Goal: Task Accomplishment & Management: Manage account settings

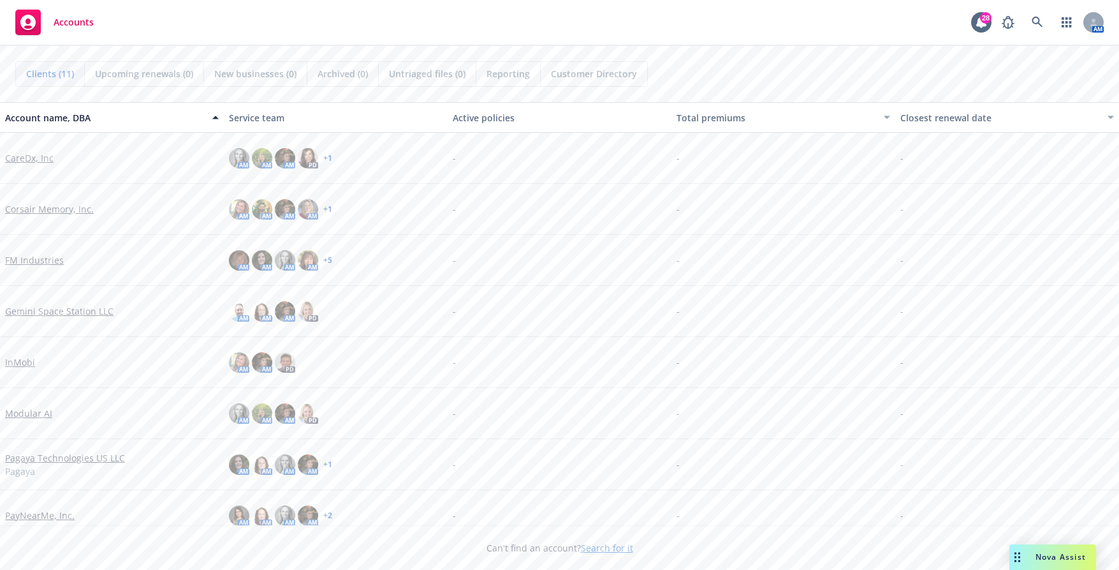
drag, startPoint x: 367, startPoint y: 29, endPoint x: 490, endPoint y: 48, distance: 124.6
click at [367, 29] on div "Accounts 28 AM" at bounding box center [559, 23] width 1119 height 46
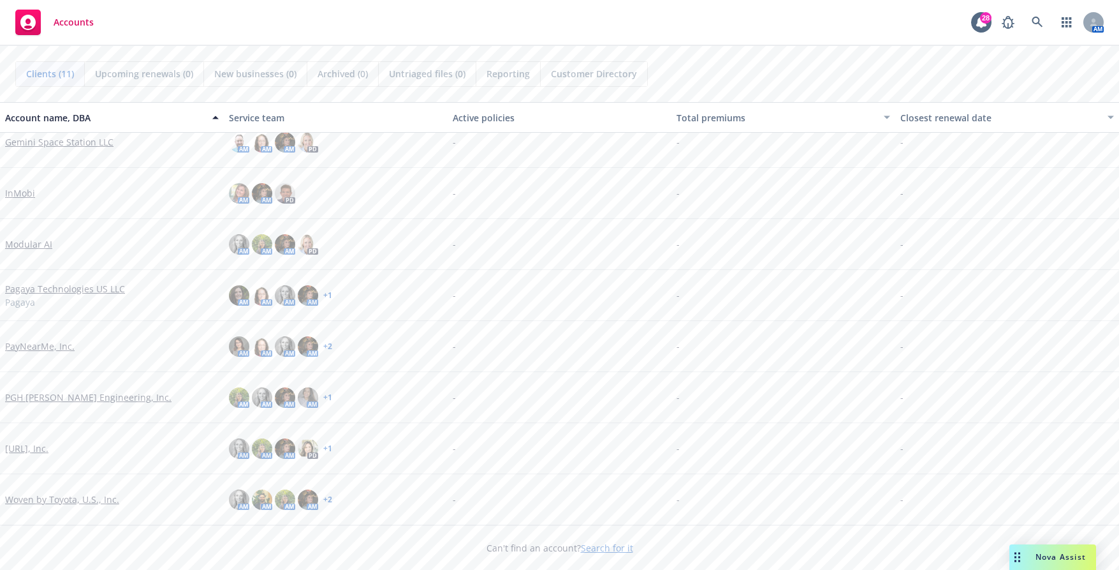
click at [31, 247] on link "Modular AI" at bounding box center [28, 243] width 47 height 13
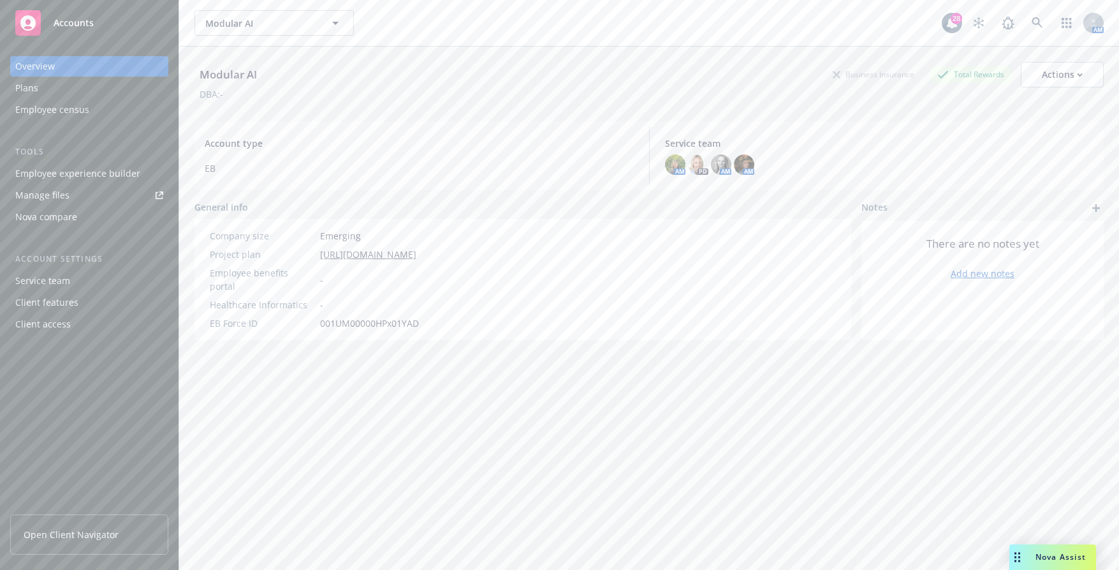
click at [79, 170] on div "Employee experience builder" at bounding box center [77, 173] width 125 height 20
drag, startPoint x: 423, startPoint y: 476, endPoint x: 195, endPoint y: 354, distance: 258.8
click at [416, 472] on div "Modular AI Business Insurance Total Rewards Actions DBA: - Account type EB Serv…" at bounding box center [650, 324] width 910 height 554
click at [1042, 82] on div "Actions" at bounding box center [1062, 75] width 41 height 24
click at [751, 124] on div "Account type EB Service team AM PD AM AM" at bounding box center [650, 155] width 910 height 69
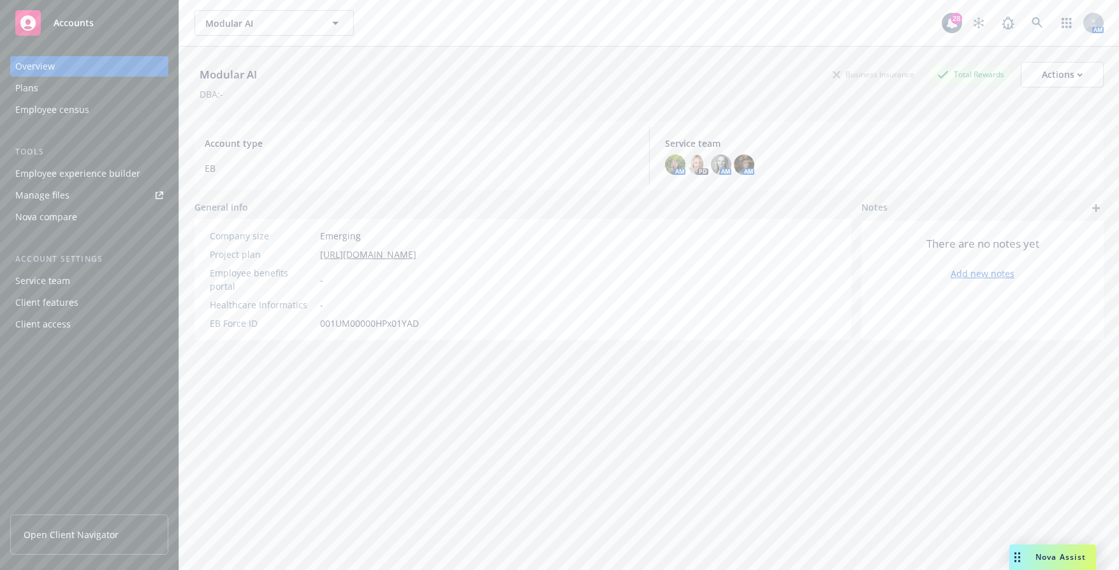
click at [114, 171] on div "Employee experience builder" at bounding box center [77, 173] width 125 height 20
drag, startPoint x: 476, startPoint y: 547, endPoint x: 466, endPoint y: 534, distance: 15.8
click at [472, 541] on div "Modular AI Business Insurance Total Rewards Actions DBA: - Account type EB Serv…" at bounding box center [650, 324] width 910 height 554
click at [337, 18] on icon "button" at bounding box center [335, 22] width 15 height 15
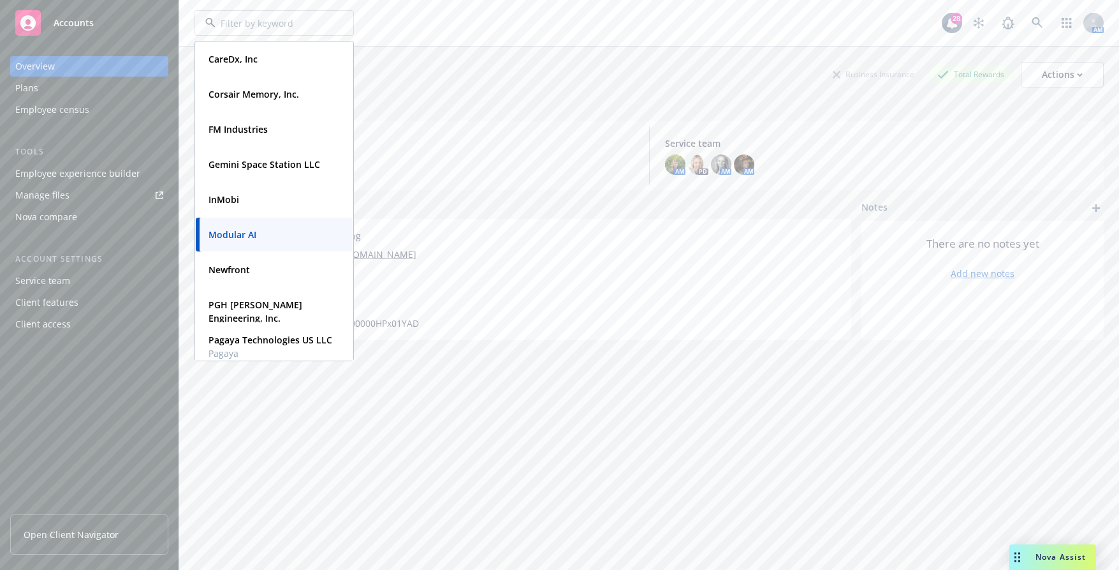
click at [502, 92] on div "DBA: -" at bounding box center [650, 93] width 910 height 13
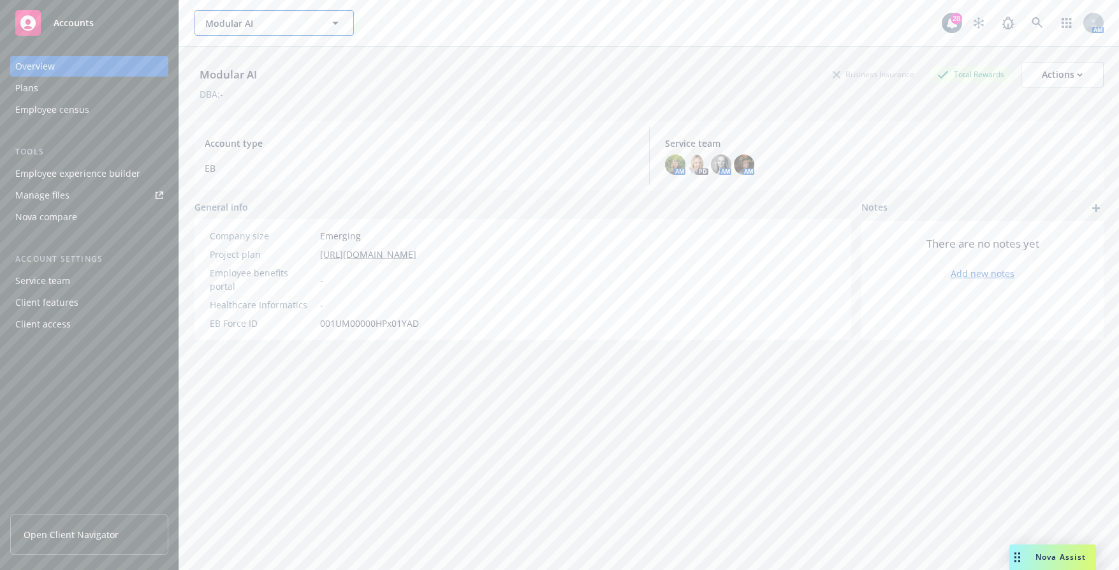
click at [339, 20] on icon "button" at bounding box center [335, 22] width 15 height 15
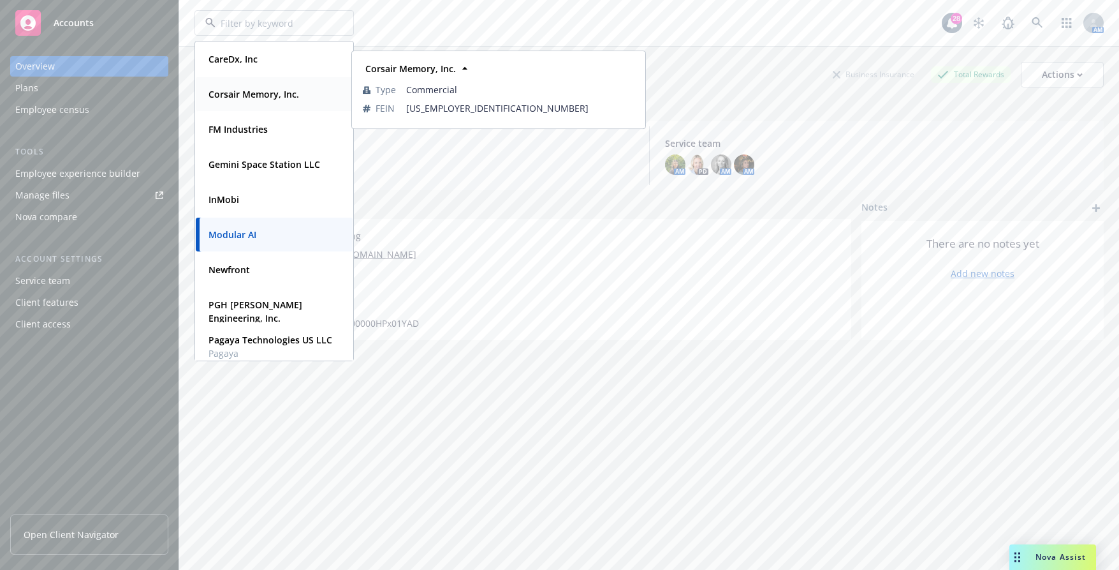
click at [290, 89] on strong "Corsair Memory, Inc." at bounding box center [254, 94] width 91 height 12
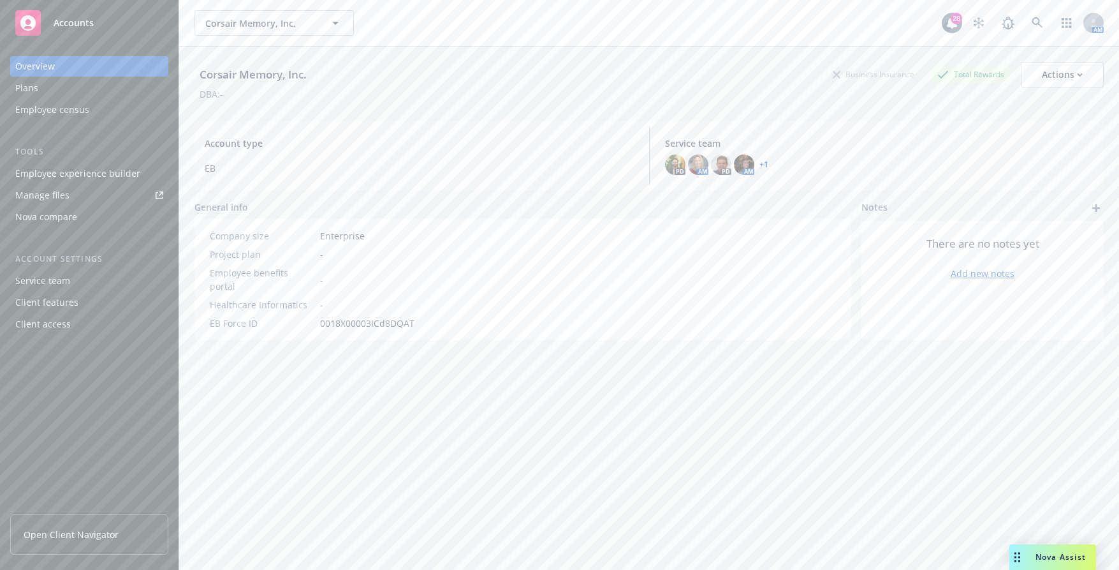
click at [77, 89] on div "Plans" at bounding box center [89, 88] width 148 height 20
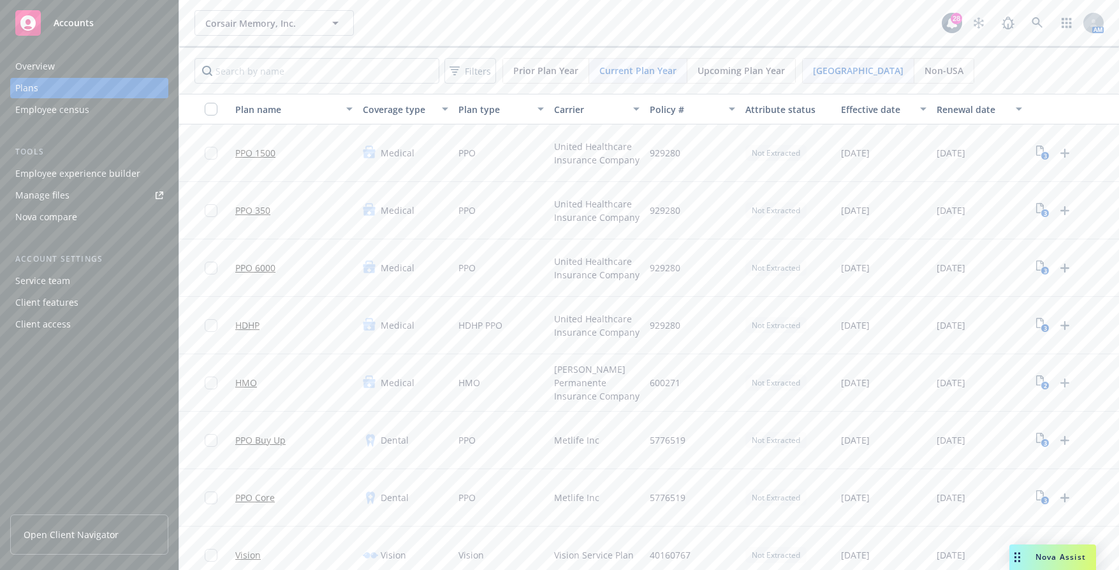
click at [735, 67] on span "Upcoming Plan Year" at bounding box center [741, 70] width 87 height 13
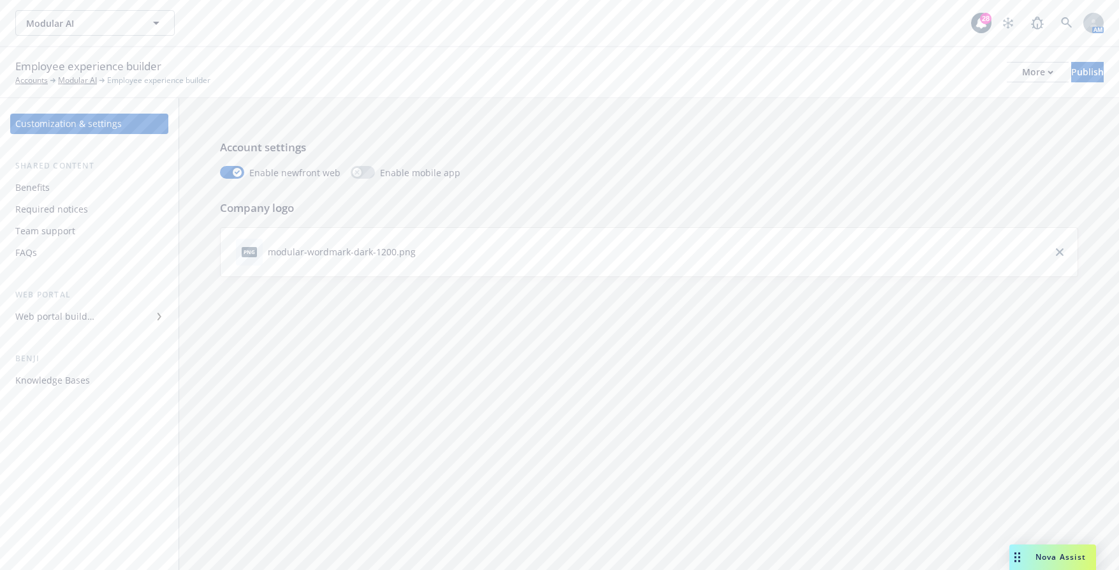
click at [54, 317] on div "Web portal builder" at bounding box center [54, 316] width 79 height 20
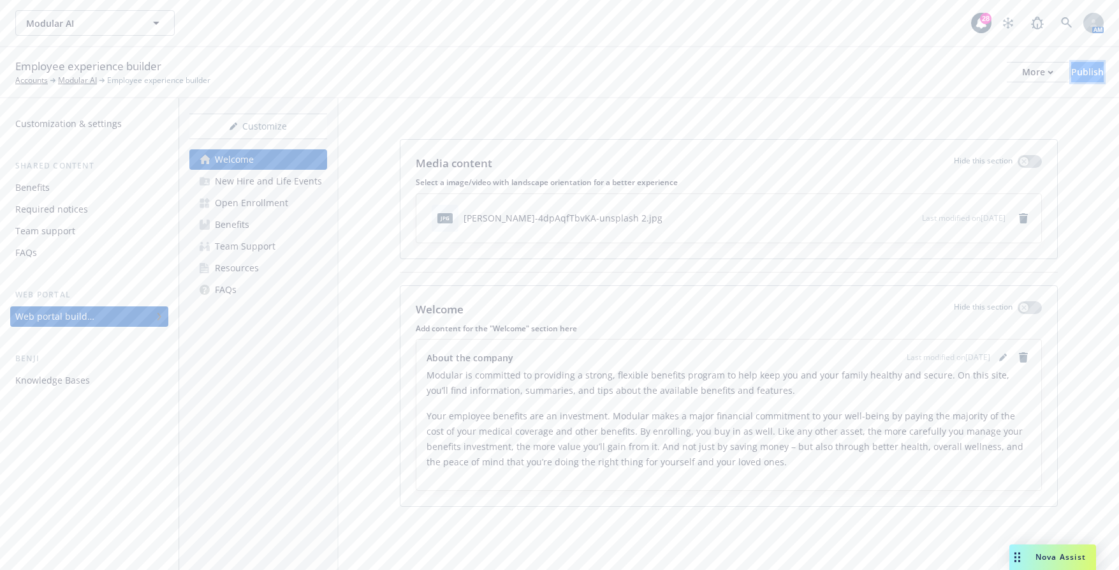
click at [1073, 71] on div "Publish" at bounding box center [1088, 72] width 33 height 19
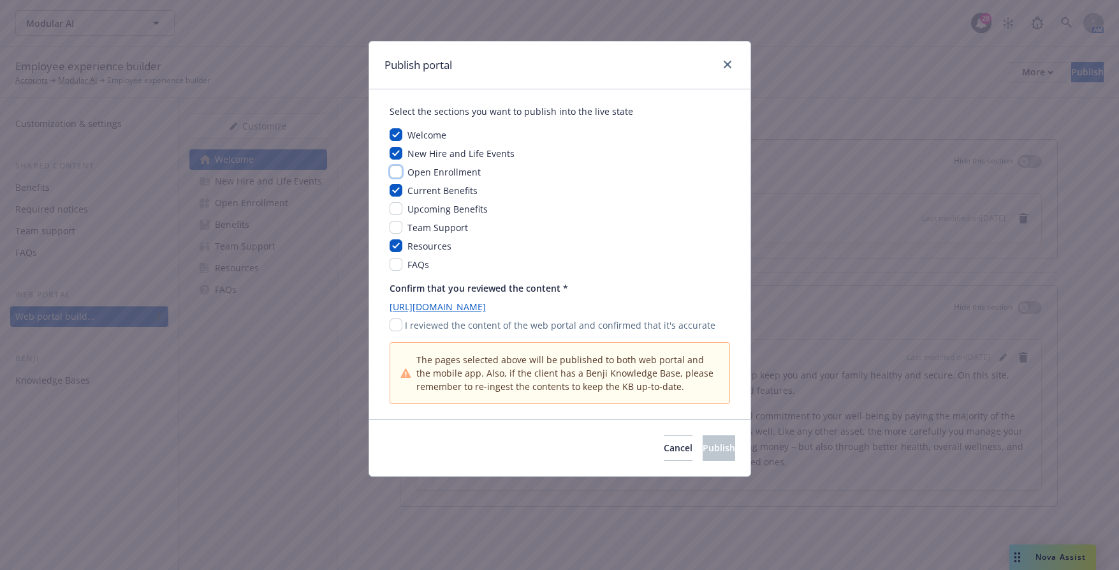
drag, startPoint x: 395, startPoint y: 172, endPoint x: 394, endPoint y: 181, distance: 9.0
click at [395, 171] on input "checkbox" at bounding box center [396, 171] width 13 height 13
checkbox input "true"
click at [394, 188] on input "checkbox" at bounding box center [396, 190] width 13 height 13
checkbox input "false"
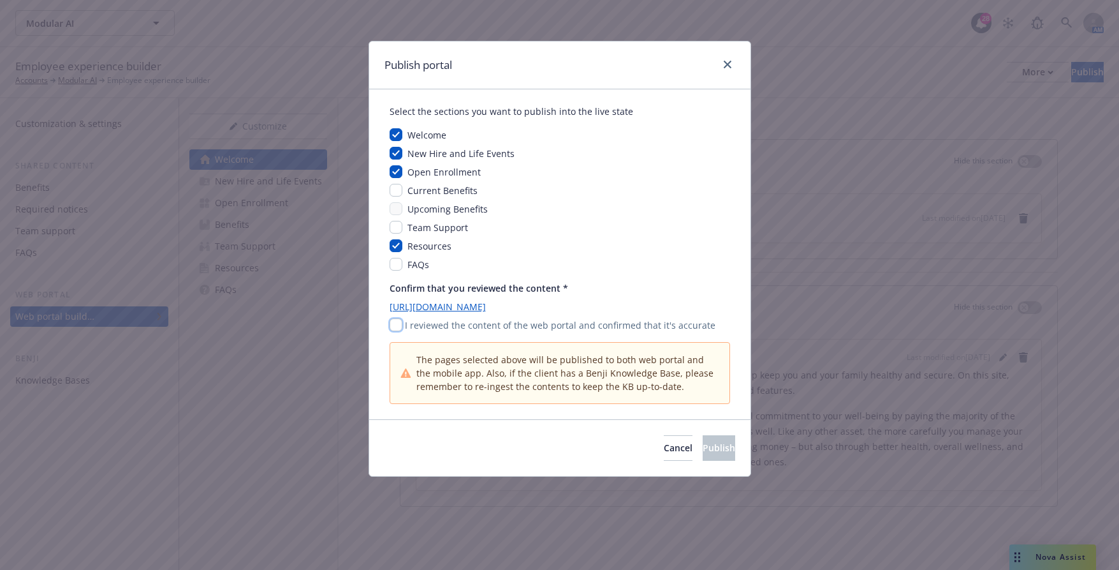
click at [398, 322] on input "checkbox" at bounding box center [396, 324] width 13 height 13
checkbox input "true"
click at [395, 193] on input "checkbox" at bounding box center [396, 190] width 13 height 13
click at [394, 180] on div "Welcome New Hire and Life Events Open Enrollment Current Benefits Upcoming Bene…" at bounding box center [560, 199] width 341 height 143
click at [394, 192] on input "checkbox" at bounding box center [396, 190] width 13 height 13
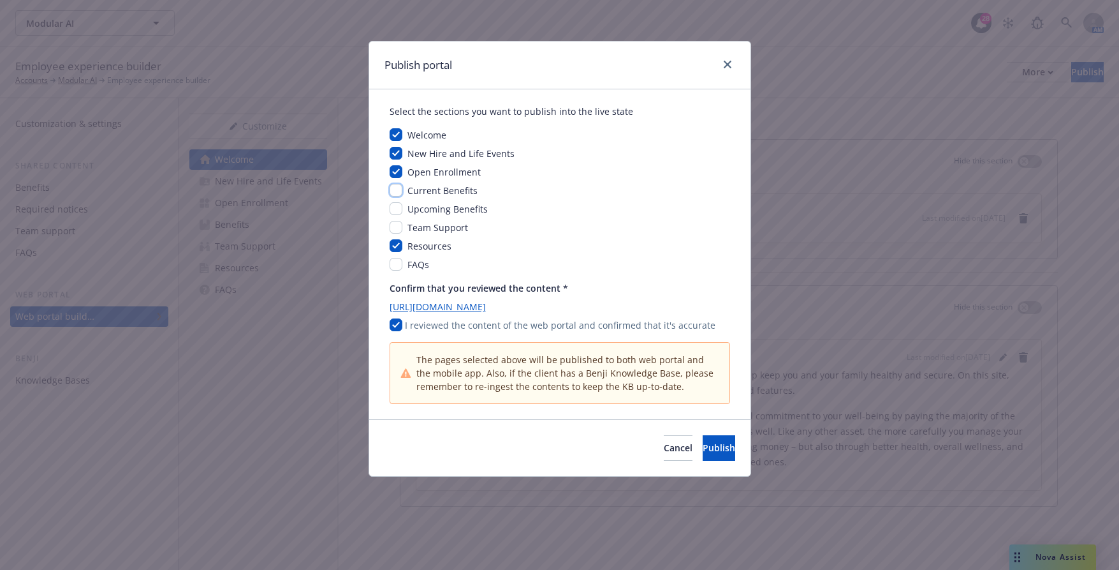
checkbox input "false"
click at [709, 447] on span "Publish" at bounding box center [719, 447] width 33 height 12
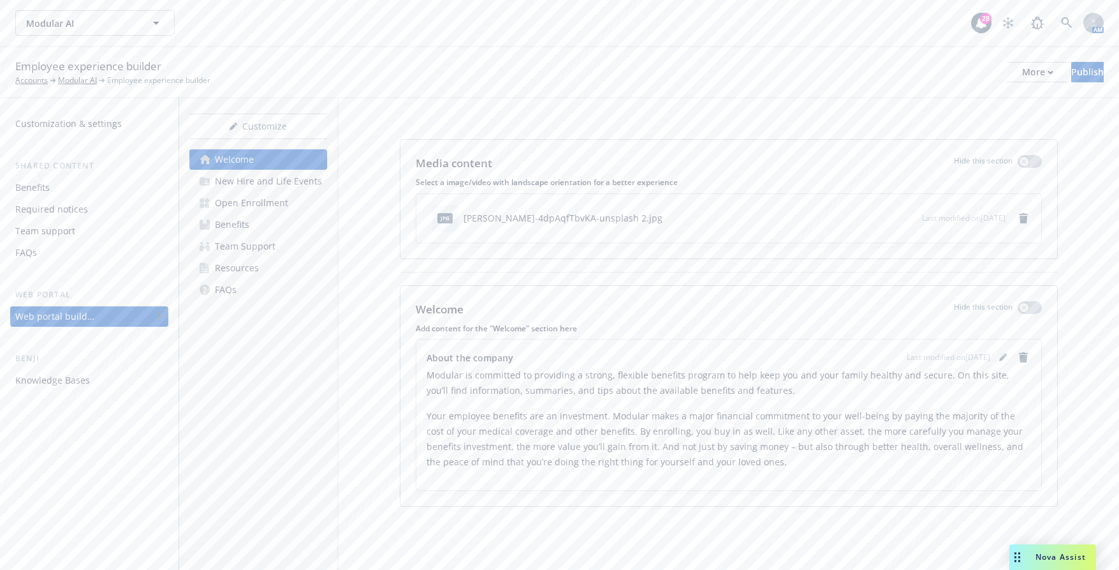
click at [263, 229] on link "Benefits" at bounding box center [258, 224] width 138 height 20
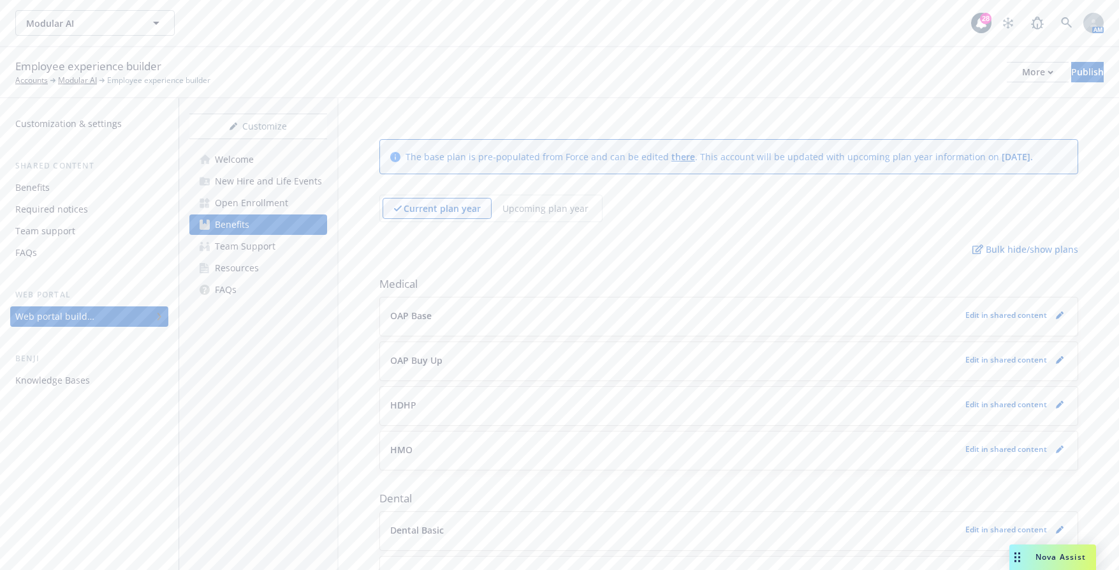
click at [65, 181] on div "Benefits" at bounding box center [89, 187] width 148 height 20
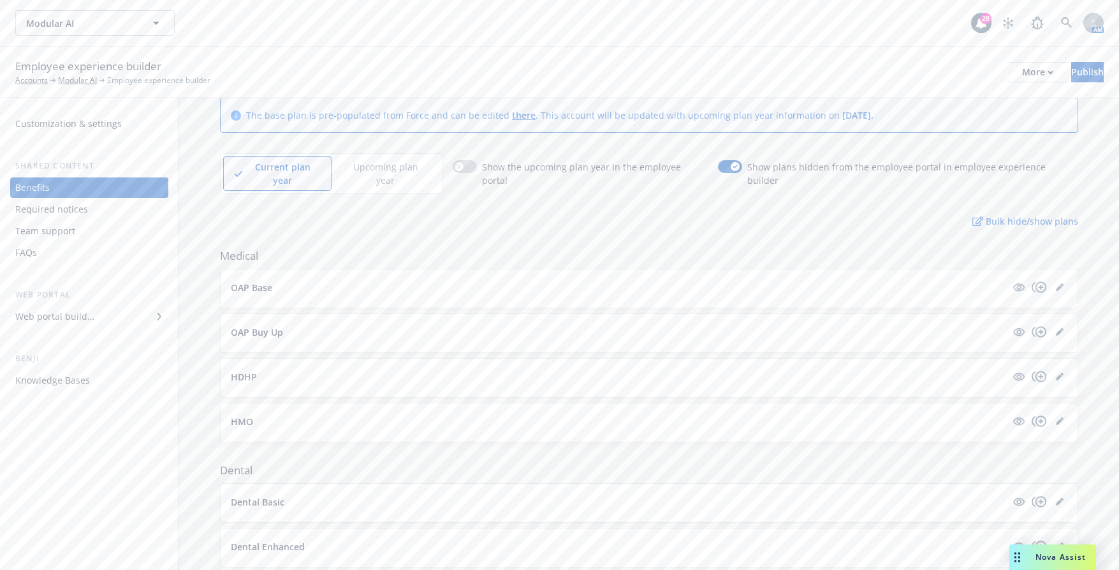
scroll to position [64, 0]
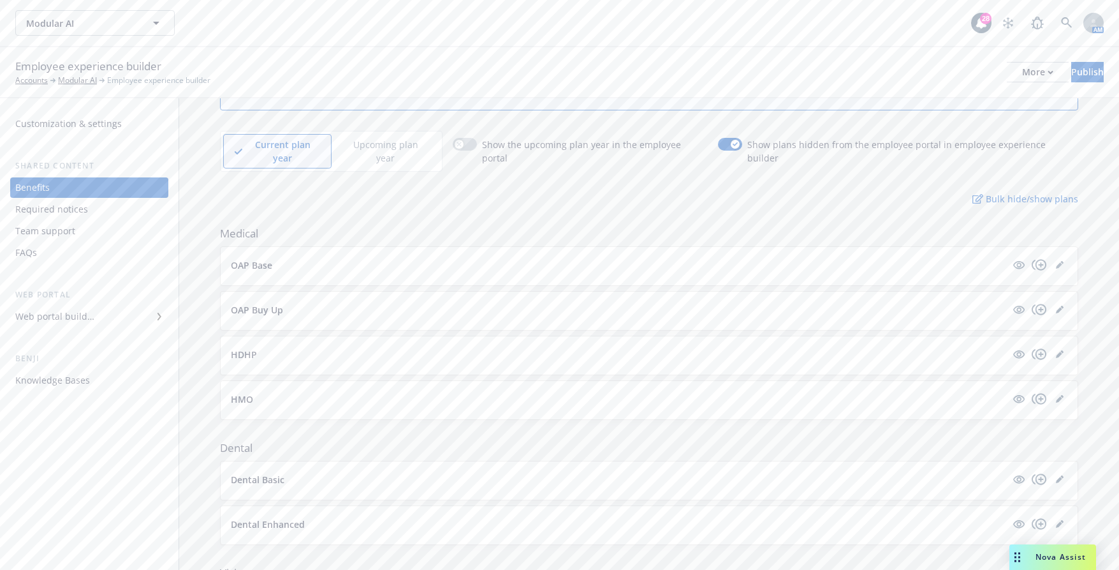
click at [244, 258] on p "OAP Base" at bounding box center [251, 264] width 41 height 13
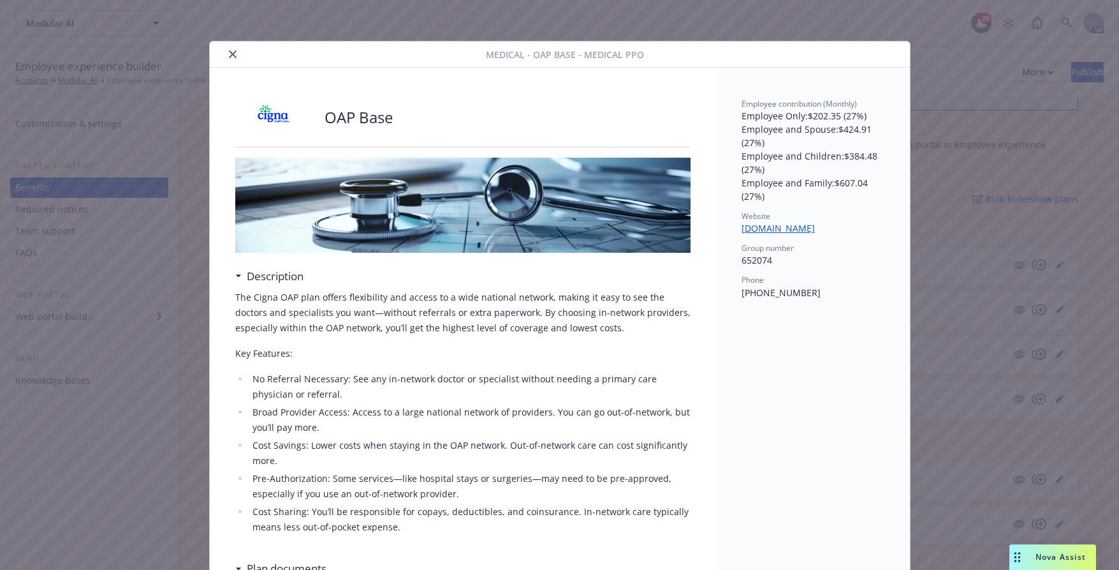
click at [233, 54] on button "close" at bounding box center [232, 54] width 15 height 15
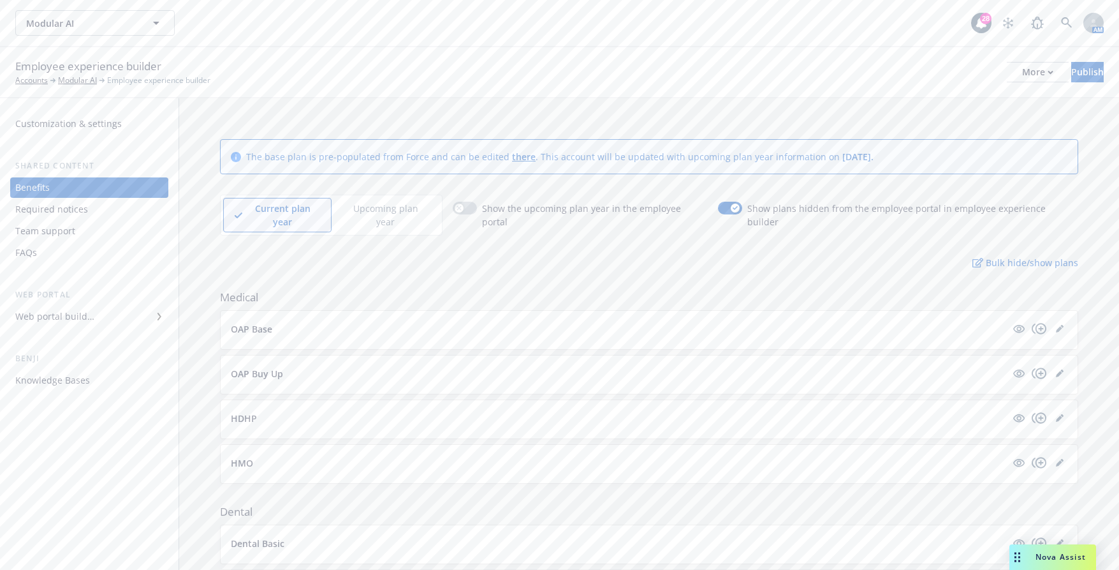
click at [387, 208] on p "Upcoming plan year" at bounding box center [385, 215] width 85 height 27
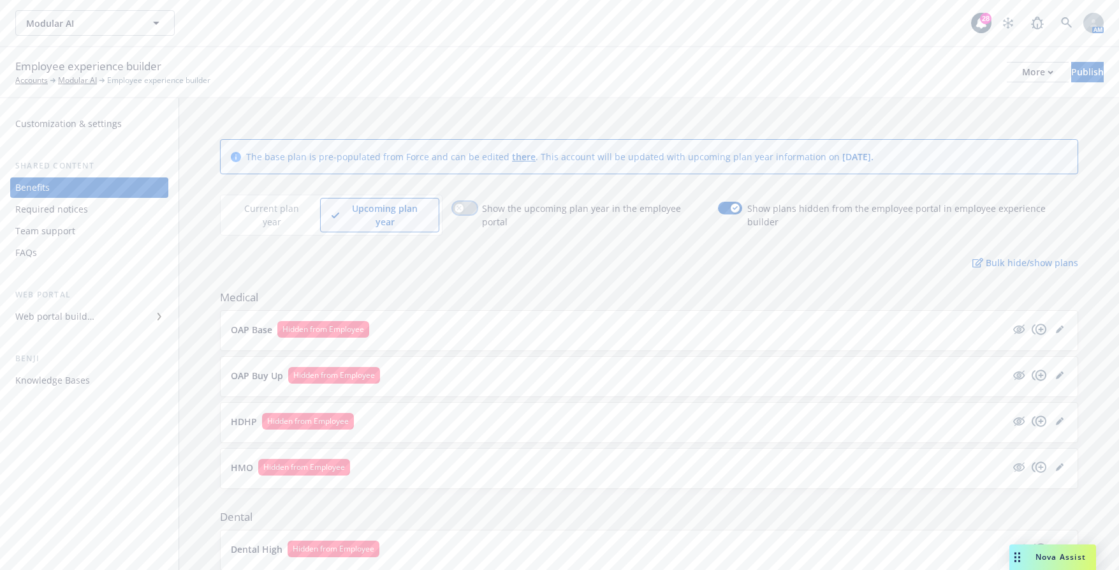
click at [464, 205] on button "button" at bounding box center [465, 208] width 24 height 13
click at [1015, 324] on icon "hidden" at bounding box center [1020, 329] width 10 height 10
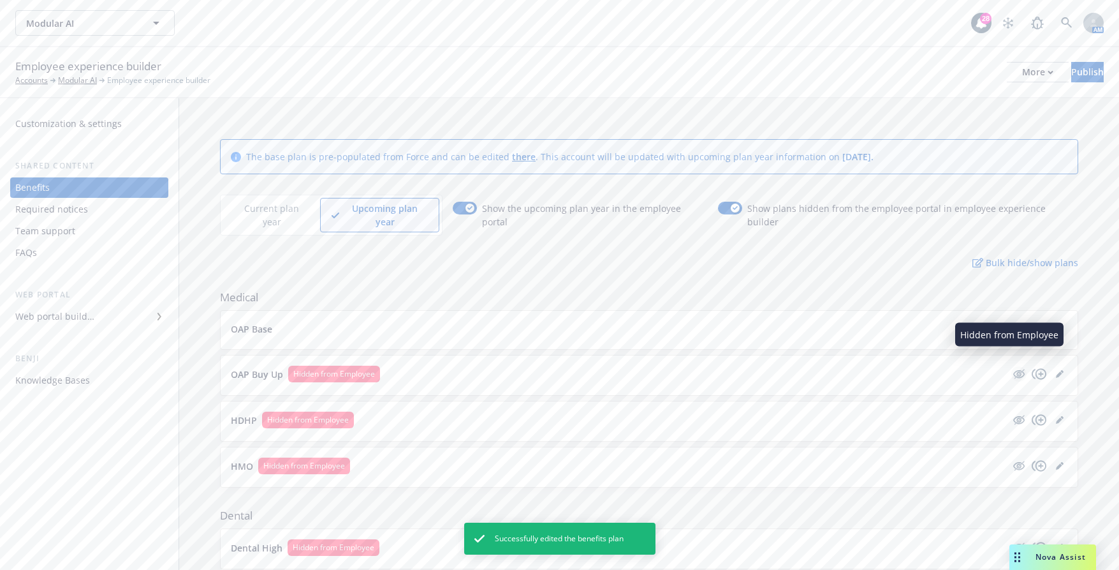
click at [1013, 370] on icon "hidden" at bounding box center [1018, 374] width 11 height 8
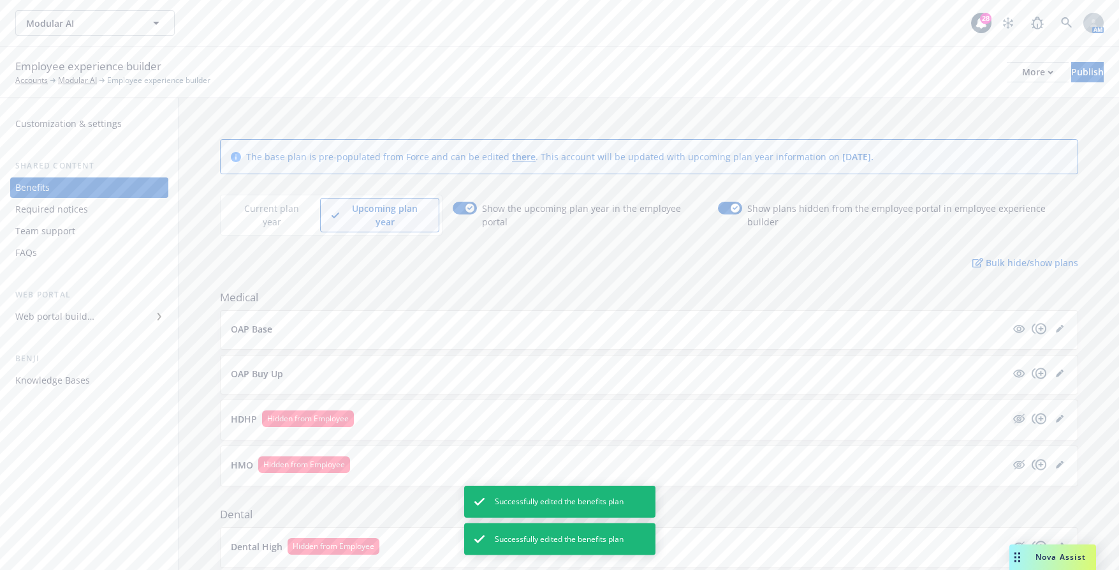
click at [1012, 411] on icon "hidden" at bounding box center [1019, 418] width 15 height 15
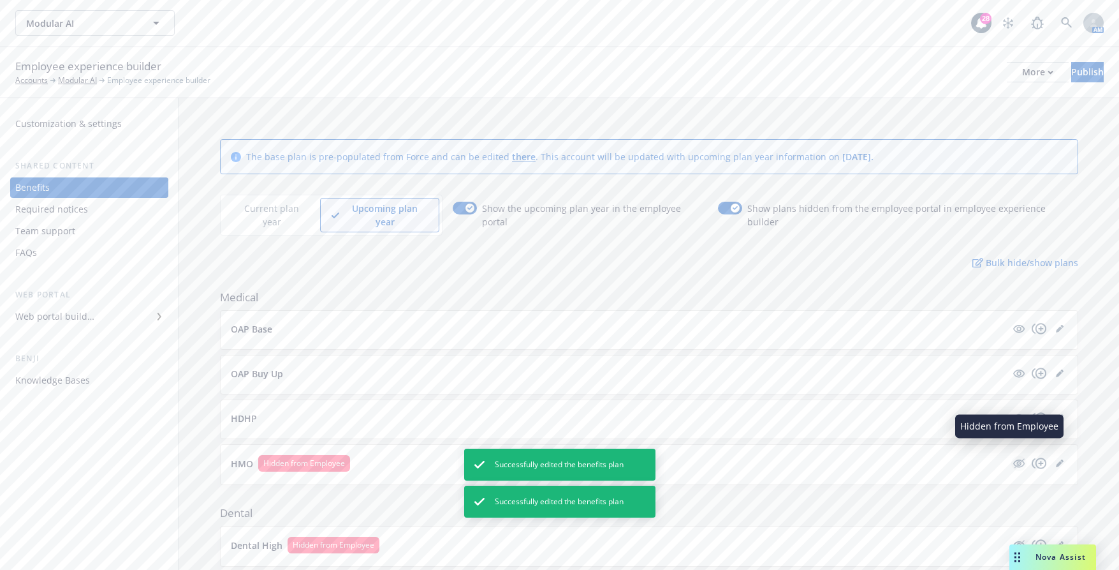
click at [1013, 459] on icon "hidden" at bounding box center [1018, 463] width 11 height 8
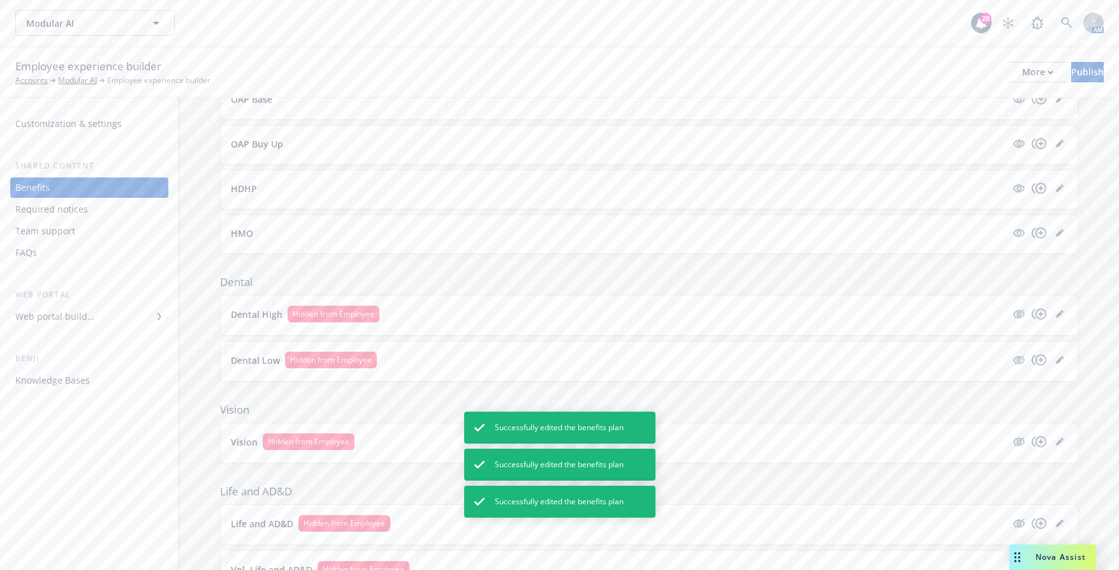
scroll to position [255, 0]
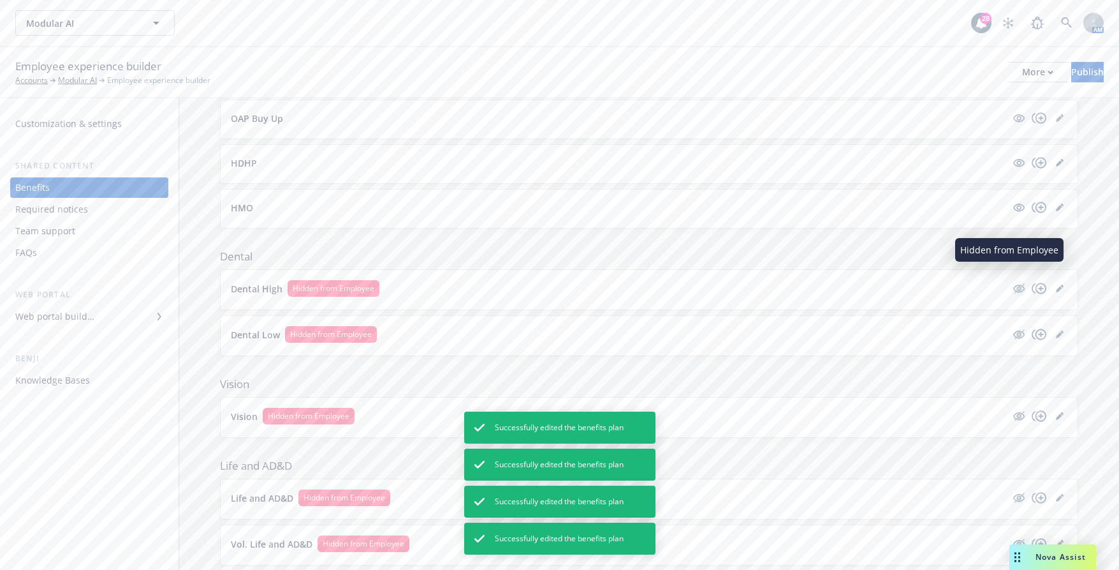
click at [1012, 281] on icon "hidden" at bounding box center [1019, 288] width 15 height 15
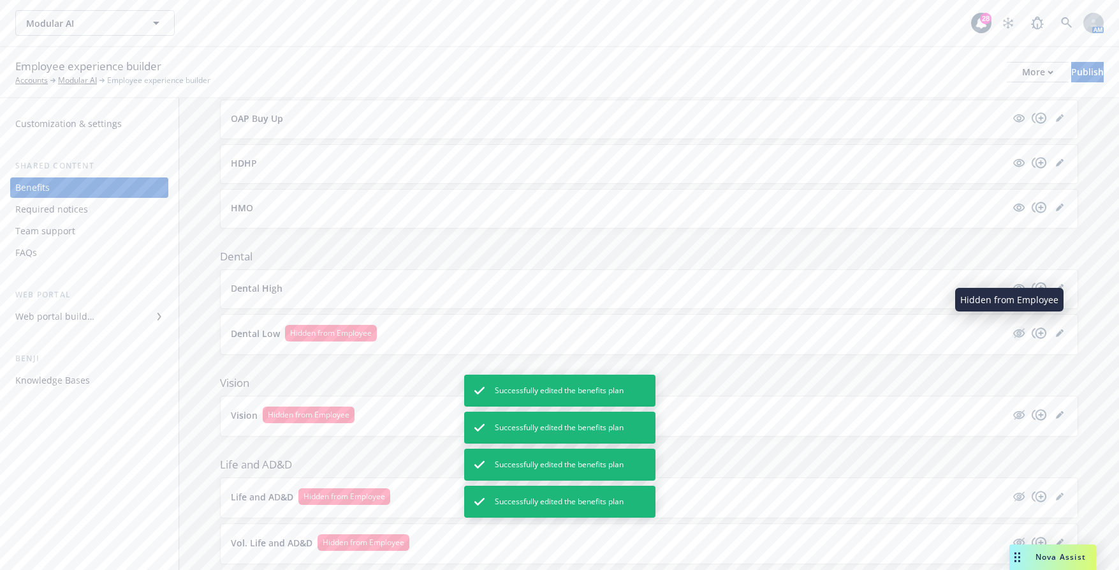
click at [1012, 325] on icon "hidden" at bounding box center [1019, 332] width 15 height 15
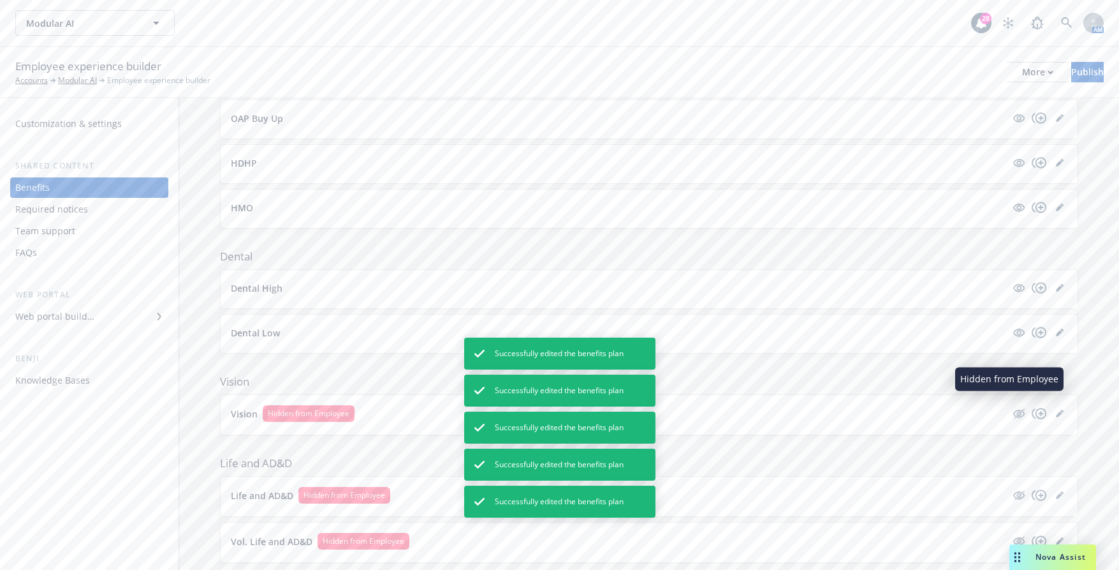
click at [1013, 409] on icon "hidden" at bounding box center [1018, 413] width 11 height 8
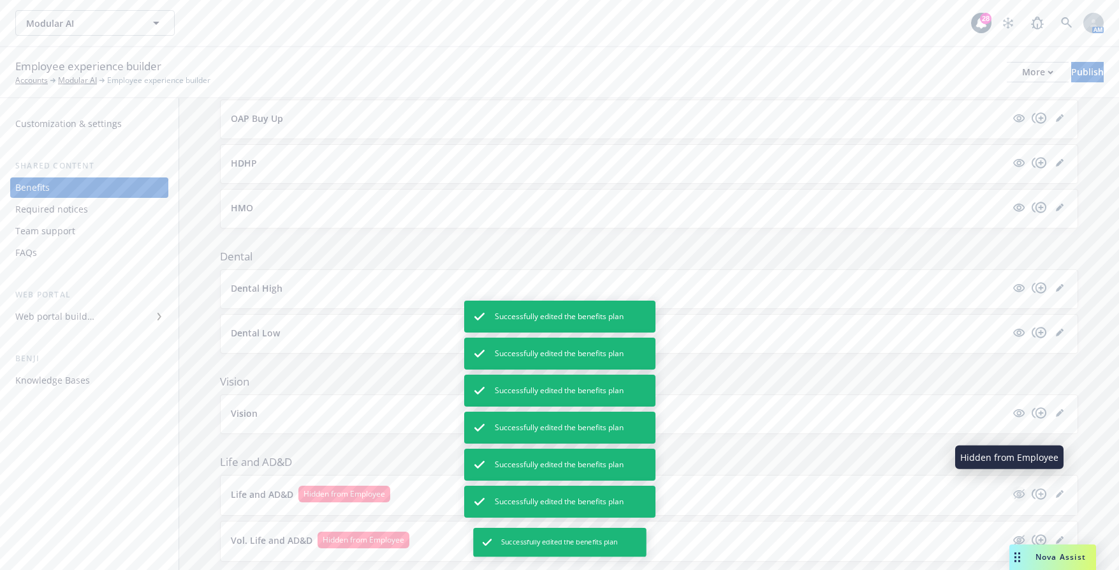
click at [1012, 486] on icon "hidden" at bounding box center [1019, 493] width 15 height 15
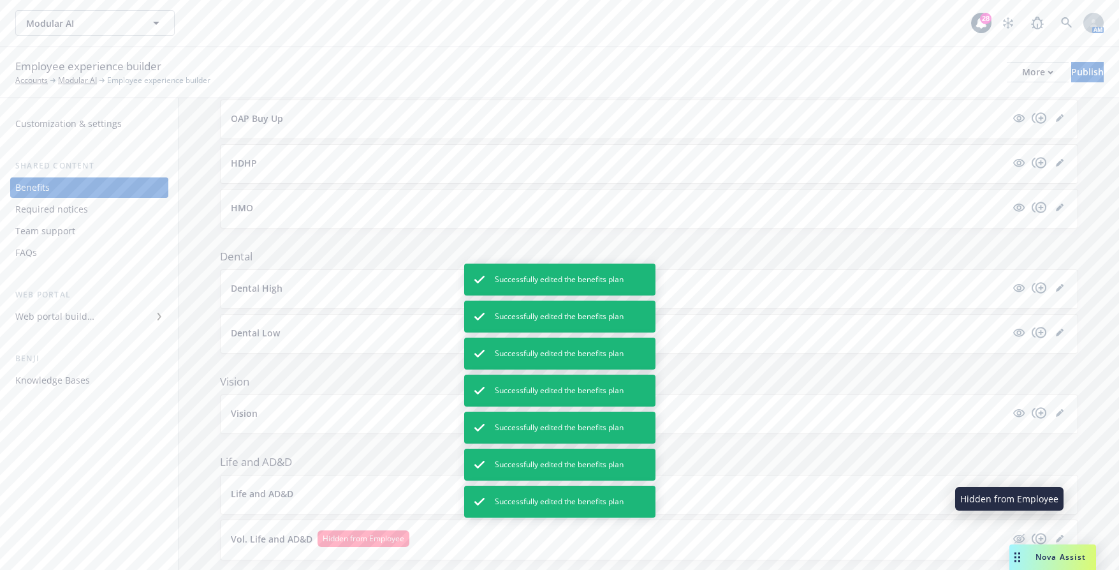
click at [1013, 534] on icon "hidden" at bounding box center [1018, 538] width 11 height 8
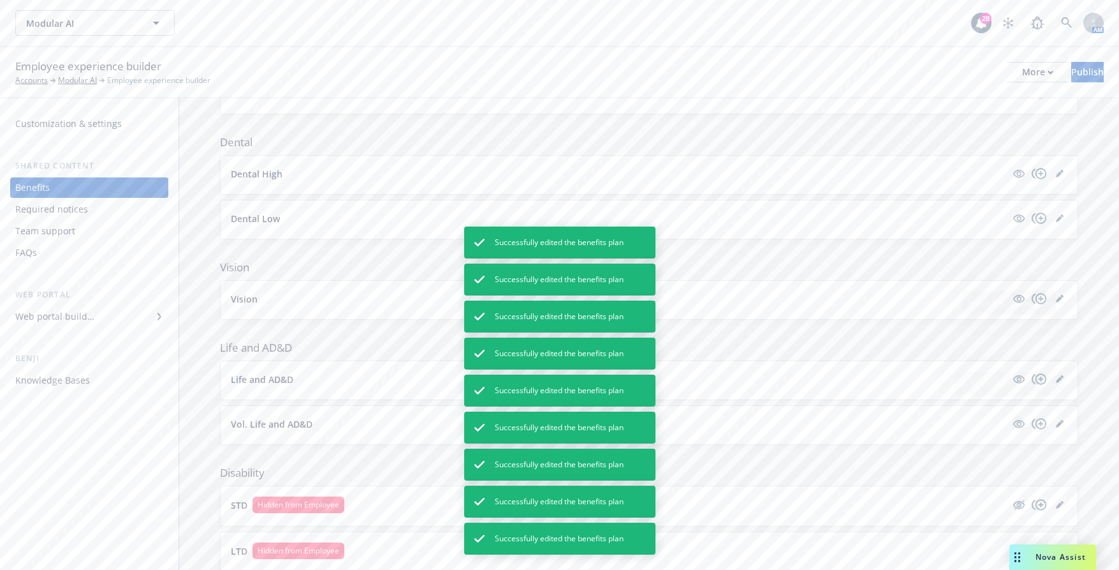
scroll to position [510, 0]
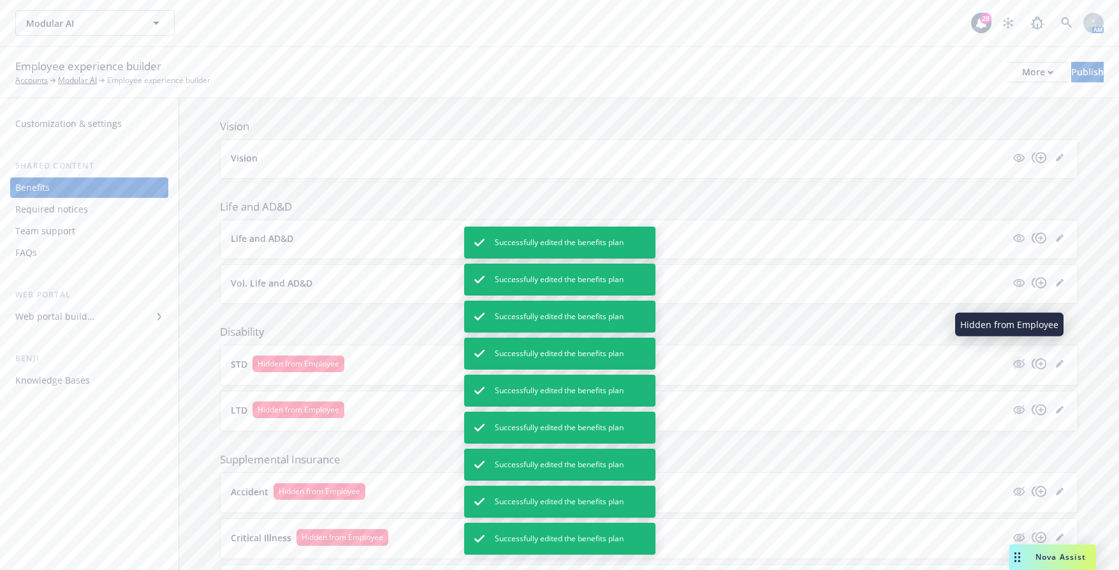
click at [1015, 358] on icon "hidden" at bounding box center [1020, 363] width 10 height 10
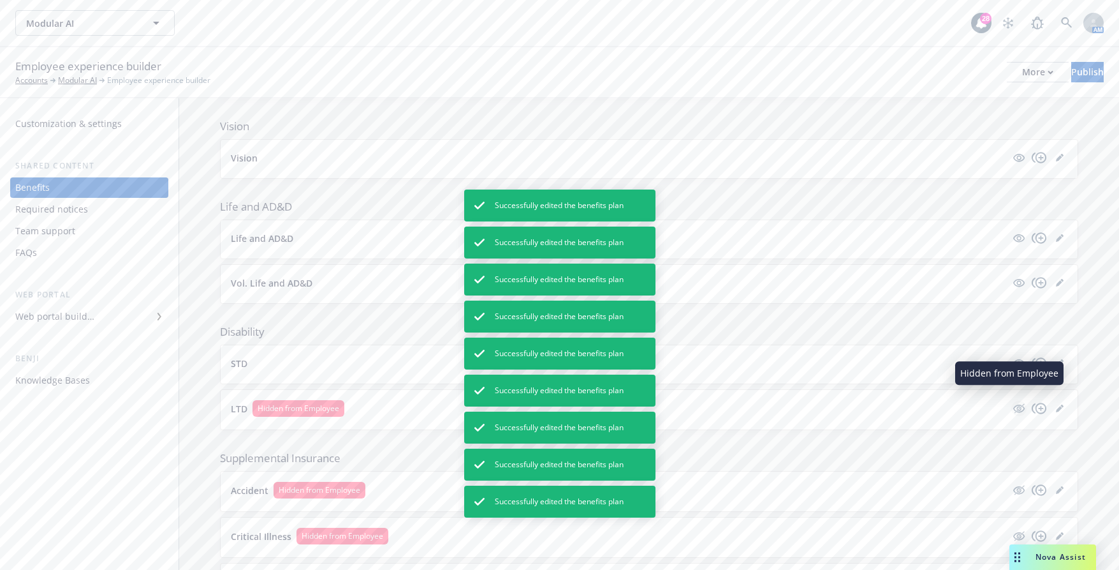
click at [1013, 404] on icon "hidden" at bounding box center [1018, 408] width 11 height 8
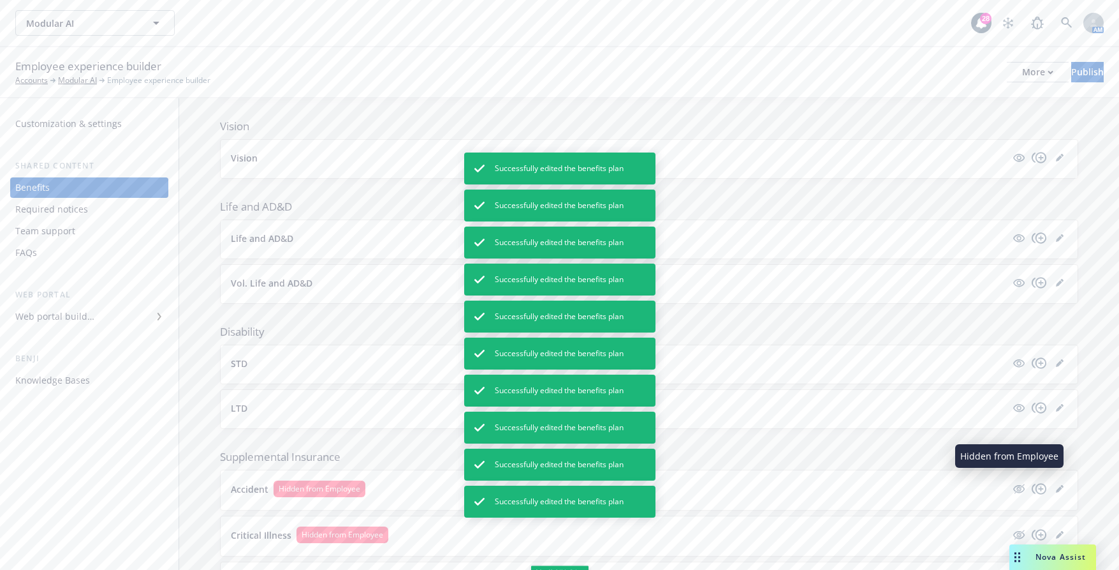
click at [1013, 485] on icon "hidden" at bounding box center [1018, 489] width 11 height 8
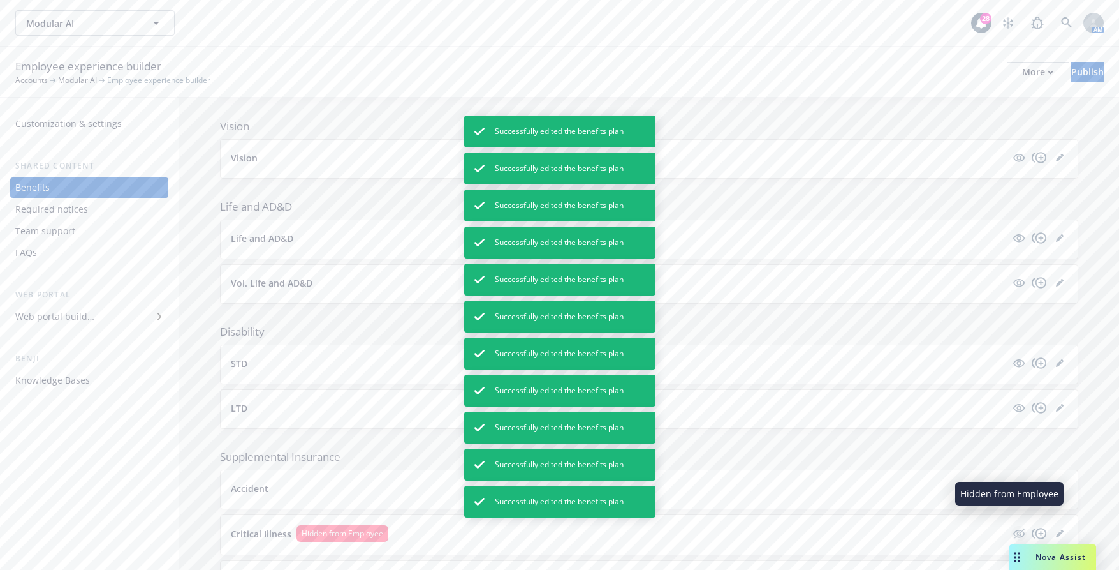
click at [1012, 526] on icon "hidden" at bounding box center [1019, 533] width 15 height 15
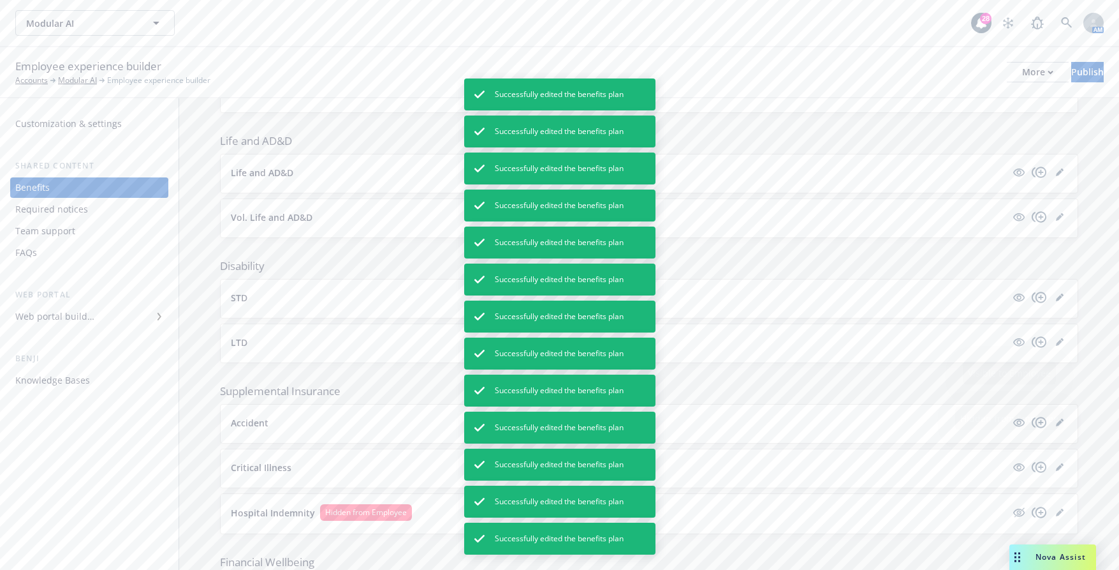
scroll to position [638, 0]
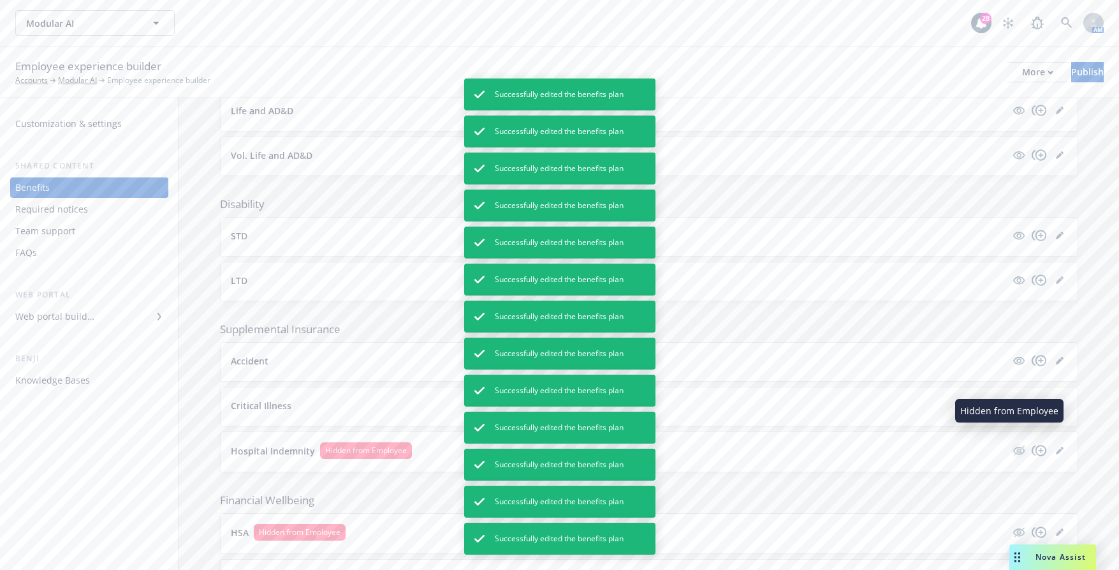
click at [1012, 443] on icon "hidden" at bounding box center [1019, 450] width 15 height 15
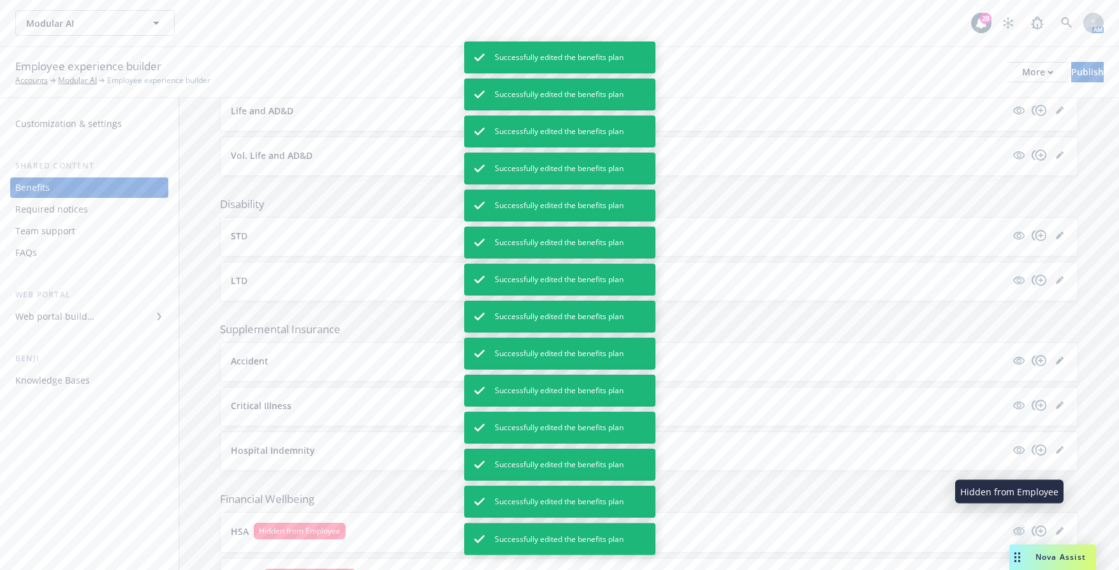
click at [1013, 527] on icon "hidden" at bounding box center [1018, 531] width 11 height 8
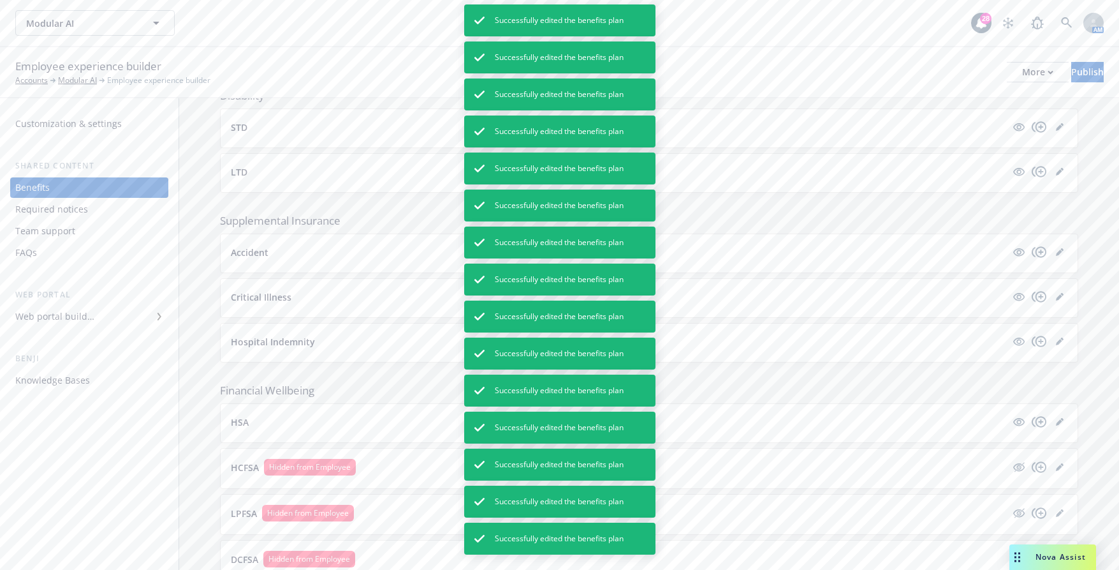
scroll to position [829, 0]
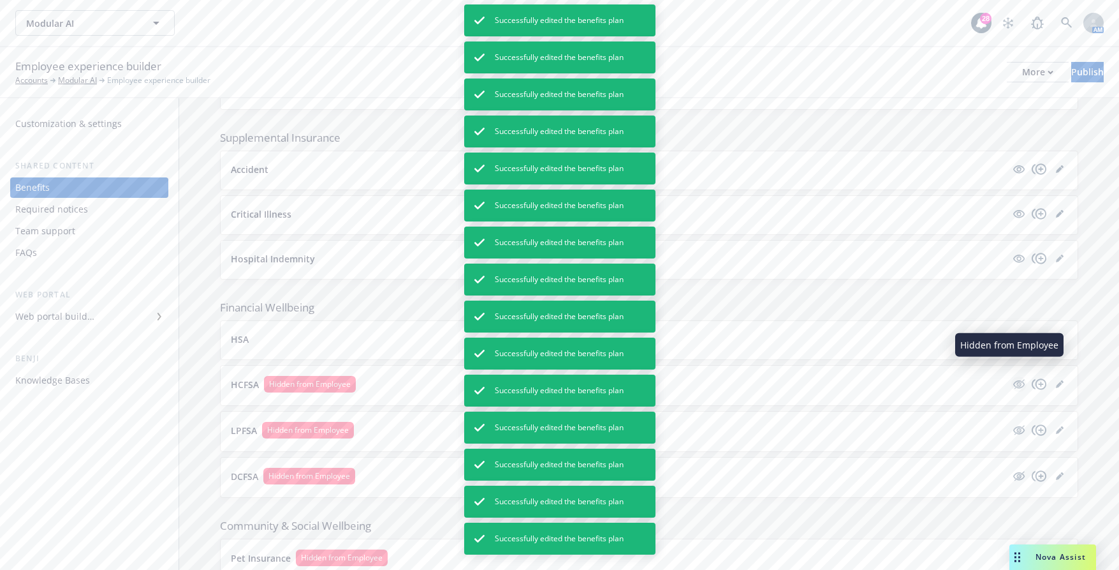
click at [1015, 379] on icon "hidden" at bounding box center [1020, 384] width 10 height 10
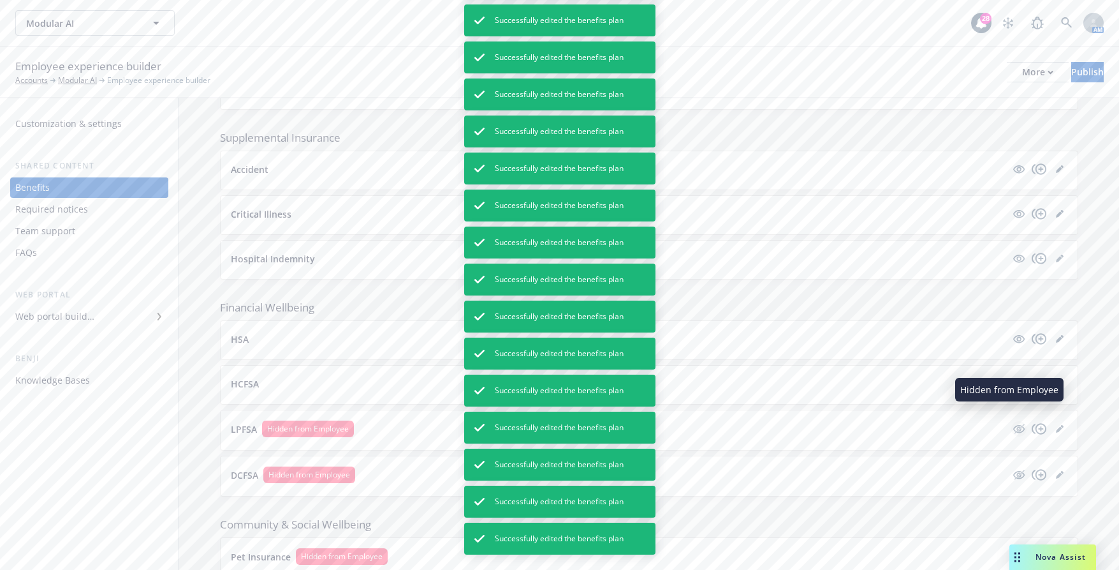
click at [1015, 424] on icon "hidden" at bounding box center [1020, 429] width 10 height 10
click at [1012, 466] on icon "hidden" at bounding box center [1019, 473] width 15 height 15
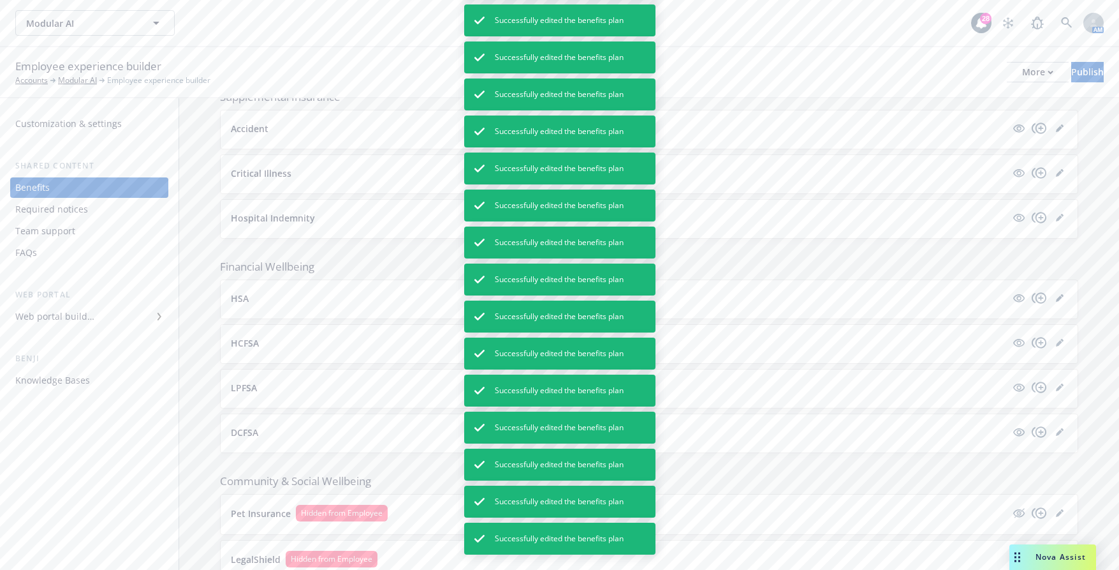
scroll to position [908, 0]
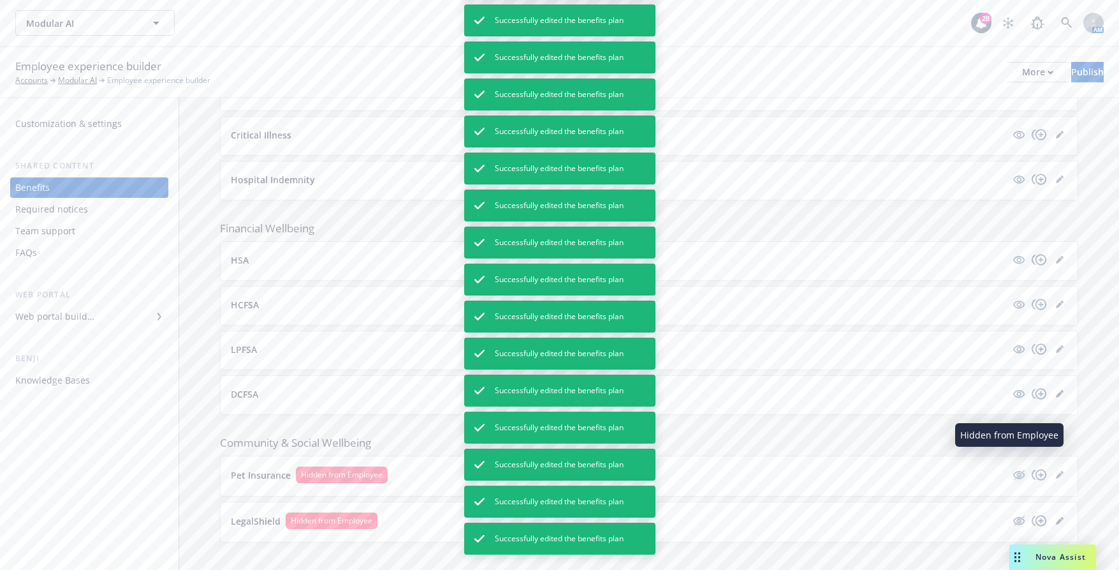
click at [1015, 469] on icon "hidden" at bounding box center [1020, 474] width 10 height 10
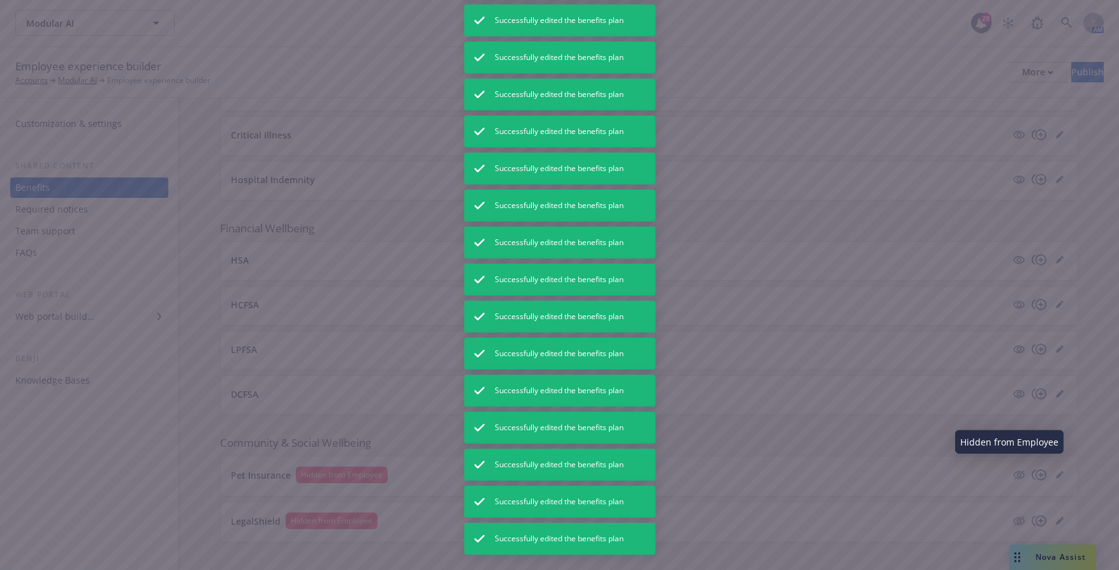
scroll to position [907, 0]
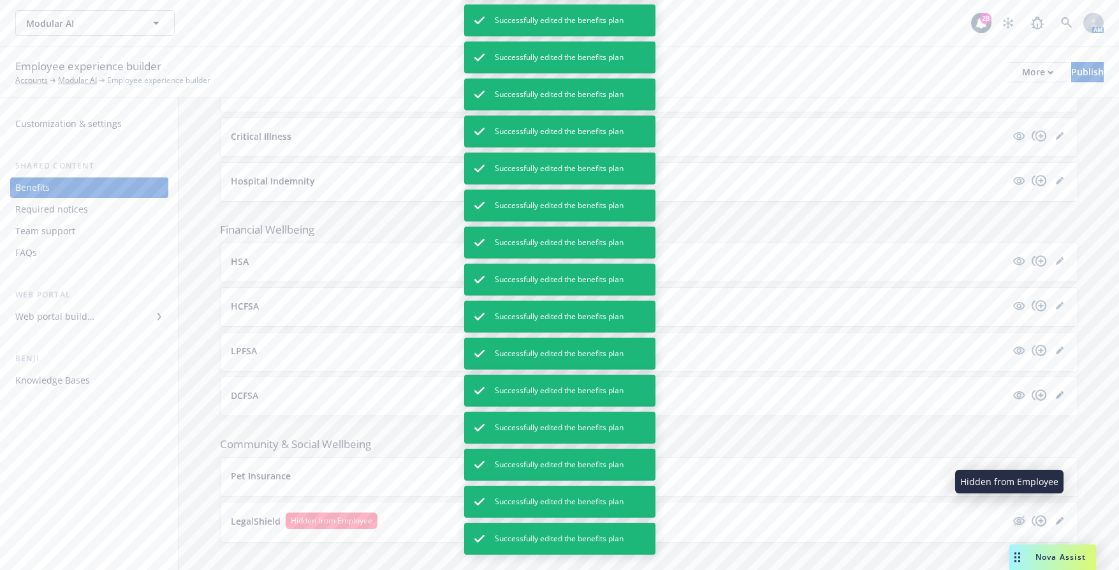
click at [1012, 513] on icon "hidden" at bounding box center [1019, 520] width 15 height 15
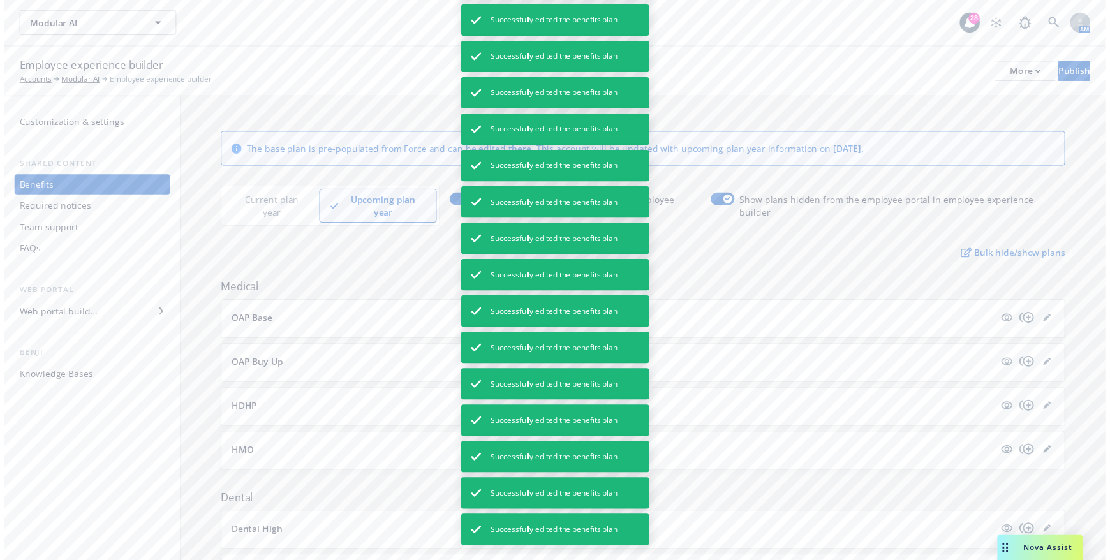
scroll to position [0, 0]
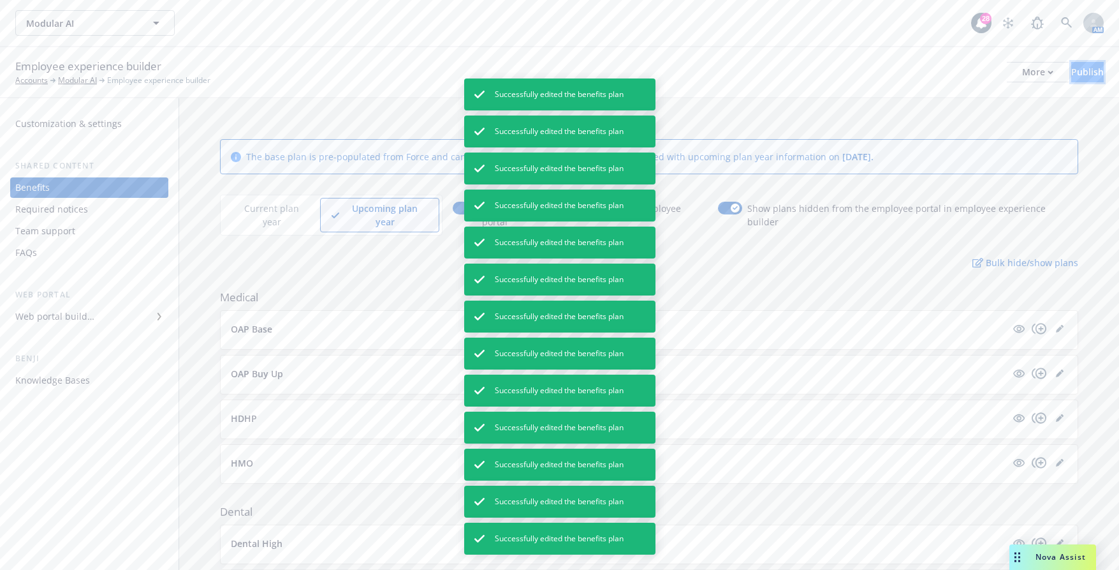
click at [1072, 76] on div "Publish" at bounding box center [1088, 72] width 33 height 19
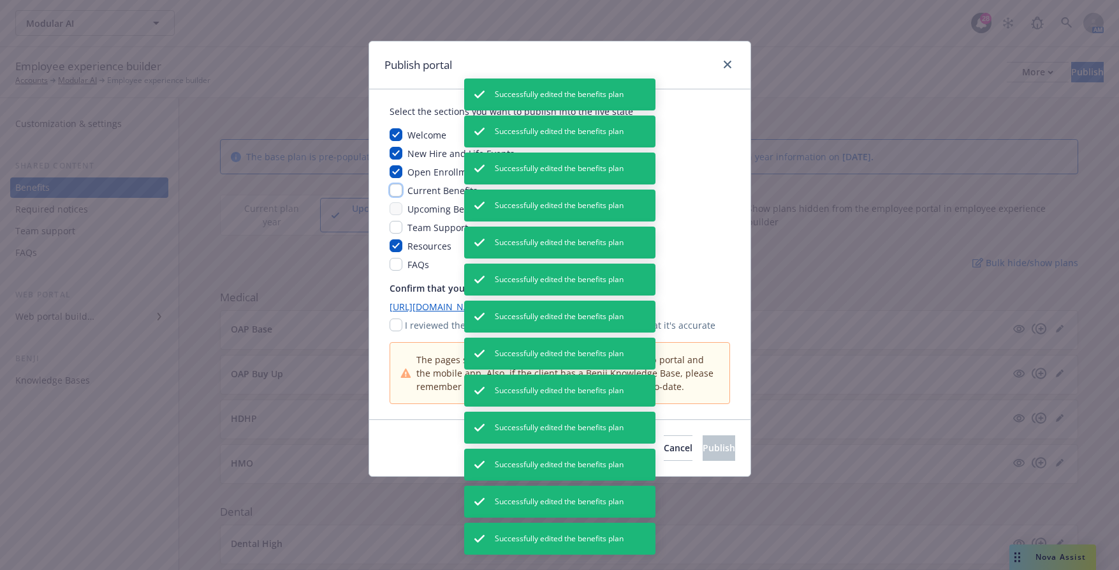
click at [397, 192] on input "checkbox" at bounding box center [396, 190] width 13 height 13
checkbox input "true"
click at [396, 209] on input "checkbox" at bounding box center [396, 208] width 13 height 13
checkbox input "true"
click at [399, 323] on input "checkbox" at bounding box center [396, 324] width 13 height 13
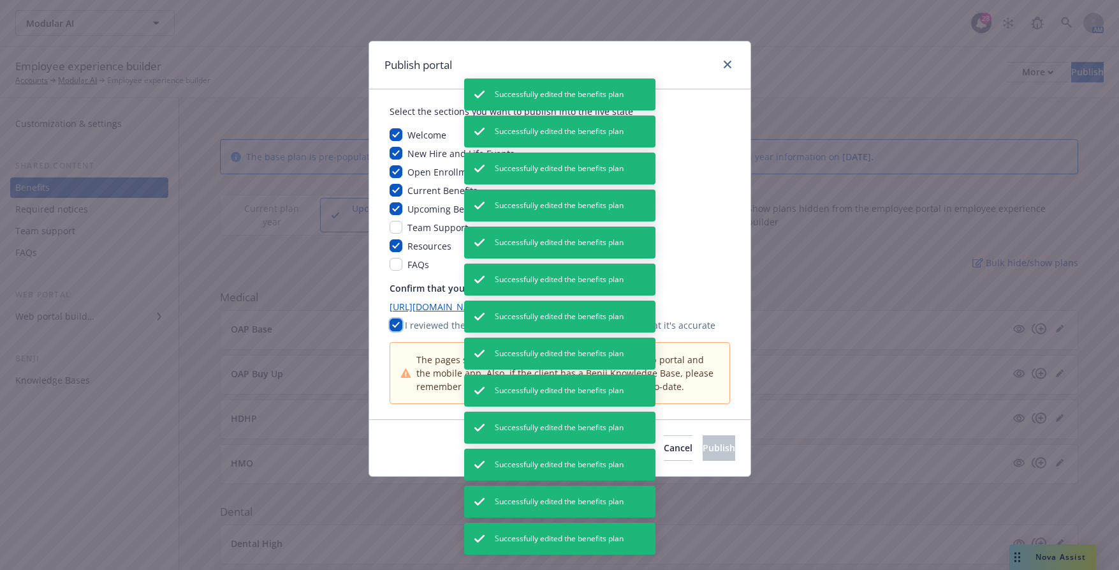
checkbox input "true"
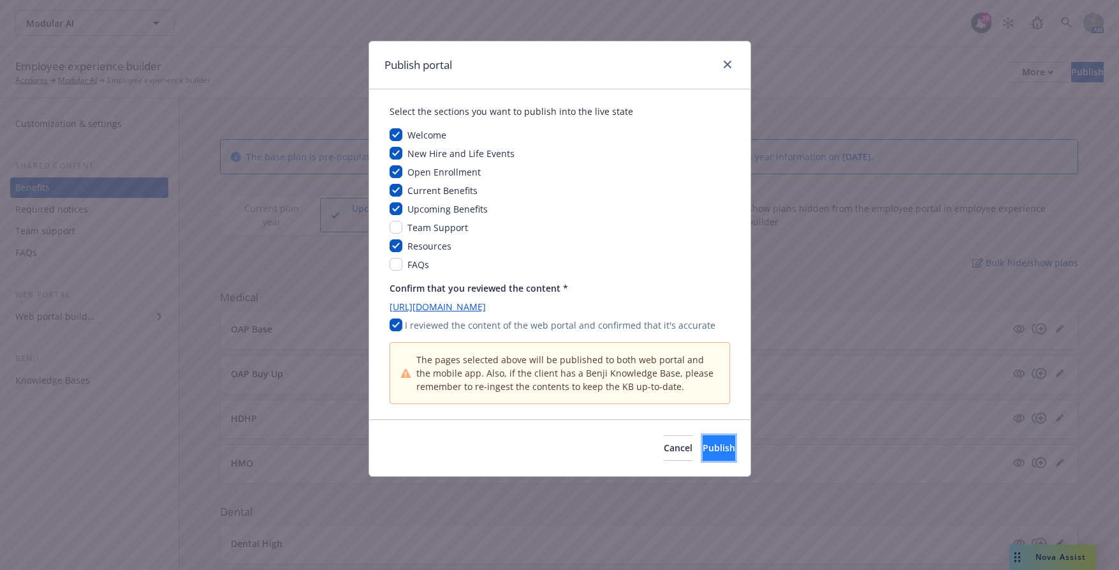
click at [703, 441] on span "Publish" at bounding box center [719, 447] width 33 height 12
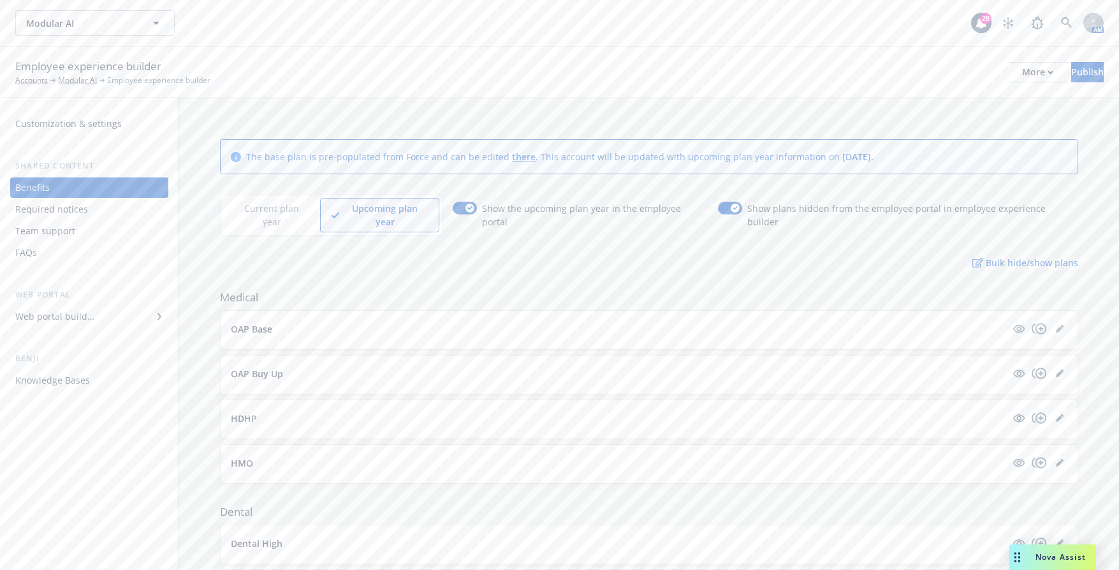
click at [1022, 68] on div "More" at bounding box center [1037, 72] width 31 height 19
click at [980, 121] on link "Copy portal link" at bounding box center [932, 127] width 189 height 26
click at [1056, 460] on icon "editPencil" at bounding box center [1059, 463] width 6 height 6
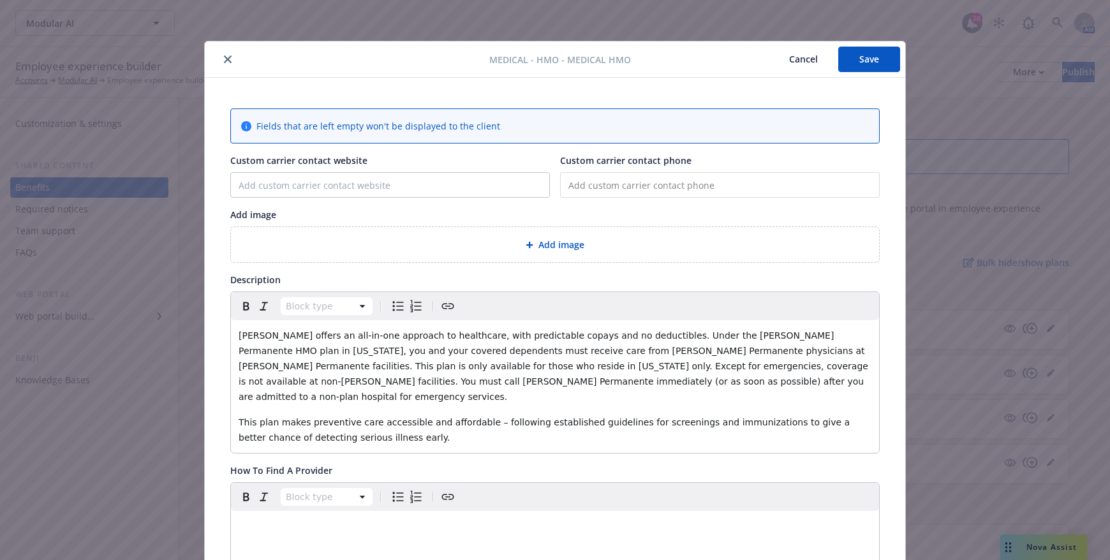
scroll to position [38, 0]
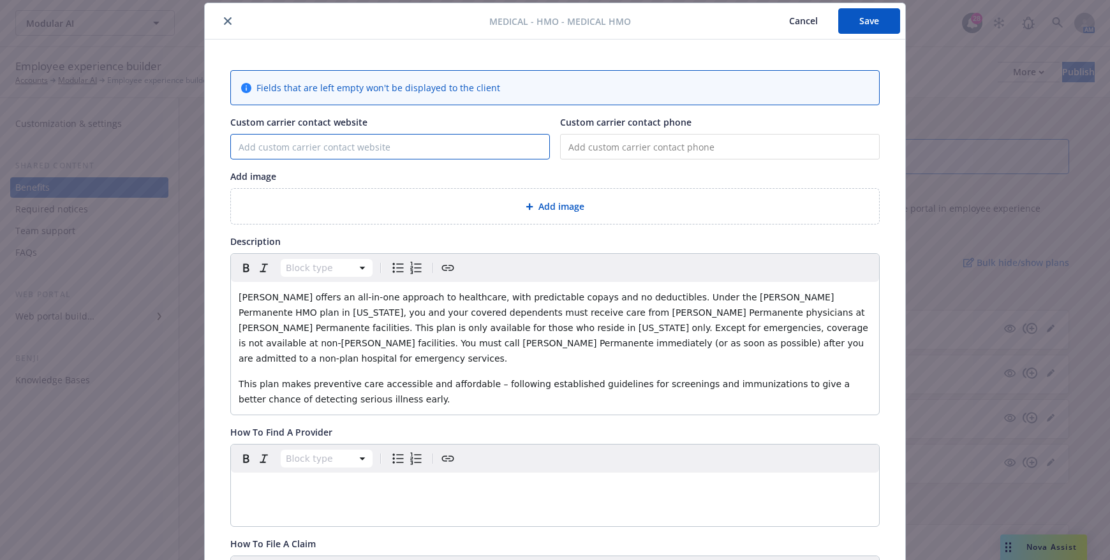
click at [357, 147] on input "Custom carrier contact website" at bounding box center [390, 147] width 318 height 24
click at [615, 155] on input "tel" at bounding box center [720, 147] width 320 height 26
paste input "(800) 464-4000"
type input "(800) 464-4000"
click at [435, 144] on input "Custom carrier contact website" at bounding box center [390, 147] width 318 height 24
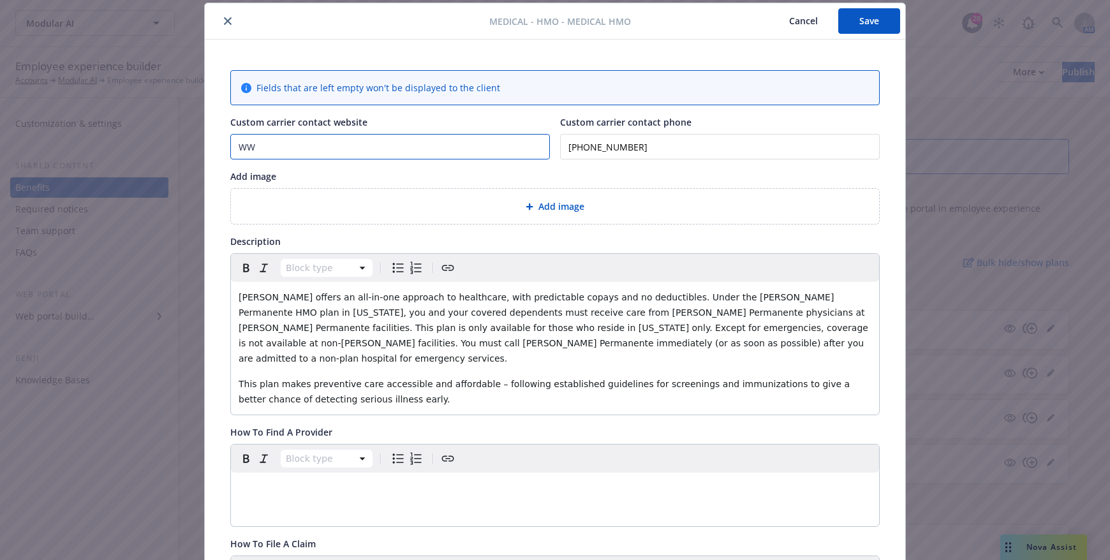
type input "W"
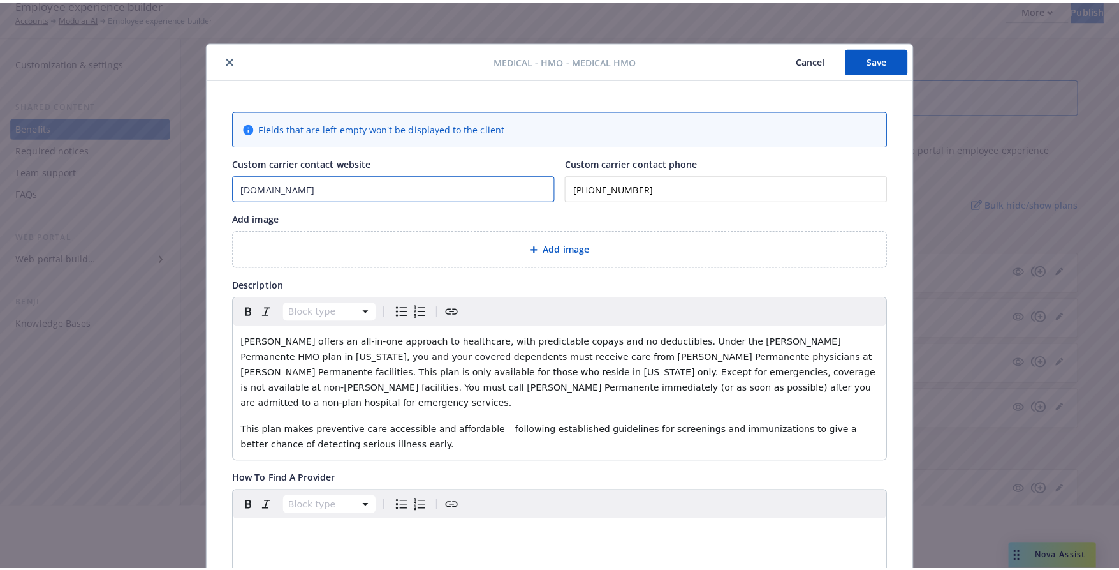
scroll to position [0, 0]
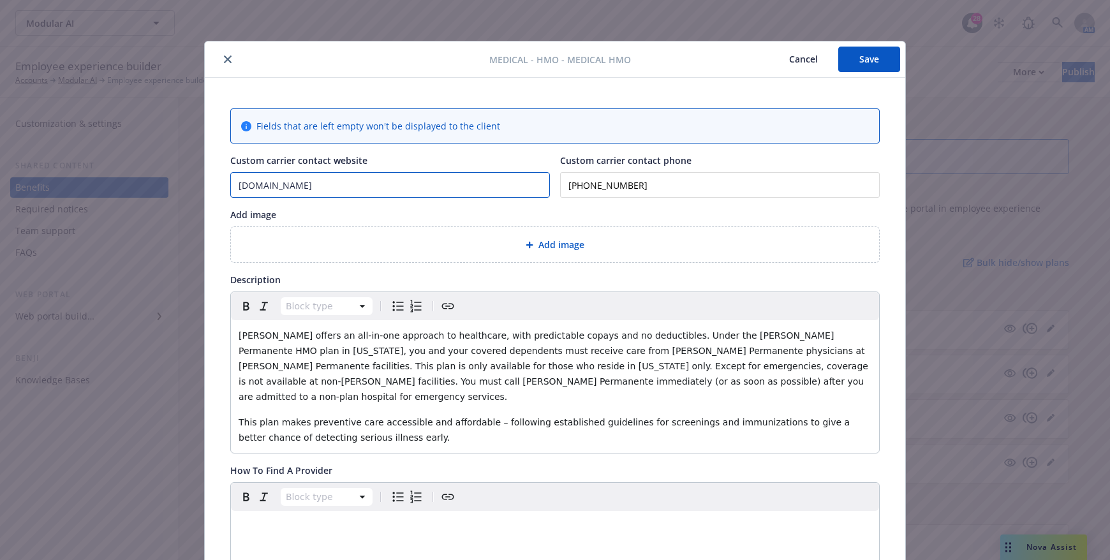
type input "www.kp.org"
click at [881, 54] on button "Save" at bounding box center [869, 60] width 62 height 26
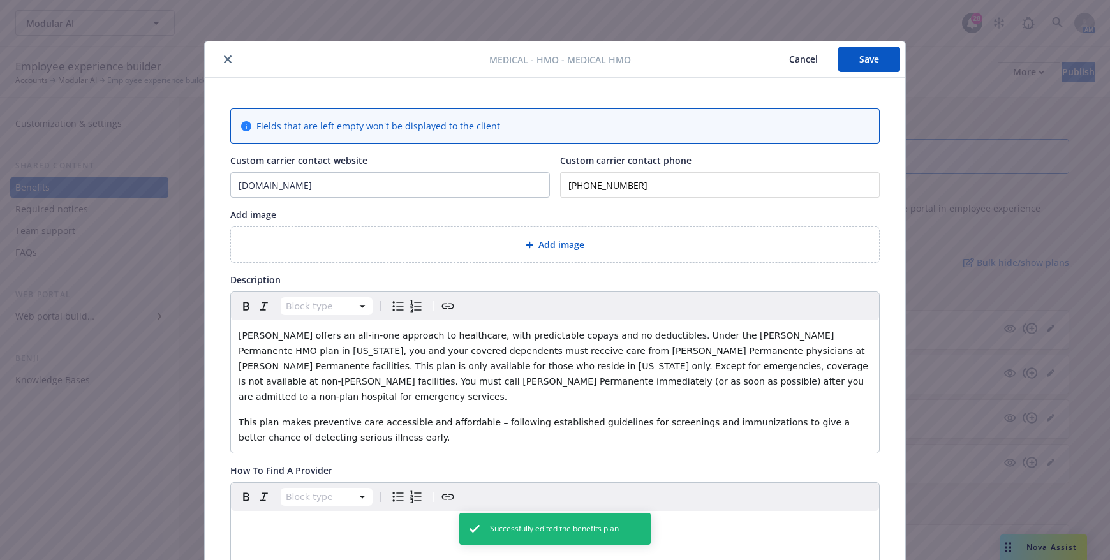
click at [224, 57] on icon "close" at bounding box center [228, 59] width 8 height 8
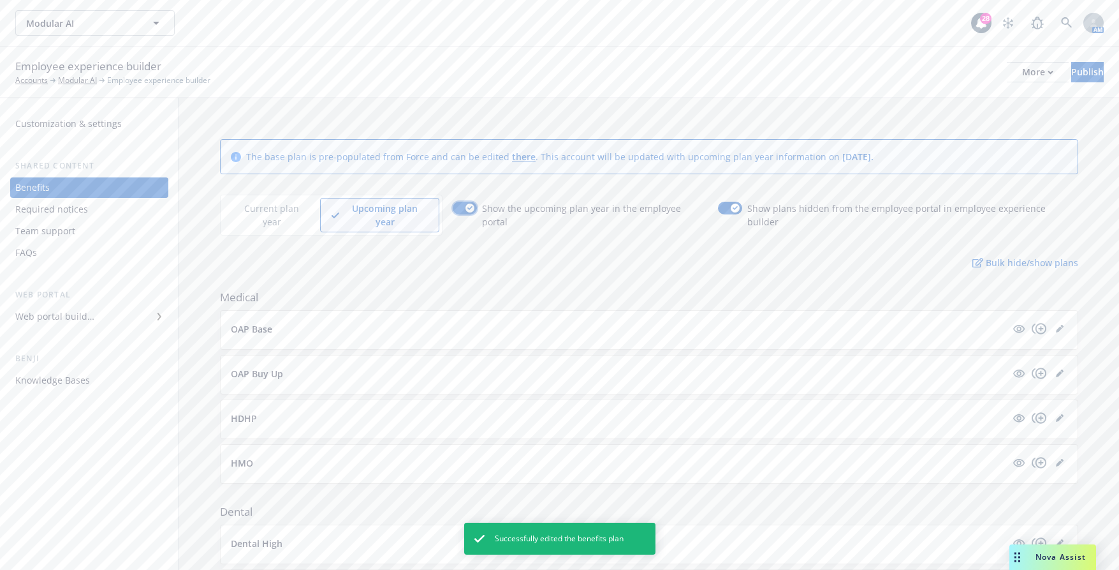
click at [457, 209] on button "button" at bounding box center [465, 208] width 24 height 13
click at [1072, 68] on button "Publish" at bounding box center [1088, 72] width 33 height 20
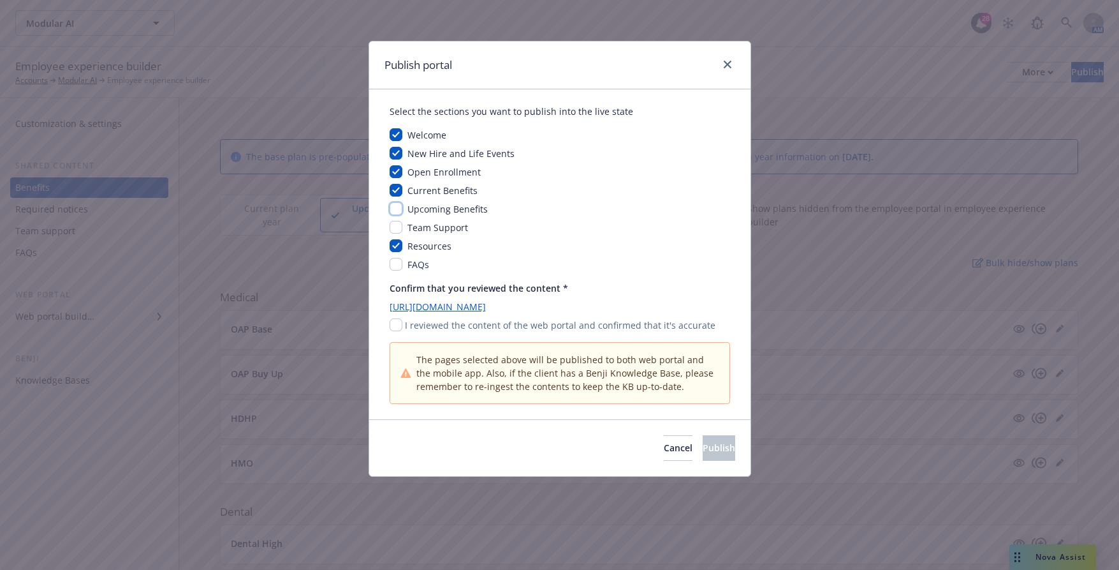
click at [401, 206] on input "checkbox" at bounding box center [396, 208] width 13 height 13
click at [400, 209] on input "checkbox" at bounding box center [396, 208] width 13 height 13
checkbox input "false"
drag, startPoint x: 390, startPoint y: 327, endPoint x: 411, endPoint y: 338, distance: 23.4
click at [390, 327] on input "checkbox" at bounding box center [396, 324] width 13 height 13
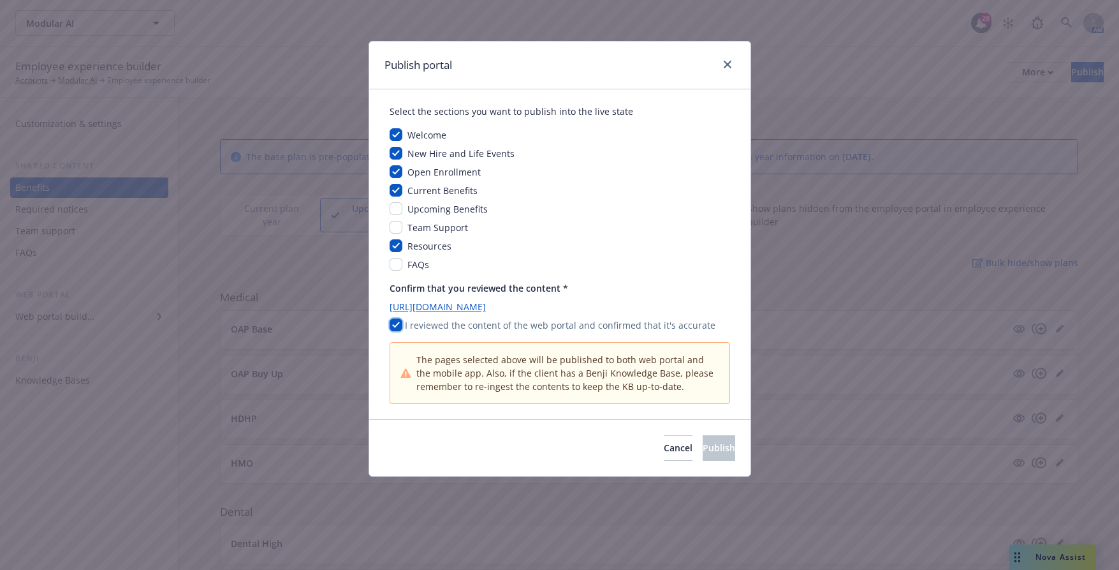
checkbox input "true"
drag, startPoint x: 691, startPoint y: 450, endPoint x: 686, endPoint y: 446, distance: 6.8
click at [703, 450] on span "Publish" at bounding box center [719, 447] width 33 height 12
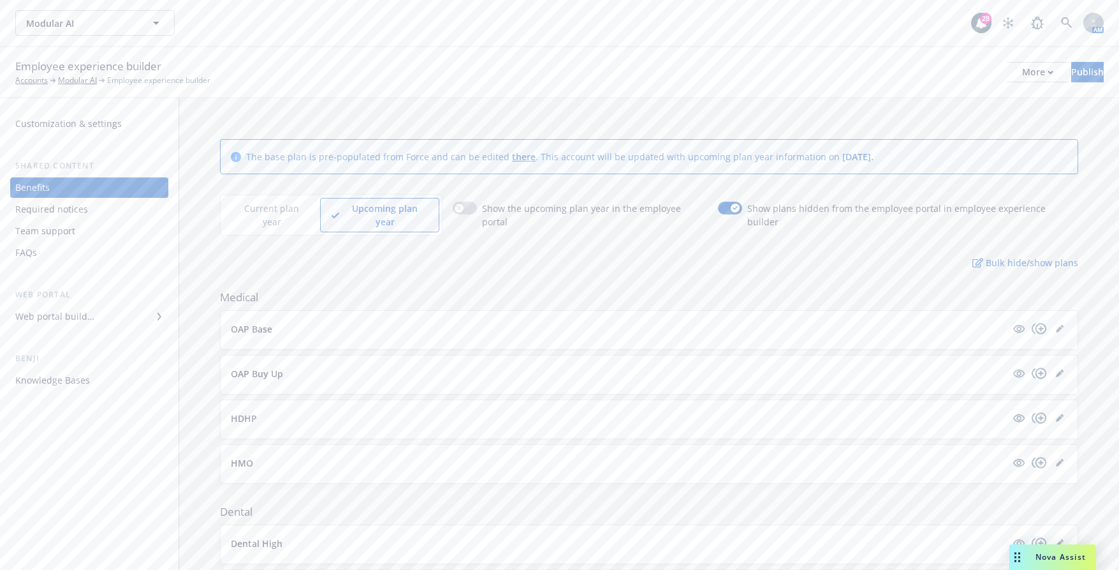
drag, startPoint x: 205, startPoint y: 448, endPoint x: 4, endPoint y: 513, distance: 211.0
click at [147, 21] on button "Modular AI" at bounding box center [94, 23] width 159 height 26
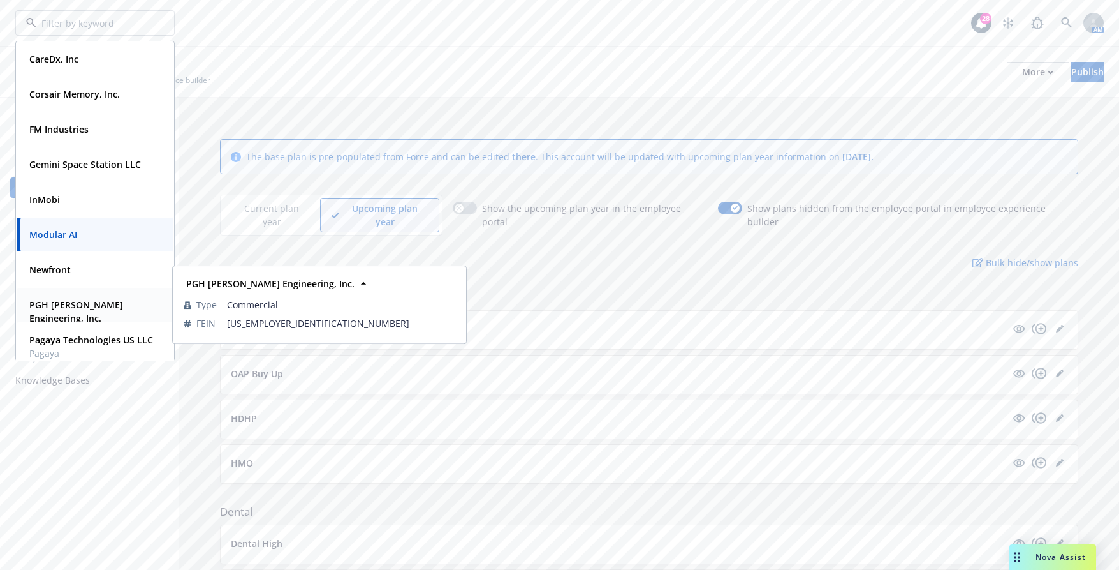
scroll to position [128, 0]
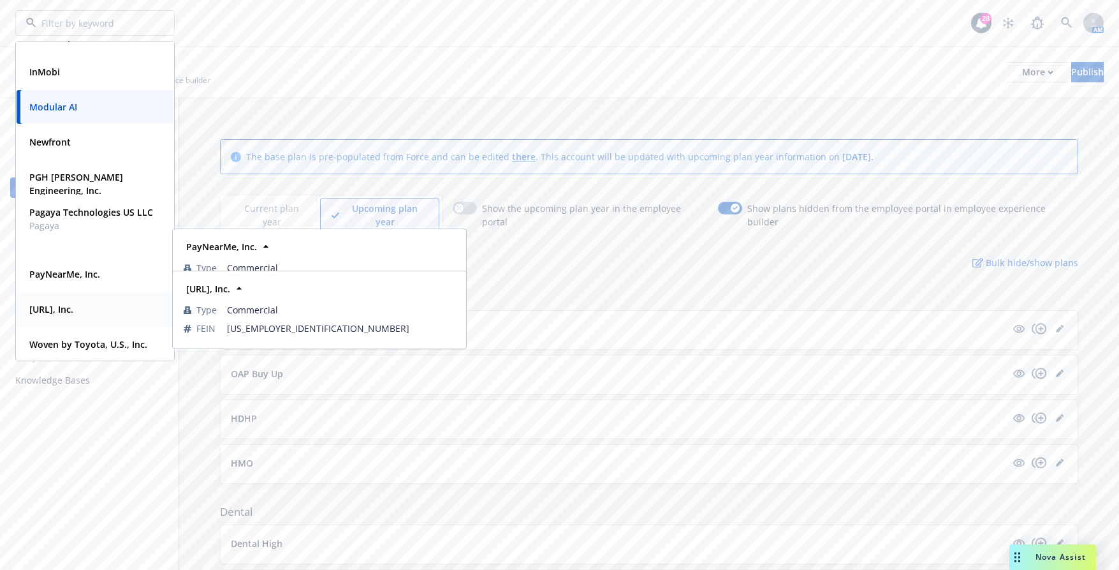
click at [79, 301] on div "Viz.ai, Inc." at bounding box center [95, 309] width 142 height 18
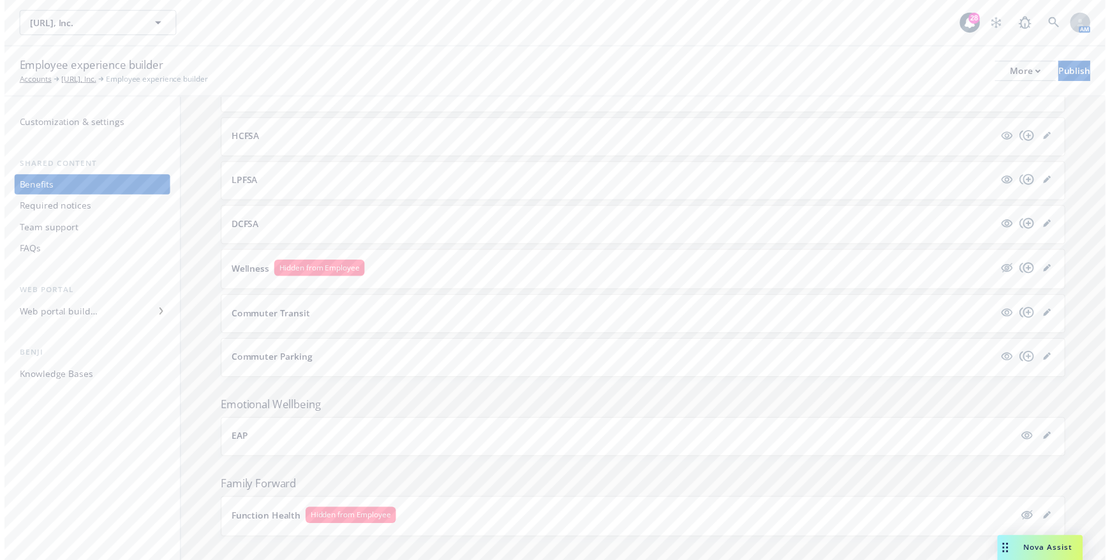
scroll to position [1296, 0]
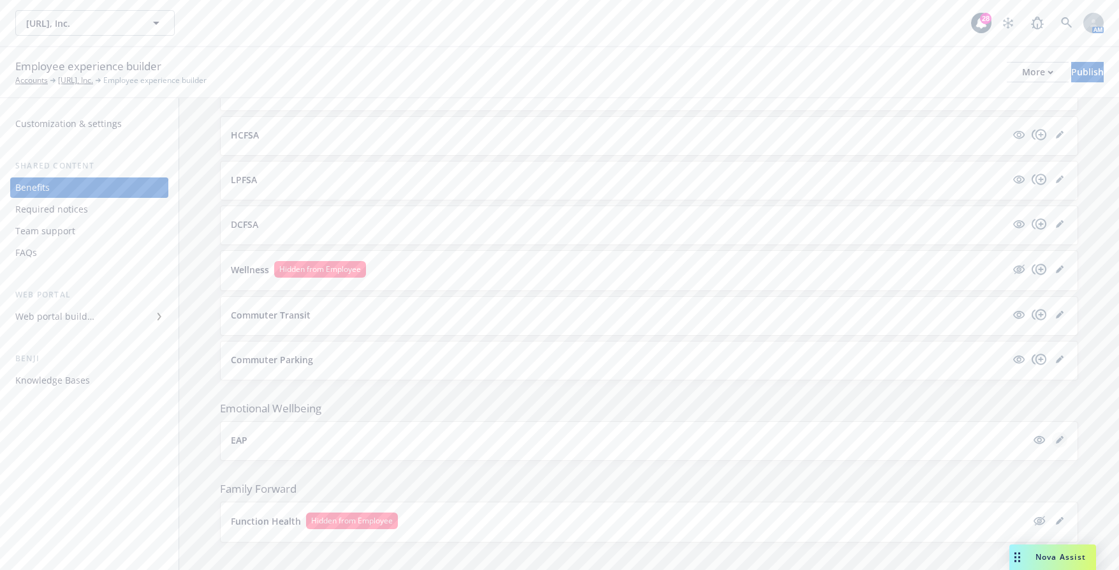
click at [1056, 437] on icon "editPencil" at bounding box center [1059, 440] width 6 height 6
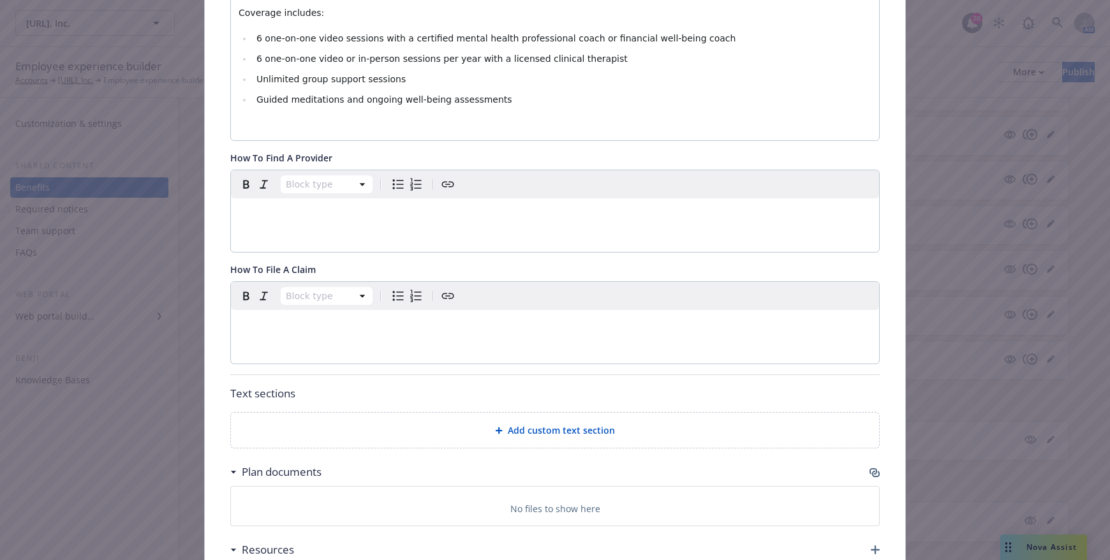
scroll to position [485, 0]
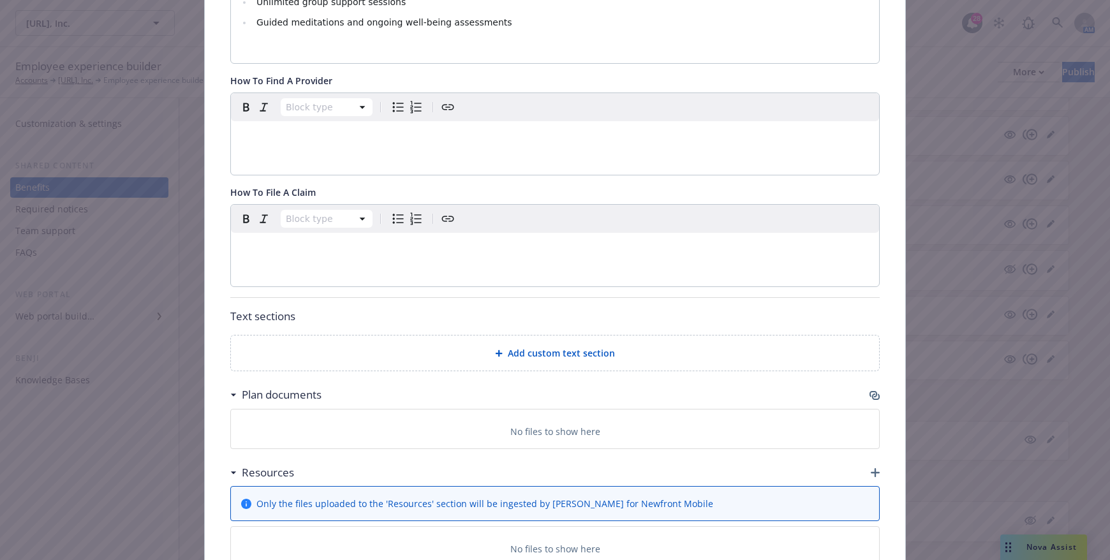
click at [588, 353] on span "Add custom text section" at bounding box center [561, 352] width 107 height 13
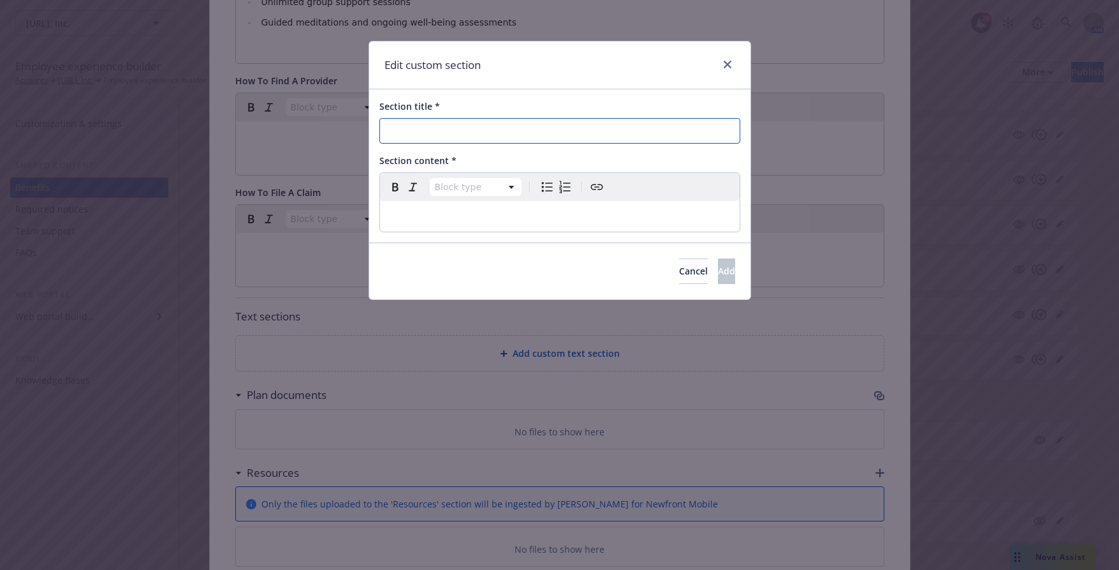
click at [422, 130] on input "Section title *" at bounding box center [559, 131] width 361 height 26
type input "Questions?"
click at [426, 214] on p "editable markdown" at bounding box center [560, 216] width 344 height 15
click at [718, 269] on span "Add" at bounding box center [726, 271] width 17 height 12
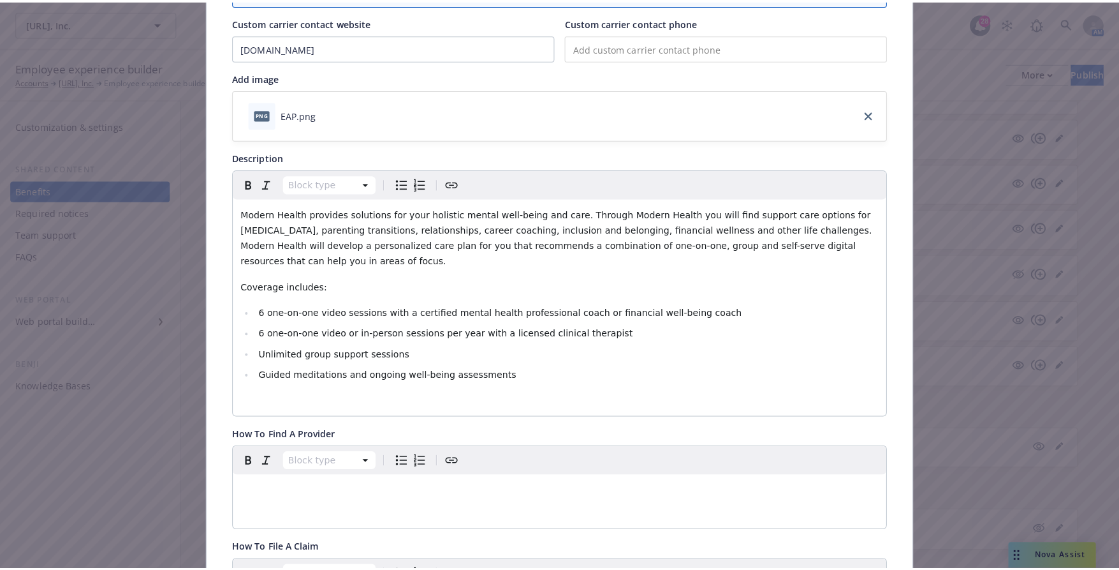
scroll to position [0, 0]
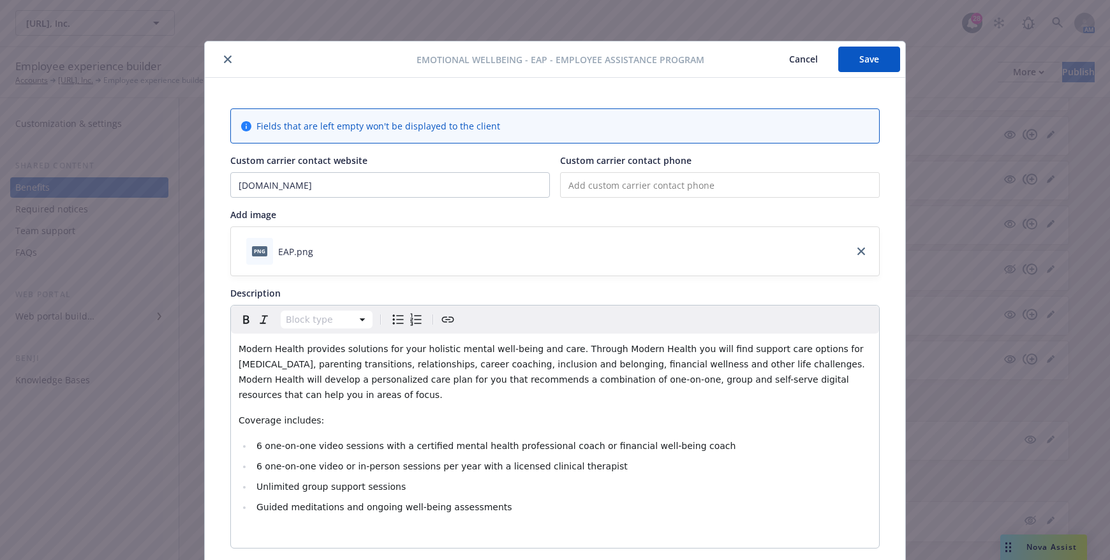
click at [873, 60] on button "Save" at bounding box center [869, 60] width 62 height 26
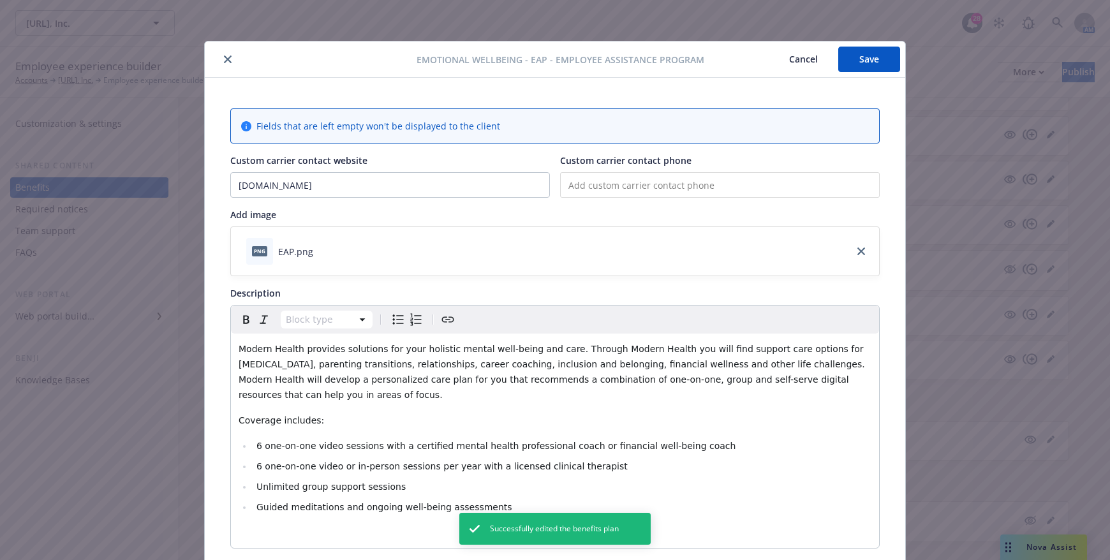
click at [220, 60] on button "close" at bounding box center [227, 59] width 15 height 15
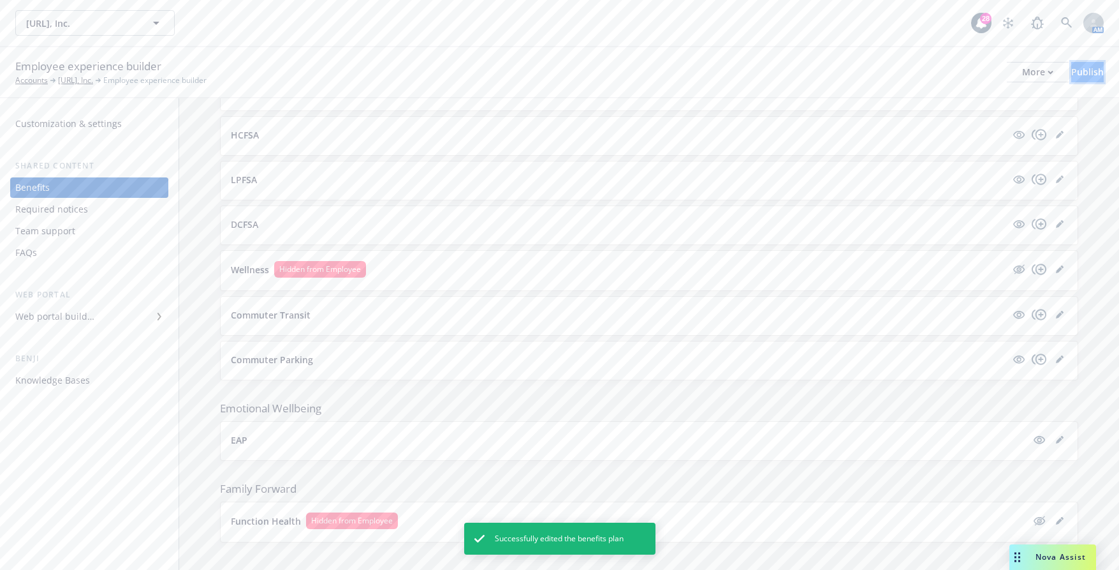
click at [1084, 71] on button "Publish" at bounding box center [1088, 72] width 33 height 20
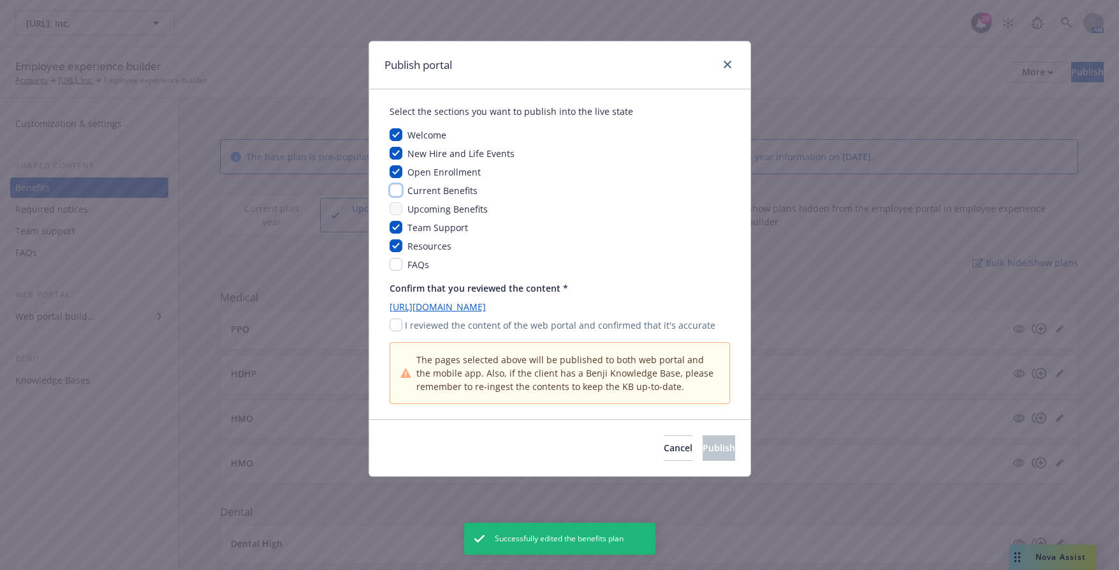
click at [401, 190] on input "checkbox" at bounding box center [396, 190] width 13 height 13
click at [400, 189] on input "checkbox" at bounding box center [396, 190] width 13 height 13
checkbox input "false"
click at [397, 325] on input "checkbox" at bounding box center [396, 324] width 13 height 13
checkbox input "true"
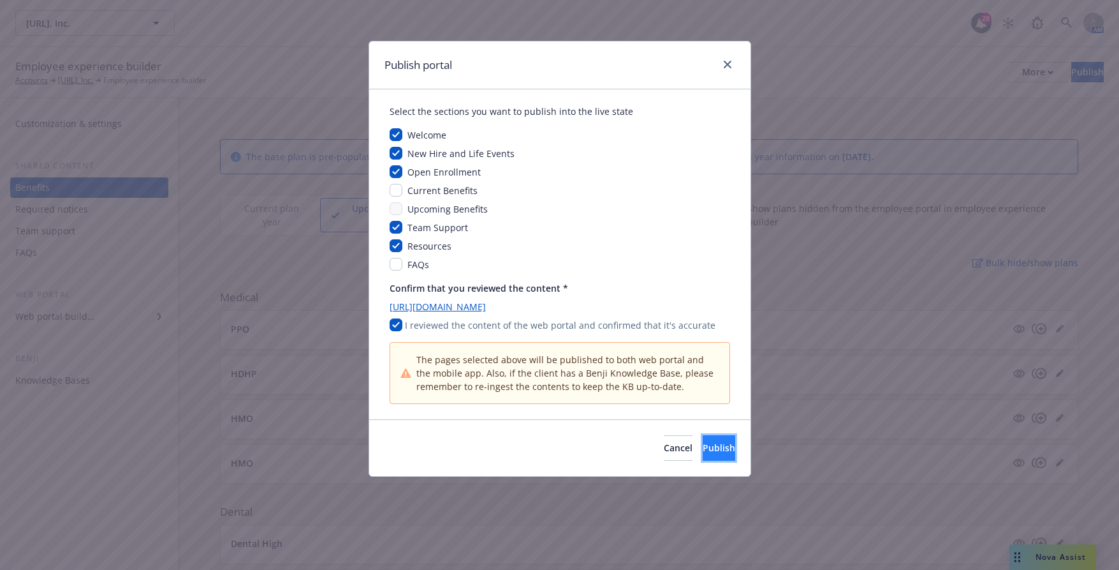
click at [711, 455] on button "Publish" at bounding box center [719, 448] width 33 height 26
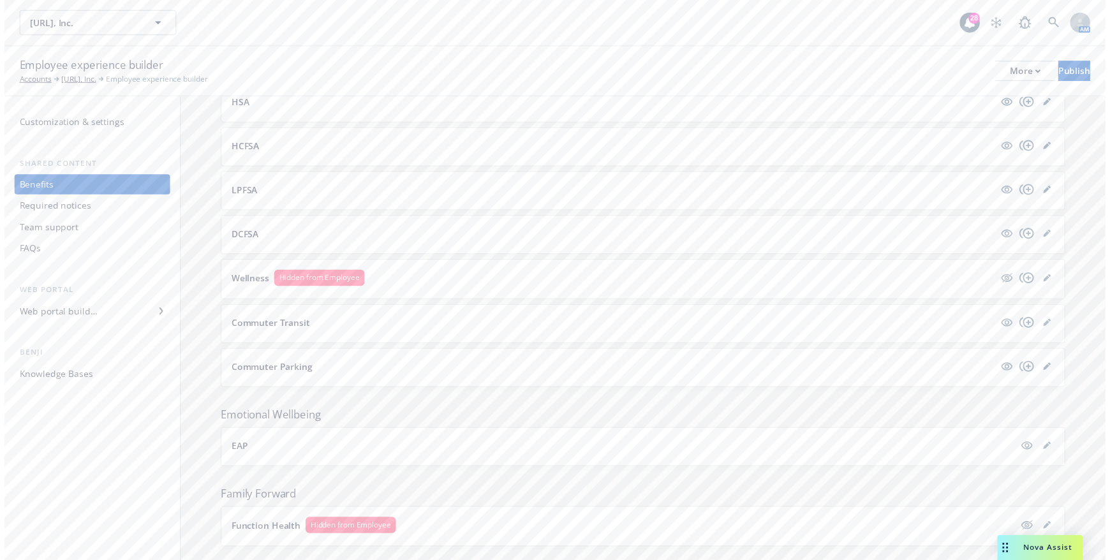
scroll to position [1296, 0]
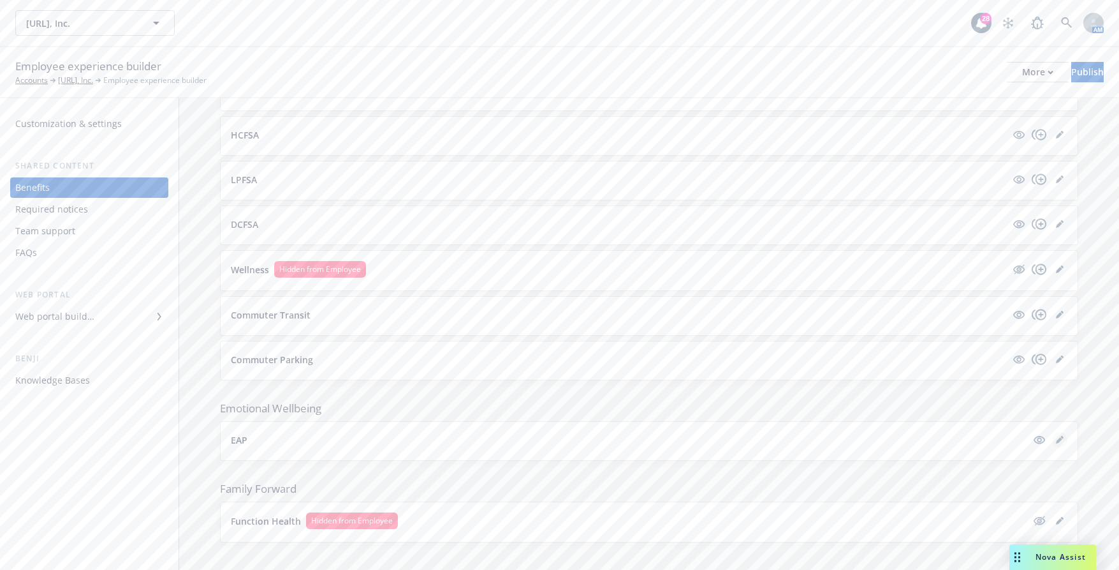
click at [1056, 437] on icon "editPencil" at bounding box center [1059, 440] width 6 height 6
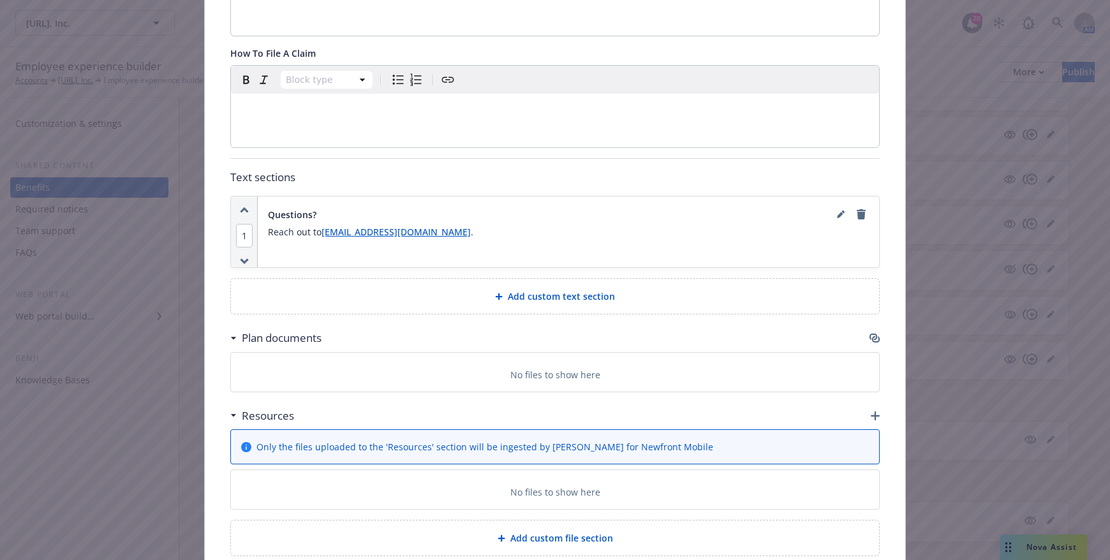
scroll to position [692, 0]
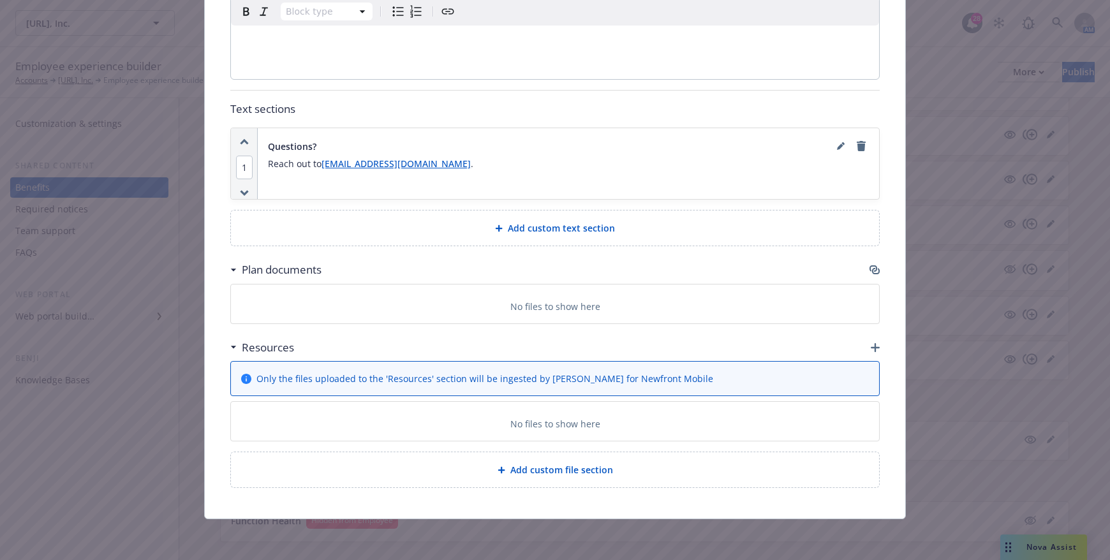
click at [871, 351] on icon "button" at bounding box center [875, 347] width 9 height 9
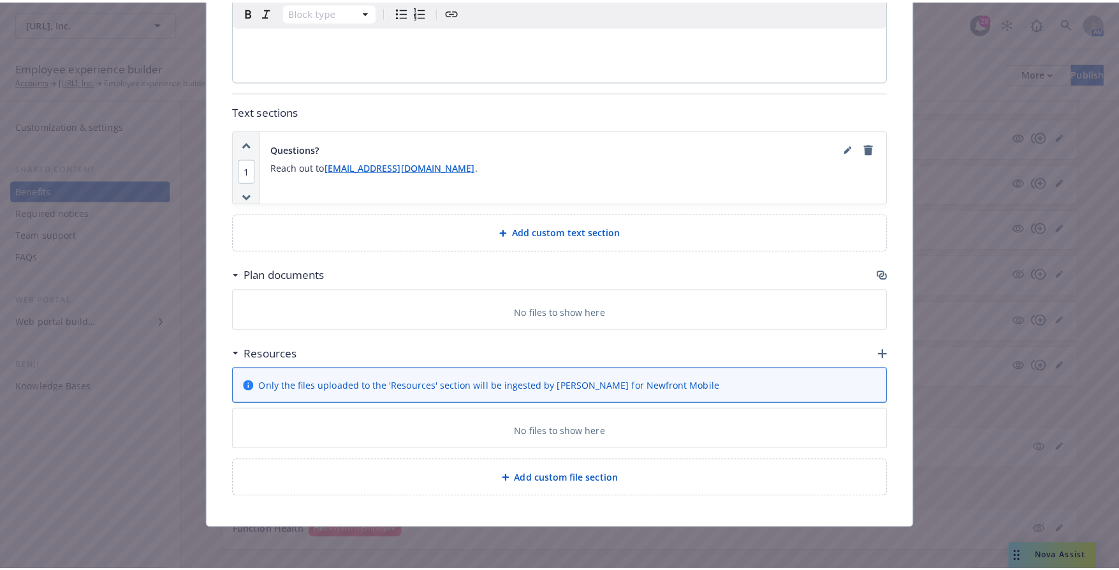
scroll to position [682, 0]
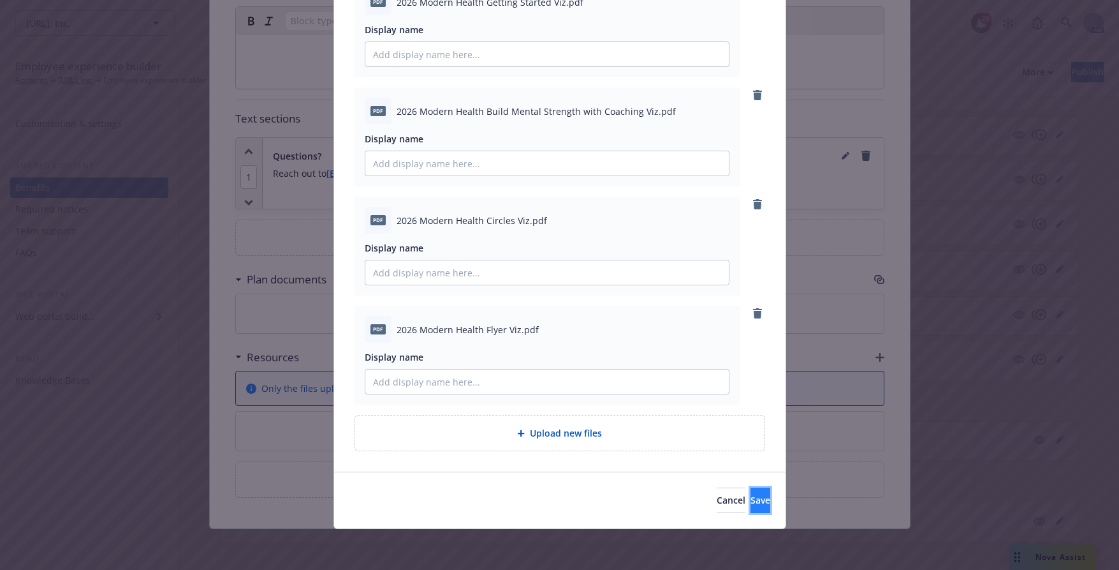
click at [751, 503] on button "Save" at bounding box center [761, 500] width 20 height 26
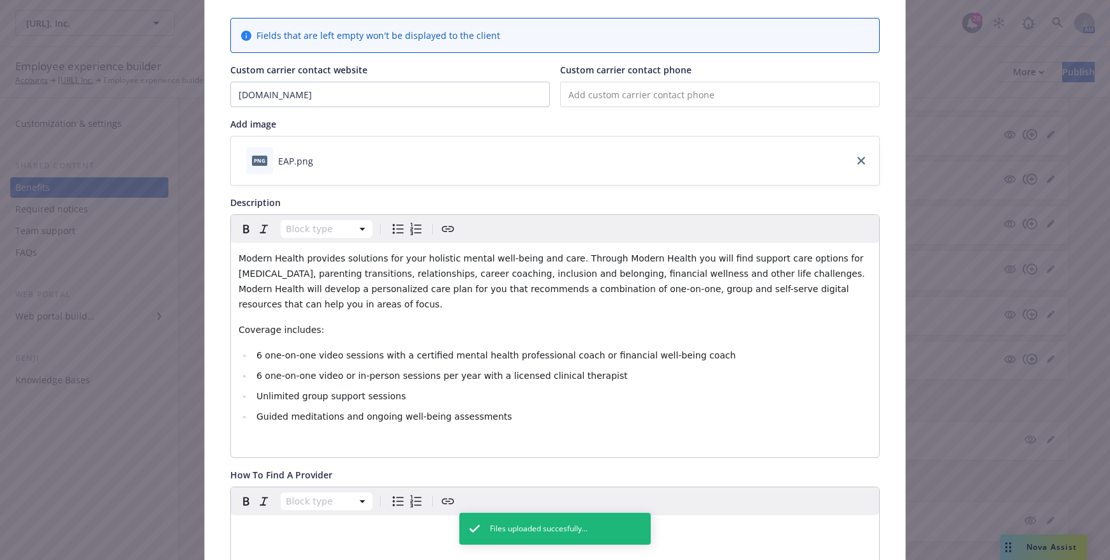
scroll to position [0, 0]
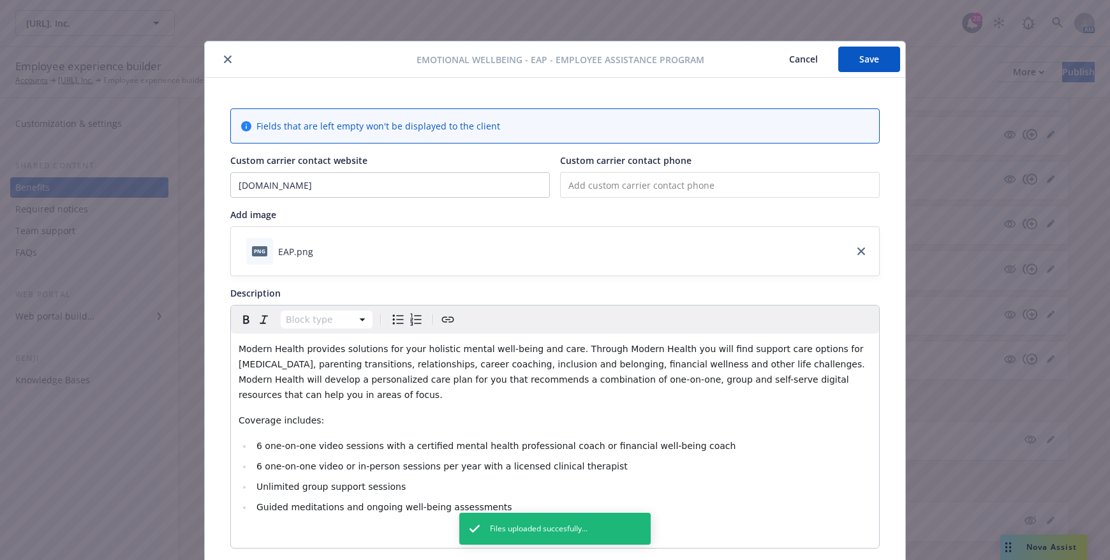
click at [863, 70] on button "Save" at bounding box center [869, 60] width 62 height 26
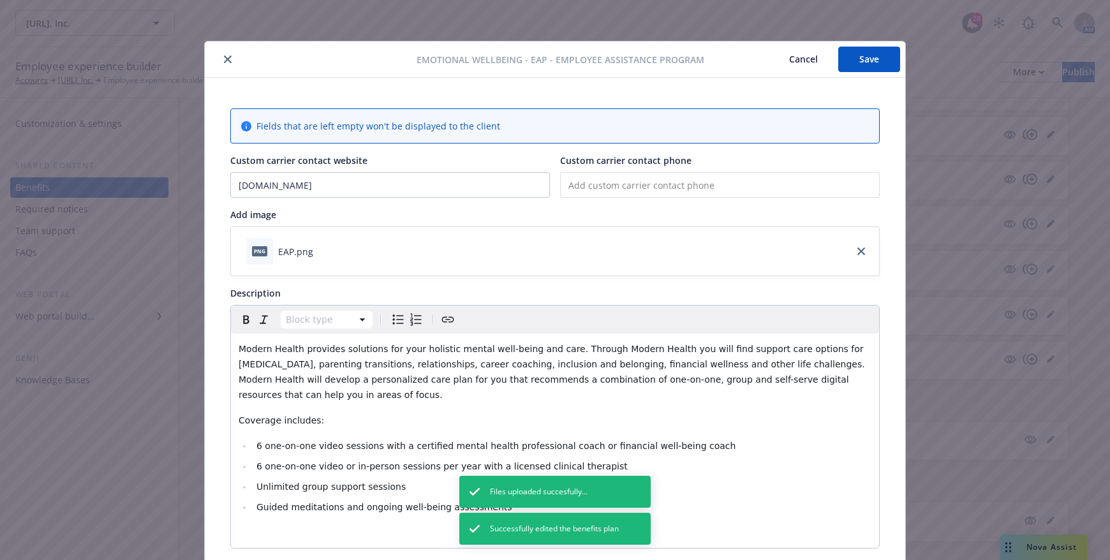
click at [224, 56] on icon "close" at bounding box center [228, 59] width 8 height 8
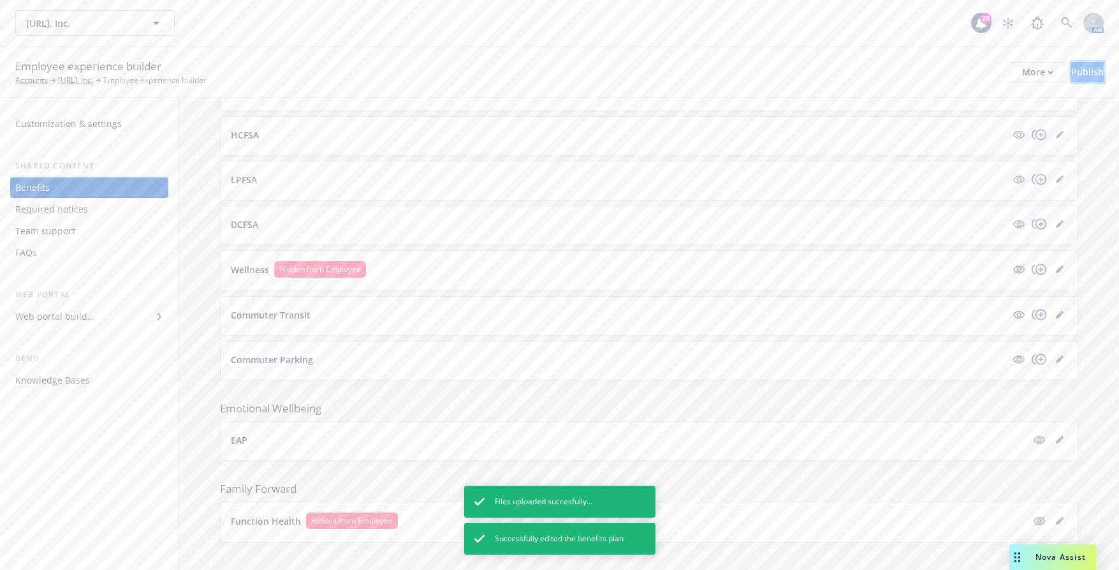
click at [1073, 76] on div "Publish" at bounding box center [1088, 72] width 33 height 19
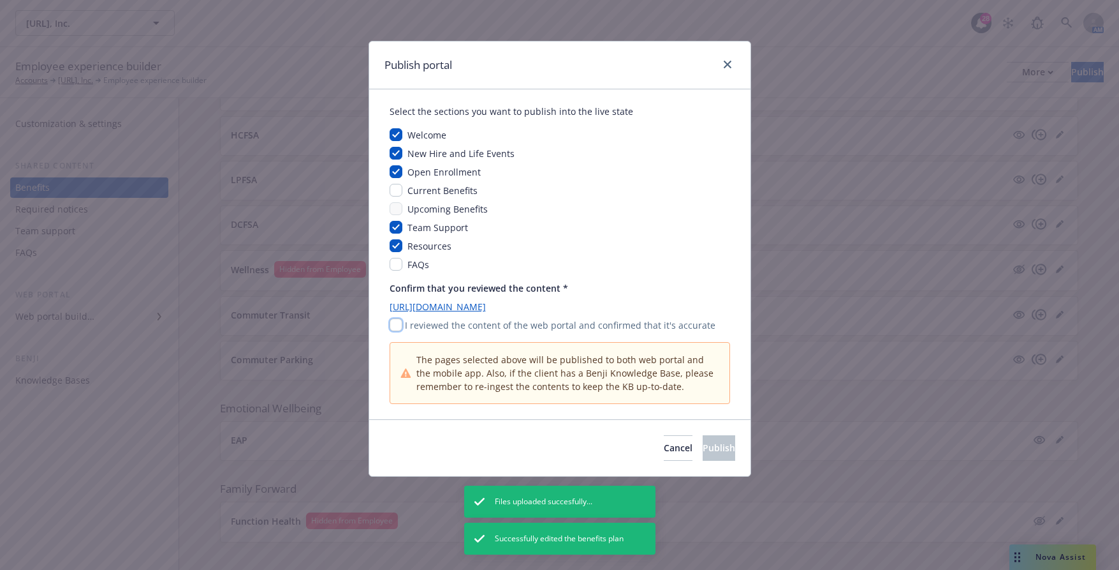
click at [402, 326] on input "checkbox" at bounding box center [396, 324] width 13 height 13
checkbox input "true"
click at [705, 444] on span "Publish" at bounding box center [719, 447] width 33 height 12
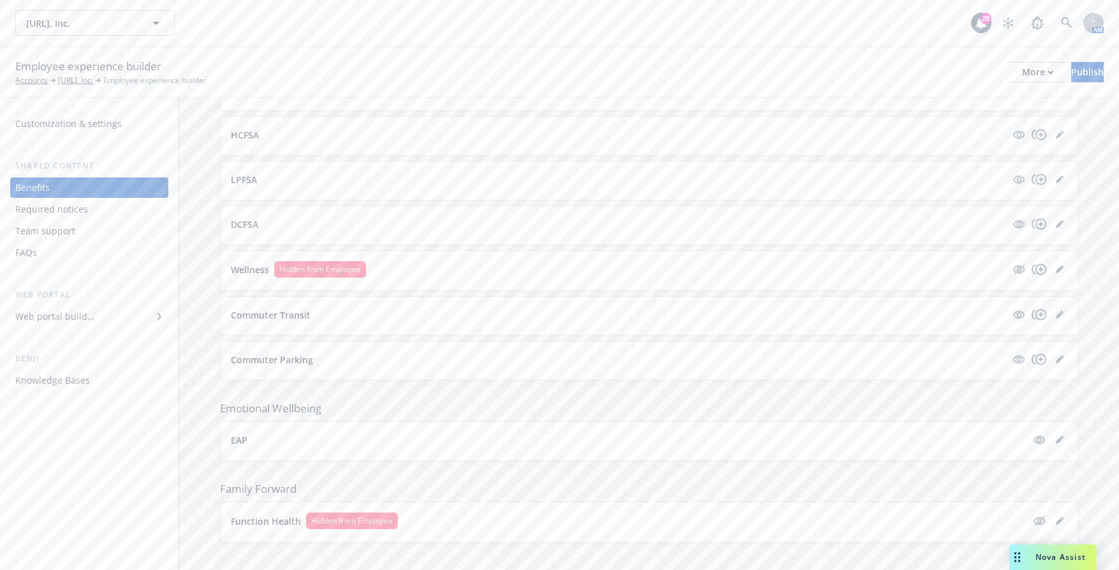
click at [1056, 517] on icon "editPencil" at bounding box center [1060, 521] width 8 height 8
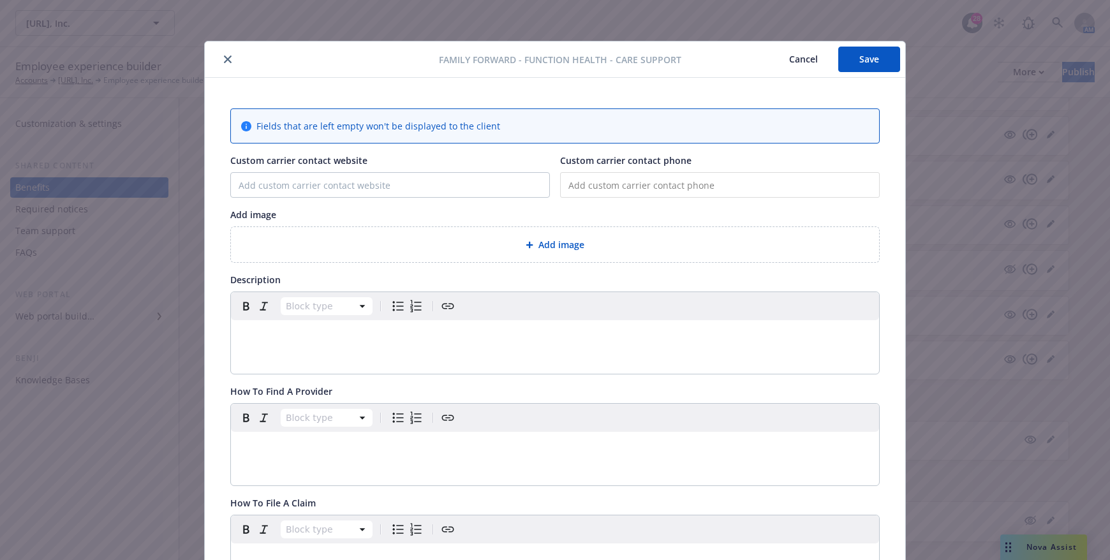
click at [560, 484] on div "Block type" at bounding box center [555, 445] width 648 height 82
drag, startPoint x: 295, startPoint y: 344, endPoint x: 348, endPoint y: 347, distance: 53.0
click at [295, 343] on div "editable markdown" at bounding box center [555, 335] width 648 height 31
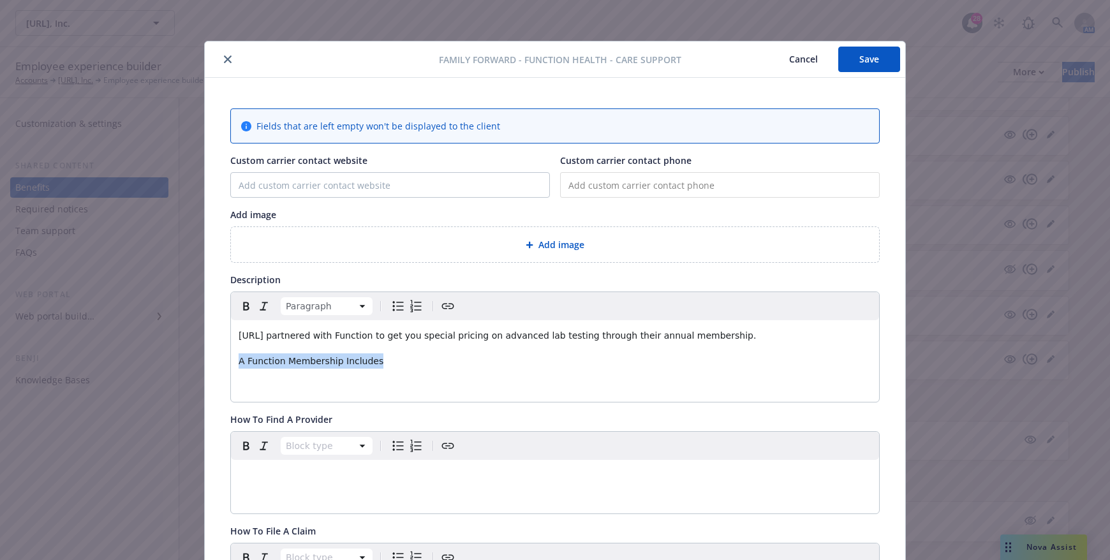
drag, startPoint x: 367, startPoint y: 361, endPoint x: 213, endPoint y: 357, distance: 154.4
click at [213, 357] on div "Fields that are left empty won't be displayed to the client Custom carrier cont…" at bounding box center [555, 530] width 700 height 904
click at [242, 304] on icon "Bold" at bounding box center [246, 305] width 15 height 15
click at [325, 302] on html "Viz.ai, Inc. Viz.ai, Inc. 28 AM Employee experience builder Accounts Viz.ai, In…" at bounding box center [555, 402] width 1110 height 805
click at [274, 383] on p "editable markdown" at bounding box center [555, 381] width 633 height 15
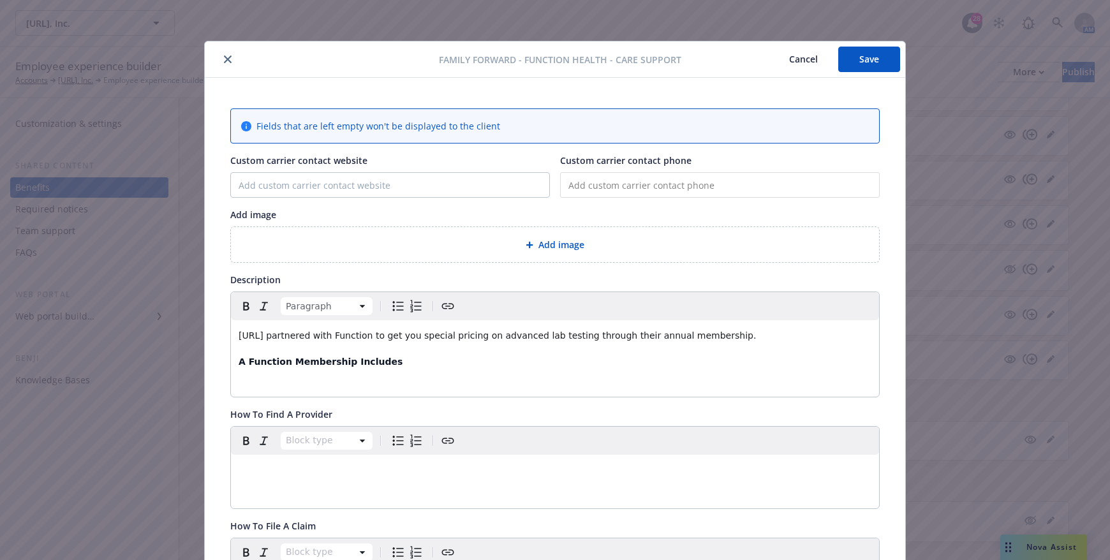
click at [394, 306] on icon "Bulleted list" at bounding box center [397, 305] width 15 height 15
click at [357, 383] on span "Access to 100+ whole-boyd lab tests at the start" at bounding box center [391, 381] width 270 height 10
click at [464, 380] on li "Access to 100+ whole-body lab tests at the start" at bounding box center [562, 381] width 619 height 15
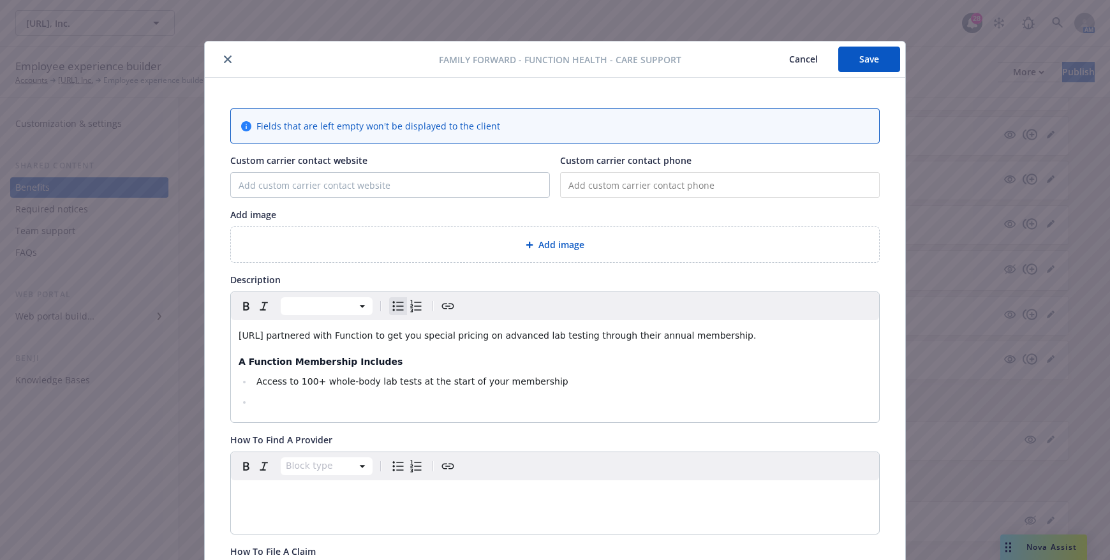
click at [705, 81] on div "Fields that are left empty won't be displayed to the client Custom carrier cont…" at bounding box center [555, 540] width 700 height 925
click at [340, 381] on span "Access to 100+ whole-body lab tests at the start of your membership" at bounding box center [412, 381] width 312 height 10
click at [338, 401] on li "editable markdown" at bounding box center [562, 401] width 619 height 15
click at [295, 404] on li "editable markdown" at bounding box center [562, 401] width 619 height 15
click at [289, 411] on div "Viz.ai partnered with Function to get you special pricing on advanced lab testi…" at bounding box center [555, 371] width 648 height 102
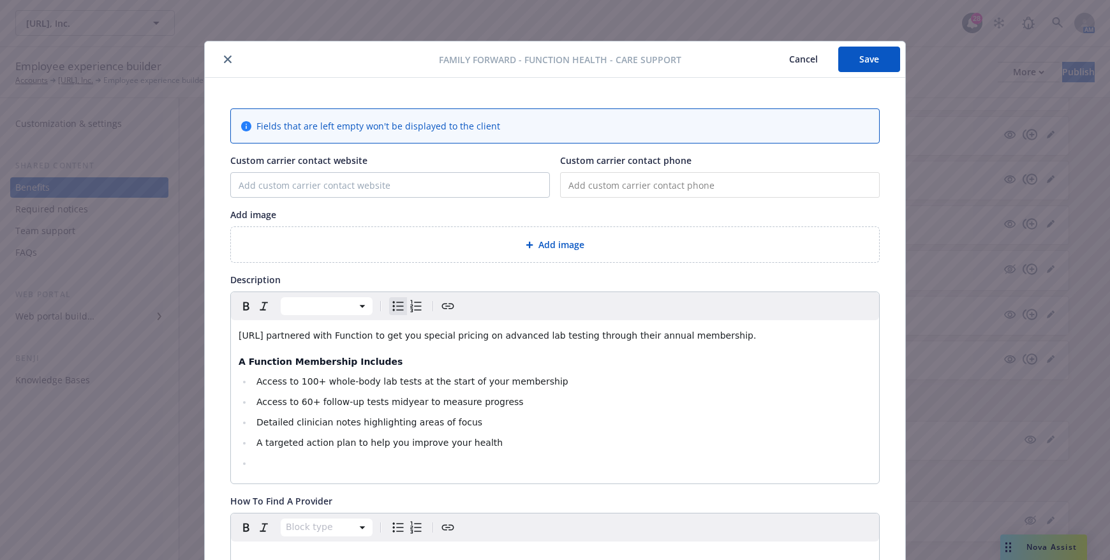
click at [761, 283] on div "Description" at bounding box center [554, 279] width 649 height 13
click at [455, 458] on li "editable markdown" at bounding box center [562, 462] width 619 height 15
click at [723, 365] on h4 "A Function Membership Includes" at bounding box center [555, 362] width 633 height 13
click at [741, 334] on p "Viz.ai partnered with Function to get you special pricing on advanced lab testi…" at bounding box center [555, 335] width 633 height 15
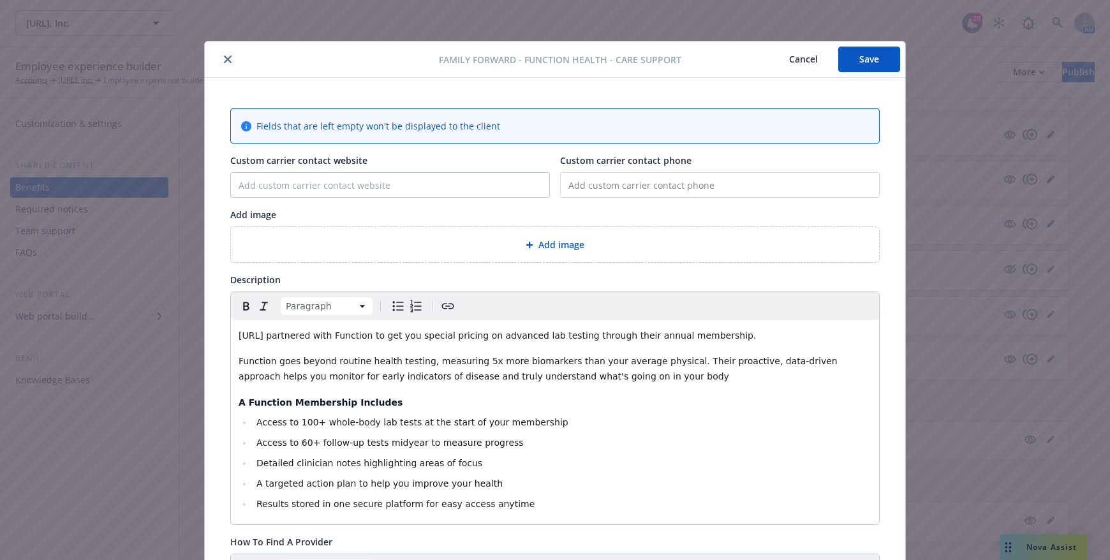
click at [619, 379] on p "Function goes beyond routine health testing, measuring 5x more biomarkers than …" at bounding box center [555, 368] width 633 height 31
click at [687, 360] on span "Function goes beyond routine health testing, measuring 5x more biomarkers than …" at bounding box center [552, 369] width 626 height 26
drag, startPoint x: 707, startPoint y: 338, endPoint x: 212, endPoint y: 332, distance: 495.0
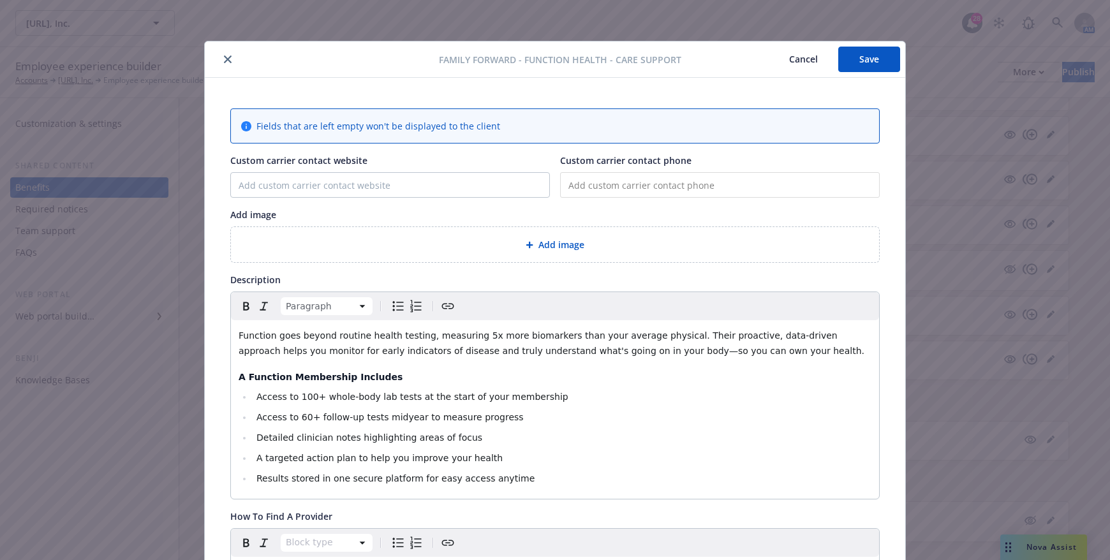
click at [756, 347] on p "Function goes beyond routine health testing, measuring 5x more biomarkers than …" at bounding box center [555, 343] width 633 height 31
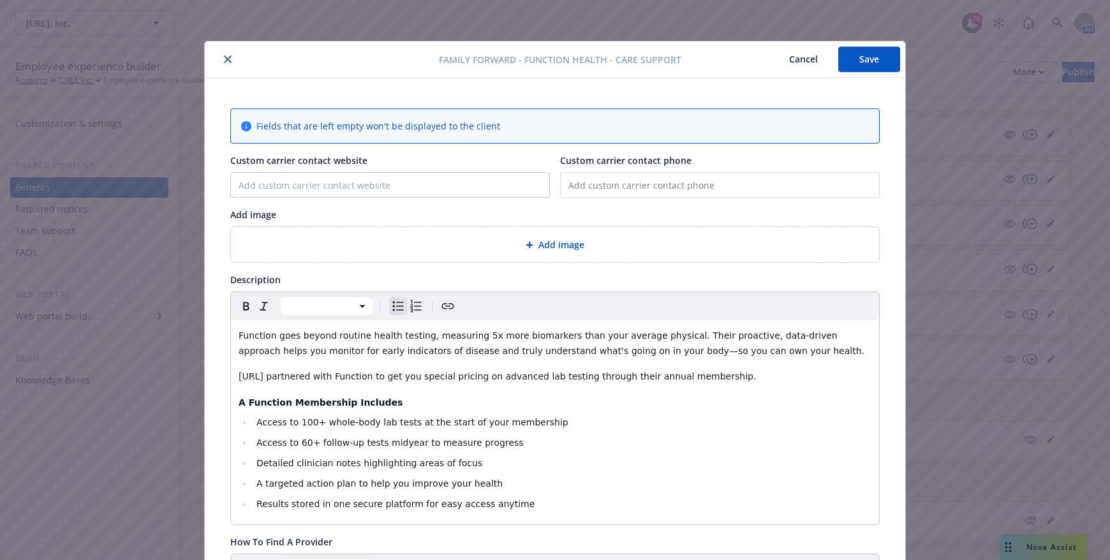
click at [714, 507] on li "Results stored in one secure platform for easy access anytime" at bounding box center [562, 503] width 619 height 15
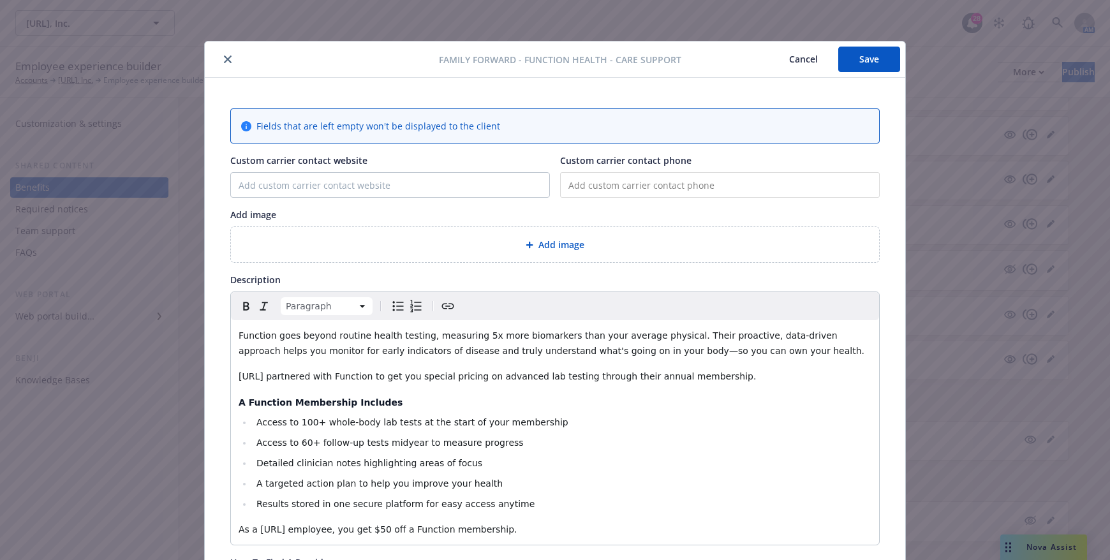
click at [868, 68] on button "Save" at bounding box center [869, 60] width 62 height 26
click at [885, 59] on button "Save" at bounding box center [869, 60] width 62 height 26
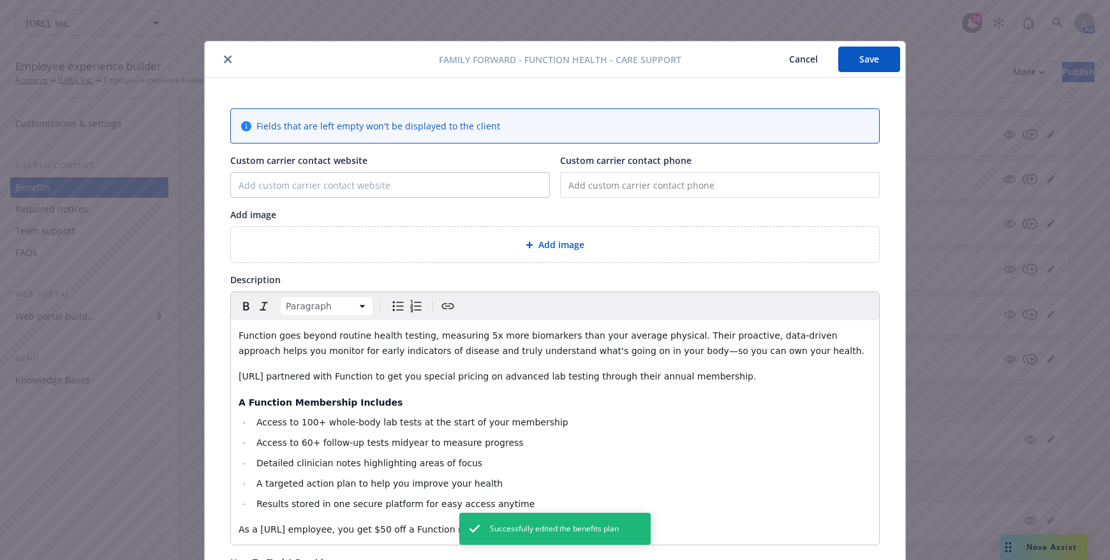
click at [227, 59] on button "close" at bounding box center [227, 59] width 15 height 15
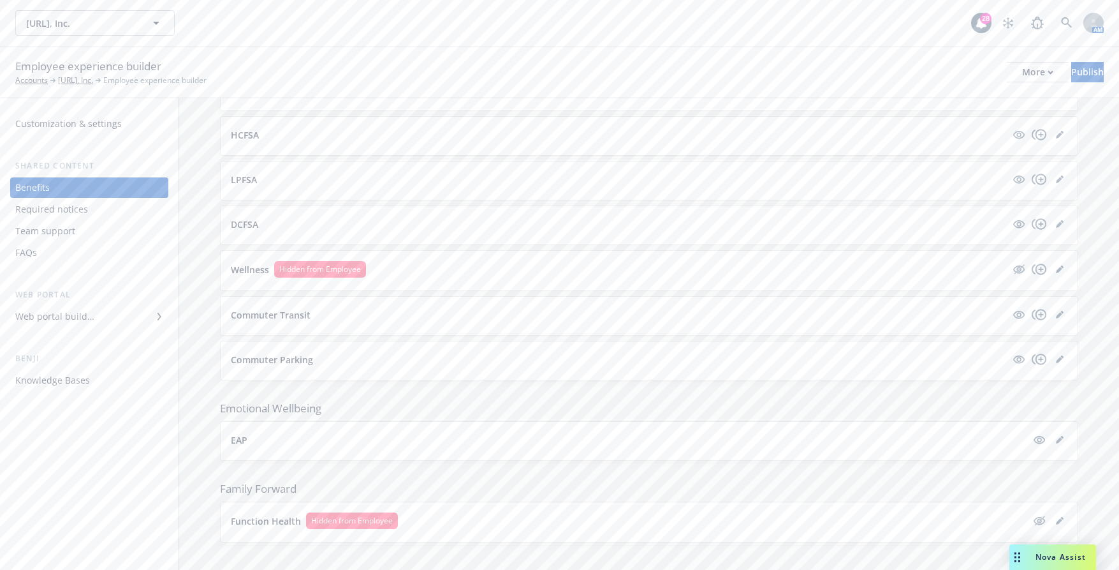
click at [460, 43] on div "Viz.ai, Inc. Viz.ai, Inc. 28 AM" at bounding box center [559, 23] width 1119 height 46
click at [1072, 77] on div "Publish" at bounding box center [1088, 72] width 33 height 19
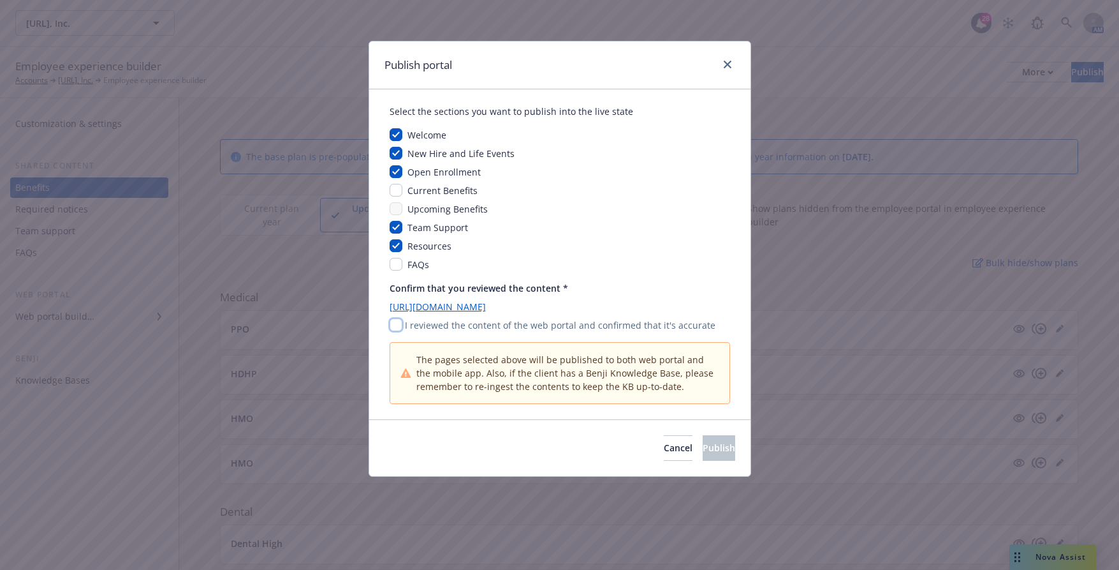
drag, startPoint x: 397, startPoint y: 318, endPoint x: 486, endPoint y: 375, distance: 105.8
click at [397, 318] on input "checkbox" at bounding box center [396, 324] width 13 height 13
checkbox input "true"
click at [703, 441] on span "Publish" at bounding box center [719, 447] width 33 height 12
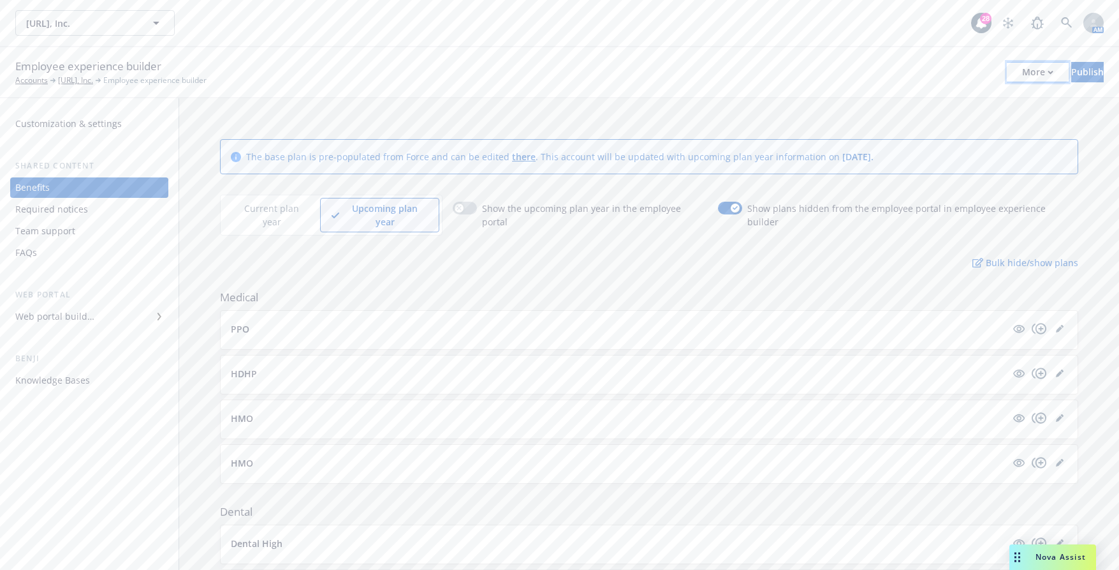
click at [1022, 64] on div "More" at bounding box center [1037, 72] width 31 height 19
click at [961, 123] on link "Copy portal link" at bounding box center [932, 127] width 189 height 26
click at [77, 300] on div "Web portal" at bounding box center [89, 294] width 158 height 13
click at [78, 313] on div "Web portal builder" at bounding box center [54, 316] width 79 height 20
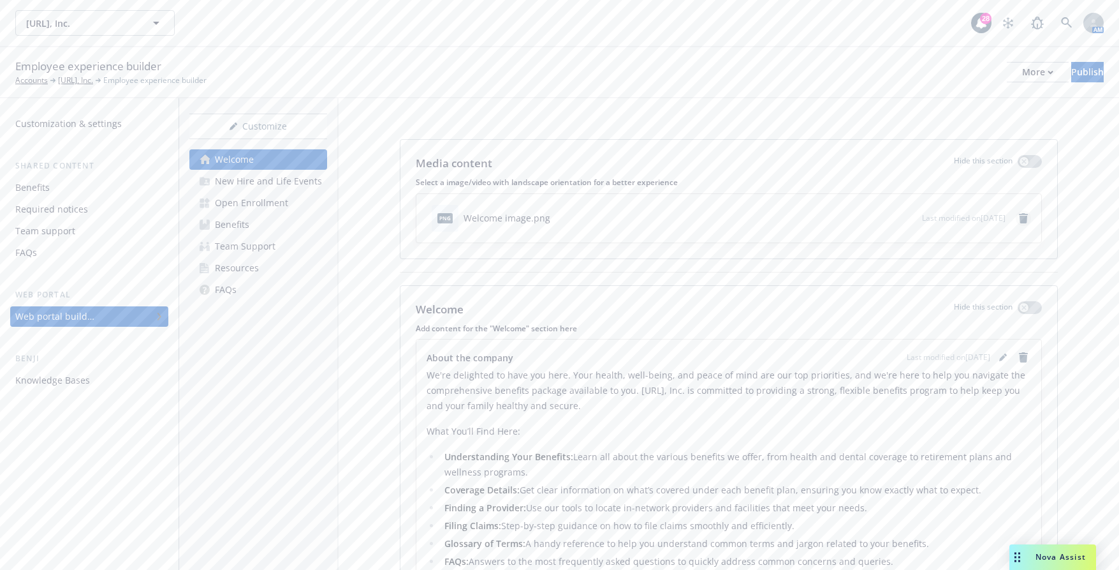
click at [1019, 217] on icon "remove" at bounding box center [1023, 218] width 9 height 10
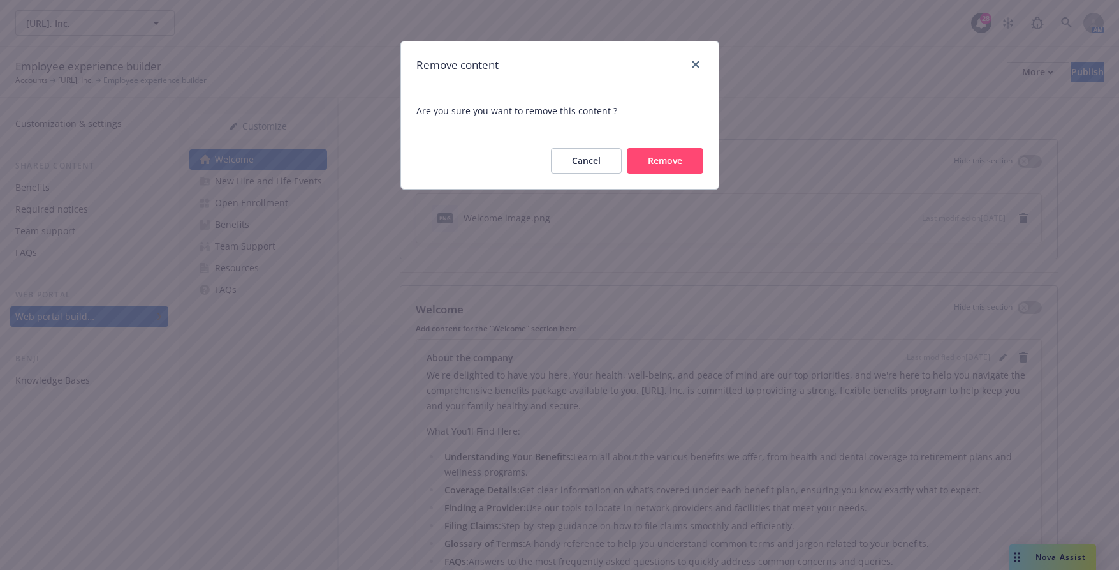
click at [672, 156] on button "Remove" at bounding box center [665, 161] width 77 height 26
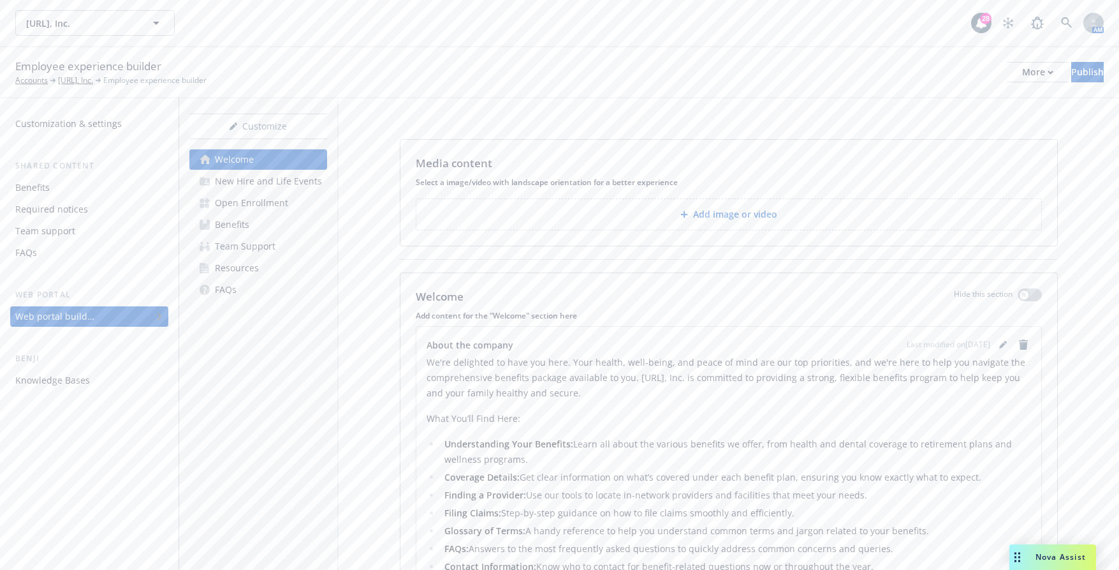
click at [712, 210] on p "Add image or video" at bounding box center [735, 214] width 84 height 13
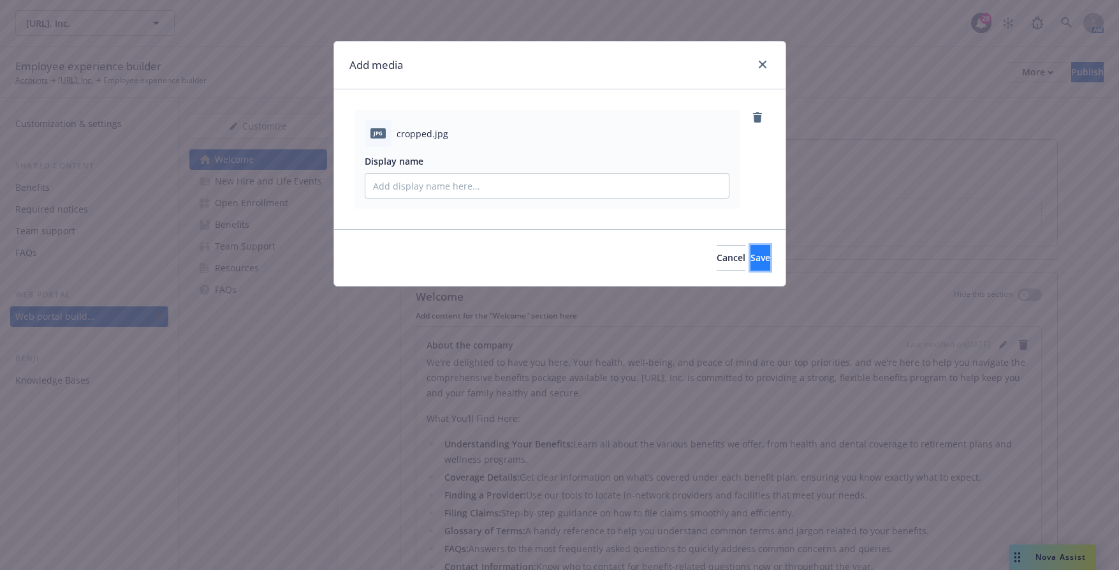
click at [753, 260] on button "Save" at bounding box center [761, 258] width 20 height 26
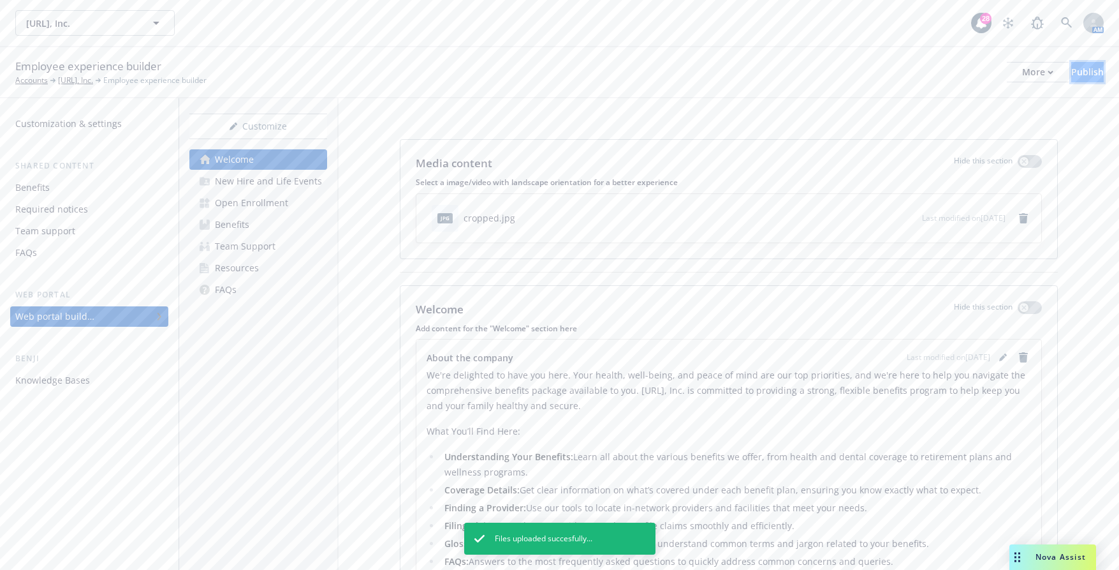
click at [1084, 71] on button "Publish" at bounding box center [1088, 72] width 33 height 20
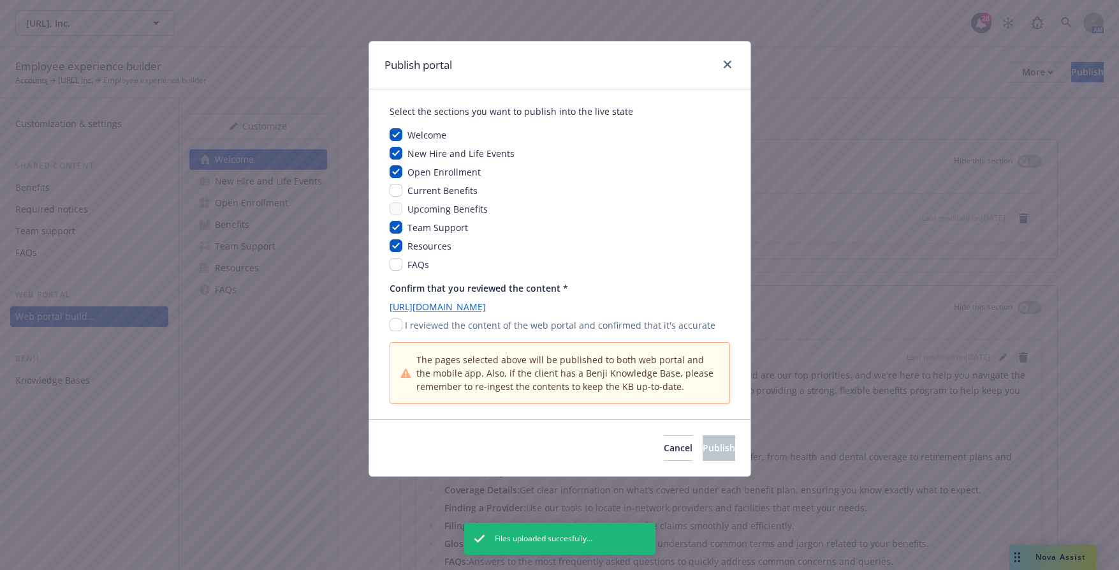
click at [399, 333] on div "Confirm that you reviewed the content * https://app.newfront.com/employee/1e97c…" at bounding box center [560, 342] width 341 height 122
click at [392, 323] on input "checkbox" at bounding box center [396, 324] width 13 height 13
checkbox input "true"
click at [703, 445] on span "Publish" at bounding box center [719, 447] width 33 height 12
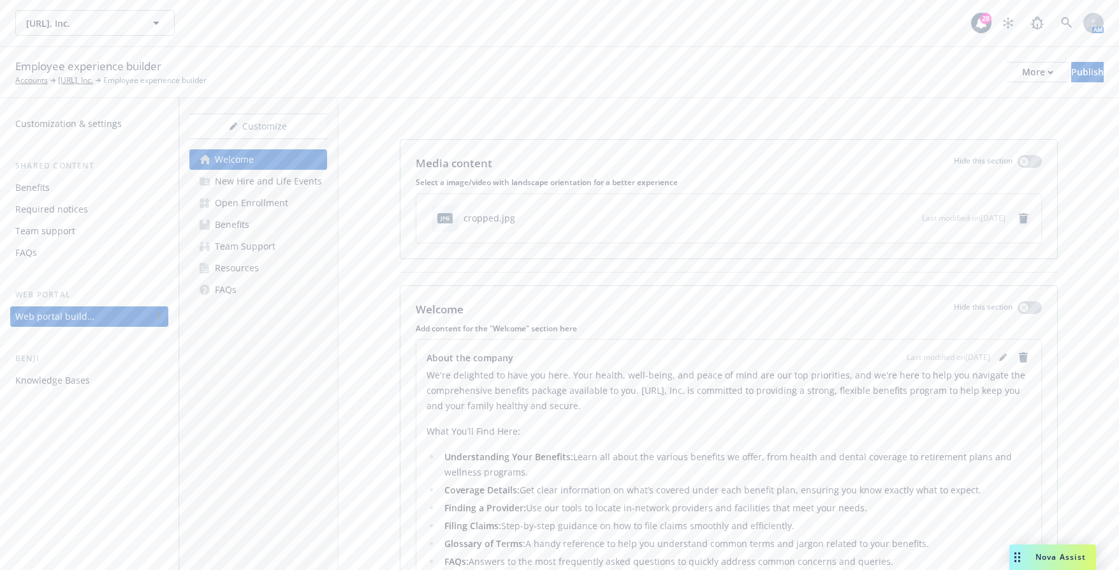
click at [1016, 221] on link "remove" at bounding box center [1023, 217] width 15 height 15
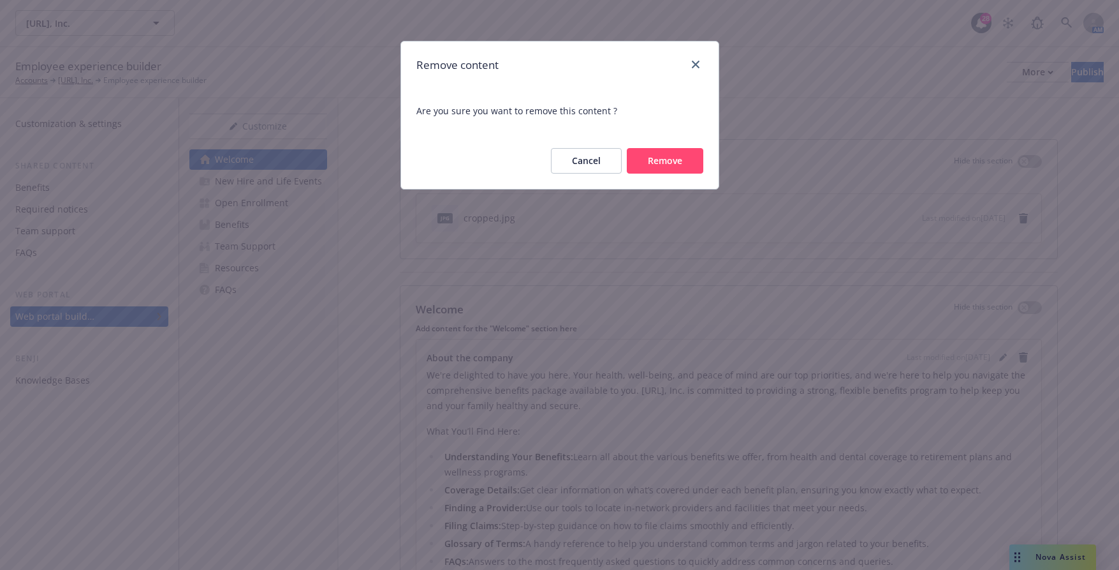
click at [673, 162] on button "Remove" at bounding box center [665, 161] width 77 height 26
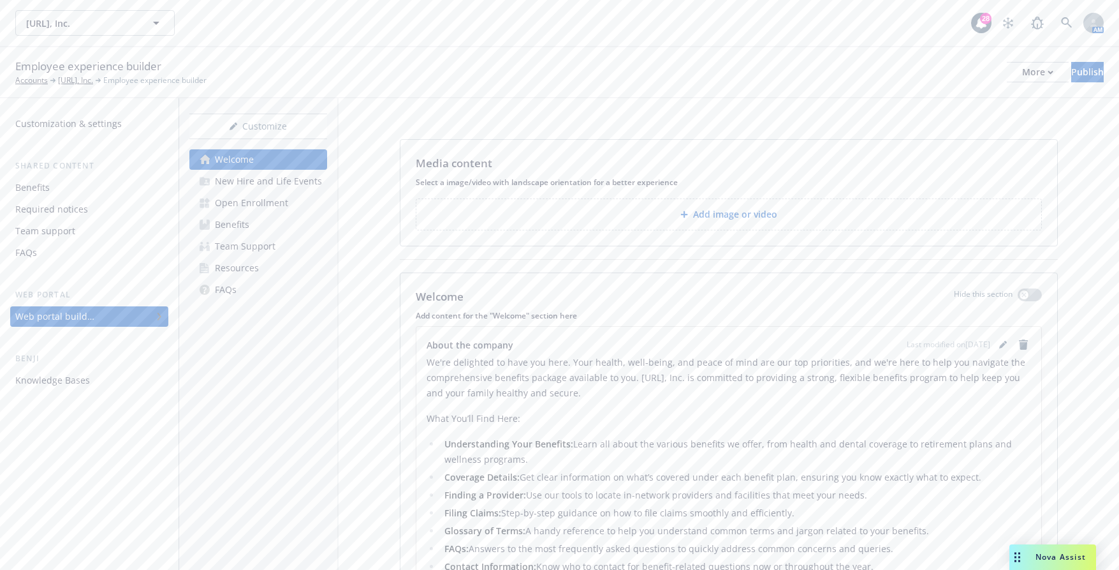
click at [685, 221] on button "Add image or video" at bounding box center [729, 214] width 626 height 32
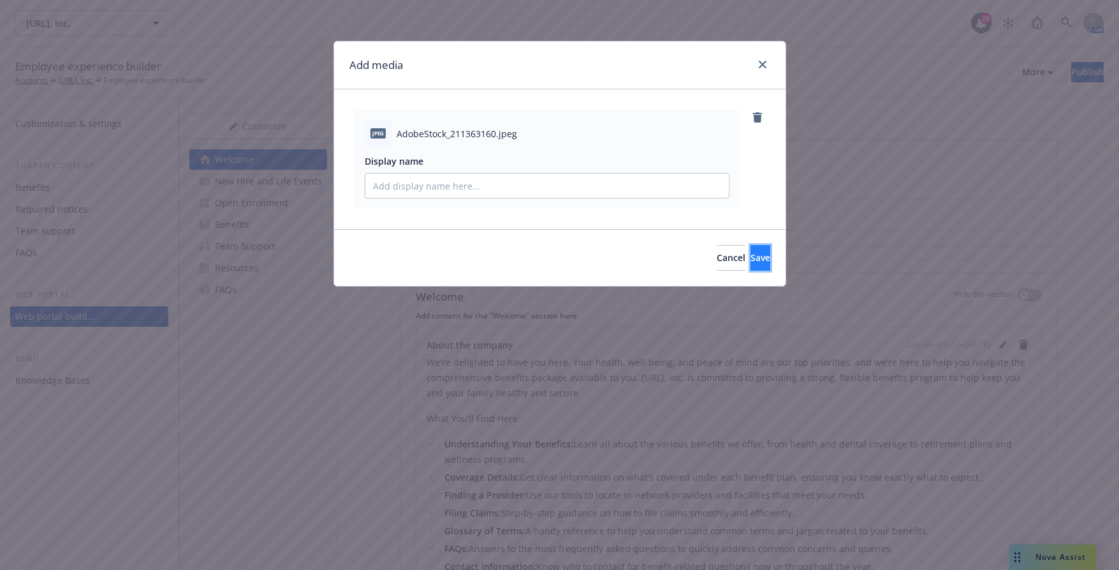
click at [751, 258] on span "Save" at bounding box center [761, 257] width 20 height 12
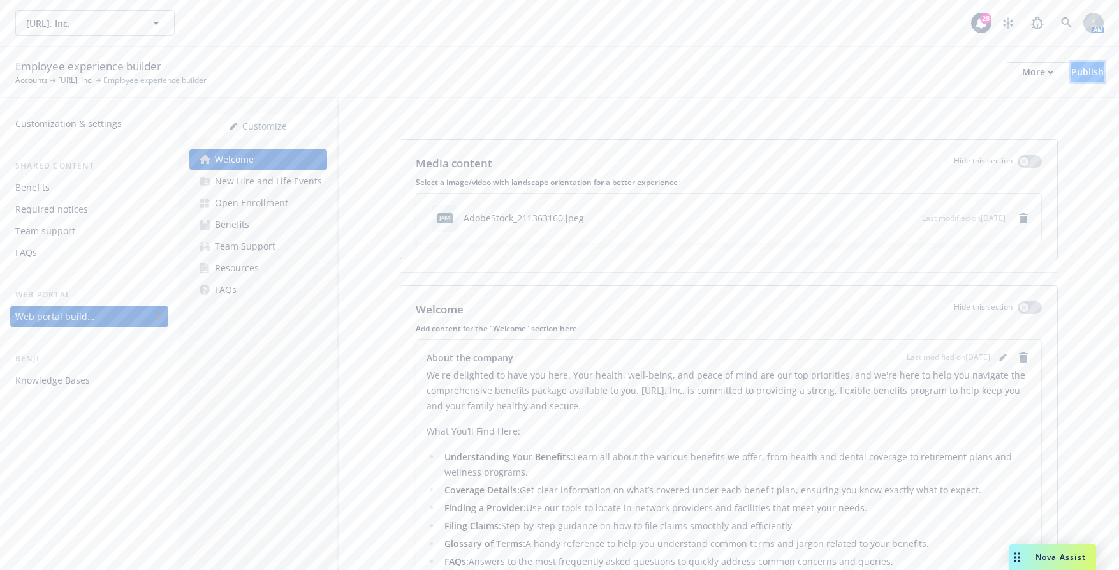
click at [1083, 70] on button "Publish" at bounding box center [1088, 72] width 33 height 20
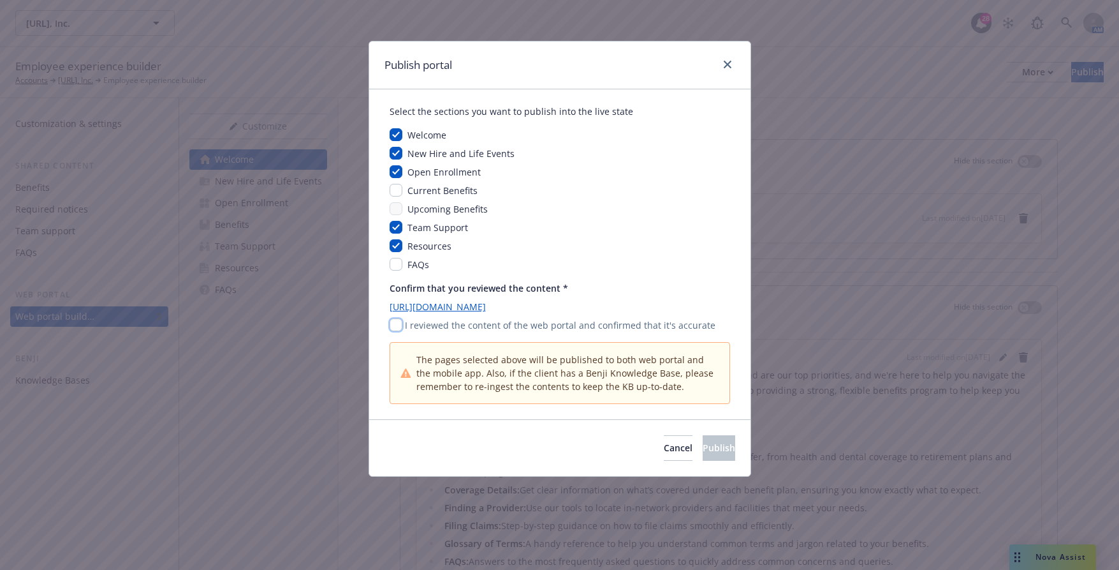
click at [394, 327] on input "checkbox" at bounding box center [396, 324] width 13 height 13
checkbox input "true"
click at [703, 443] on span "Publish" at bounding box center [719, 447] width 33 height 12
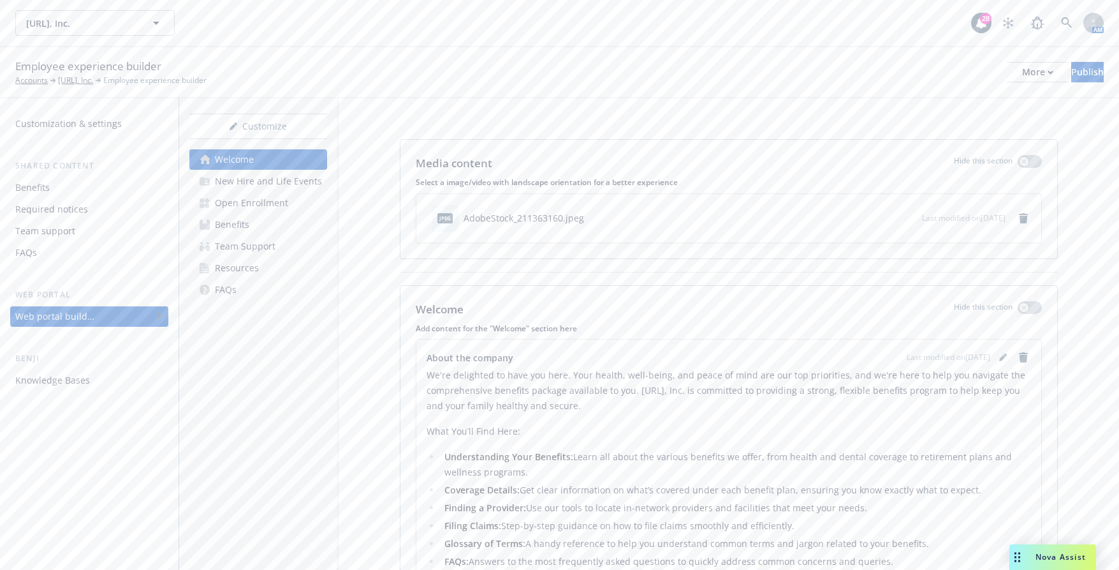
click at [1023, 218] on div "jpeg AdobeStock_211363160.jpeg Last modified on 10/15/2025" at bounding box center [728, 218] width 625 height 48
click at [1019, 217] on icon "remove" at bounding box center [1023, 218] width 9 height 10
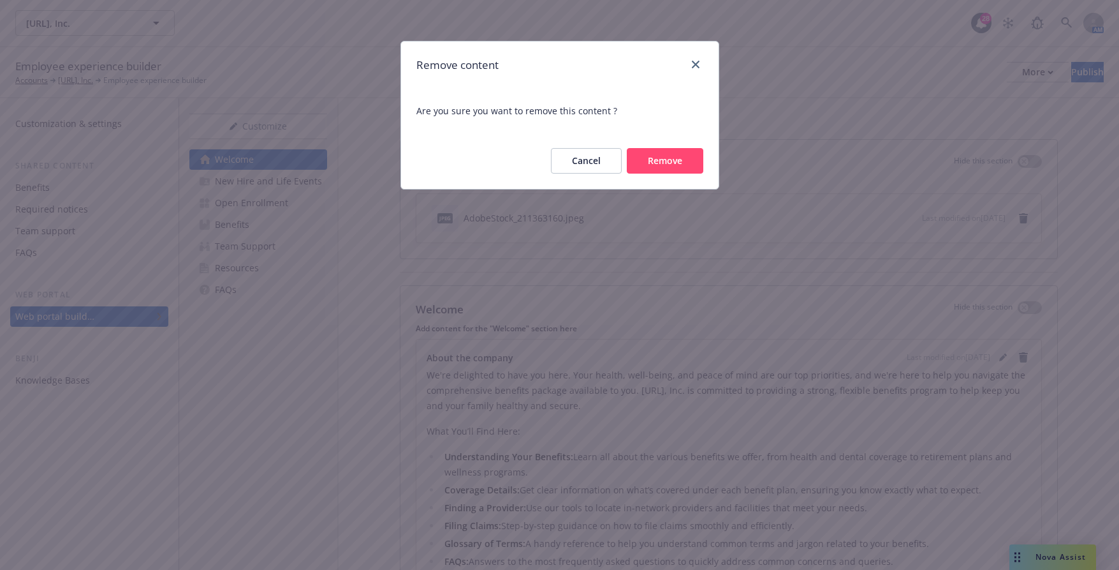
click at [659, 173] on button "Remove" at bounding box center [665, 161] width 77 height 26
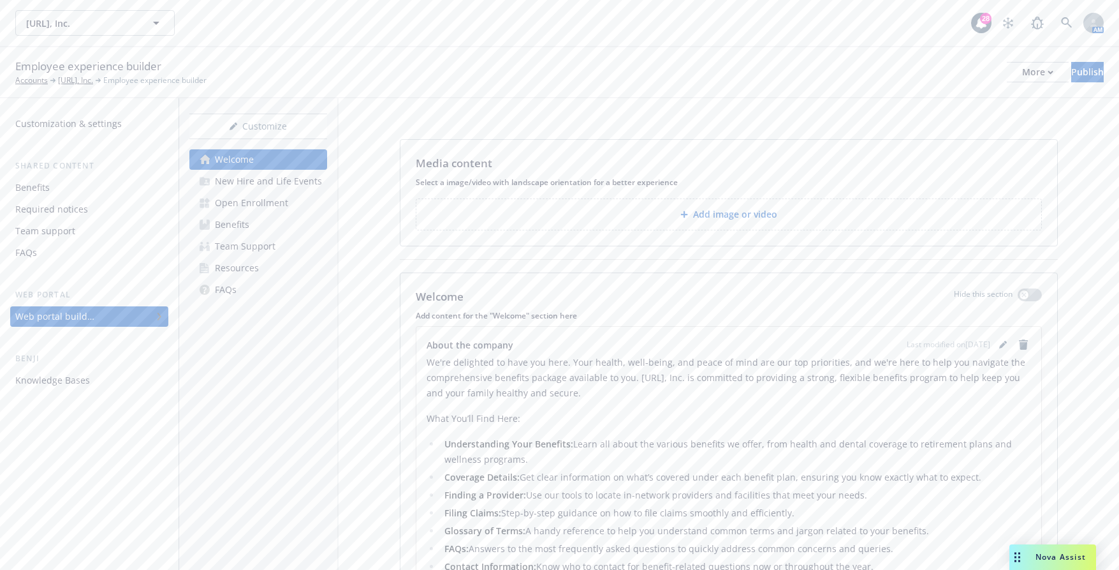
click at [626, 212] on button "Add image or video" at bounding box center [729, 214] width 626 height 32
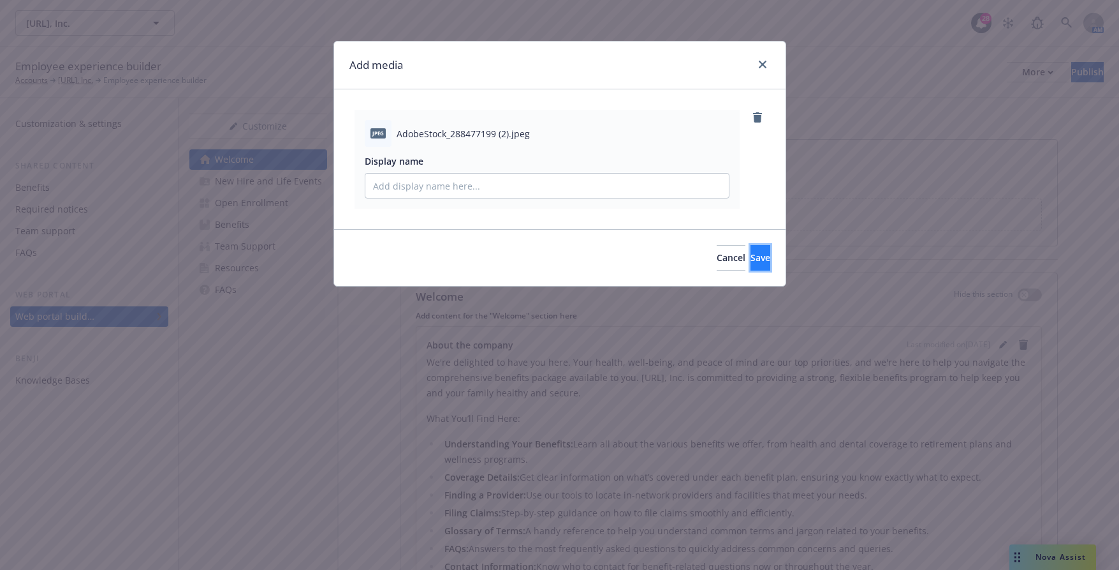
click at [757, 262] on button "Save" at bounding box center [761, 258] width 20 height 26
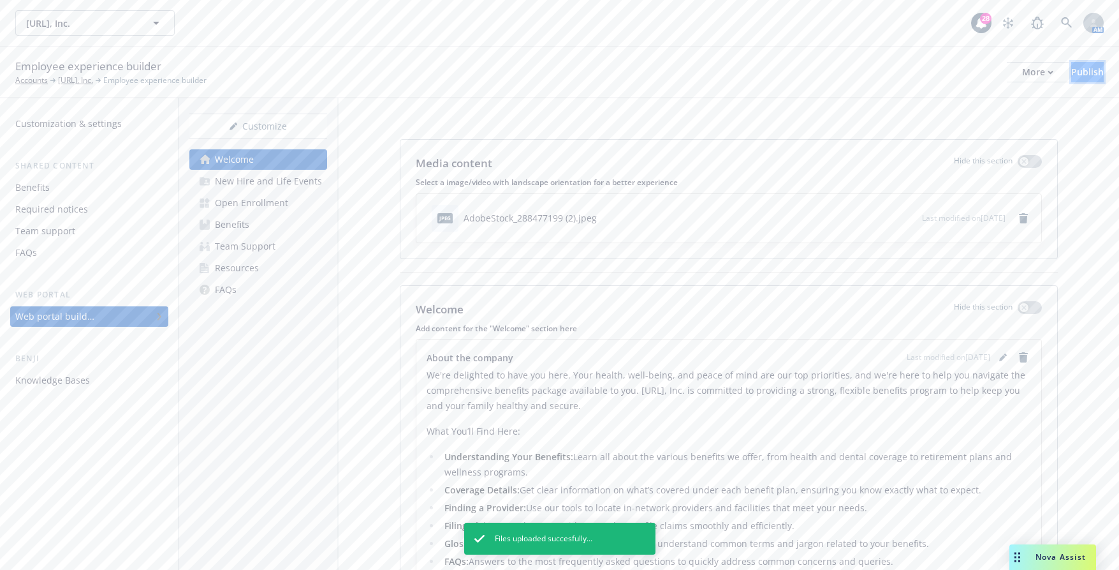
click at [1080, 73] on div "Publish" at bounding box center [1088, 72] width 33 height 19
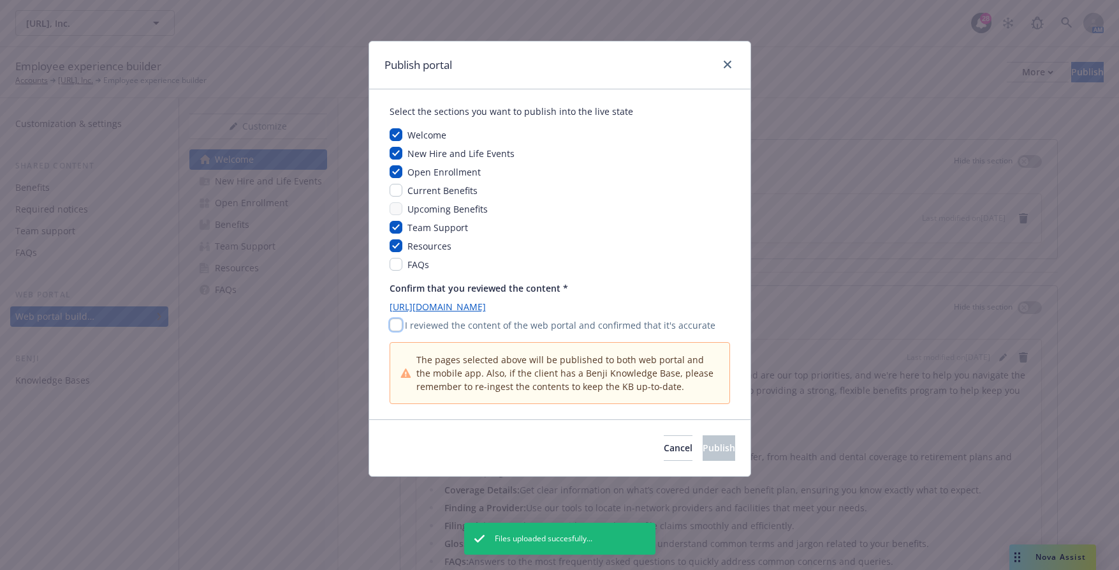
click at [395, 318] on input "checkbox" at bounding box center [396, 324] width 13 height 13
checkbox input "true"
click at [713, 447] on span "Publish" at bounding box center [719, 447] width 33 height 12
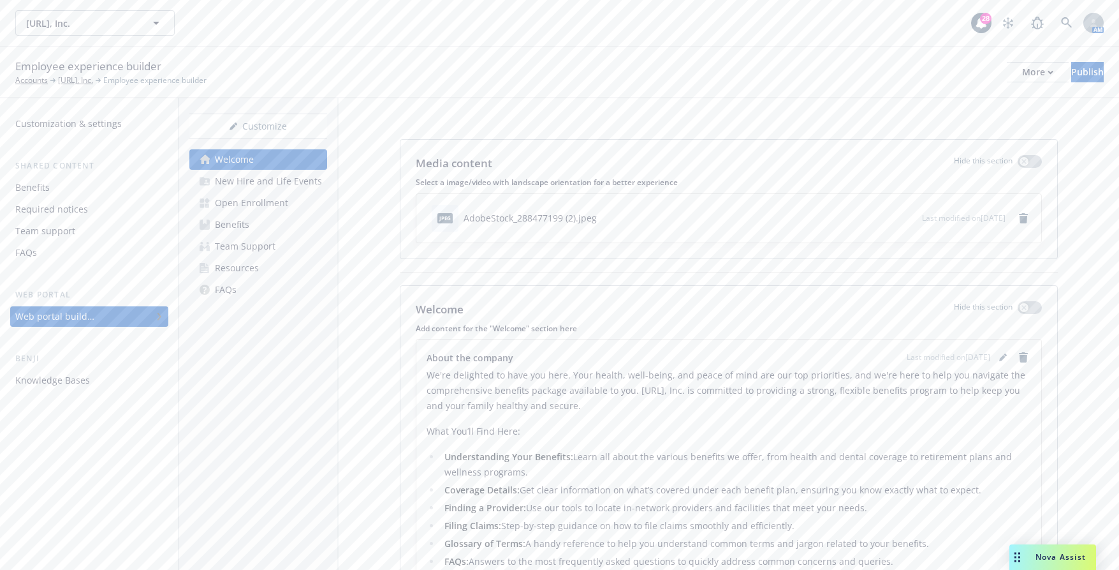
click at [283, 182] on div "New Hire and Life Events" at bounding box center [268, 181] width 107 height 20
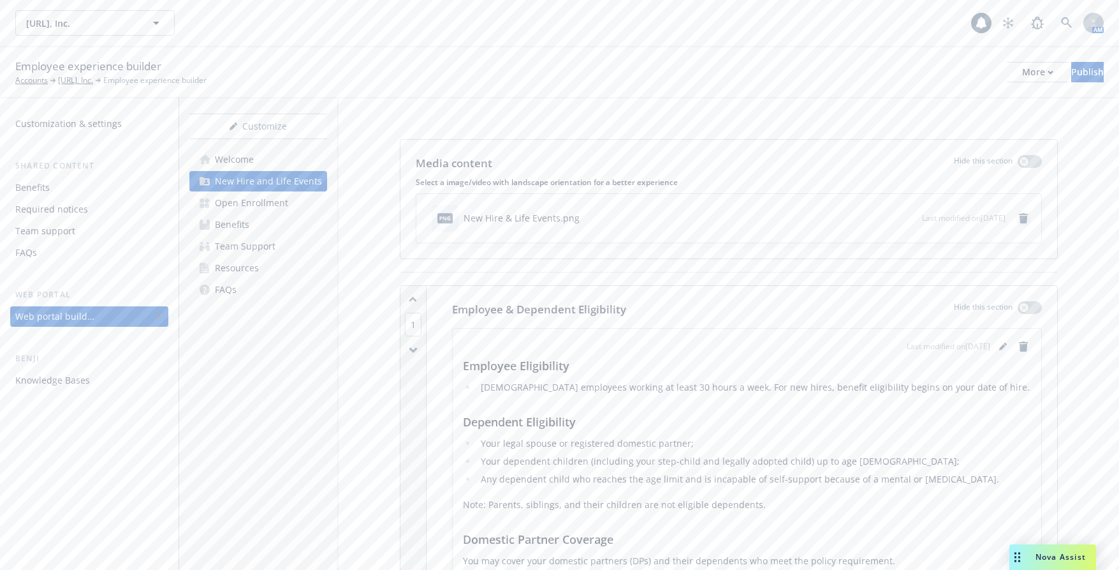
click at [1016, 218] on link "remove" at bounding box center [1023, 217] width 15 height 15
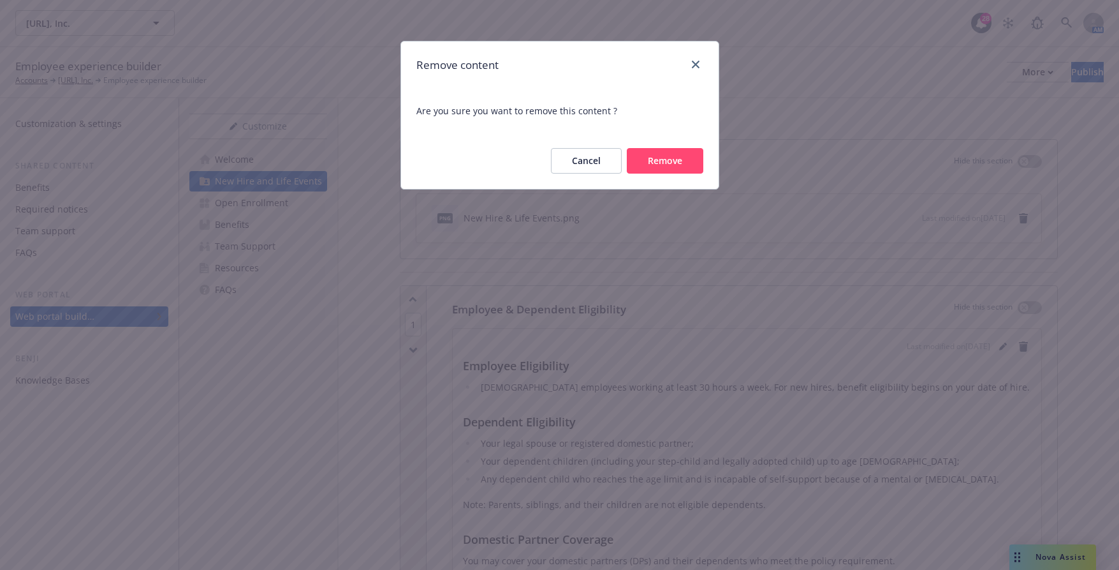
click at [684, 154] on button "Remove" at bounding box center [665, 161] width 77 height 26
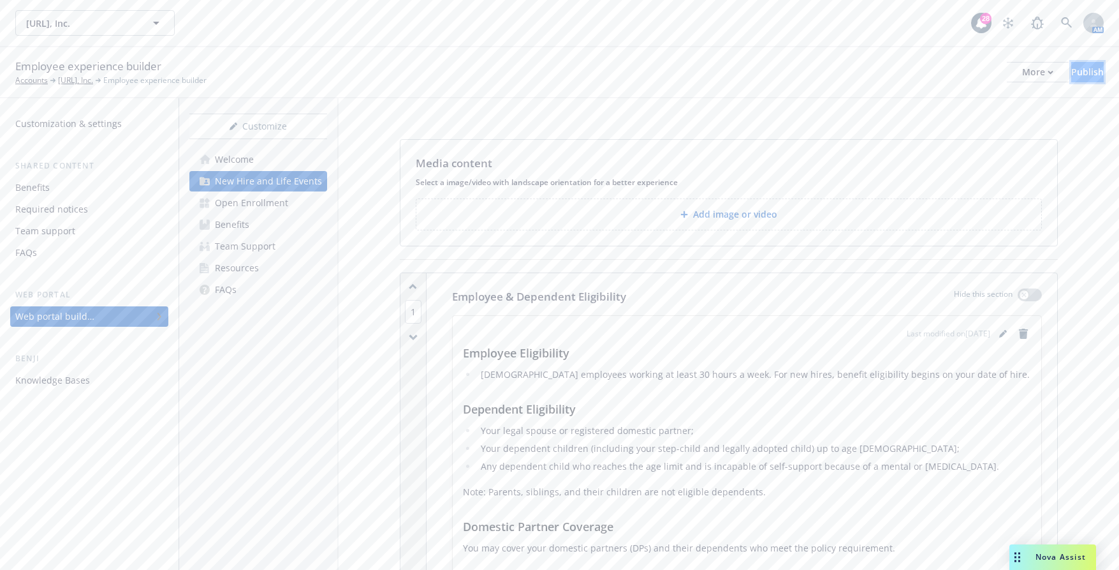
click at [1087, 78] on button "Publish" at bounding box center [1088, 72] width 33 height 20
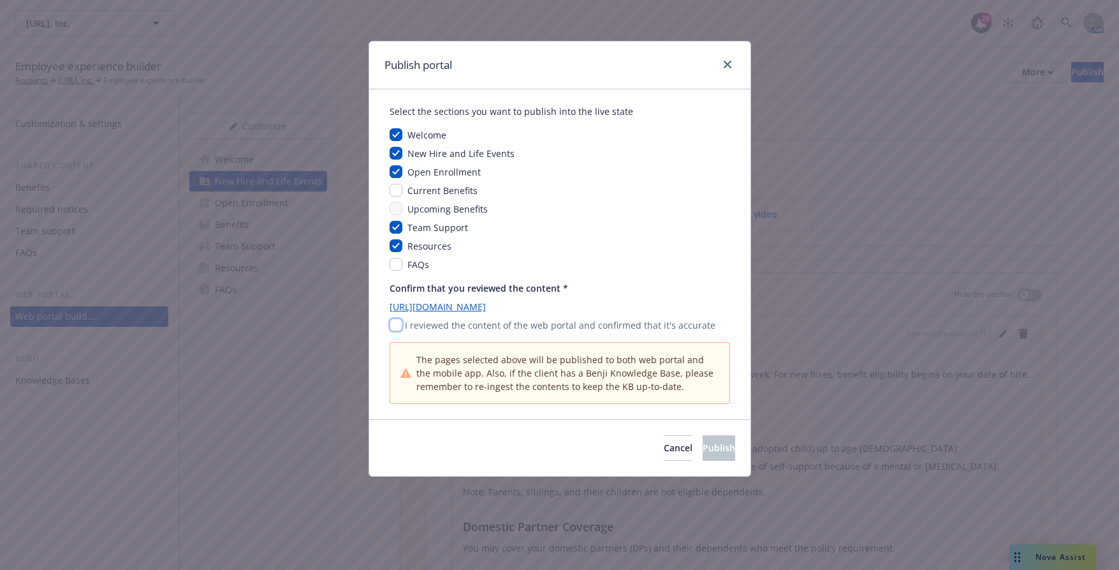
click at [394, 326] on input "checkbox" at bounding box center [396, 324] width 13 height 13
checkbox input "true"
click at [707, 446] on span "Publish" at bounding box center [719, 447] width 33 height 12
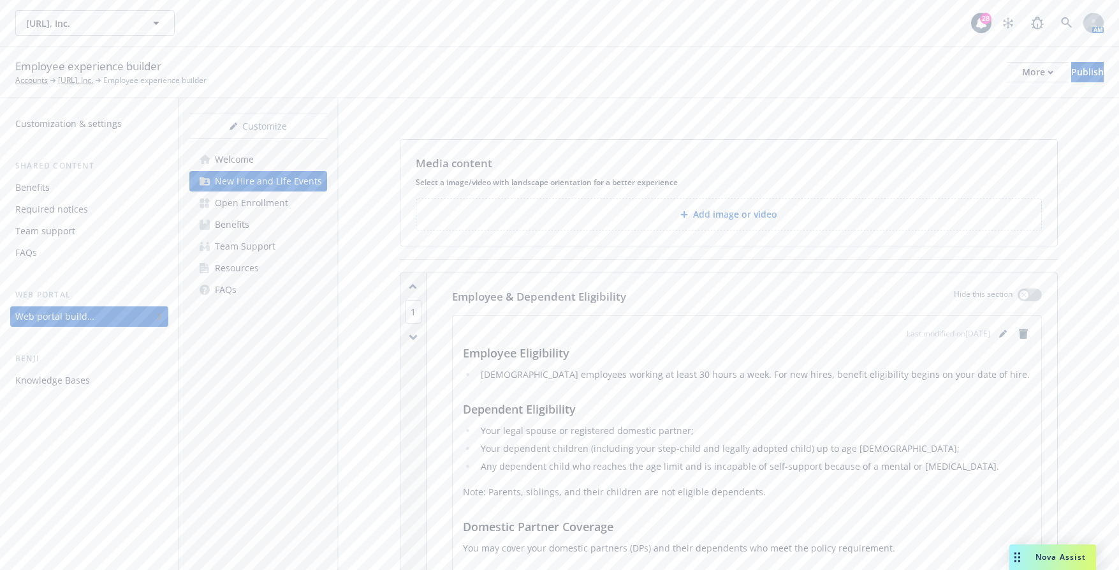
click at [274, 201] on div "Open Enrollment" at bounding box center [251, 203] width 73 height 20
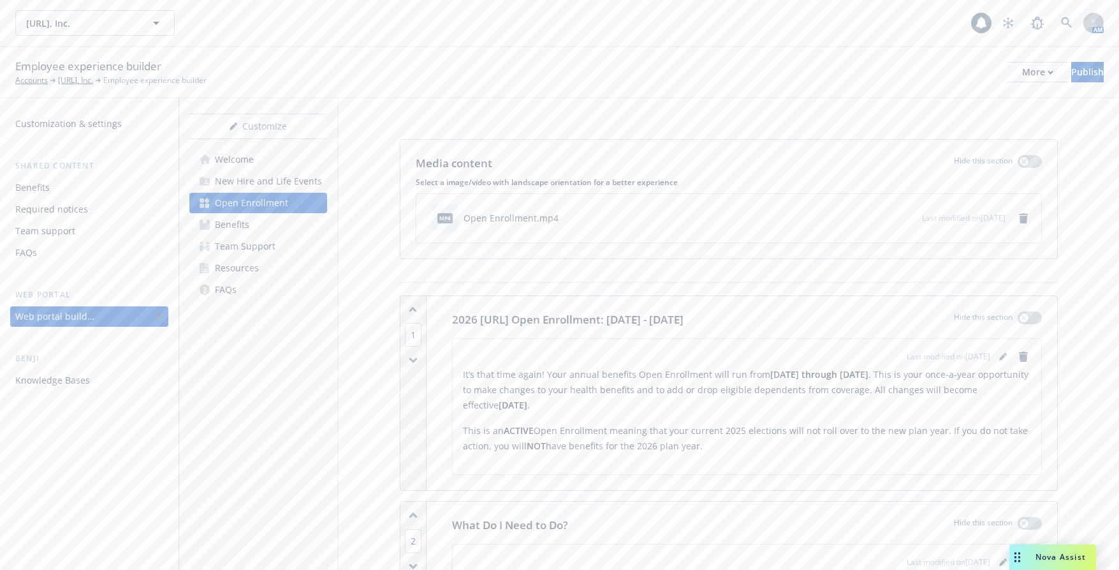
click at [253, 228] on link "Benefits" at bounding box center [258, 224] width 138 height 20
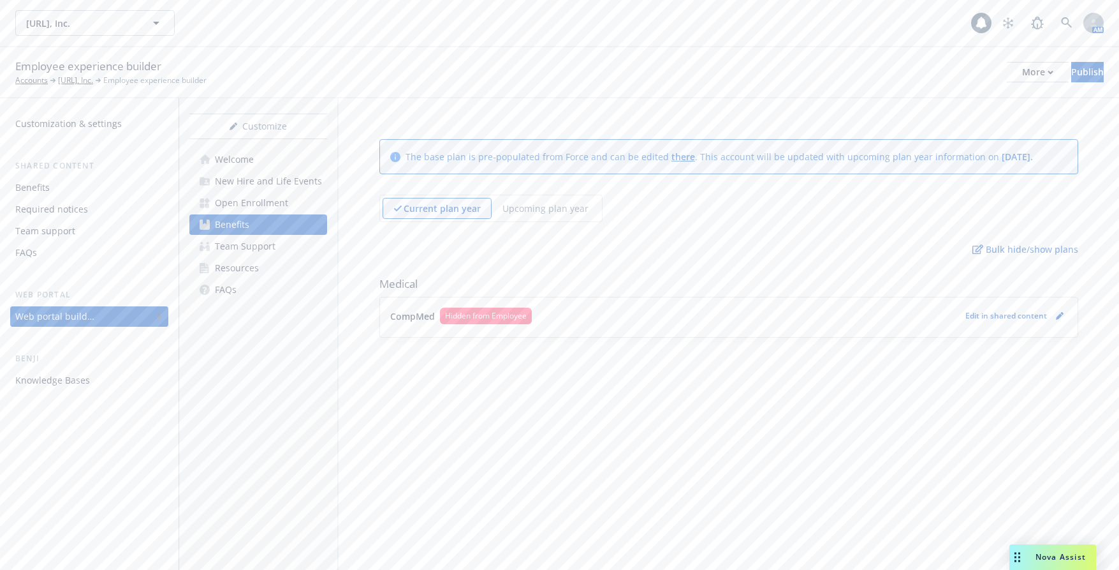
click at [256, 255] on div "Team Support" at bounding box center [245, 246] width 61 height 20
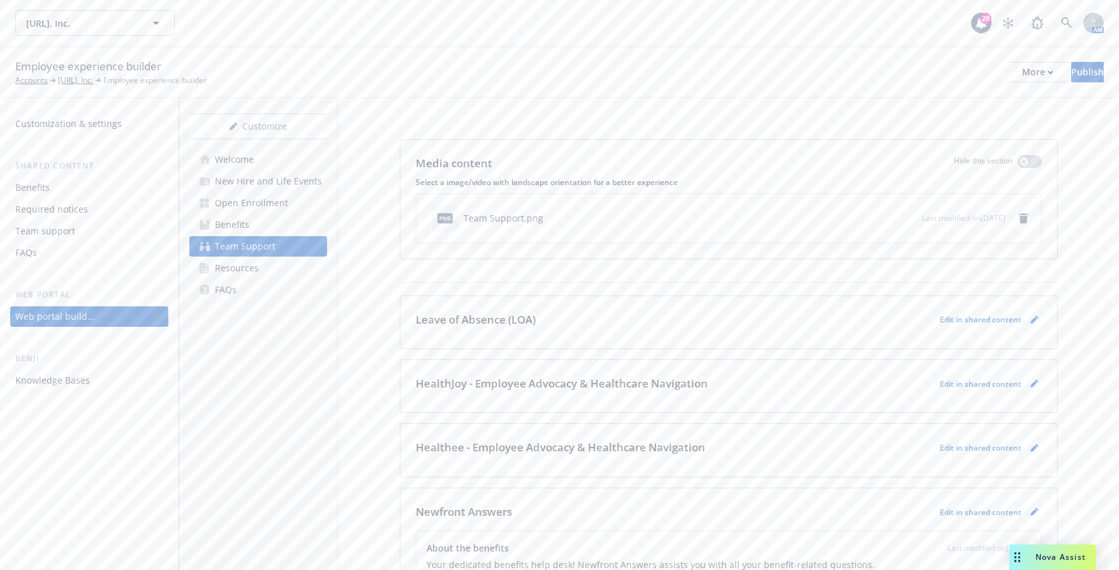
click at [256, 270] on div "Resources" at bounding box center [237, 268] width 44 height 20
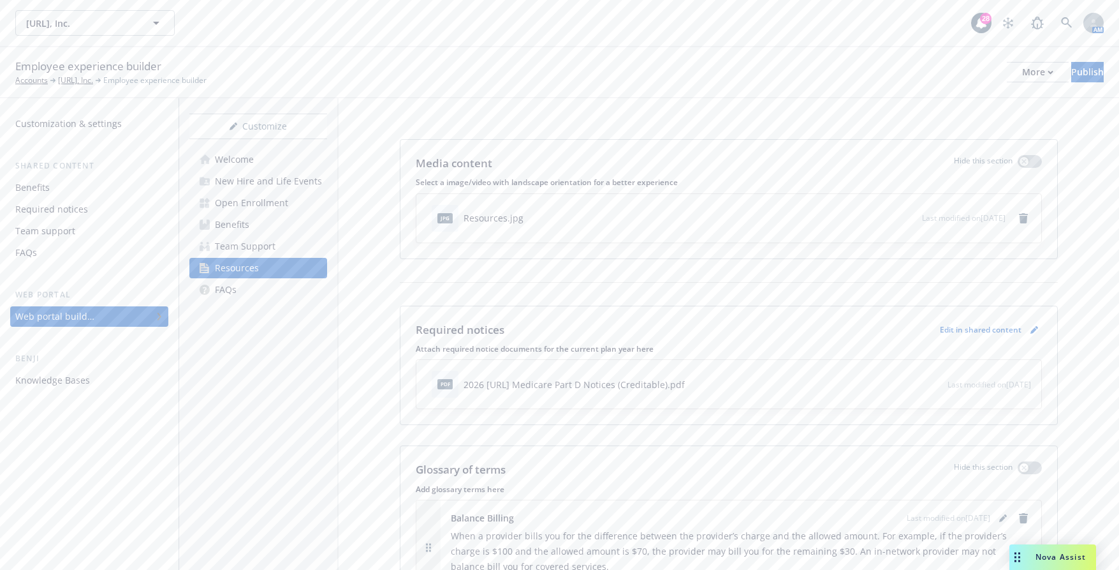
click at [243, 291] on link "FAQs" at bounding box center [258, 289] width 138 height 20
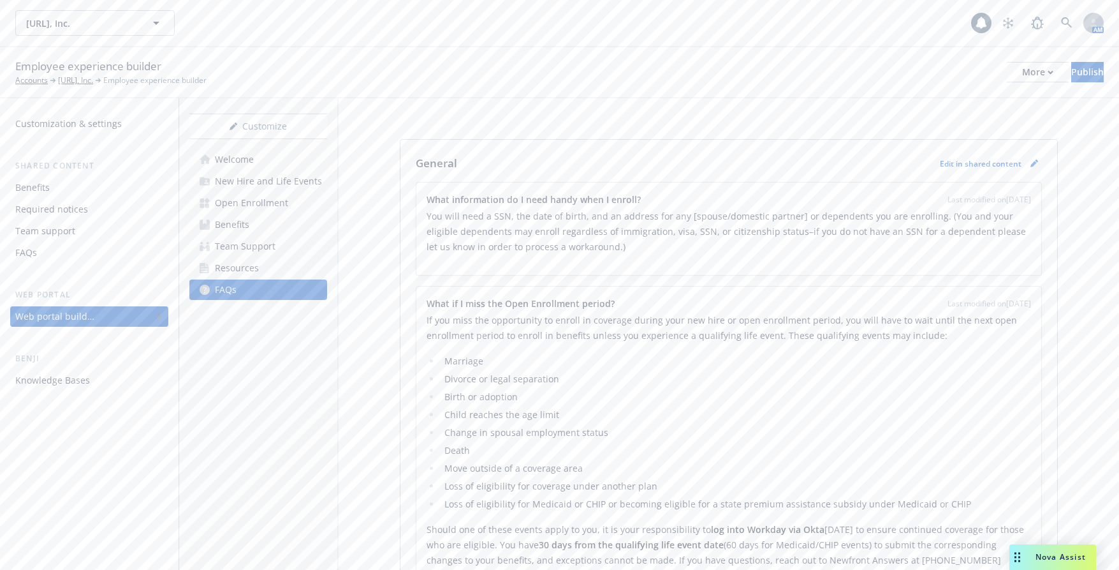
click at [274, 256] on div "Welcome New Hire and Life Events Open Enrollment Benefits Team Support Resource…" at bounding box center [258, 224] width 138 height 151
click at [277, 249] on link "Team Support" at bounding box center [258, 246] width 138 height 20
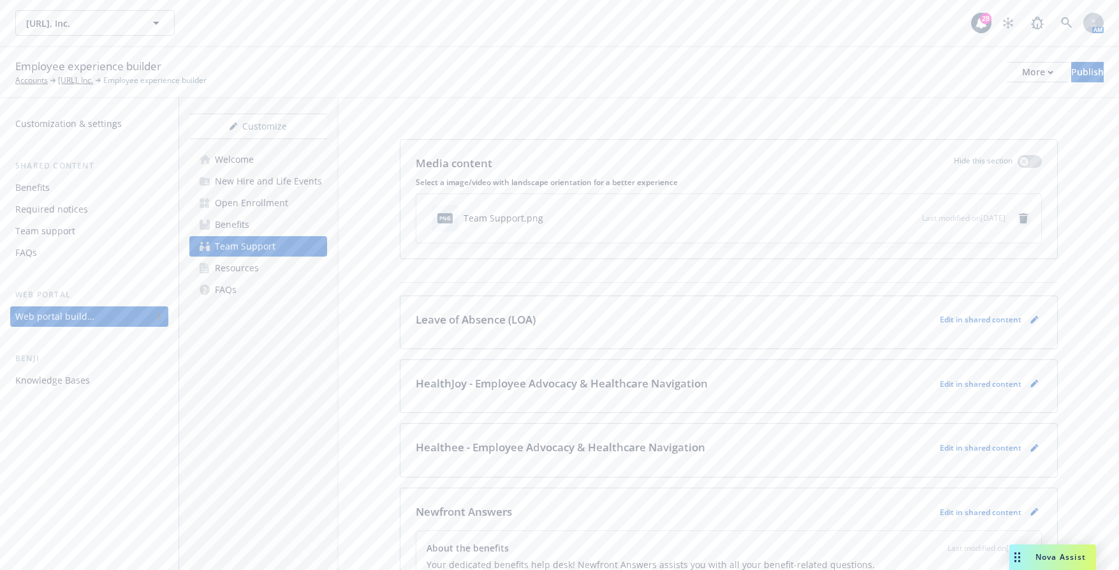
click at [1019, 221] on icon "remove" at bounding box center [1023, 218] width 9 height 10
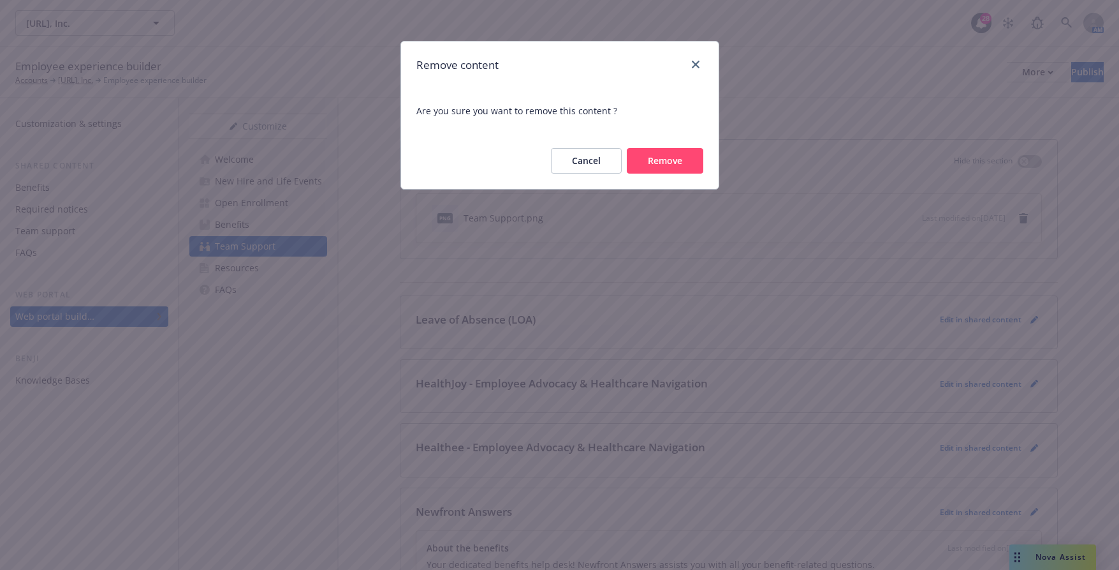
click at [665, 163] on button "Remove" at bounding box center [665, 161] width 77 height 26
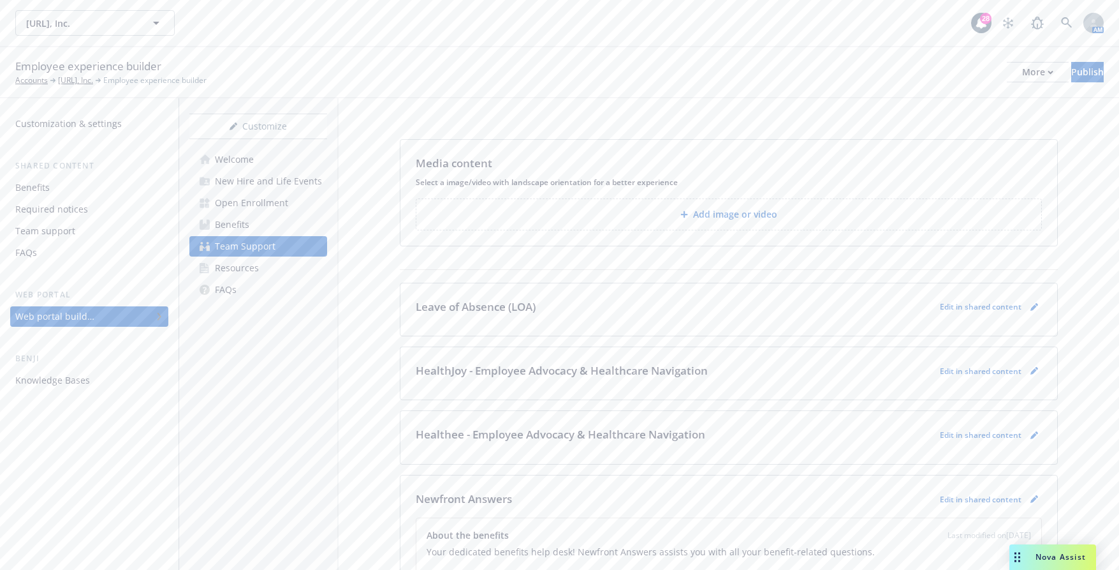
click at [242, 270] on div "Resources" at bounding box center [237, 268] width 44 height 20
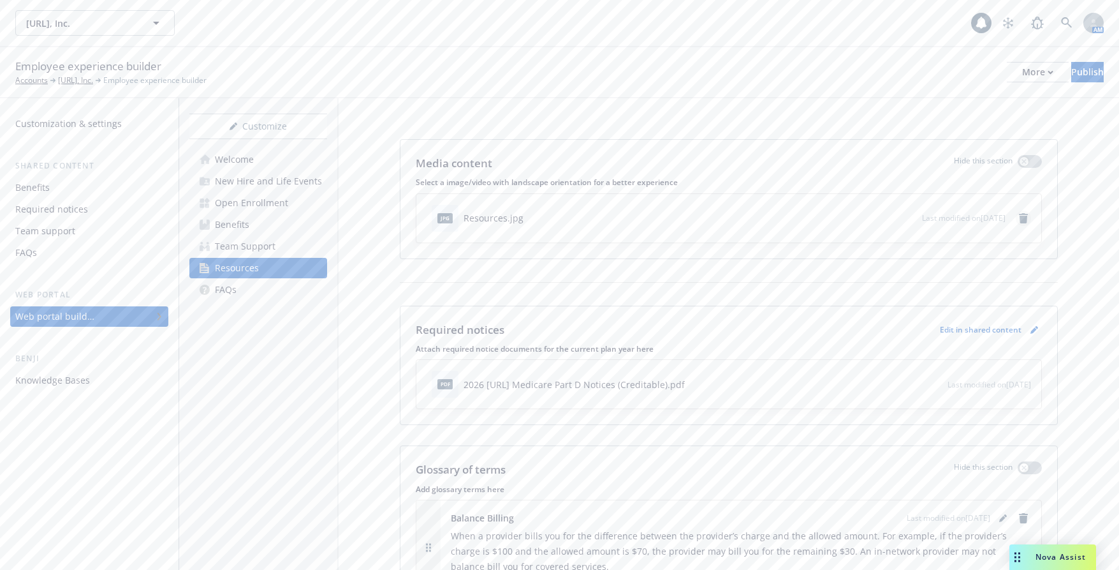
click at [1019, 222] on icon "remove" at bounding box center [1024, 218] width 10 height 10
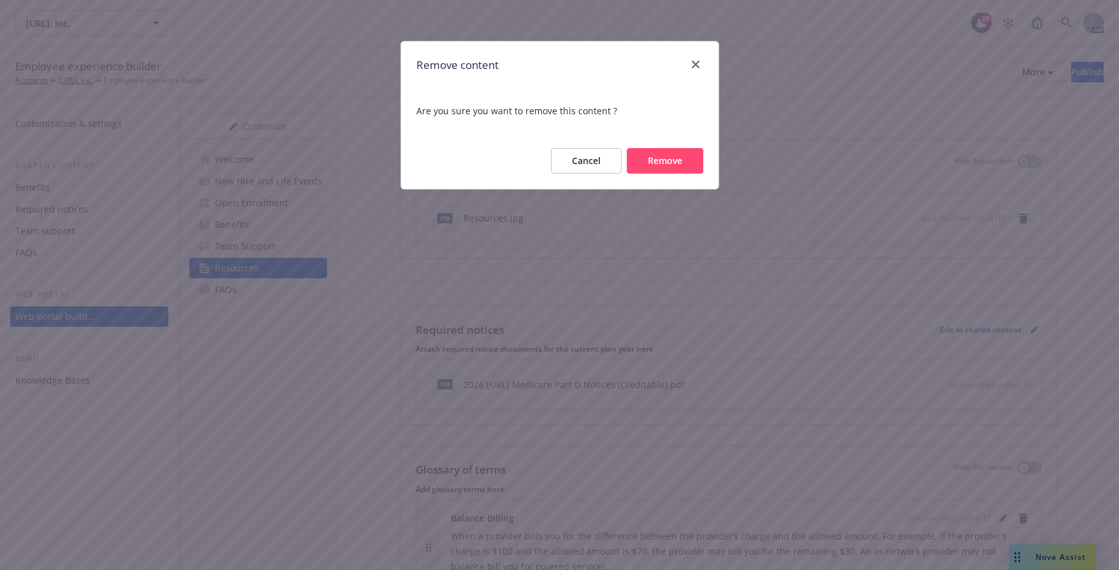
click at [691, 161] on button "Remove" at bounding box center [665, 161] width 77 height 26
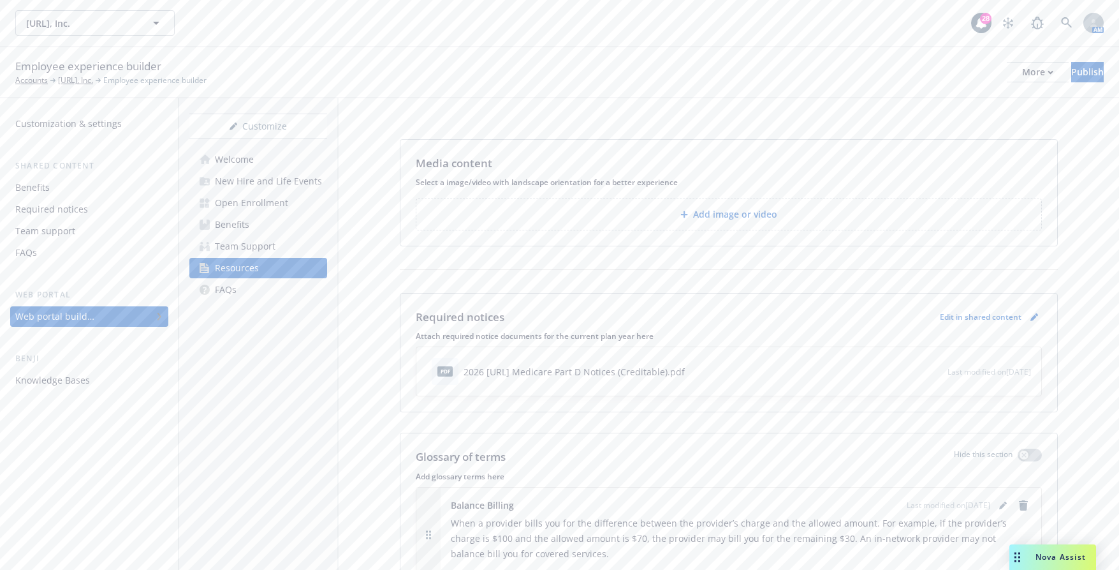
click at [232, 293] on div "FAQs" at bounding box center [226, 289] width 22 height 20
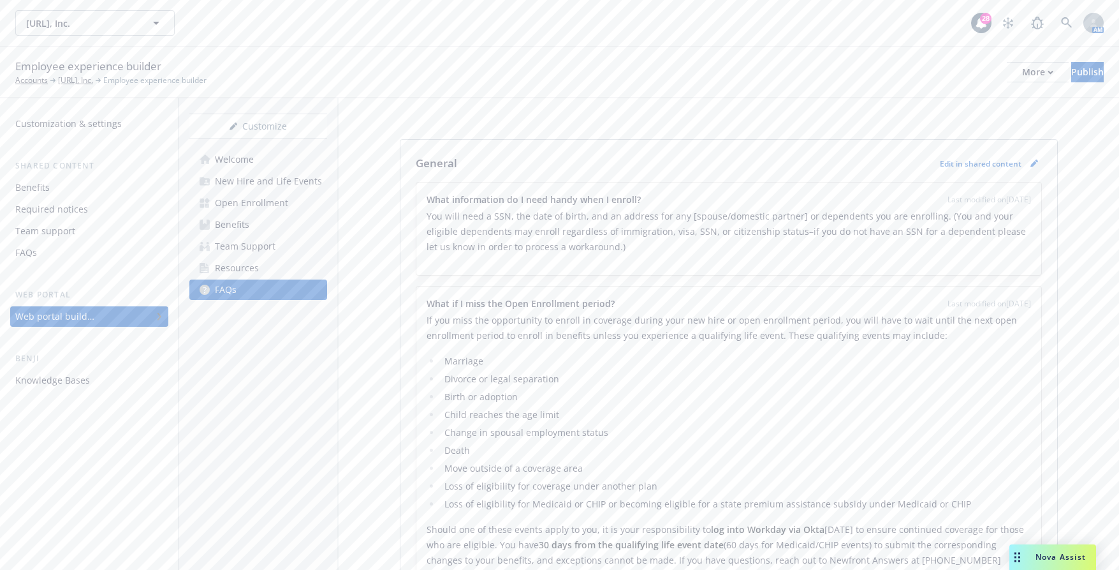
click at [262, 181] on div "New Hire and Life Events" at bounding box center [268, 181] width 107 height 20
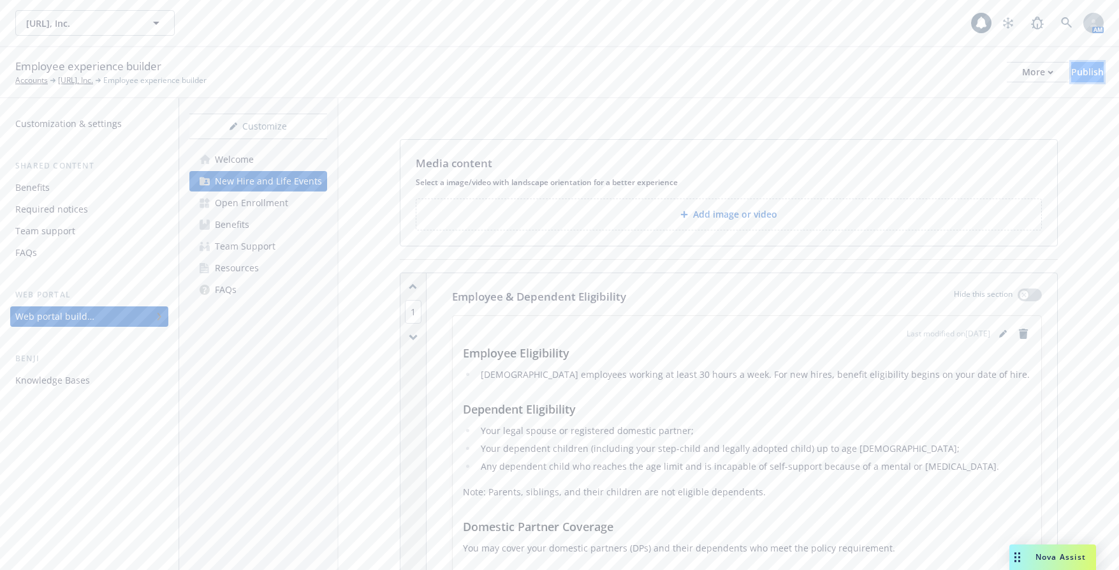
click at [1072, 67] on div "Publish" at bounding box center [1088, 72] width 33 height 19
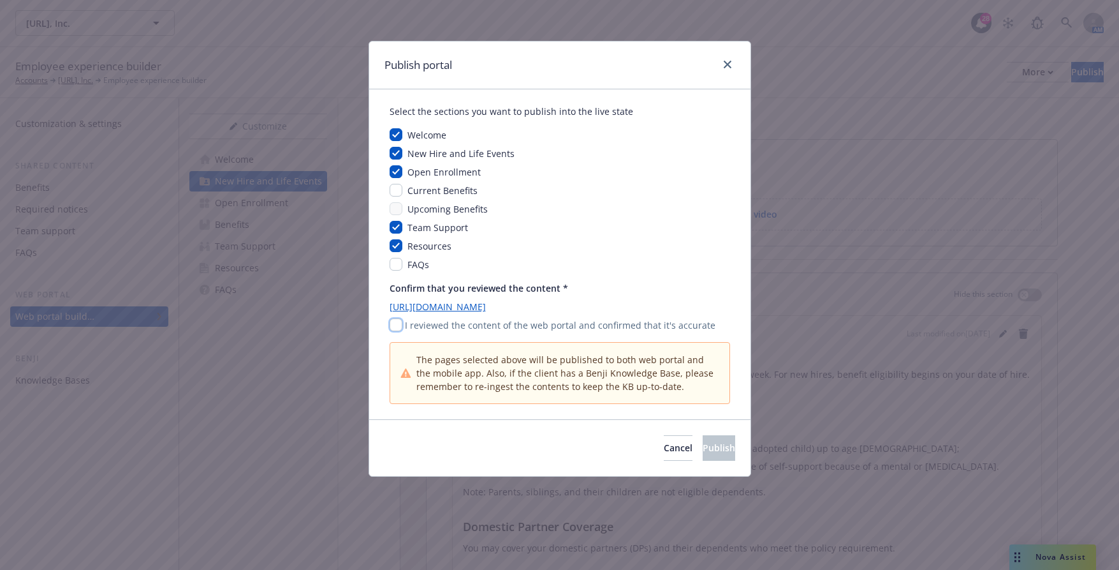
click at [397, 323] on input "checkbox" at bounding box center [396, 324] width 13 height 13
checkbox input "true"
click at [703, 451] on button "Publish" at bounding box center [719, 448] width 33 height 26
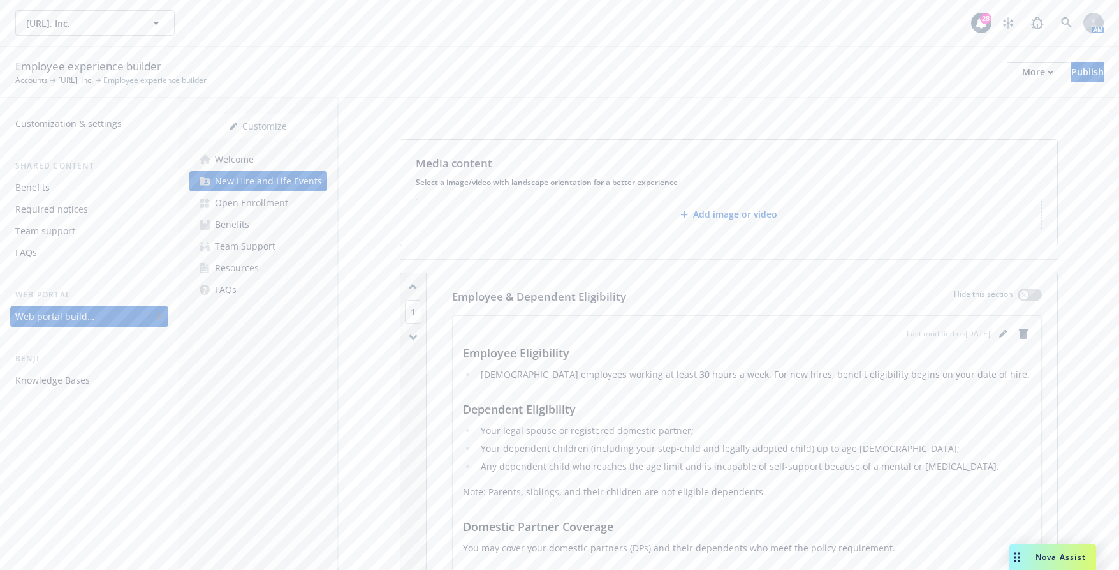
click at [281, 203] on div "Open Enrollment" at bounding box center [251, 203] width 73 height 20
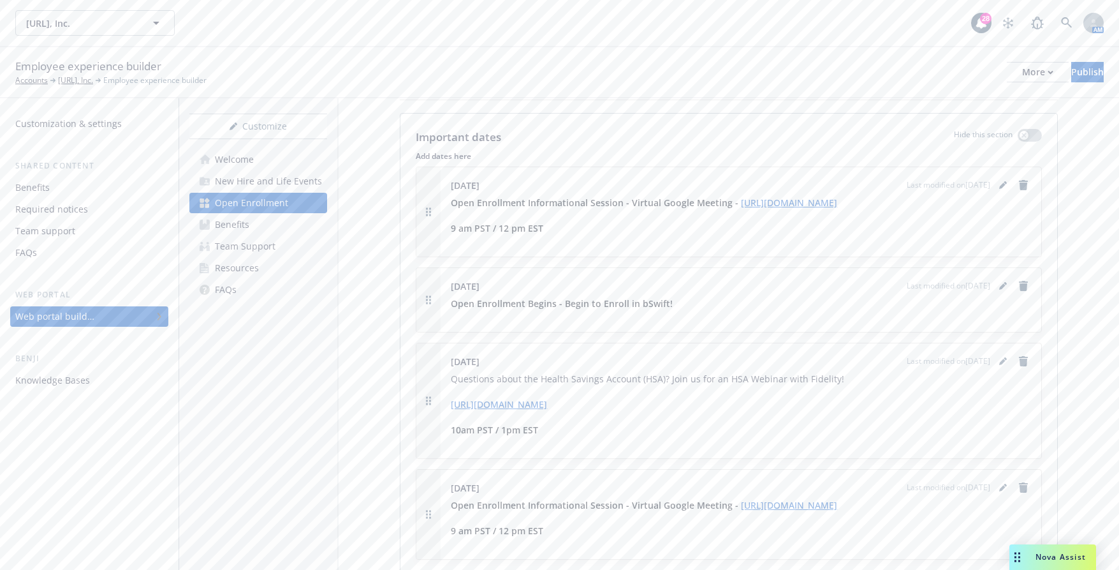
scroll to position [1595, 0]
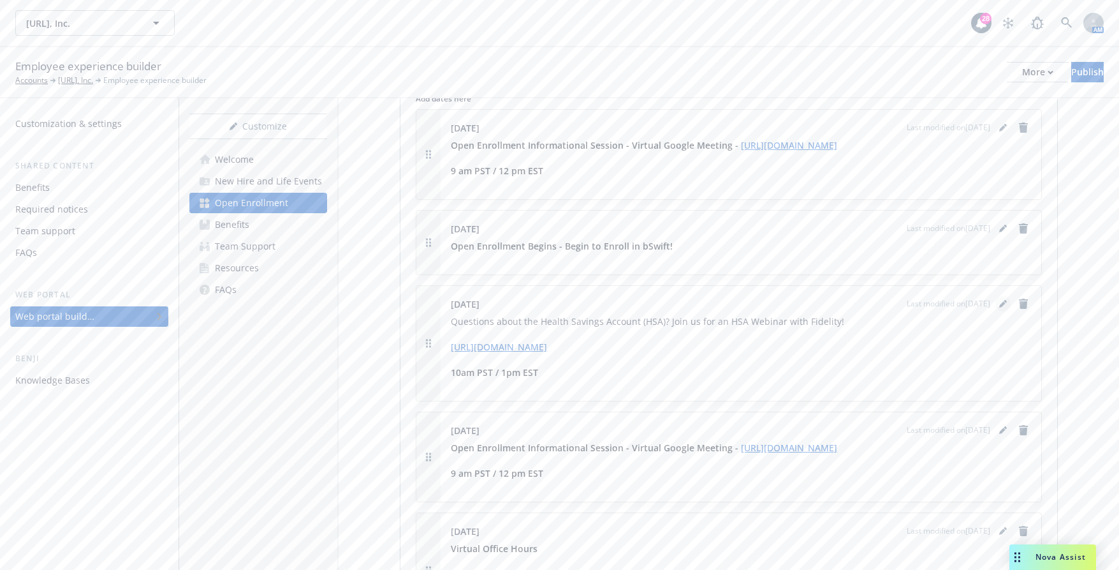
click at [999, 300] on icon "editPencil" at bounding box center [1003, 304] width 8 height 8
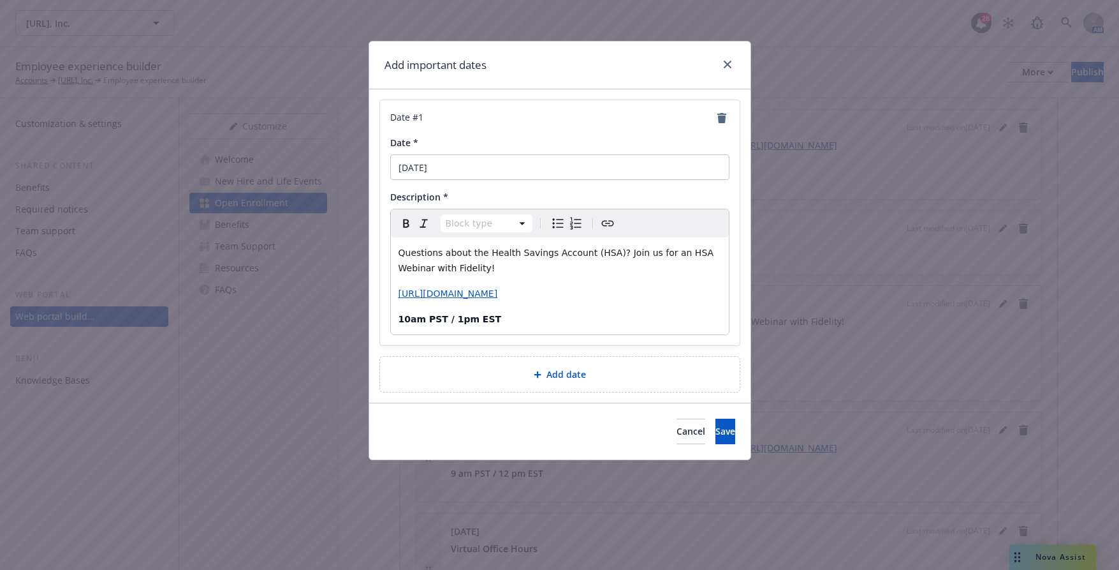
click at [628, 271] on p "Questions about the Health Savings Account (HSA)? Join us for an HSA Webinar wi…" at bounding box center [560, 260] width 323 height 31
drag, startPoint x: 481, startPoint y: 269, endPoint x: 347, endPoint y: 233, distance: 138.6
click at [347, 233] on div "Add important dates Date # 1 Date * November 4th Description * Paragraph Paragr…" at bounding box center [559, 285] width 1119 height 570
click at [410, 225] on icon "Bold" at bounding box center [406, 223] width 15 height 15
click at [716, 430] on span "Save" at bounding box center [726, 431] width 20 height 12
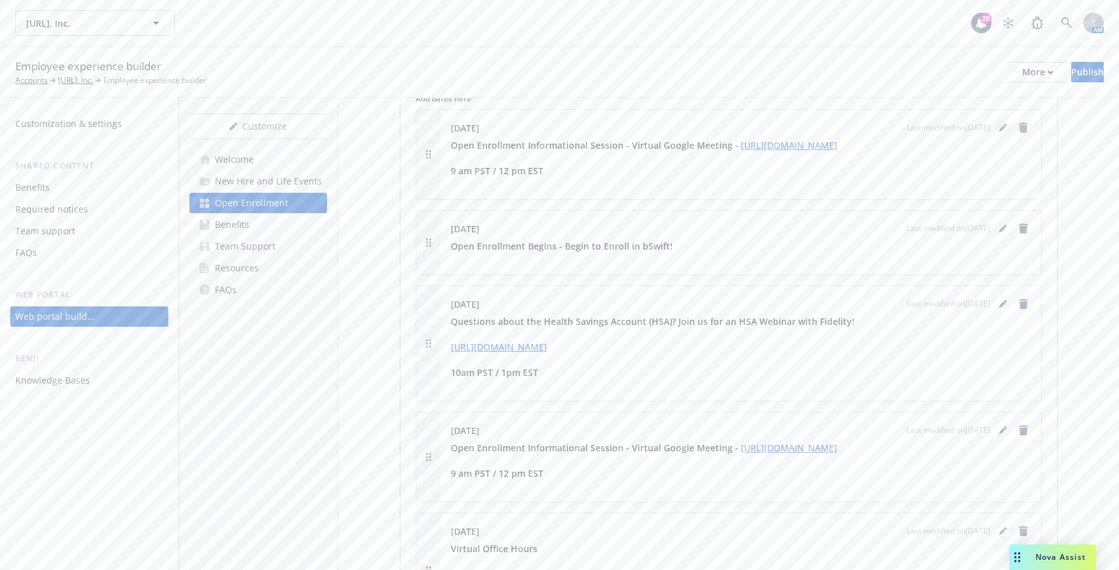
click at [999, 126] on icon "editPencil" at bounding box center [1002, 129] width 6 height 6
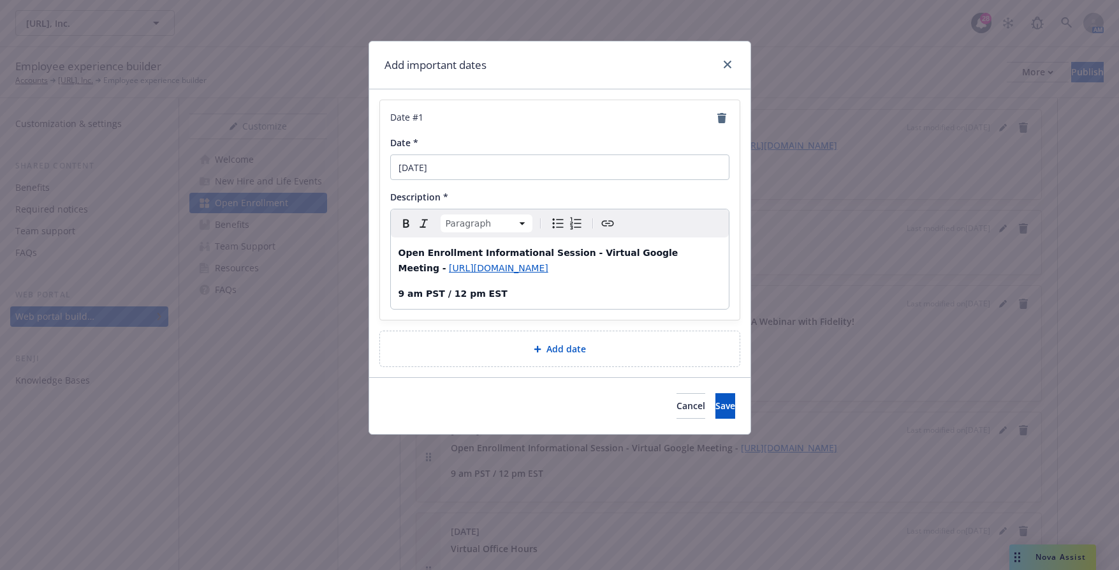
click at [689, 252] on p "Open Enrollment Informational Session - Virtual Google Meeting - https://meet.g…" at bounding box center [560, 260] width 323 height 31
click at [449, 263] on span "editable markdown" at bounding box center [447, 268] width 3 height 10
click at [395, 270] on div "Open Enrollment Informational Session - Virtual Google Meeting https://meet.goo…" at bounding box center [560, 272] width 338 height 71
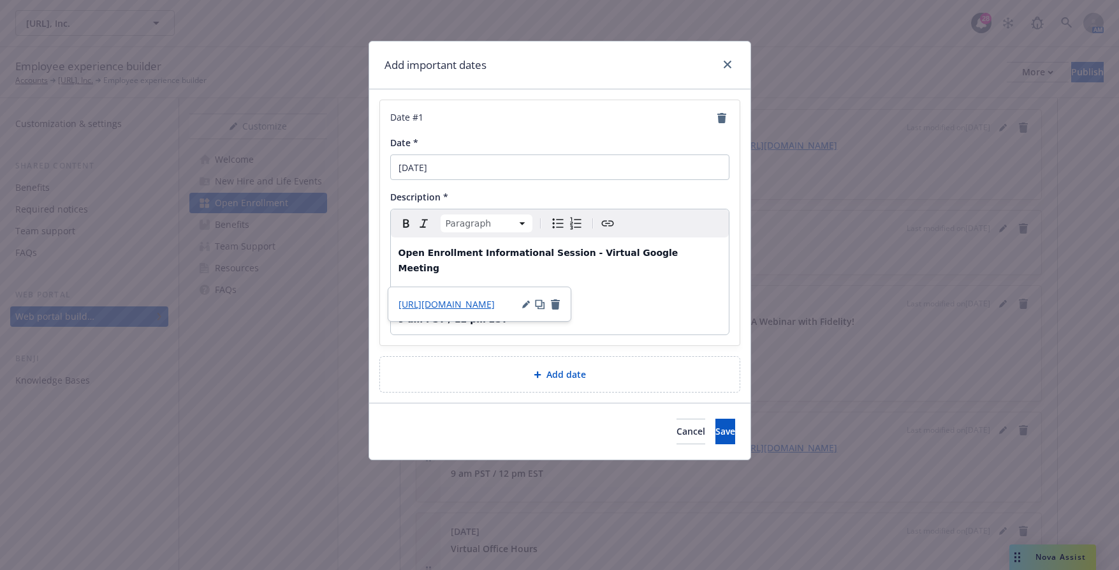
drag, startPoint x: 559, startPoint y: 279, endPoint x: 379, endPoint y: 271, distance: 180.7
click at [379, 271] on div "Date # 1 Date * October 28th Description * Paragraph Paragraph Heading 1 Headin…" at bounding box center [559, 222] width 361 height 246
click at [637, 286] on p "[URL][DOMAIN_NAME]" at bounding box center [560, 293] width 323 height 15
click at [586, 260] on p "Open Enrollment Informational Session - Virtual Google Meeting" at bounding box center [560, 260] width 323 height 31
click at [716, 418] on button "Save" at bounding box center [726, 431] width 20 height 26
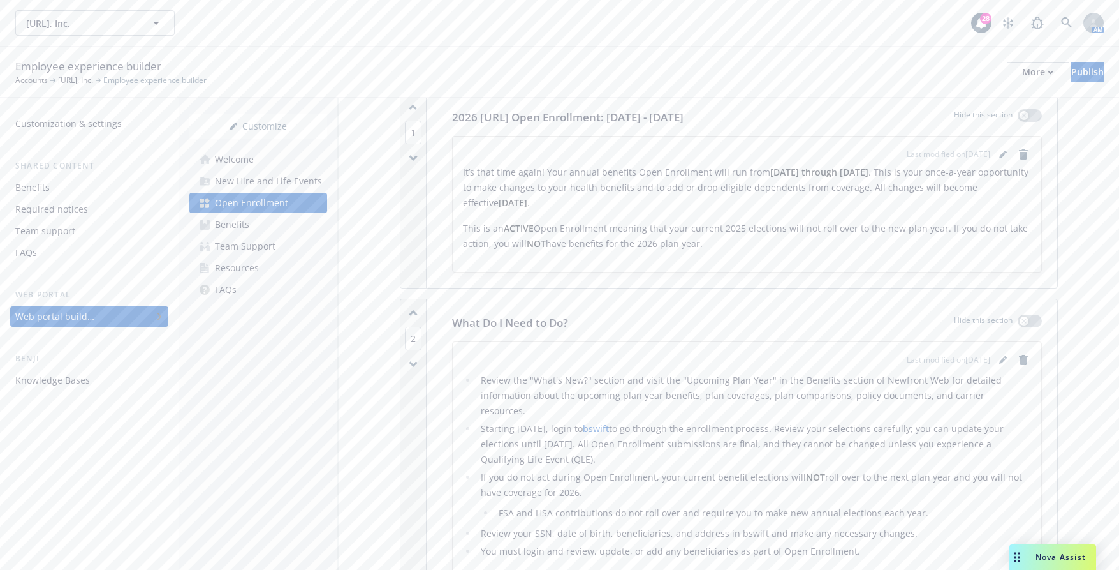
scroll to position [0, 0]
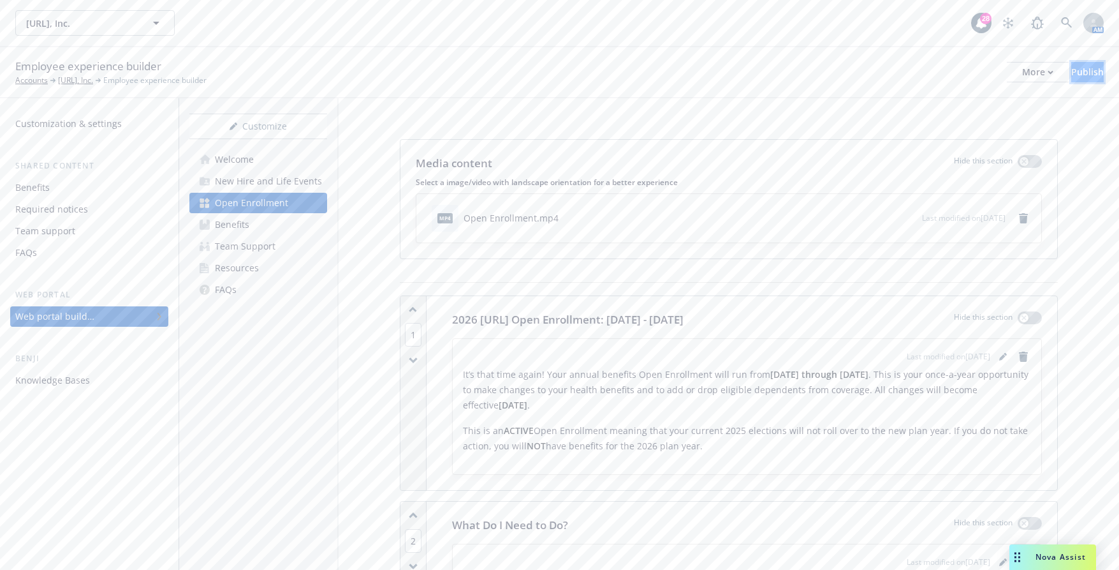
click at [1074, 67] on div "Publish" at bounding box center [1088, 72] width 33 height 19
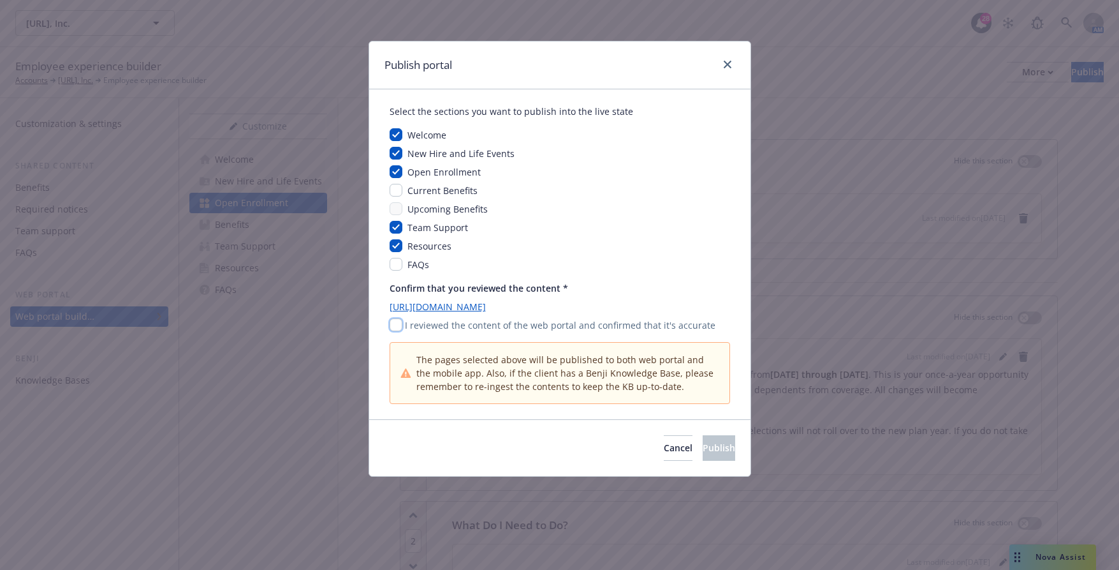
click at [396, 328] on input "checkbox" at bounding box center [396, 324] width 13 height 13
checkbox input "true"
click at [703, 439] on button "Publish" at bounding box center [719, 448] width 33 height 26
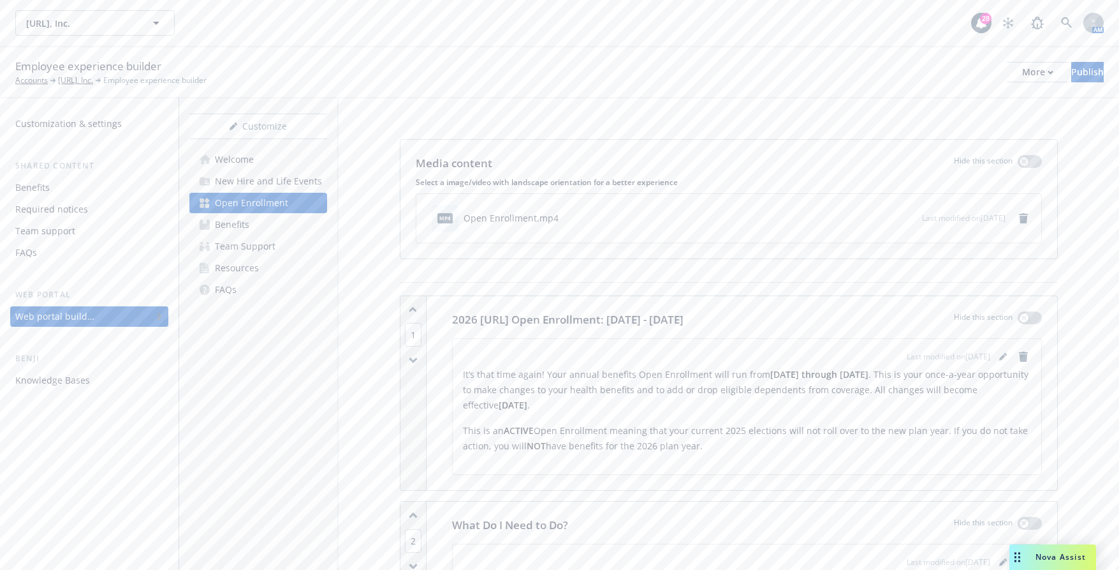
click at [223, 233] on div "Benefits" at bounding box center [232, 224] width 34 height 20
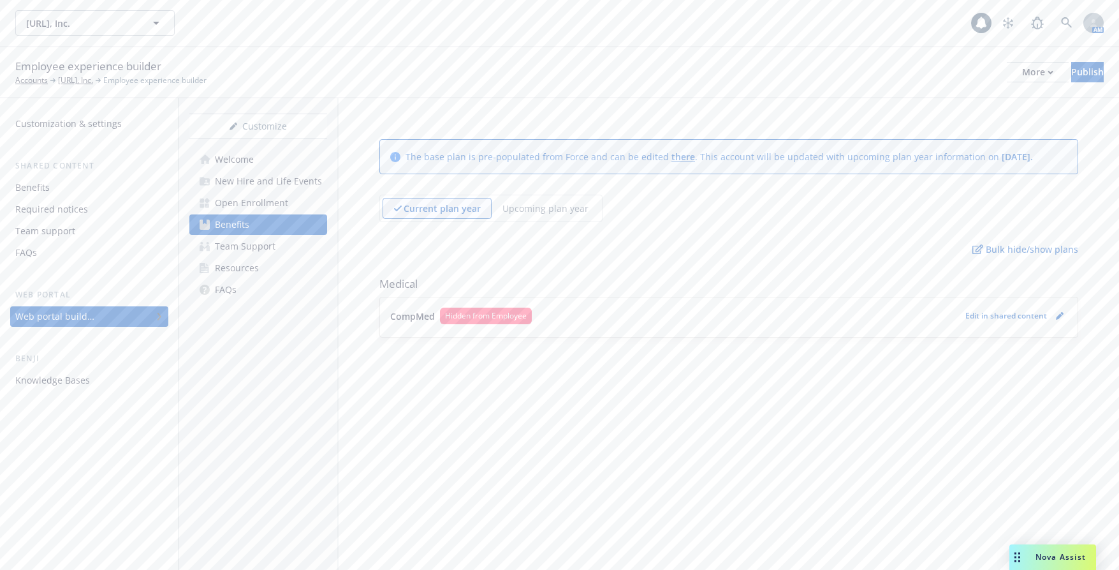
click at [564, 206] on p "Upcoming plan year" at bounding box center [546, 208] width 86 height 13
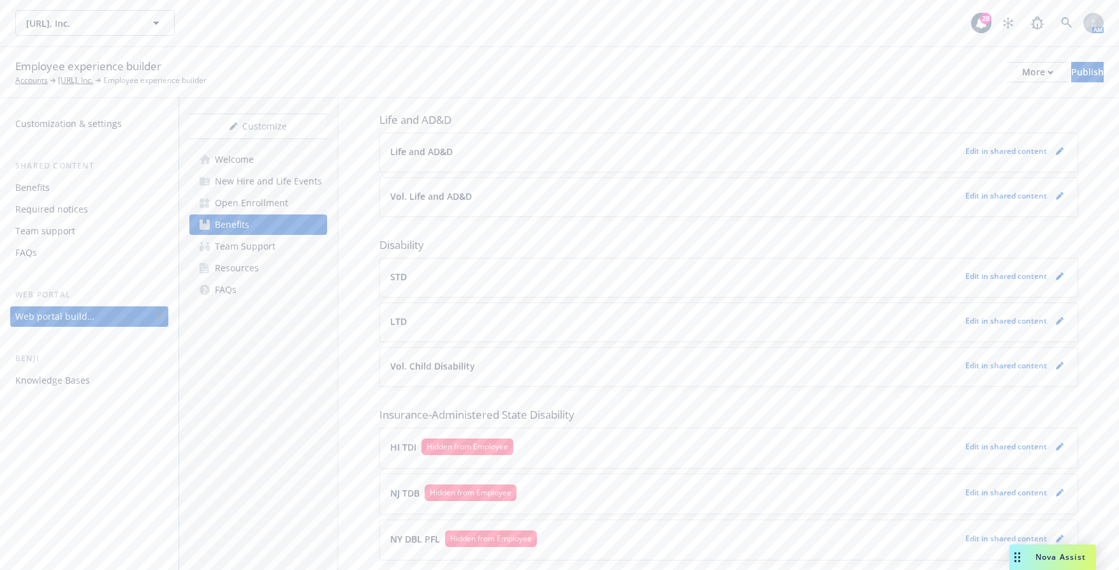
scroll to position [1296, 0]
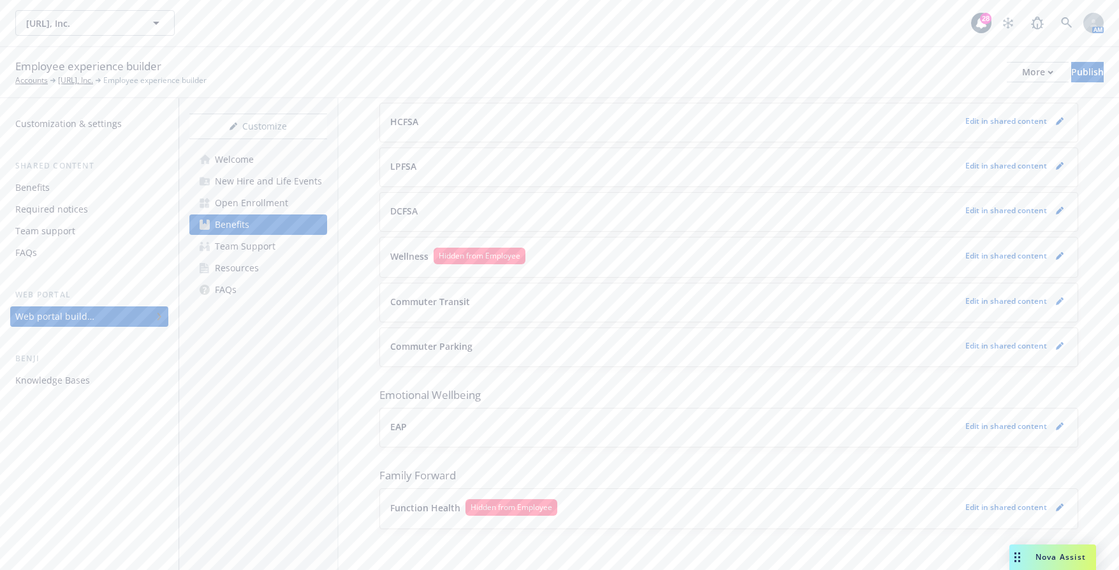
click at [66, 190] on div "Benefits" at bounding box center [89, 187] width 148 height 20
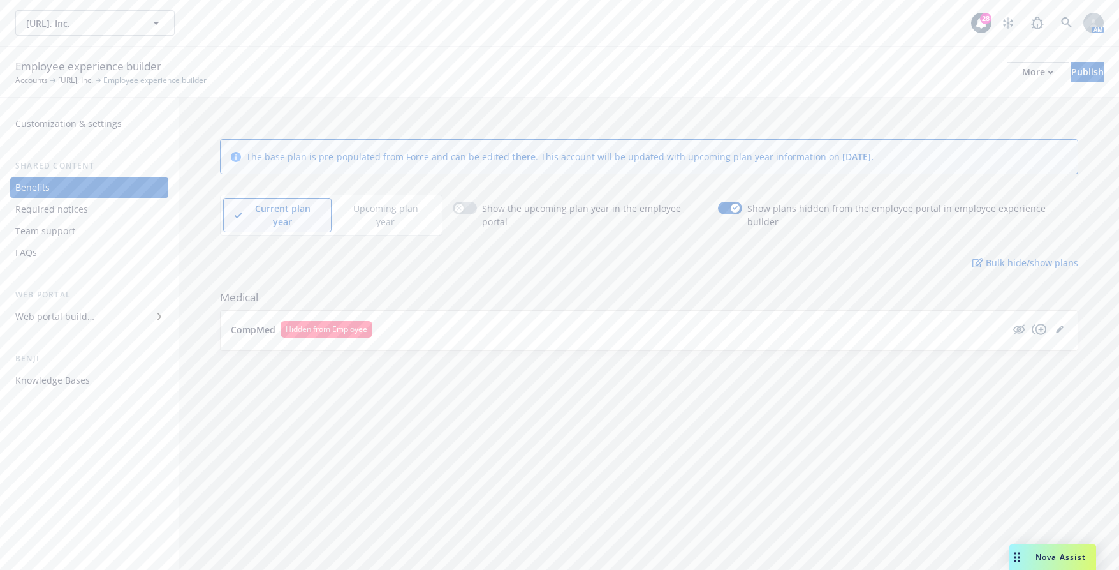
click at [396, 206] on p "Upcoming plan year" at bounding box center [385, 215] width 85 height 27
click at [298, 322] on button "PPO" at bounding box center [619, 328] width 776 height 13
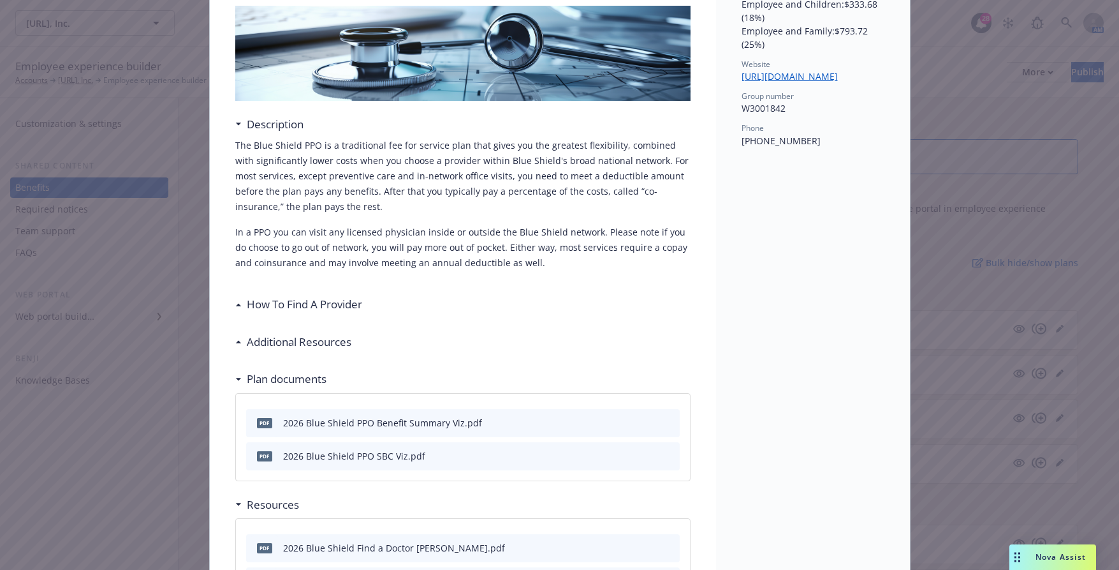
scroll to position [152, 0]
click at [333, 304] on h3 "How To Find A Provider" at bounding box center [304, 303] width 115 height 17
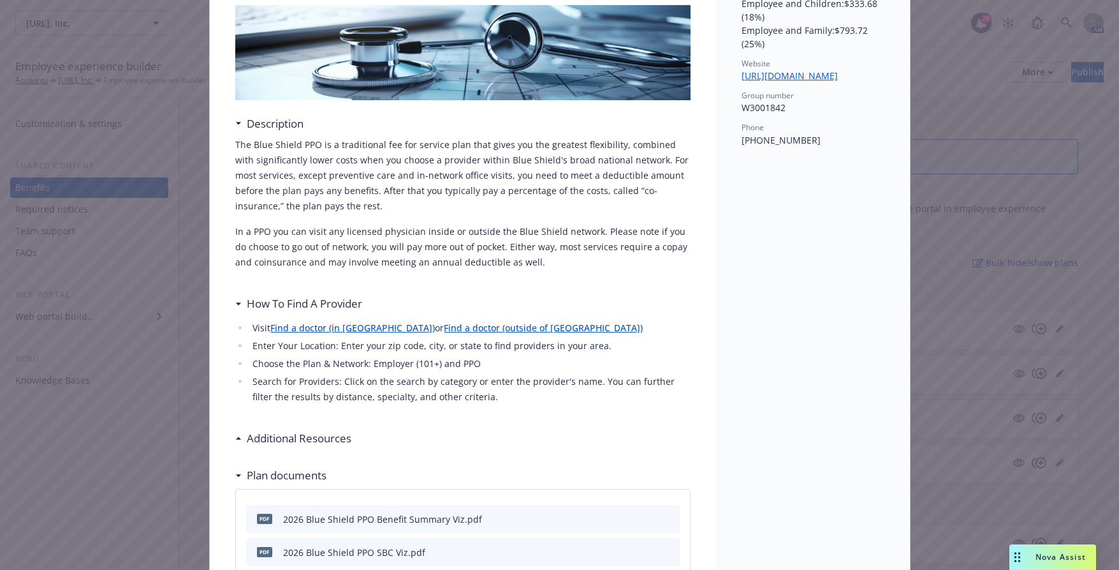
click at [344, 300] on h3 "How To Find A Provider" at bounding box center [304, 303] width 115 height 17
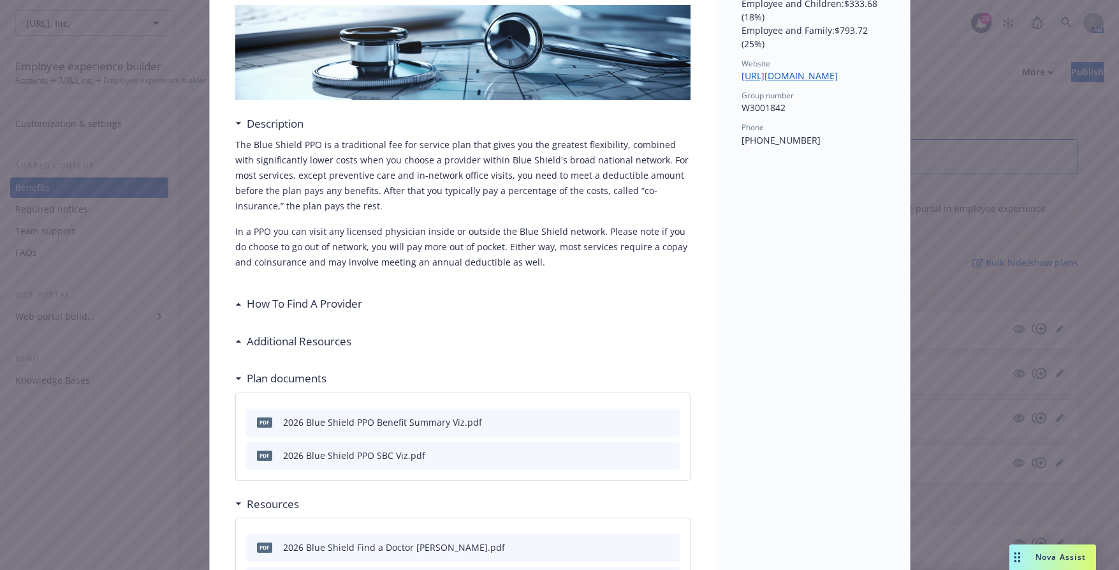
click at [319, 348] on h3 "Additional Resources" at bounding box center [299, 341] width 105 height 17
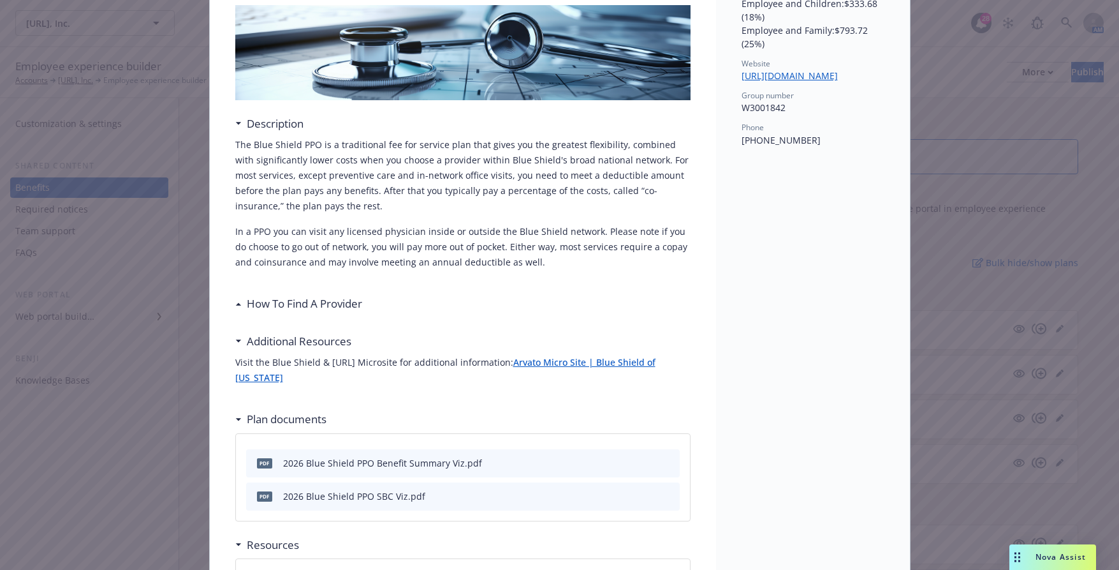
click at [318, 338] on h3 "Additional Resources" at bounding box center [299, 341] width 105 height 17
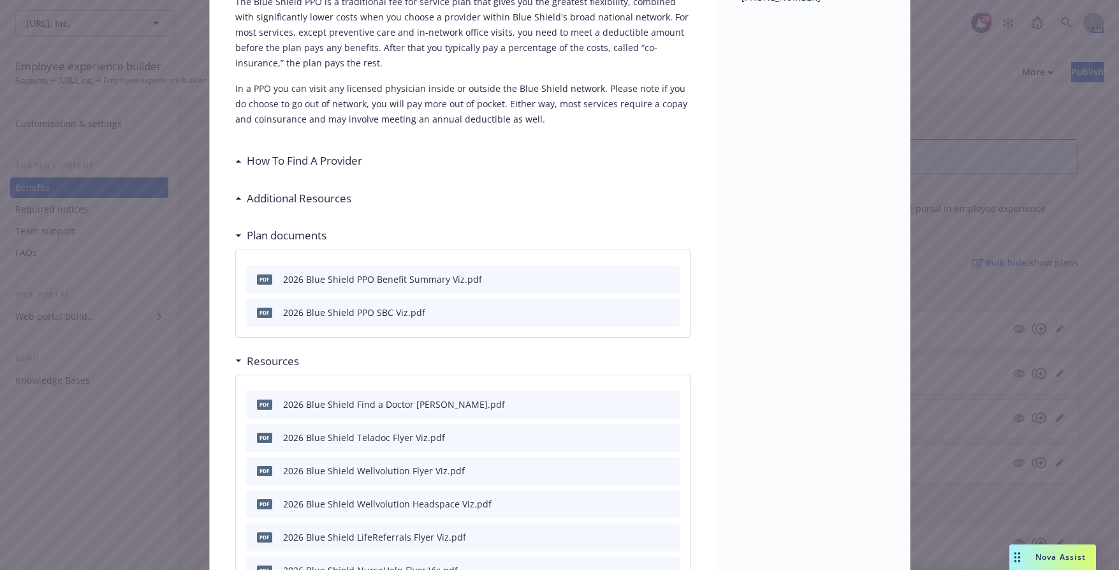
scroll to position [0, 0]
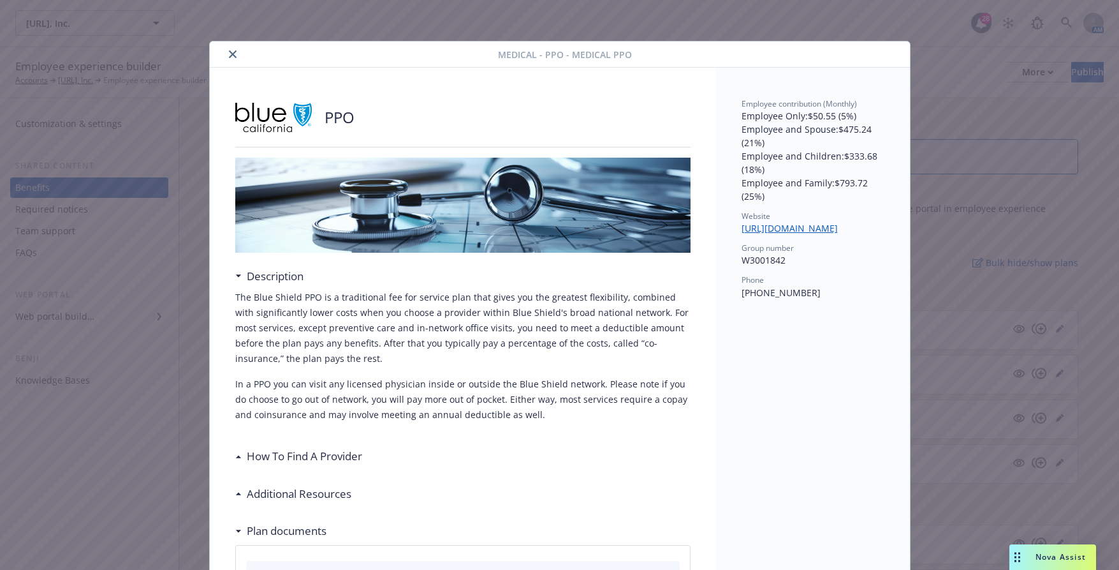
click at [231, 54] on button "close" at bounding box center [232, 54] width 15 height 15
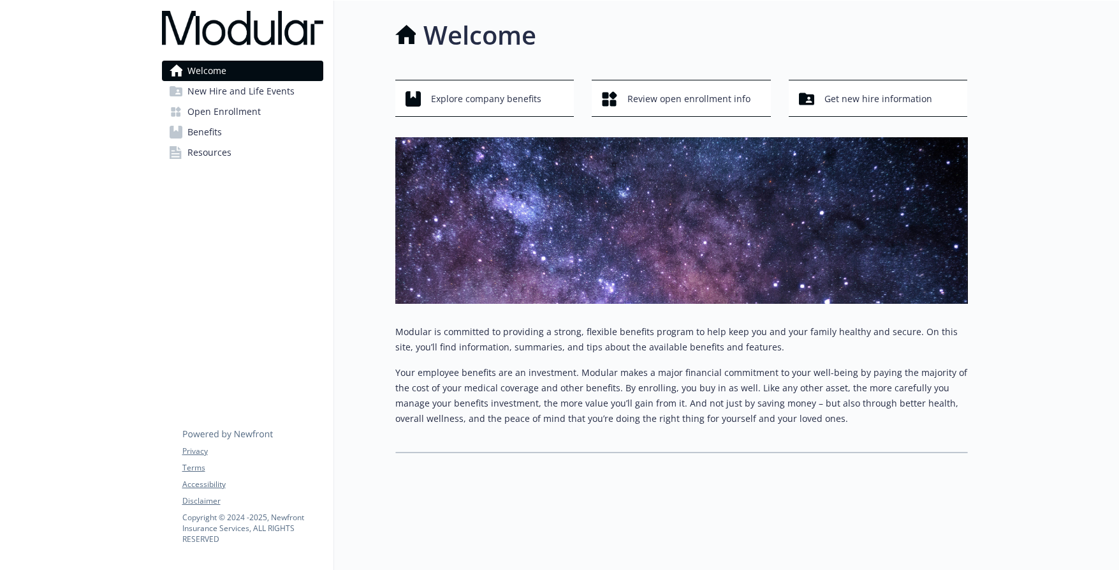
click at [263, 92] on span "New Hire and Life Events" at bounding box center [241, 91] width 107 height 20
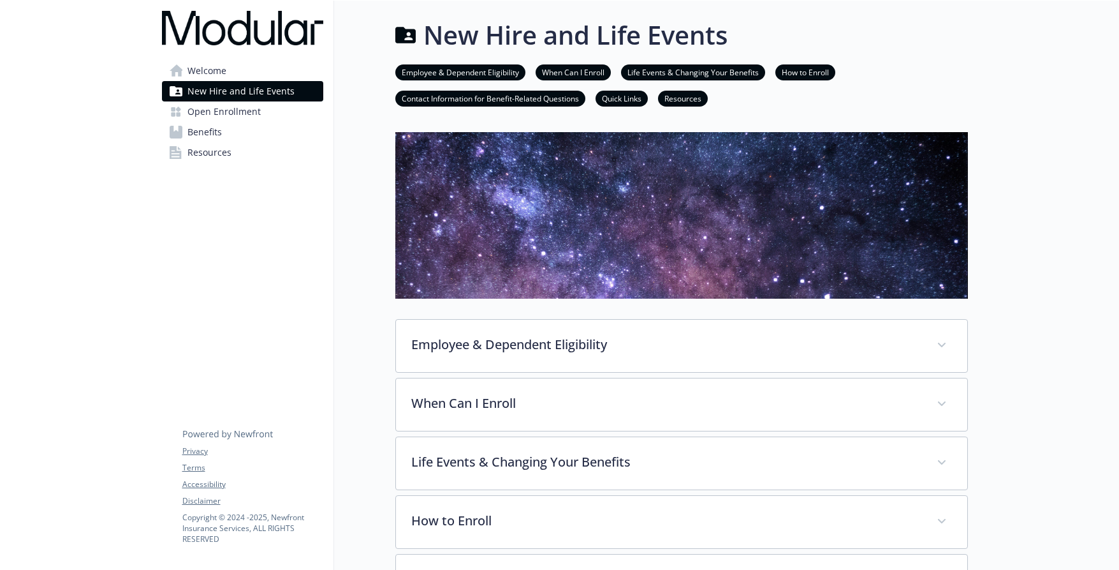
click at [254, 107] on span "Open Enrollment" at bounding box center [224, 111] width 73 height 20
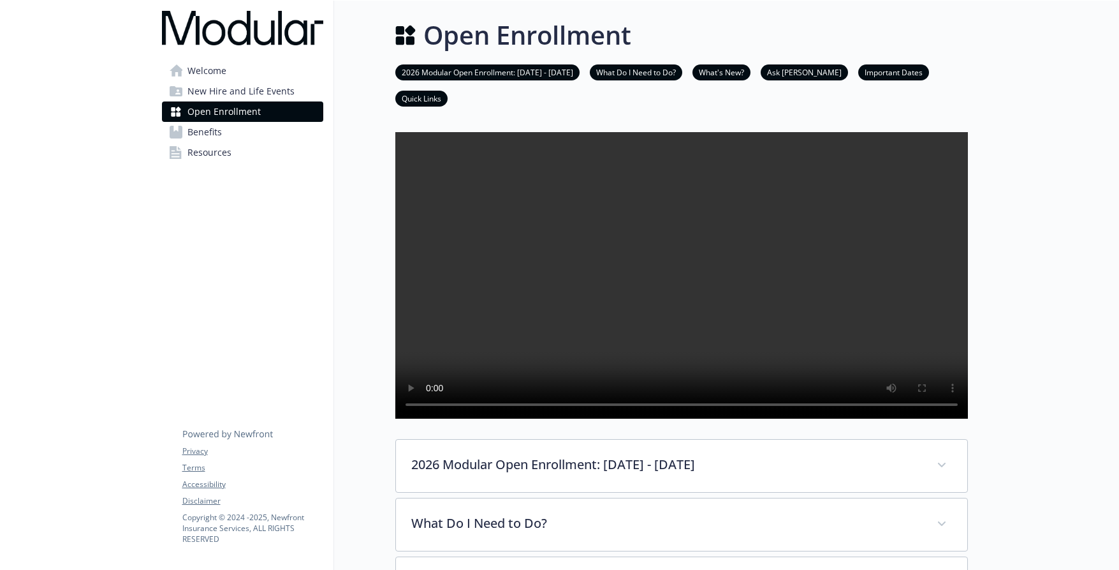
click at [244, 131] on link "Benefits" at bounding box center [242, 132] width 161 height 20
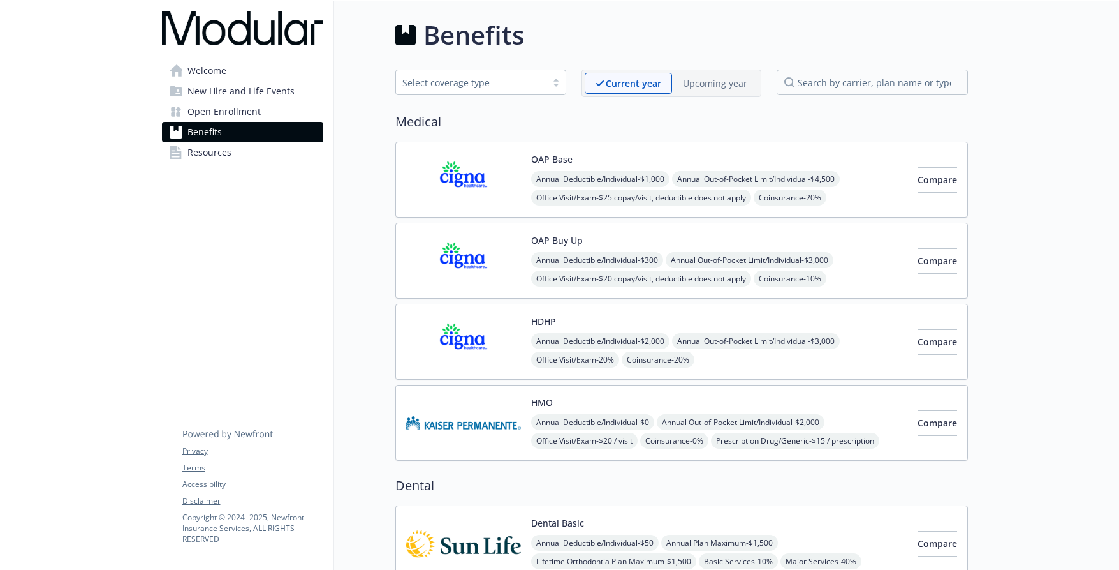
click at [702, 150] on div "OAP Base Annual Deductible/Individual - $1,000 Annual Out-of-Pocket Limit/Indiv…" at bounding box center [681, 180] width 573 height 76
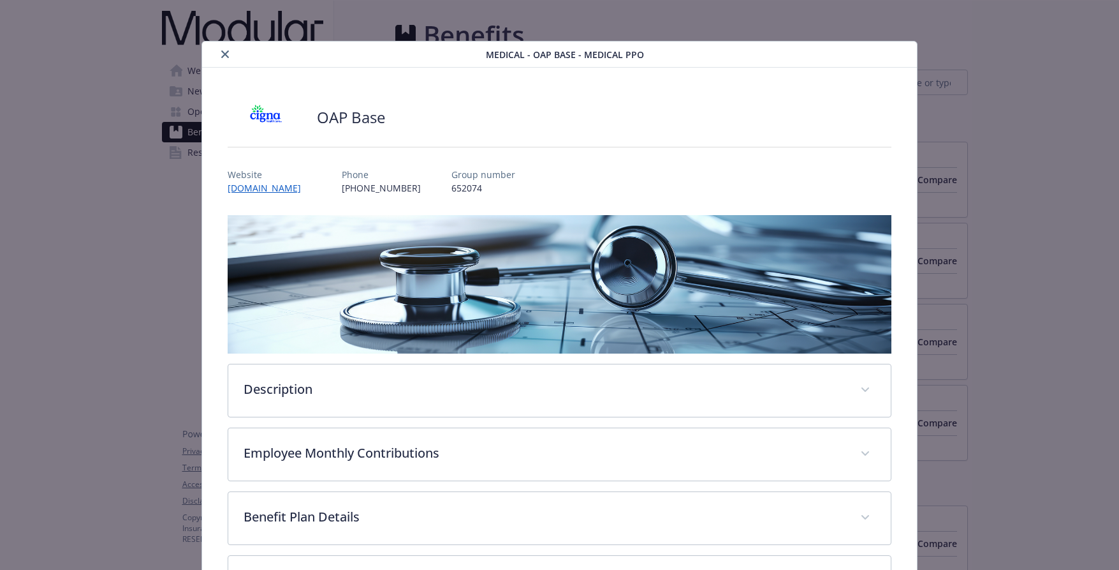
scroll to position [38, 0]
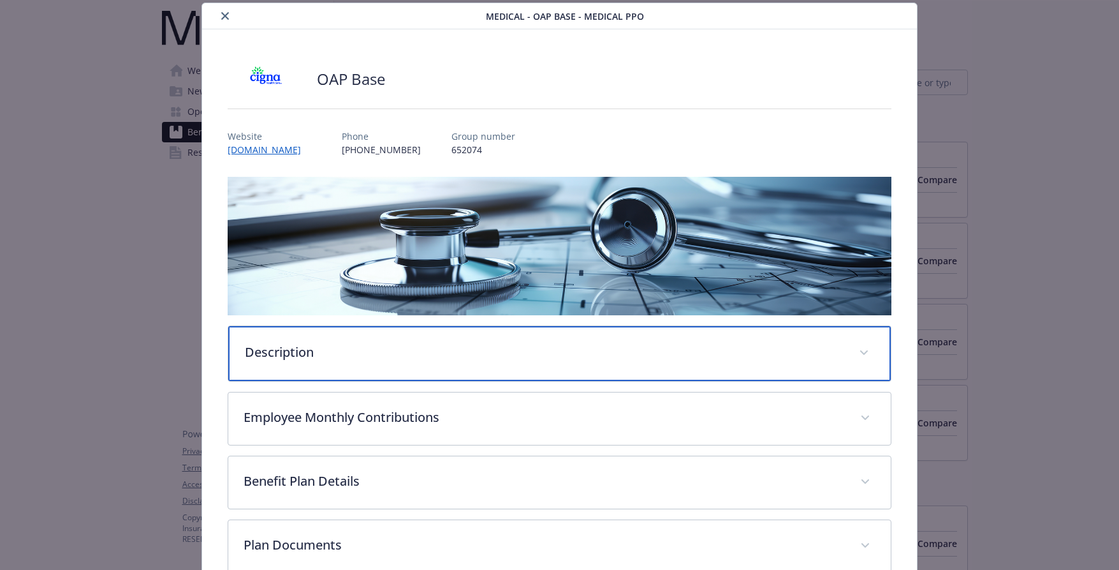
click at [361, 343] on p "Description" at bounding box center [544, 352] width 599 height 19
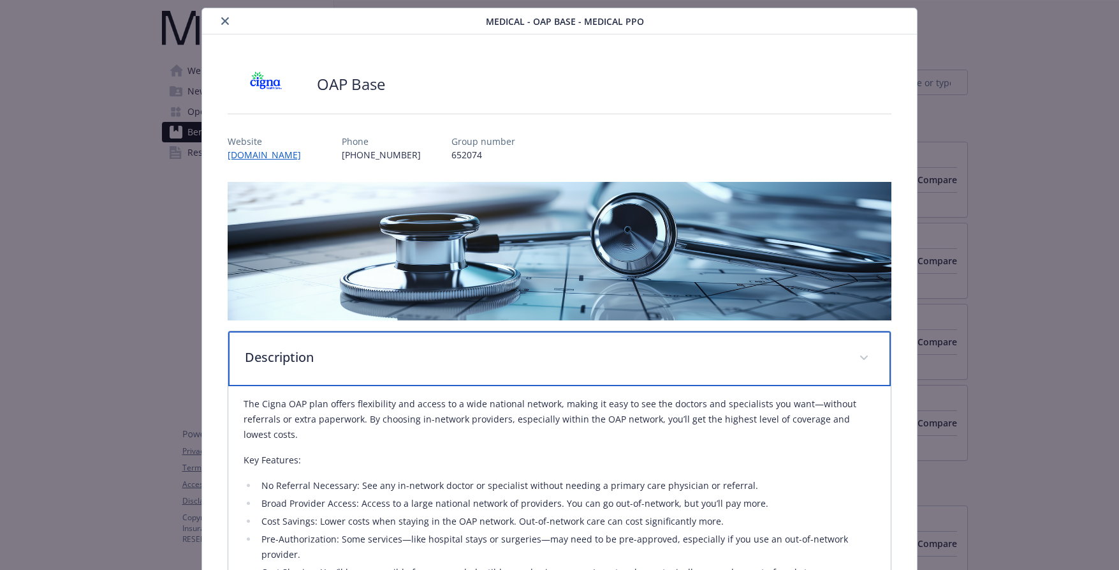
scroll to position [23, 0]
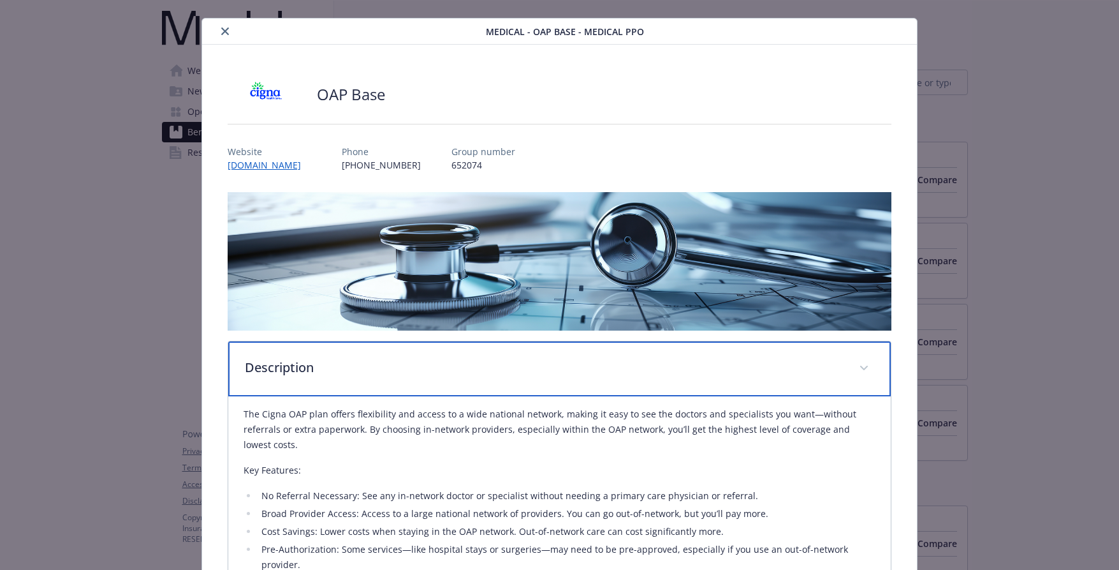
click at [499, 367] on p "Description" at bounding box center [544, 367] width 599 height 19
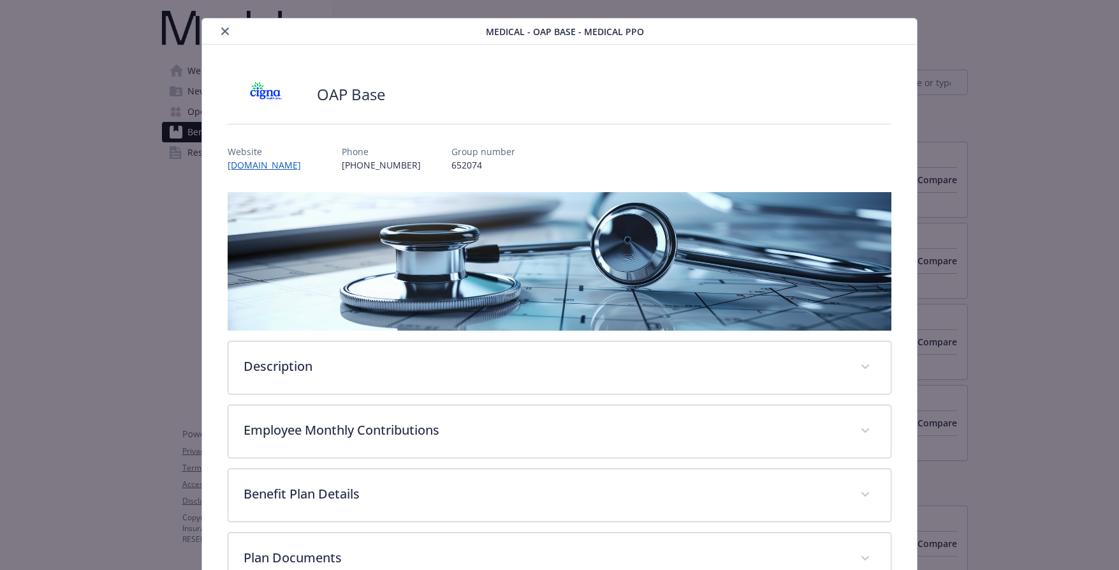
click at [215, 30] on div "details for plan Medical - OAP Base - Medical PPO" at bounding box center [346, 31] width 279 height 15
click at [223, 32] on icon "close" at bounding box center [225, 31] width 8 height 8
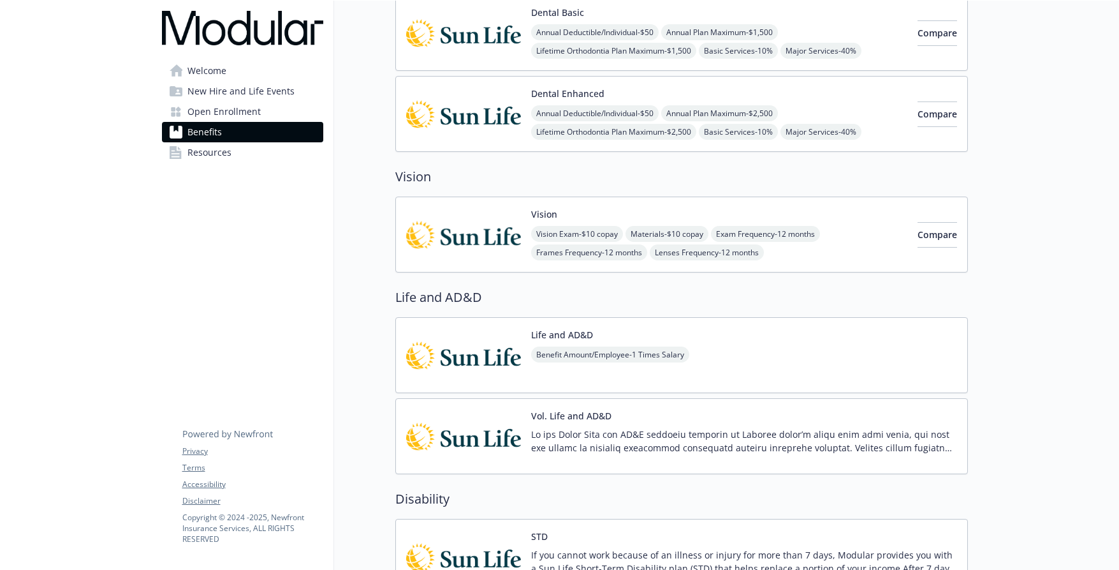
click at [569, 418] on button "Vol. Life and AD&D" at bounding box center [571, 415] width 80 height 13
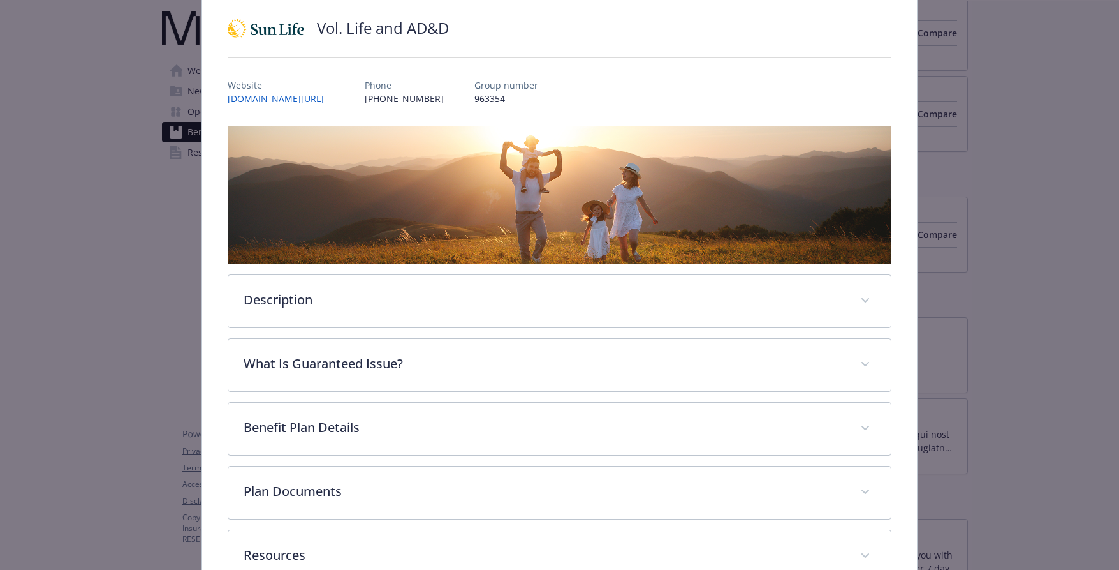
scroll to position [173, 0]
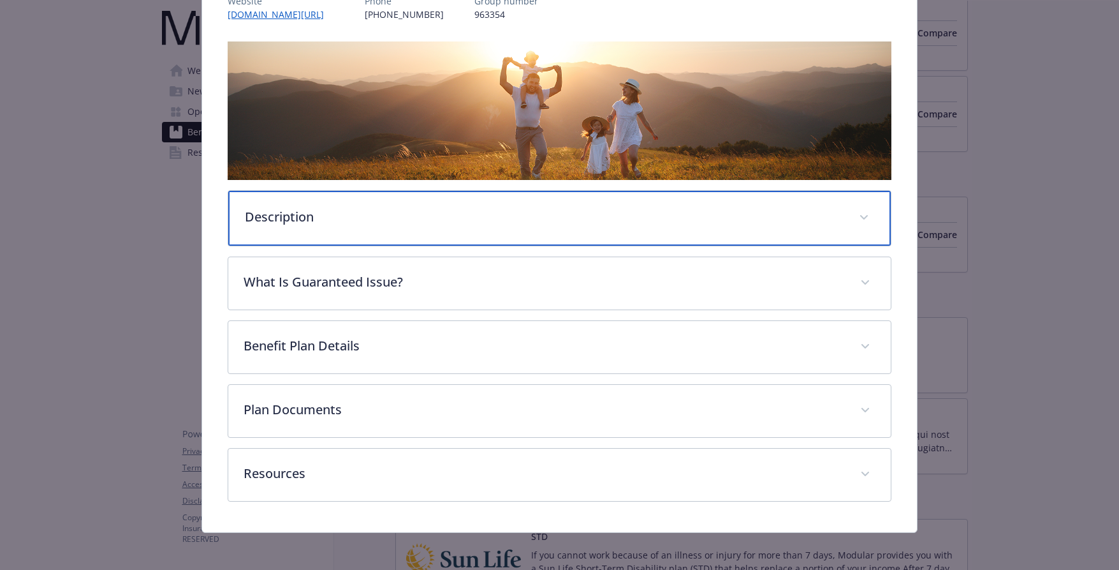
drag, startPoint x: 358, startPoint y: 216, endPoint x: 373, endPoint y: 234, distance: 23.6
click at [358, 216] on p "Description" at bounding box center [544, 216] width 599 height 19
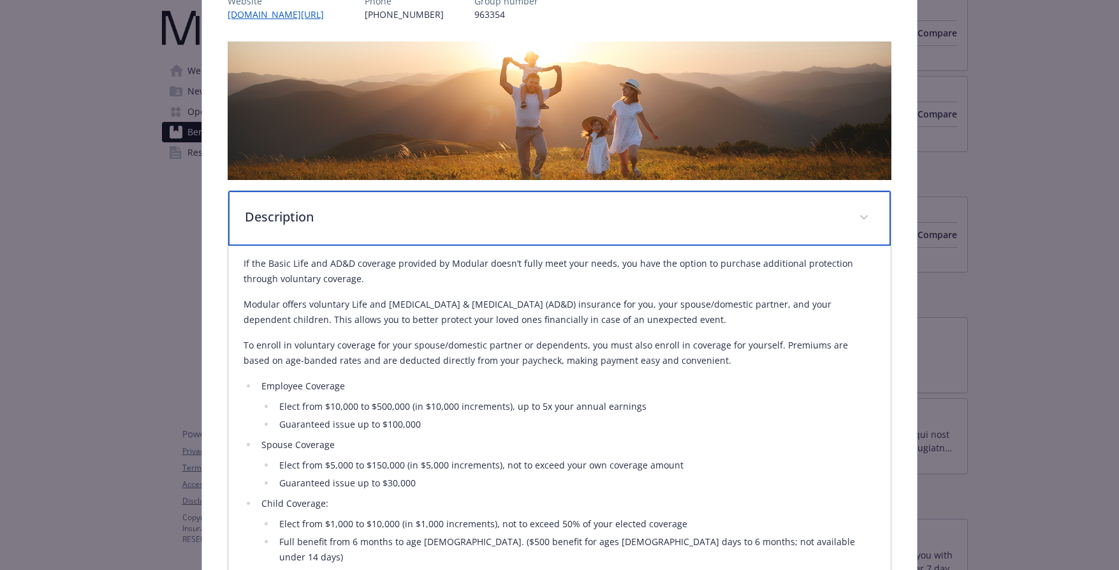
click at [570, 226] on div "Description" at bounding box center [559, 218] width 663 height 55
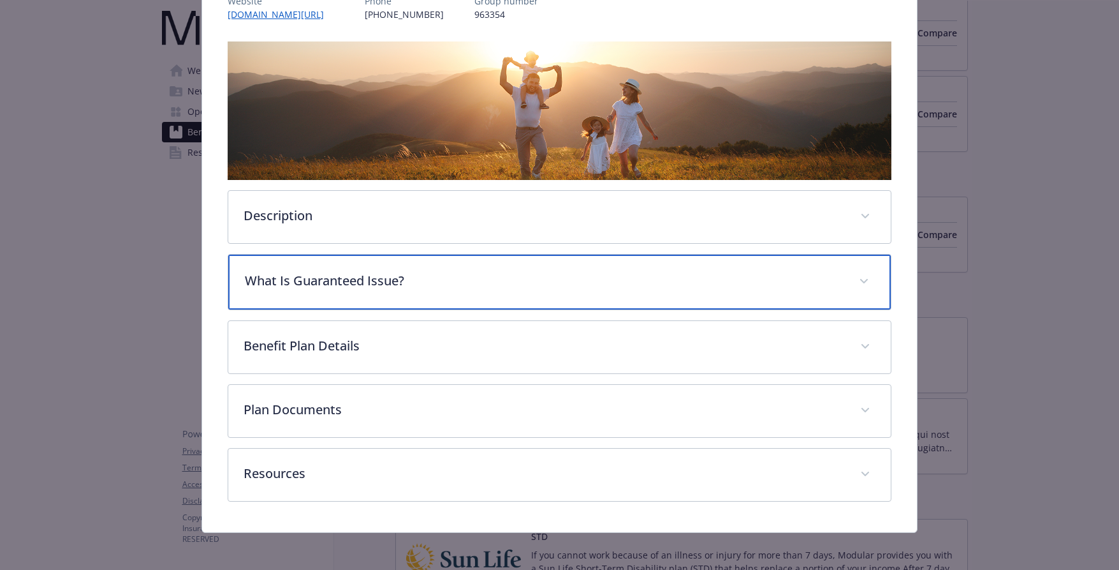
click at [415, 269] on div "What Is Guaranteed Issue?" at bounding box center [559, 281] width 663 height 55
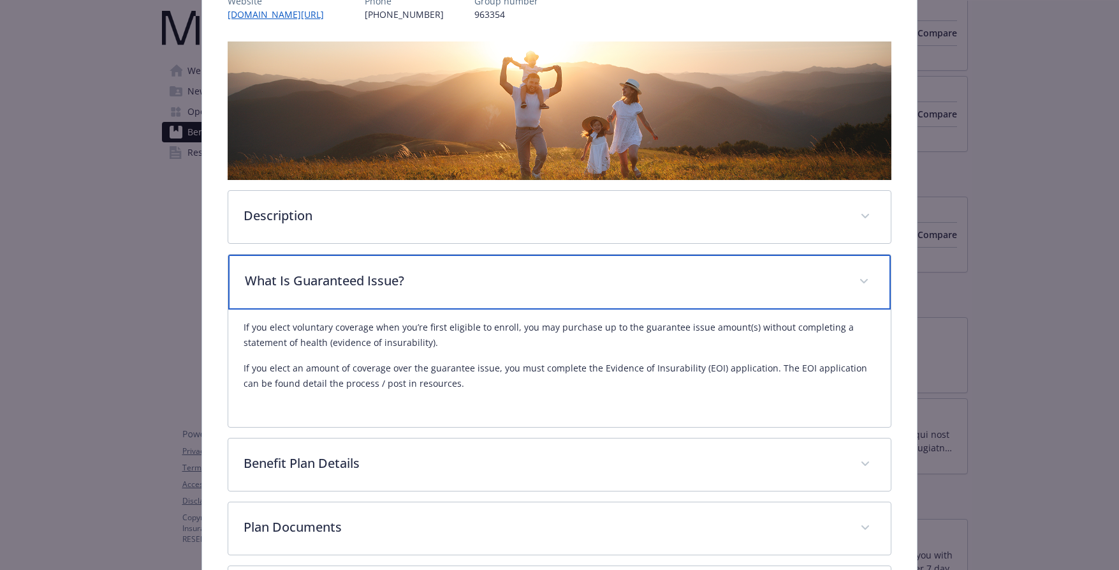
click at [628, 286] on p "What Is Guaranteed Issue?" at bounding box center [544, 280] width 599 height 19
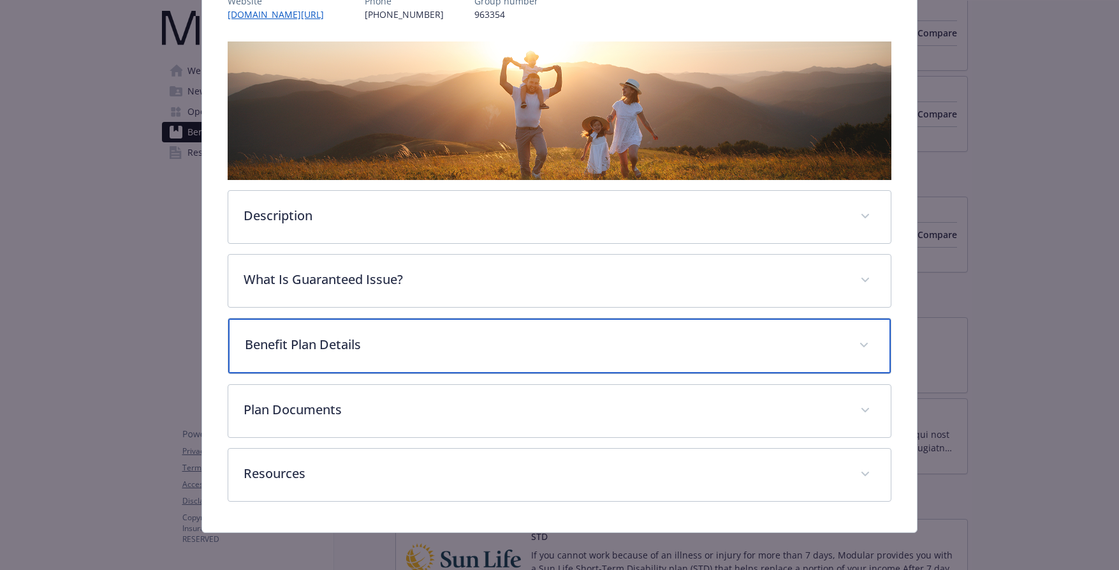
click at [438, 338] on p "Benefit Plan Details" at bounding box center [544, 344] width 599 height 19
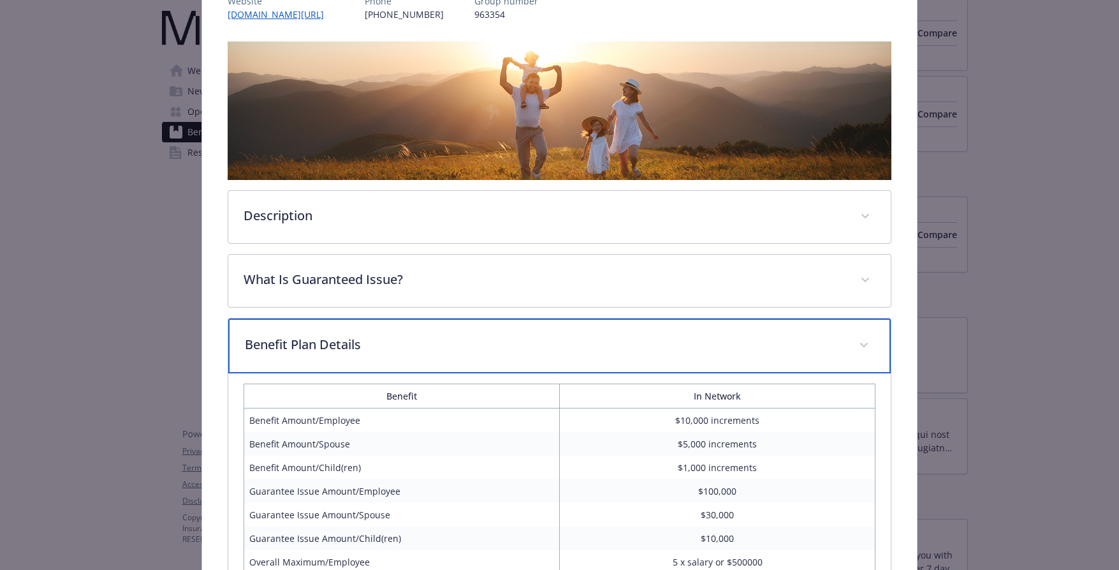
click at [568, 352] on p "Benefit Plan Details" at bounding box center [544, 344] width 599 height 19
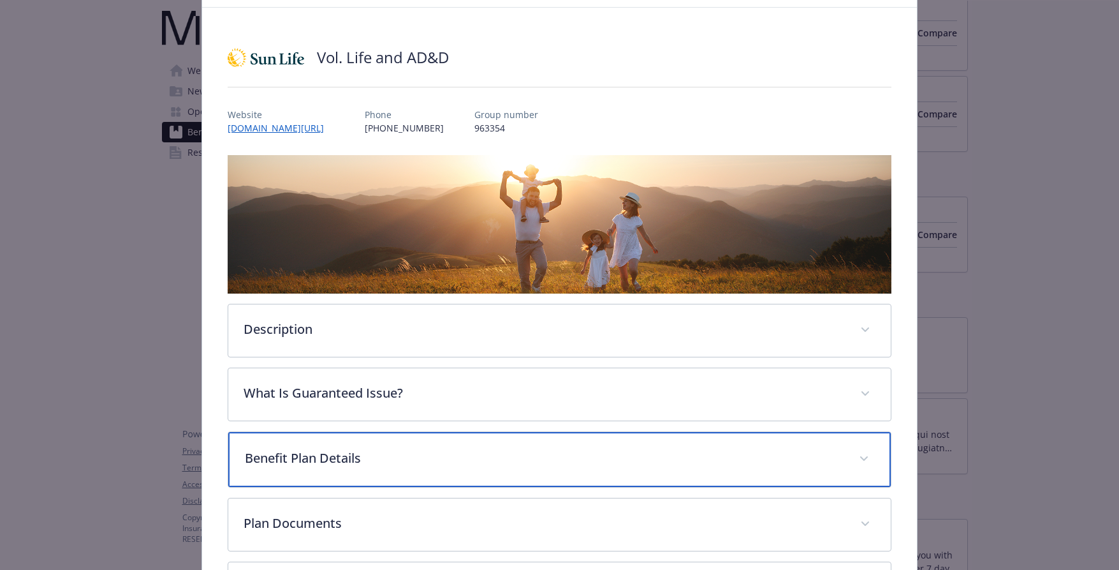
scroll to position [0, 0]
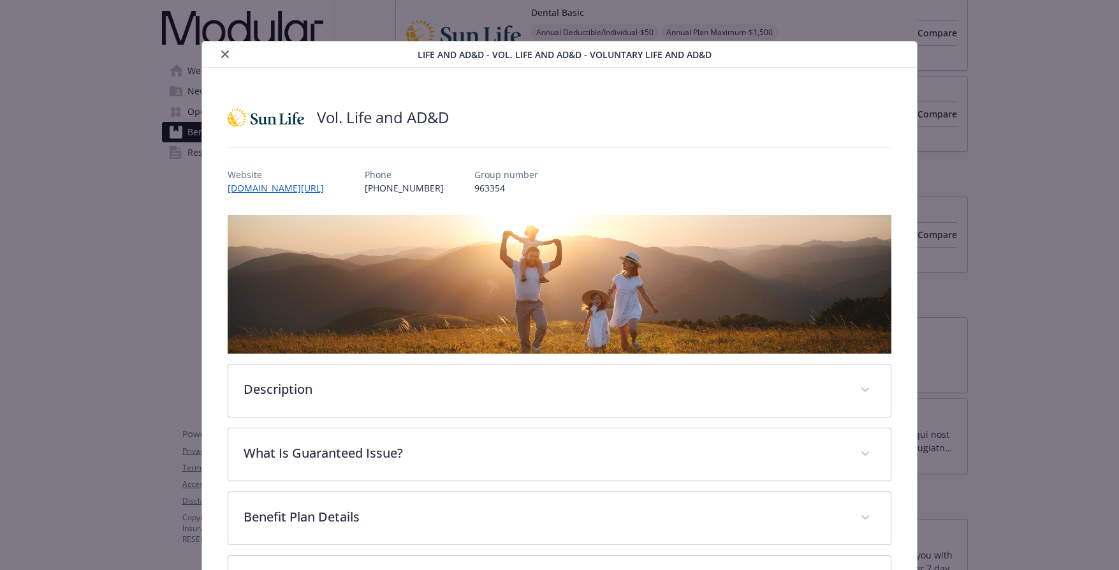
click at [218, 50] on button "close" at bounding box center [224, 54] width 15 height 15
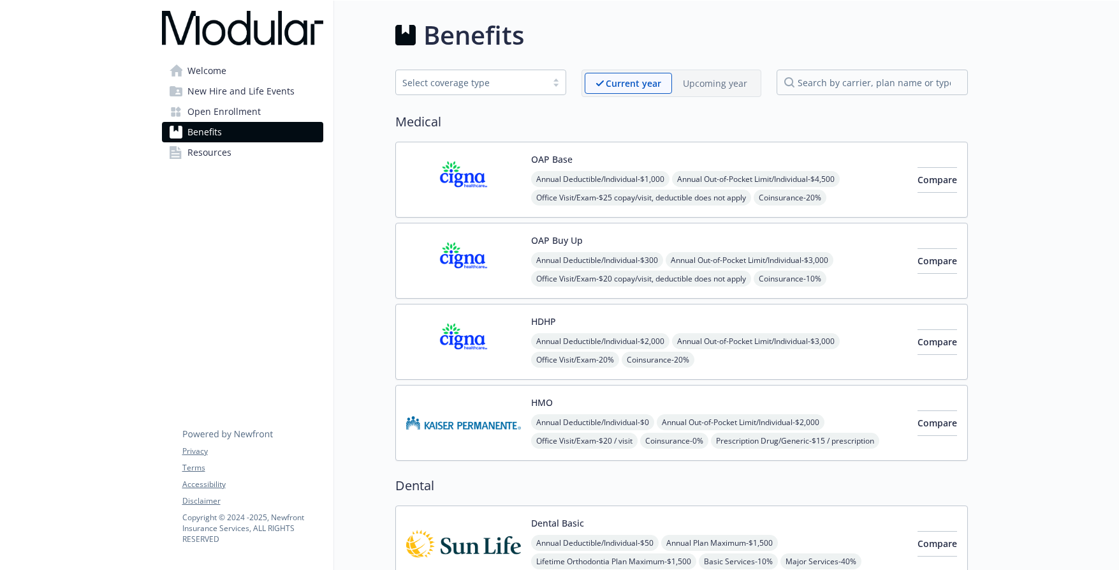
click at [729, 81] on p "Upcoming year" at bounding box center [715, 83] width 64 height 13
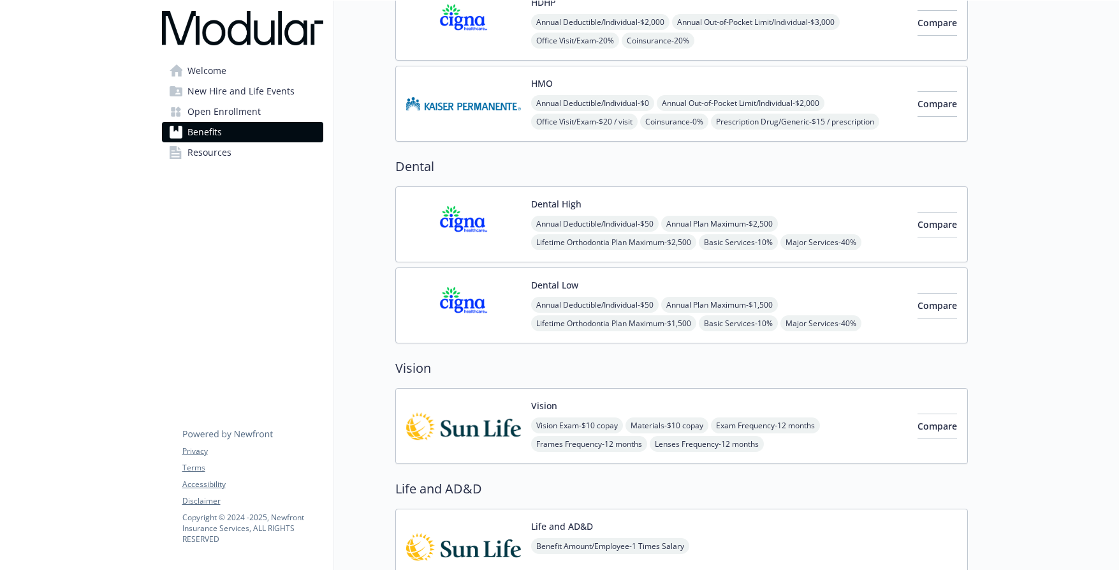
click at [647, 74] on div "HMO Annual Deductible/Individual - $0 Annual Out-of-Pocket Limit/Individual - $…" at bounding box center [681, 104] width 573 height 76
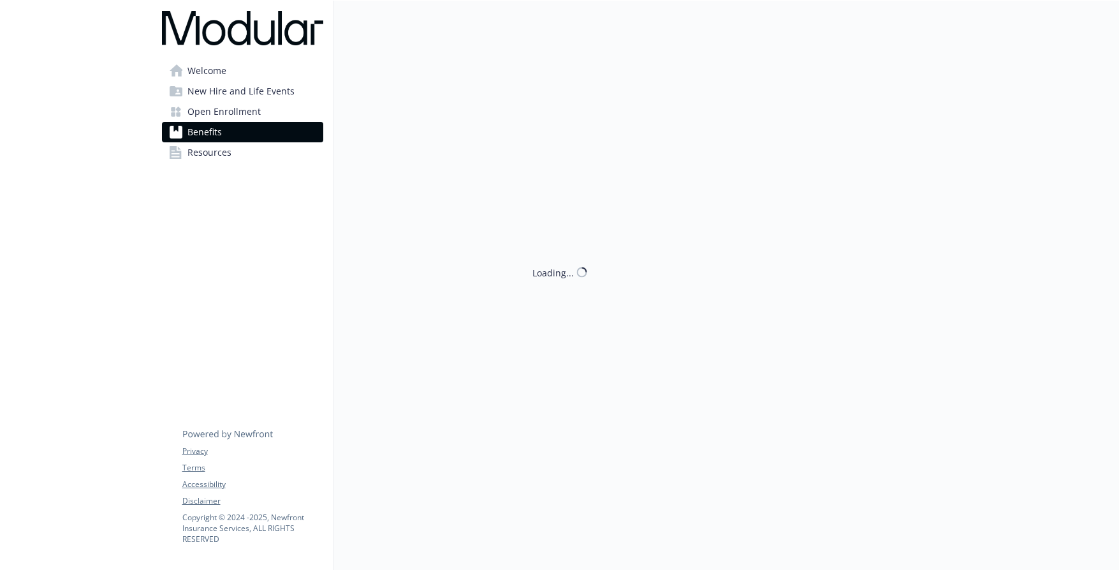
scroll to position [319, 0]
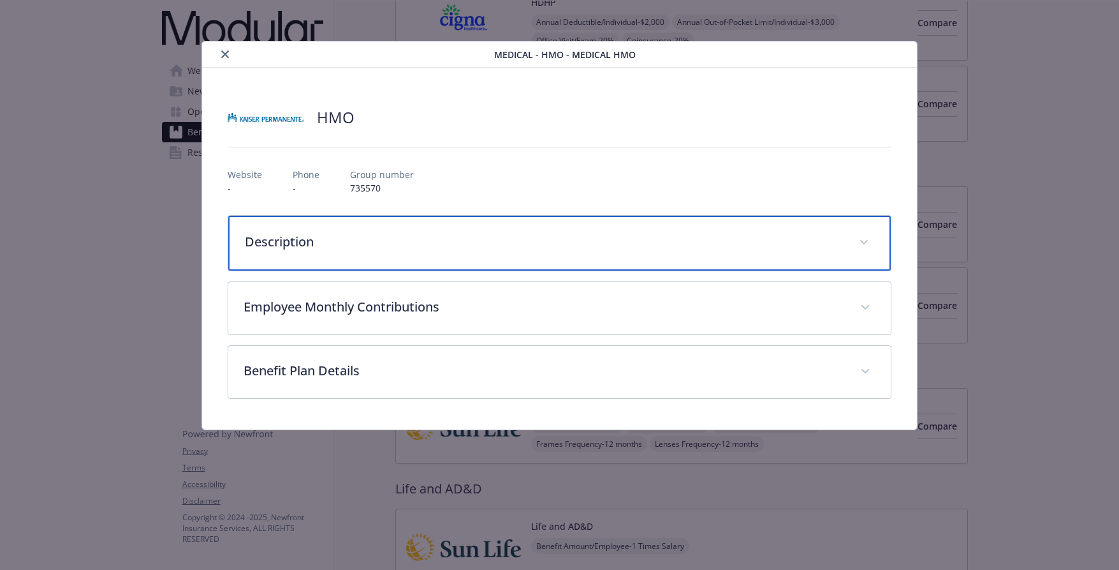
click at [307, 237] on p "Description" at bounding box center [544, 241] width 599 height 19
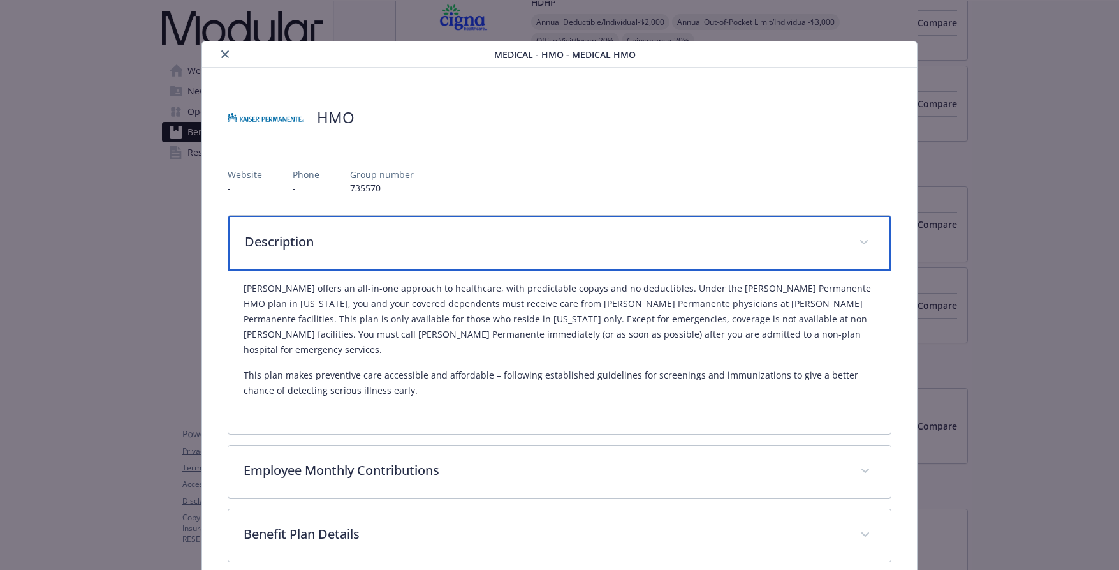
click at [494, 237] on p "Description" at bounding box center [544, 241] width 599 height 19
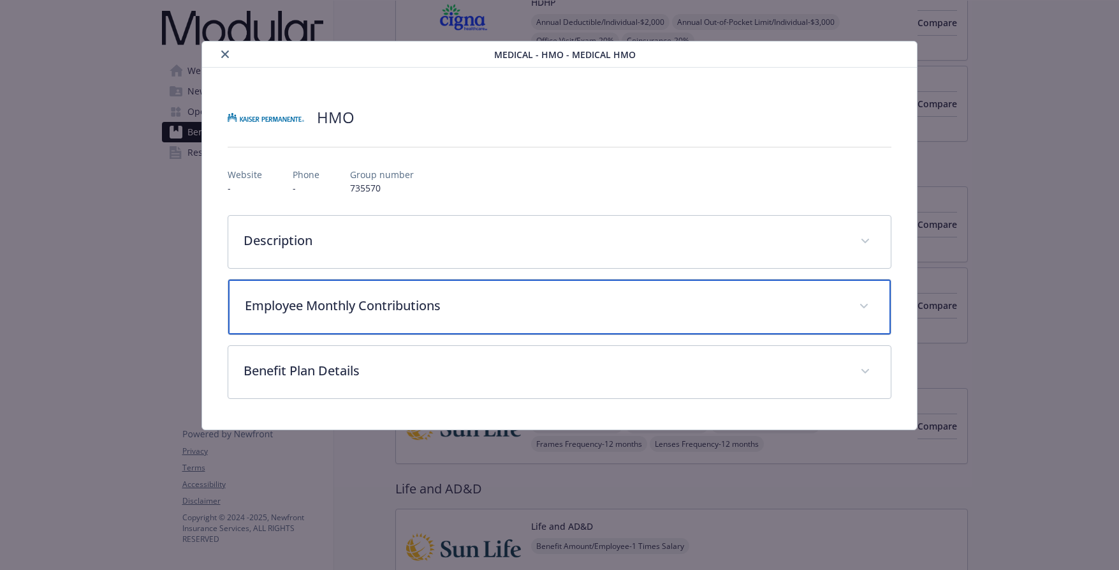
click at [486, 327] on div "Employee Monthly Contributions" at bounding box center [559, 306] width 663 height 55
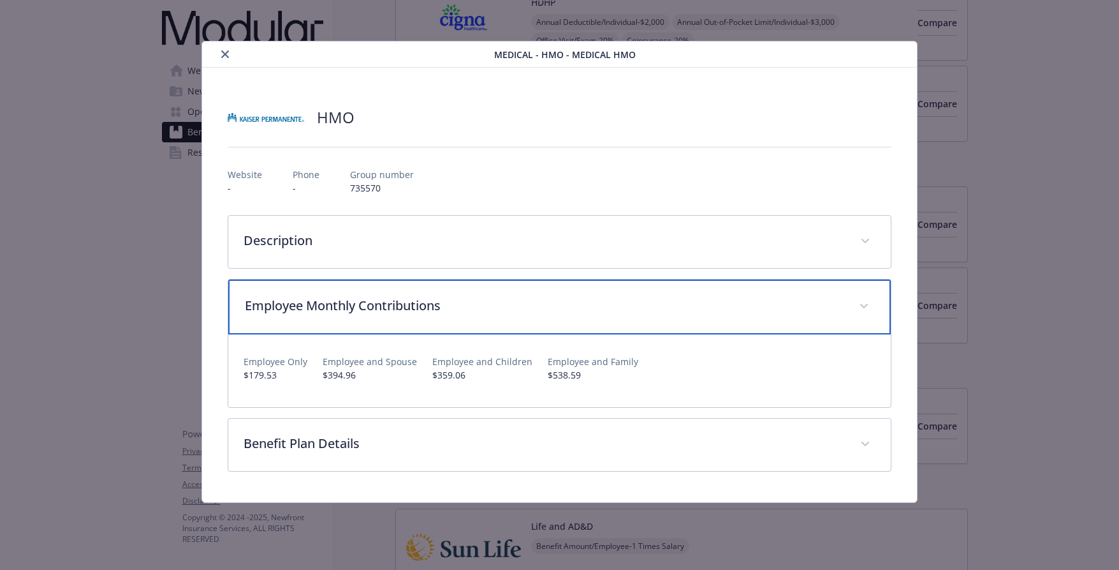
click at [582, 305] on p "Employee Monthly Contributions" at bounding box center [544, 305] width 599 height 19
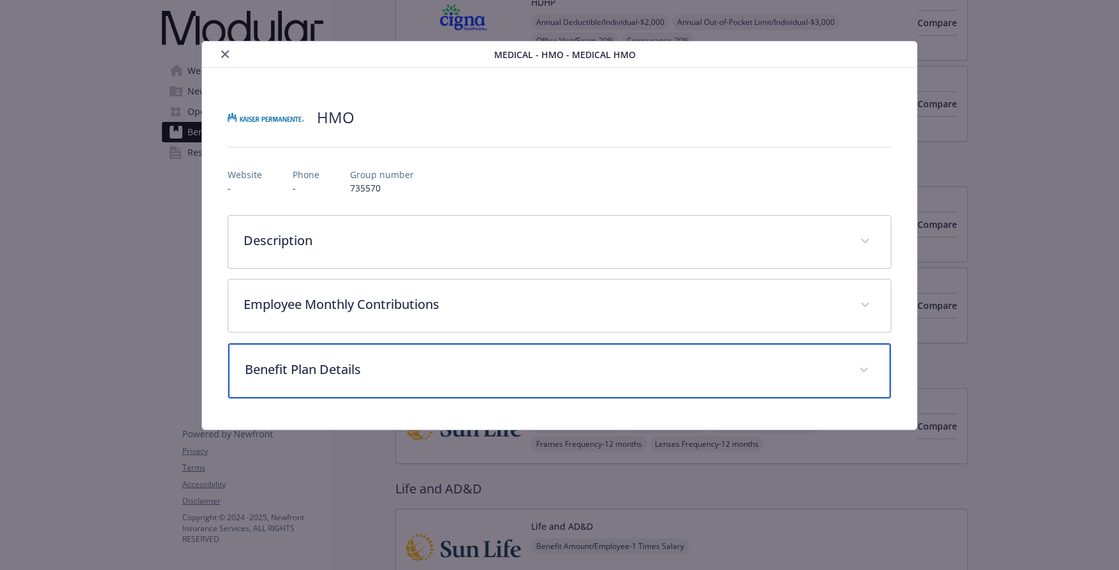
click at [588, 379] on div "Benefit Plan Details" at bounding box center [559, 370] width 663 height 55
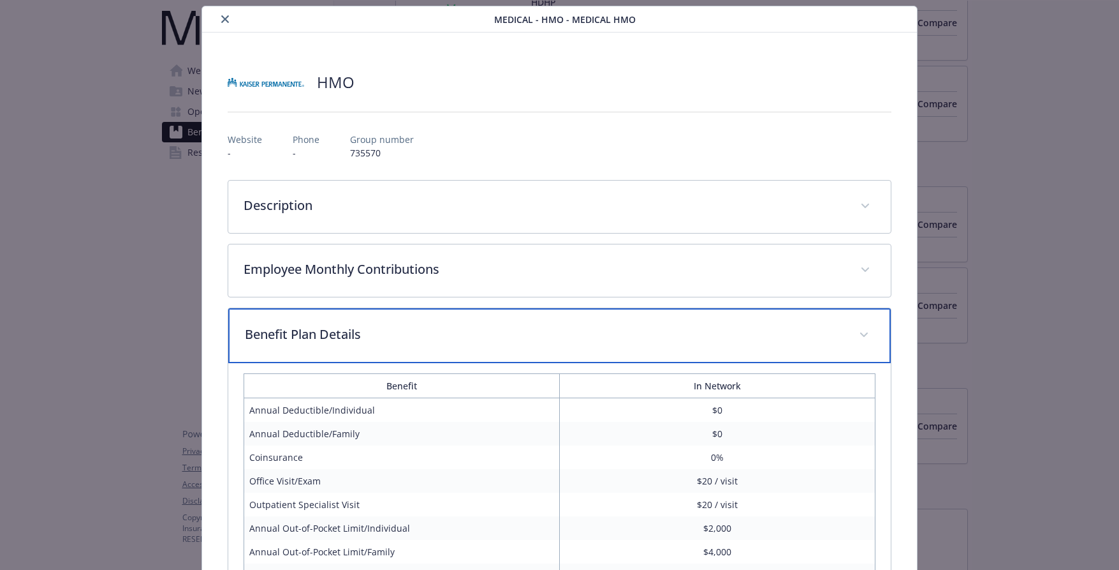
scroll to position [0, 0]
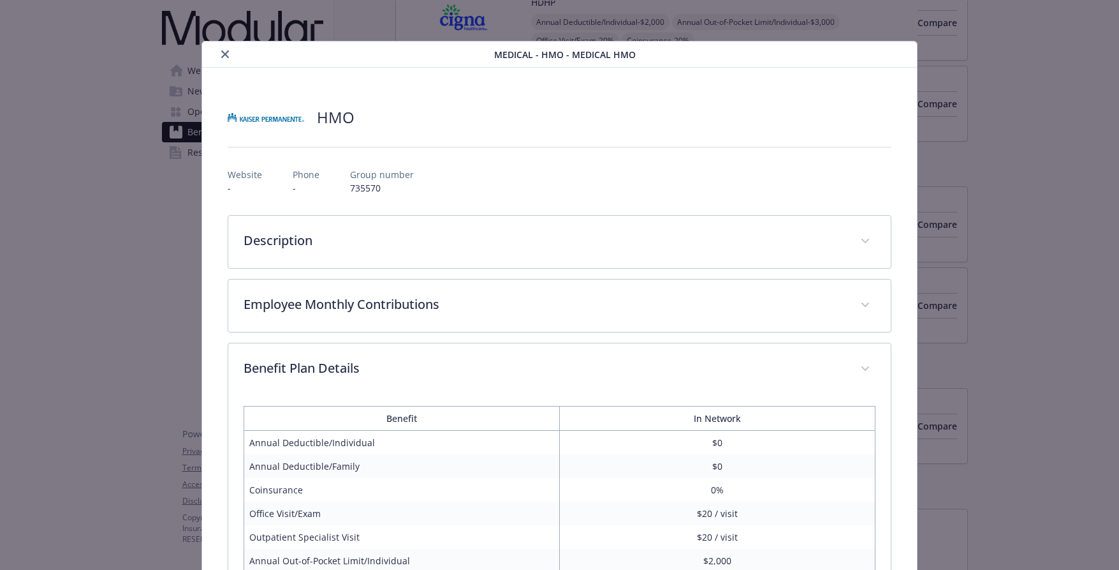
click at [220, 45] on div "Medical - HMO - Medical HMO" at bounding box center [559, 54] width 715 height 26
click at [221, 53] on icon "close" at bounding box center [225, 54] width 8 height 8
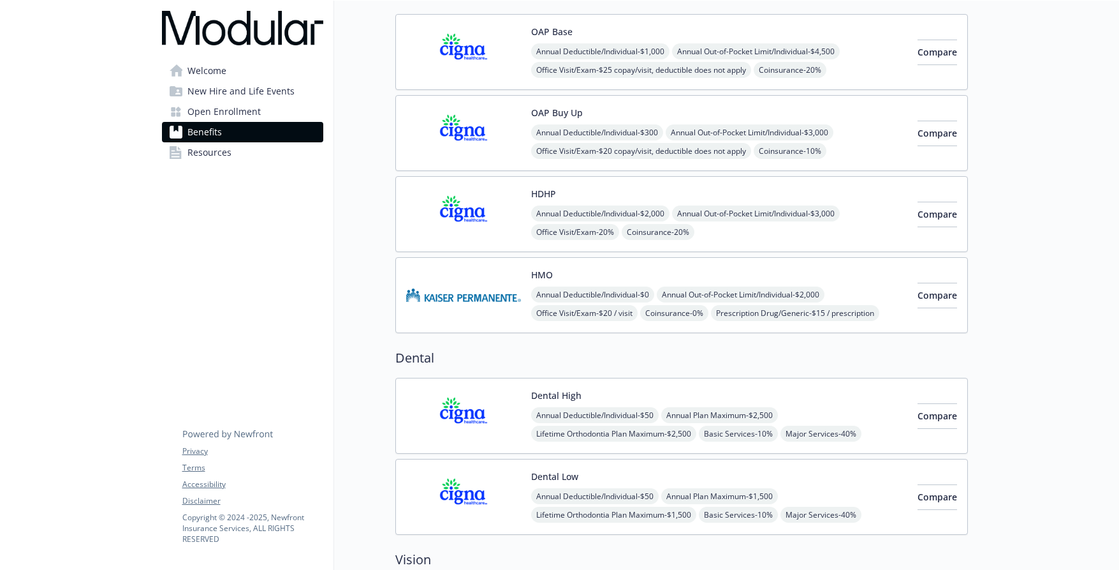
click at [720, 181] on div "HDHP Annual Deductible/Individual - $2,000 Annual Out-of-Pocket Limit/Individua…" at bounding box center [681, 214] width 573 height 76
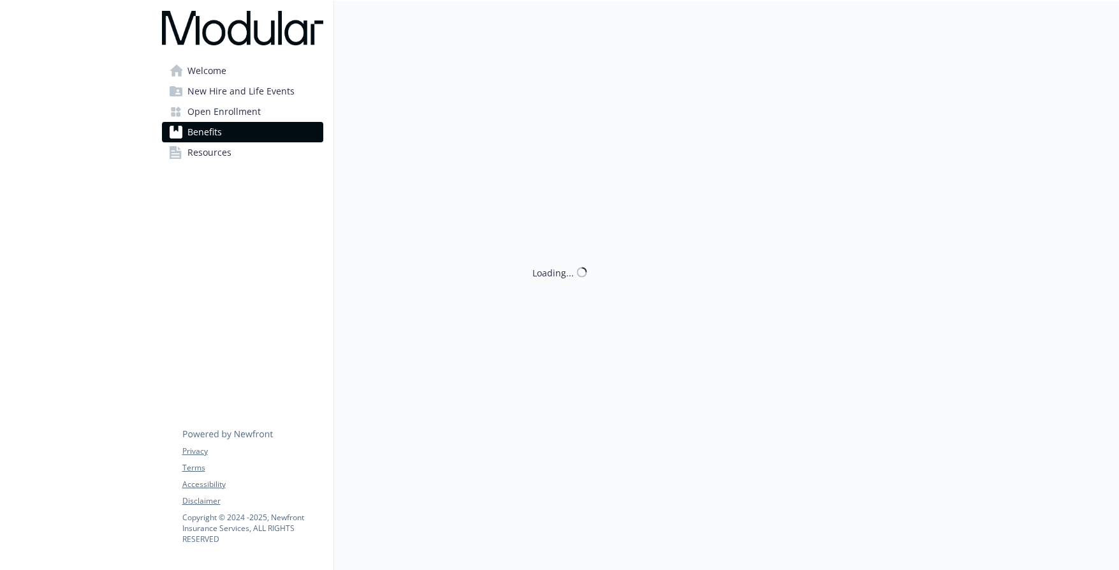
scroll to position [128, 0]
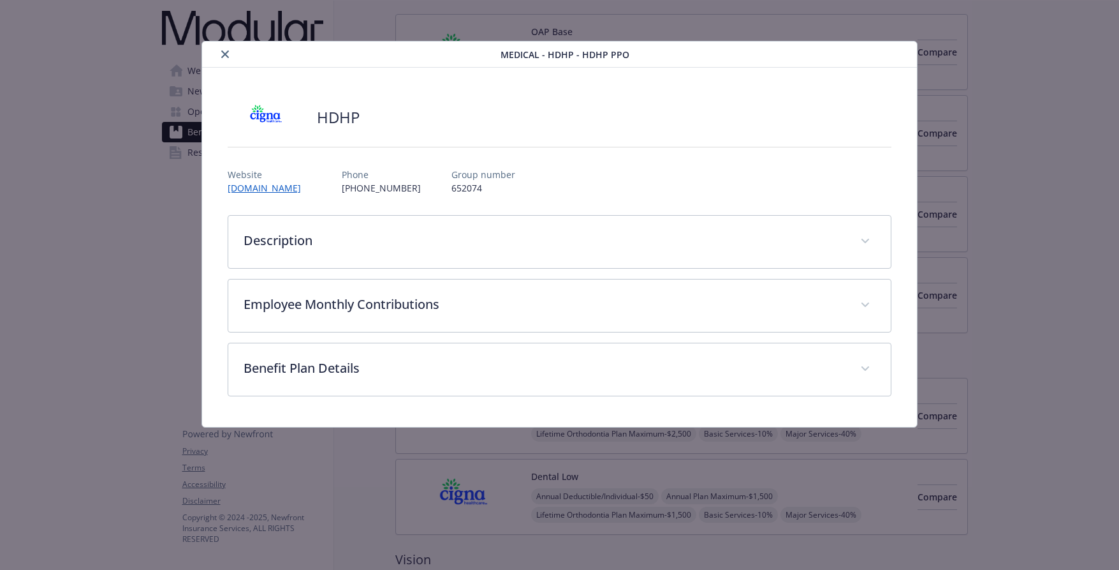
click at [222, 54] on icon "close" at bounding box center [225, 54] width 8 height 8
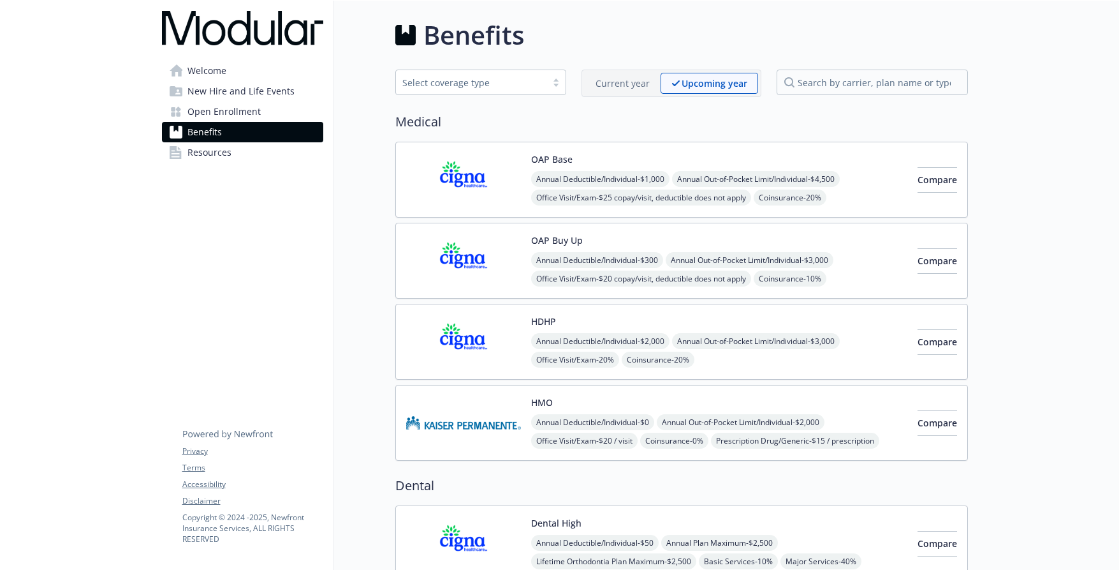
click at [599, 80] on p "Current year" at bounding box center [623, 83] width 54 height 13
click at [483, 401] on img at bounding box center [463, 422] width 115 height 54
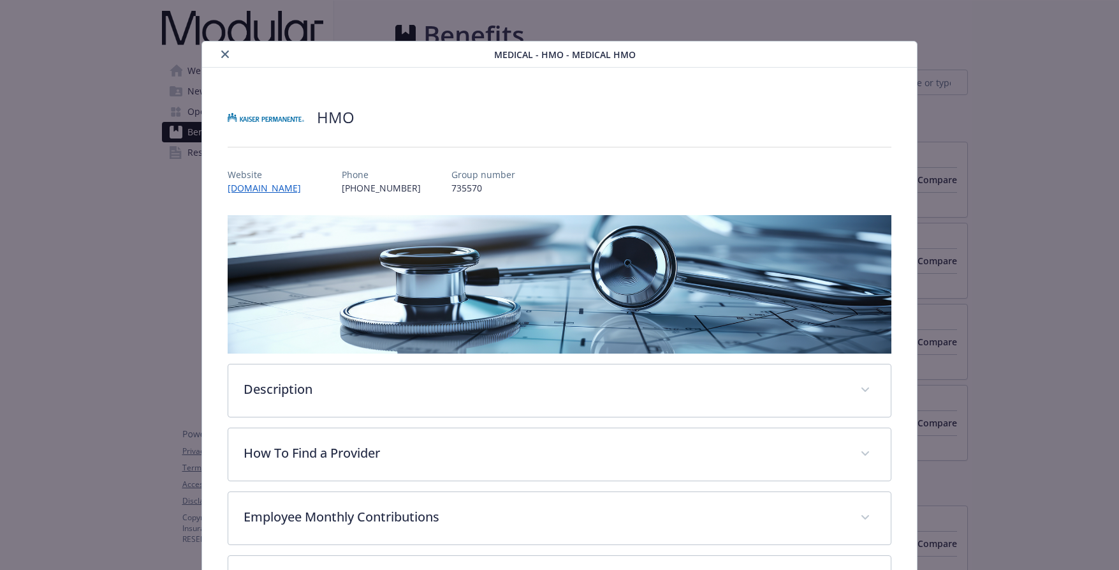
scroll to position [38, 0]
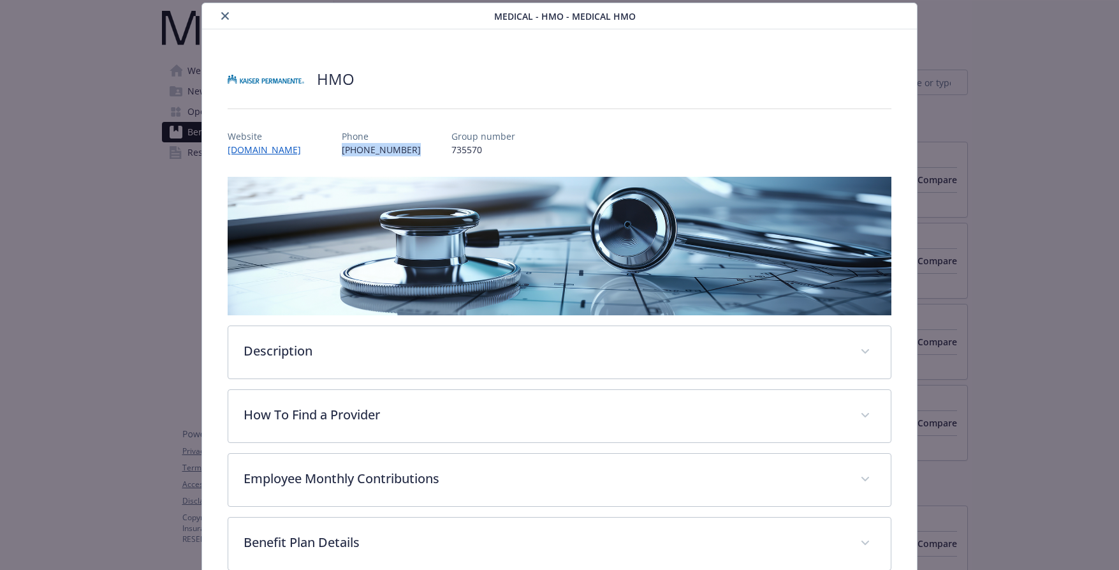
drag, startPoint x: 315, startPoint y: 151, endPoint x: 376, endPoint y: 156, distance: 61.4
click at [376, 156] on div "Website www.kp.org Phone (800) 464-4000 Group number 735570" at bounding box center [560, 137] width 664 height 37
copy p "(800) 464-4000"
click at [221, 18] on icon "close" at bounding box center [225, 16] width 8 height 8
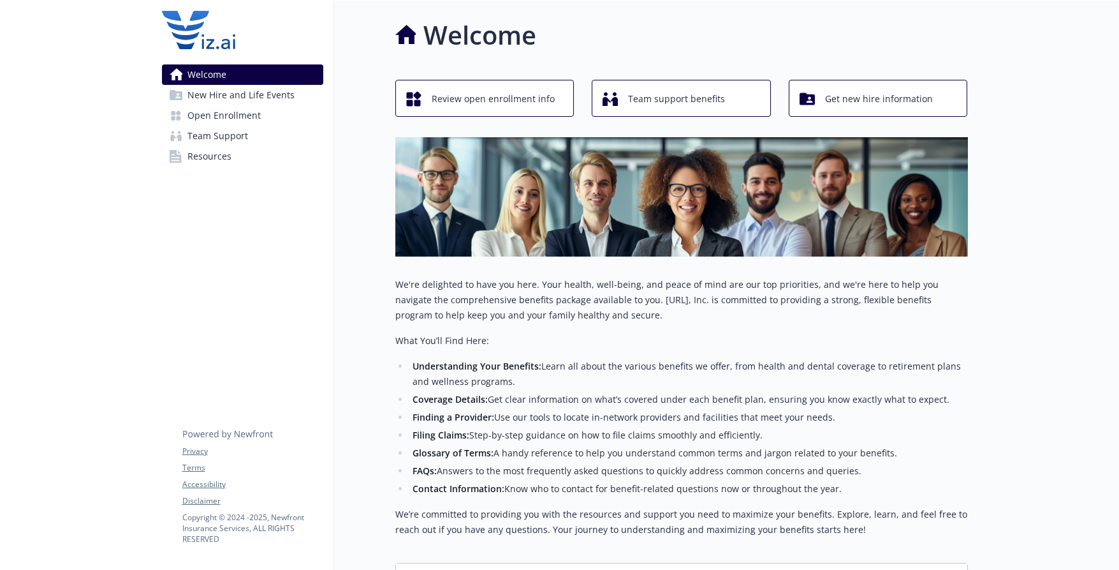
click at [233, 100] on span "New Hire and Life Events" at bounding box center [241, 95] width 107 height 20
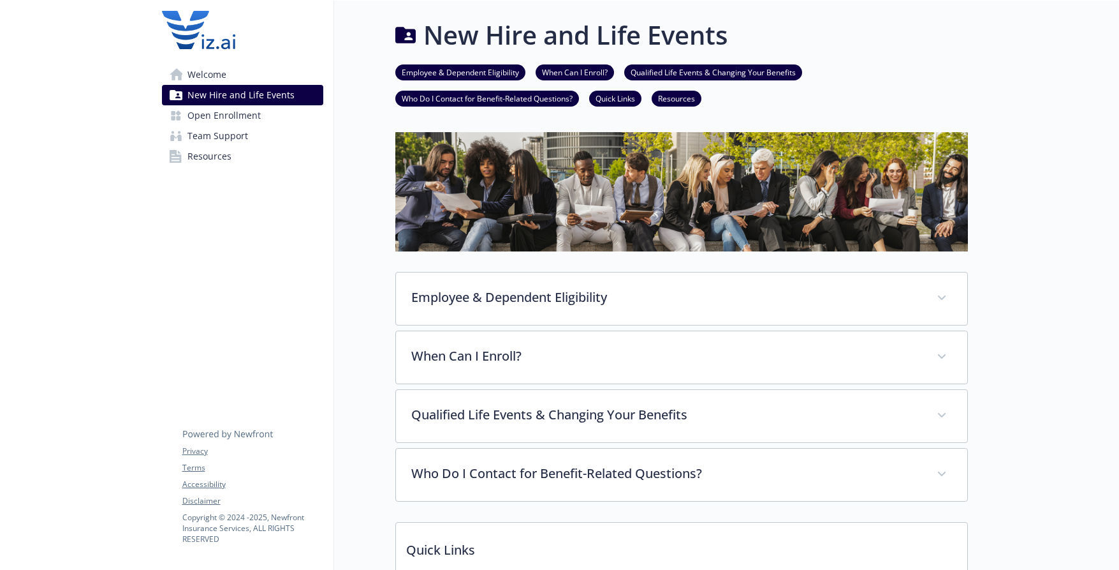
click at [243, 80] on link "Welcome" at bounding box center [242, 74] width 161 height 20
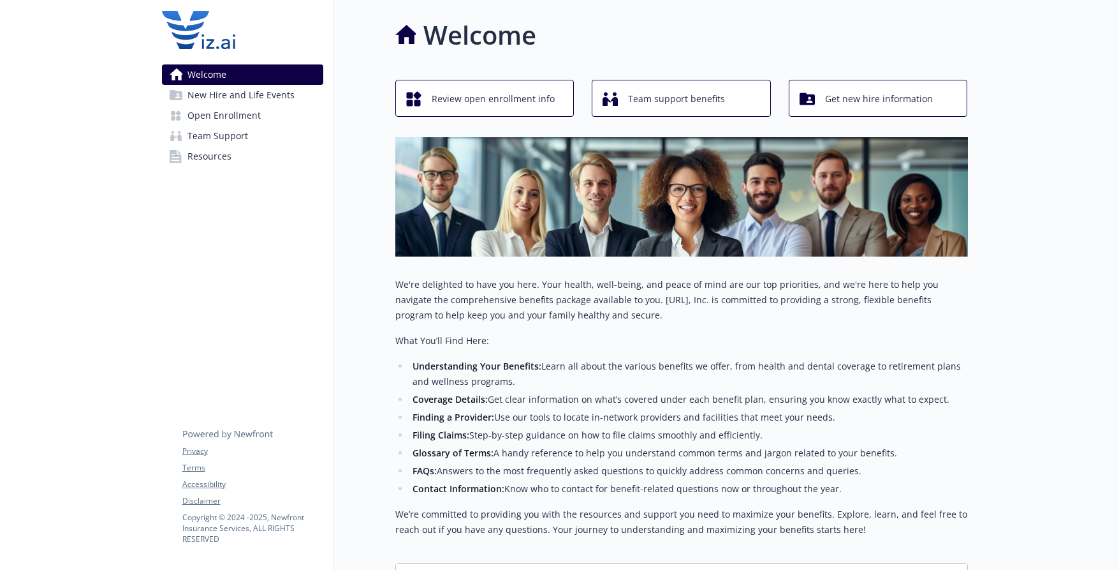
drag, startPoint x: 238, startPoint y: 335, endPoint x: 50, endPoint y: 358, distance: 189.6
click at [238, 335] on div "Welcome New Hire and Life Events Open Enrollment Team Support Resources Privacy…" at bounding box center [243, 354] width 182 height 707
click at [673, 29] on div "Welcome" at bounding box center [681, 35] width 573 height 38
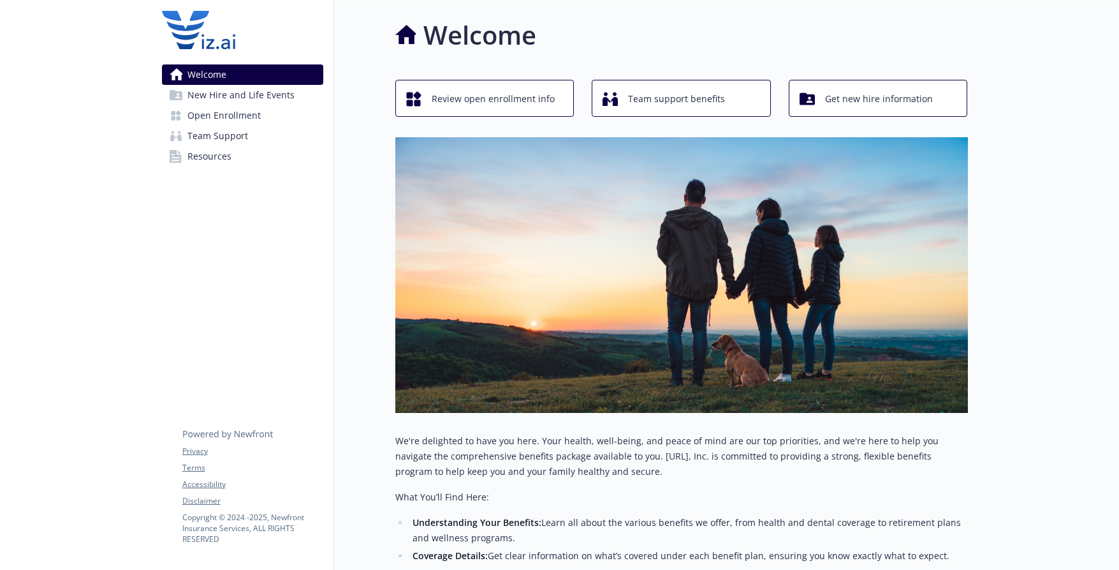
click at [284, 102] on span "New Hire and Life Events" at bounding box center [241, 95] width 107 height 20
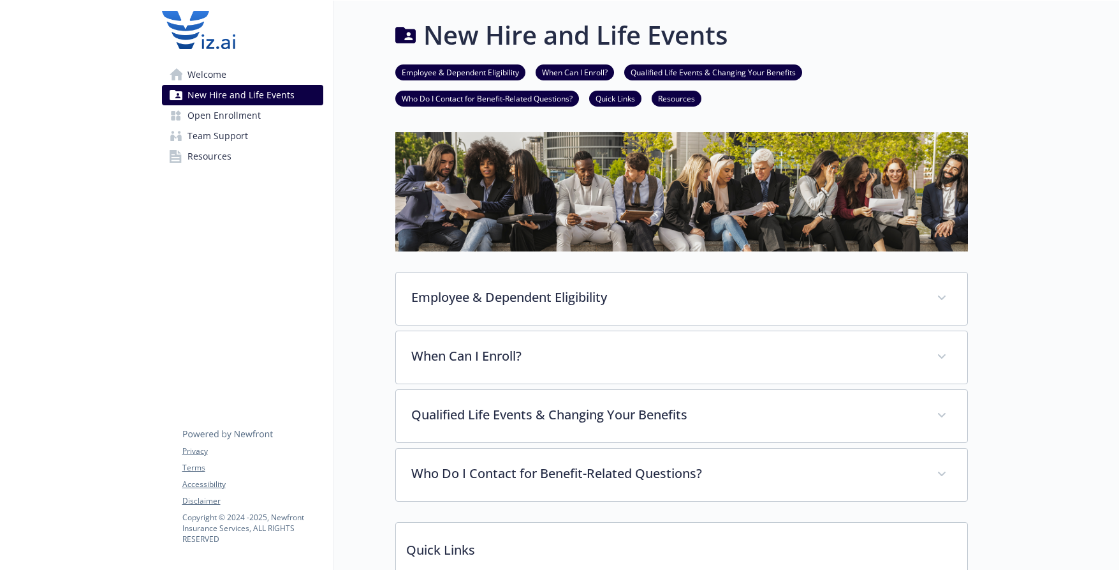
click at [245, 75] on link "Welcome" at bounding box center [242, 74] width 161 height 20
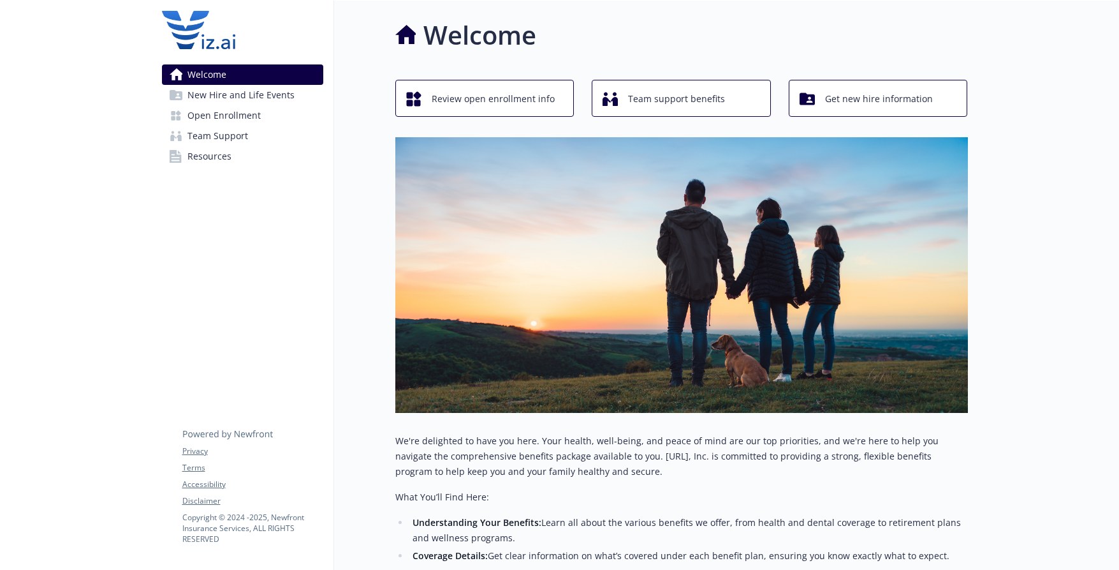
click at [244, 96] on span "New Hire and Life Events" at bounding box center [241, 95] width 107 height 20
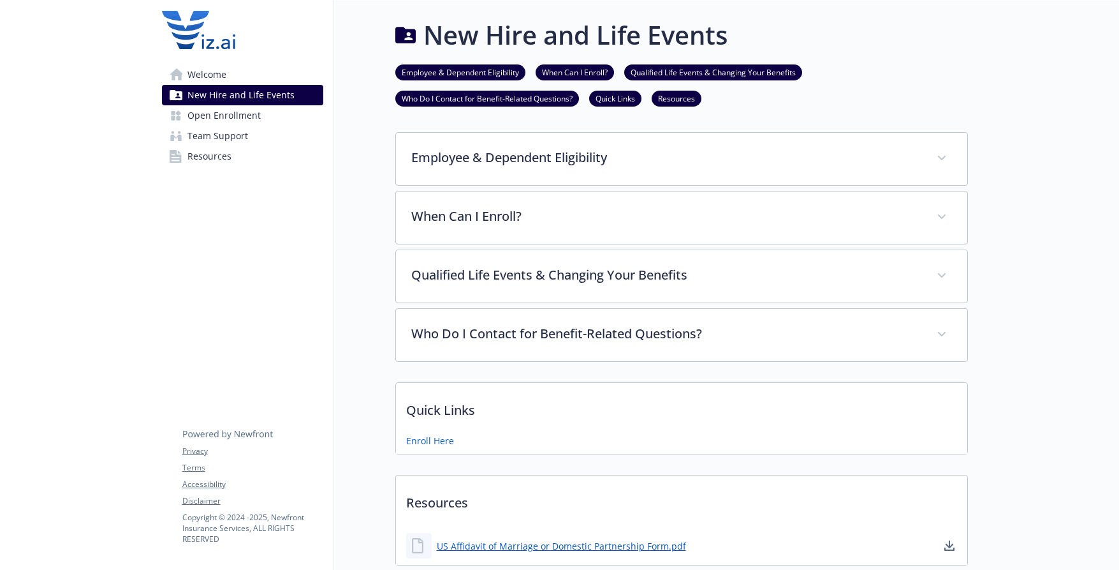
click at [260, 120] on link "Open Enrollment" at bounding box center [242, 115] width 161 height 20
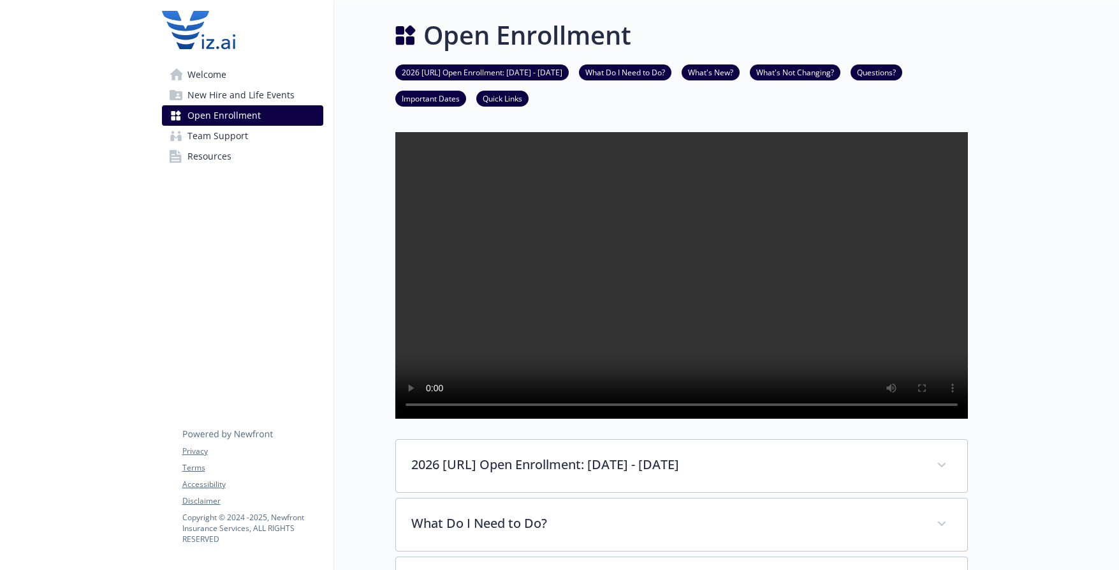
click at [254, 138] on link "Team Support" at bounding box center [242, 136] width 161 height 20
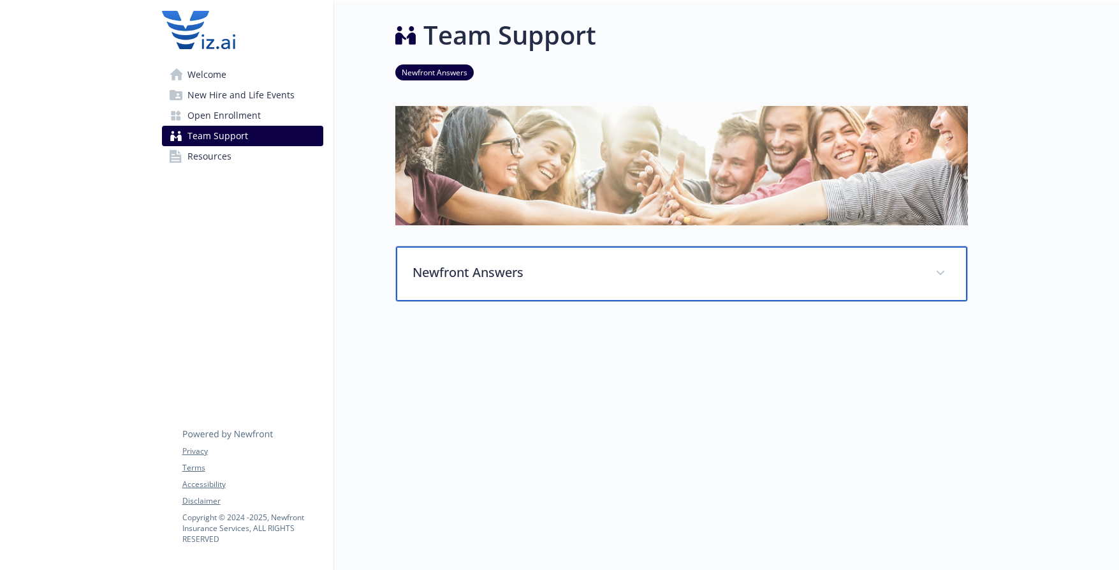
click at [529, 280] on p "Newfront Answers" at bounding box center [667, 272] width 508 height 19
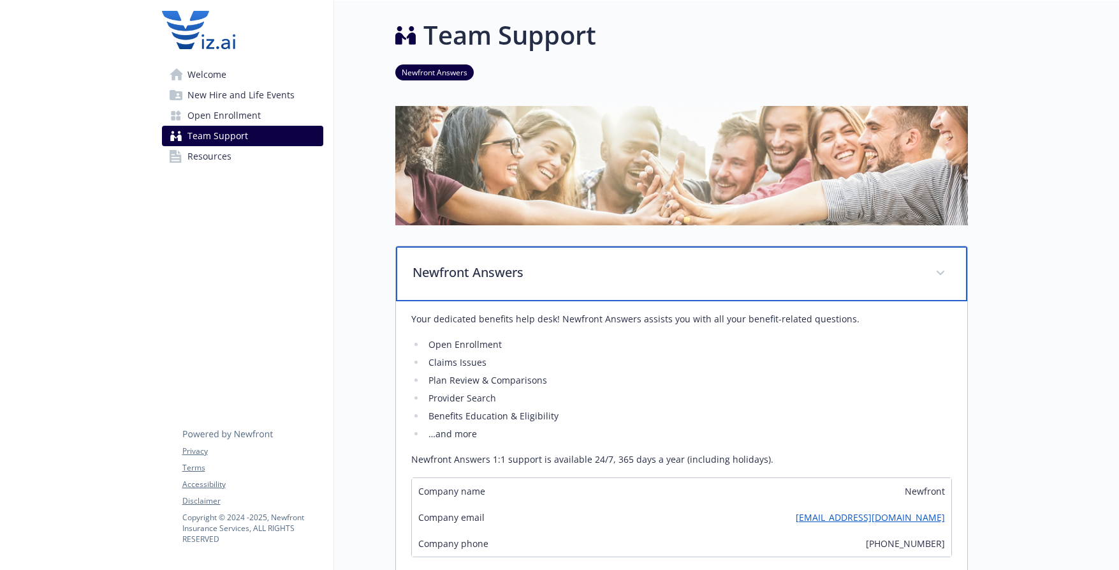
click at [769, 278] on p "Newfront Answers" at bounding box center [667, 272] width 508 height 19
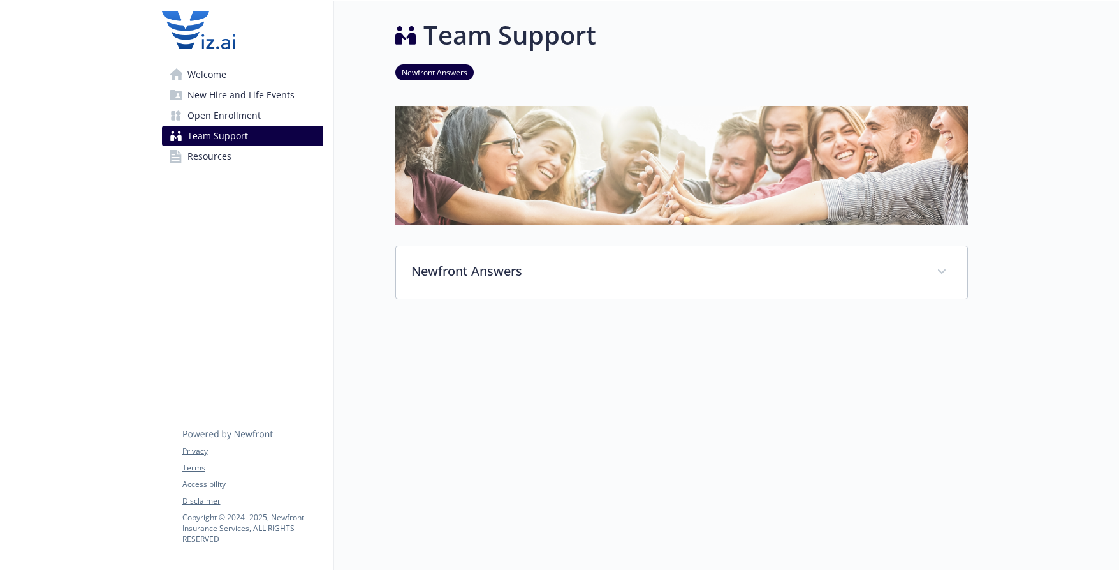
click at [209, 151] on span "Resources" at bounding box center [210, 156] width 44 height 20
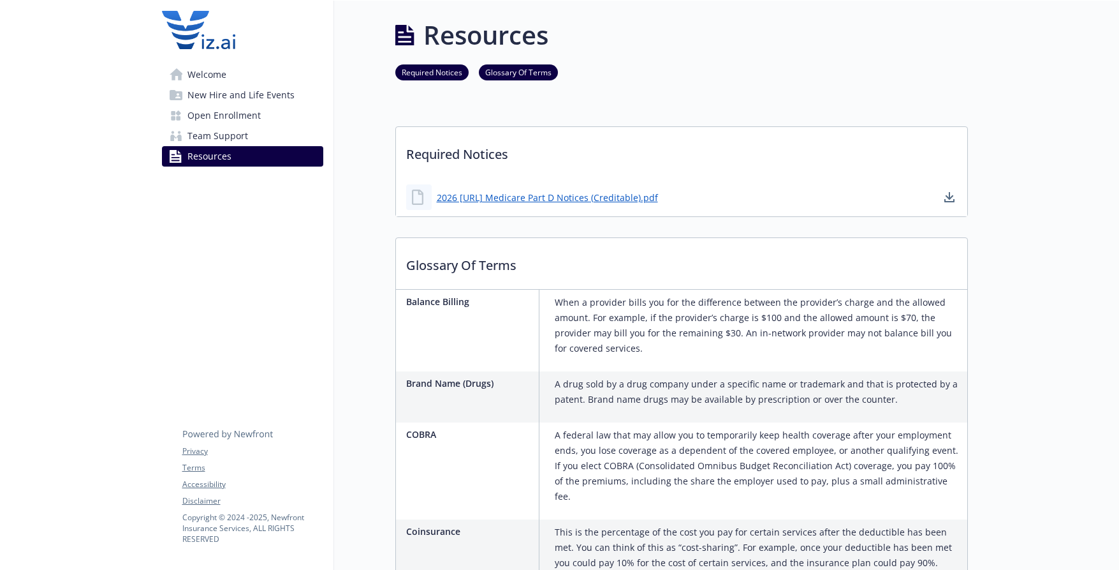
drag, startPoint x: 229, startPoint y: 136, endPoint x: 234, endPoint y: 131, distance: 7.2
click at [230, 136] on span "Team Support" at bounding box center [218, 136] width 61 height 20
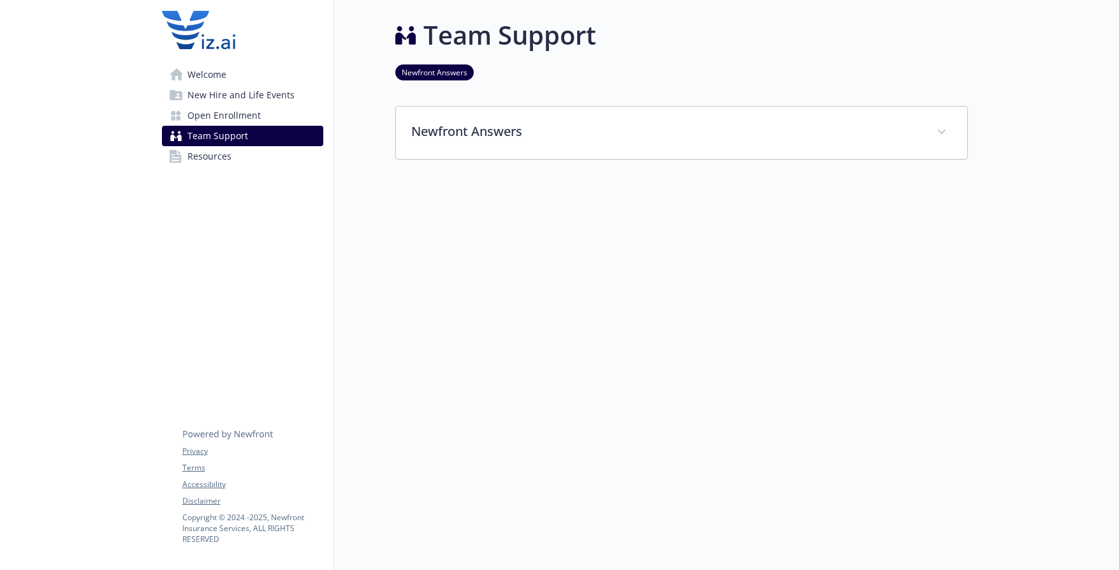
click at [246, 115] on span "Open Enrollment" at bounding box center [224, 115] width 73 height 20
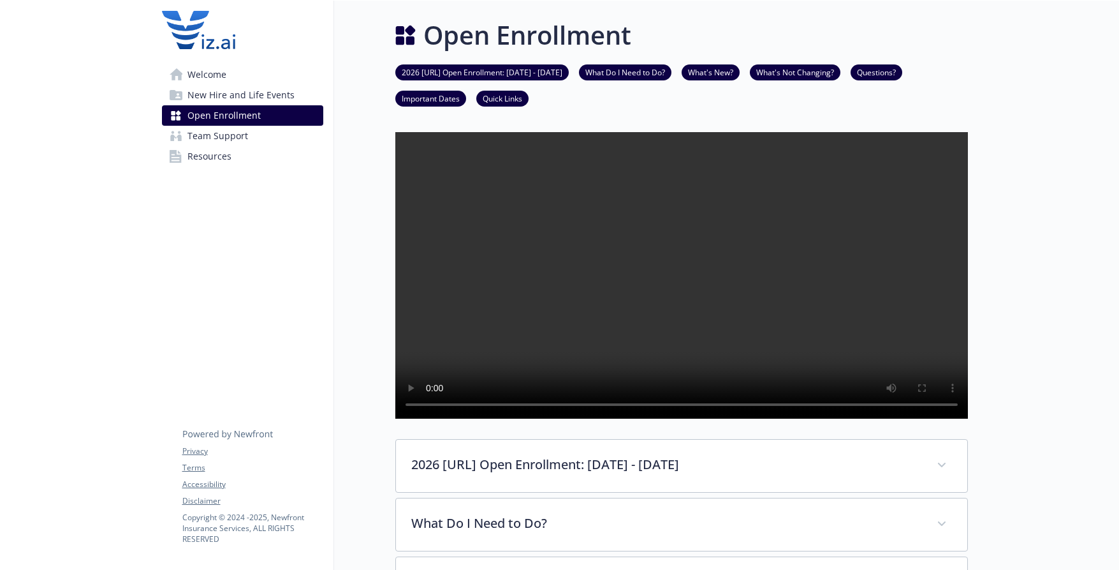
click at [254, 100] on span "New Hire and Life Events" at bounding box center [241, 95] width 107 height 20
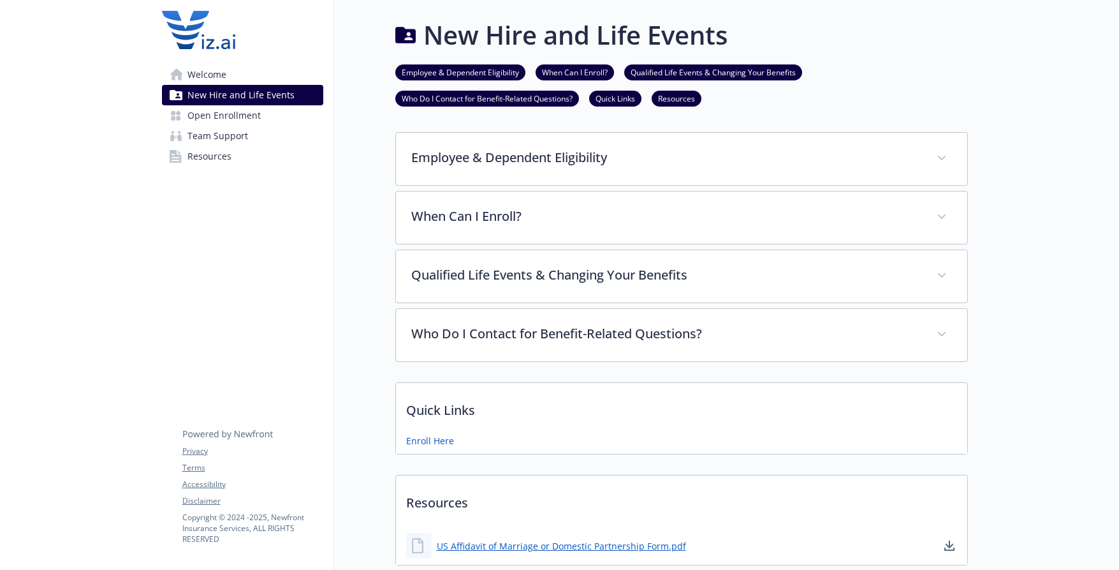
click at [240, 72] on link "Welcome" at bounding box center [242, 74] width 161 height 20
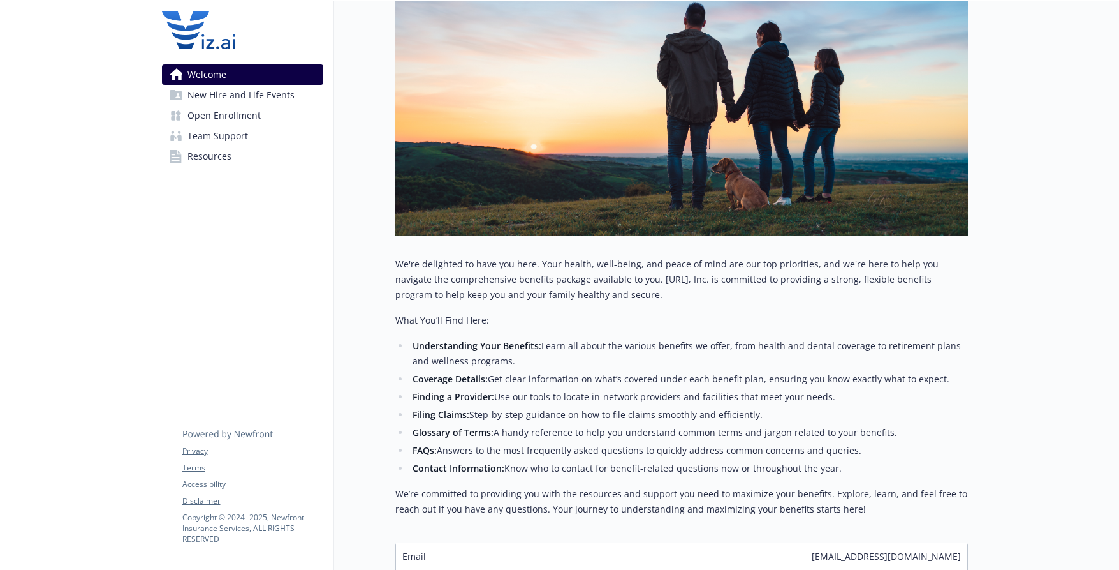
scroll to position [304, 0]
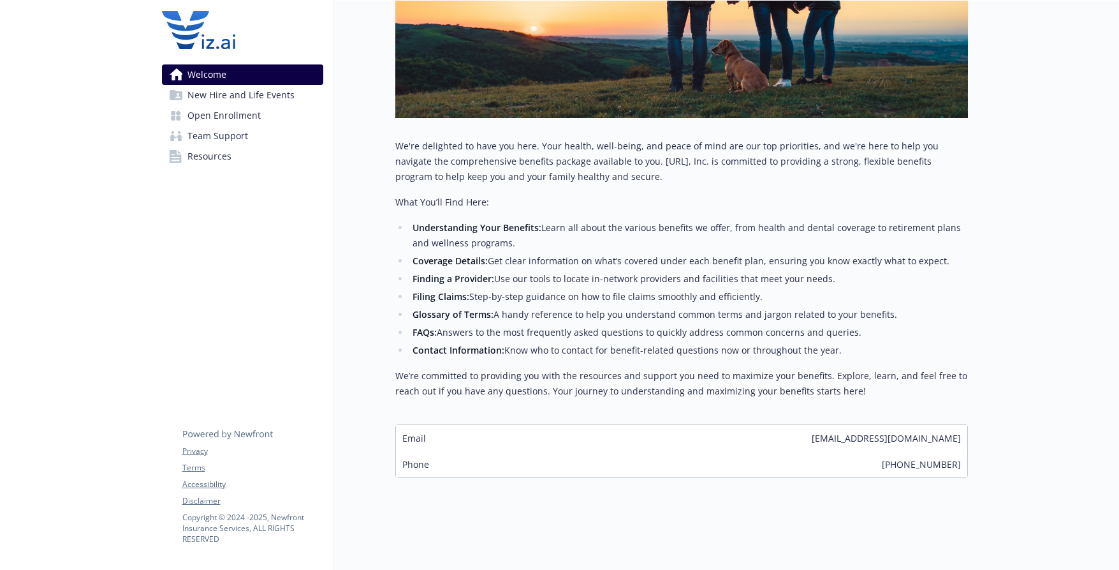
click at [793, 368] on p "We’re committed to providing you with the resources and support you need to max…" at bounding box center [681, 383] width 573 height 31
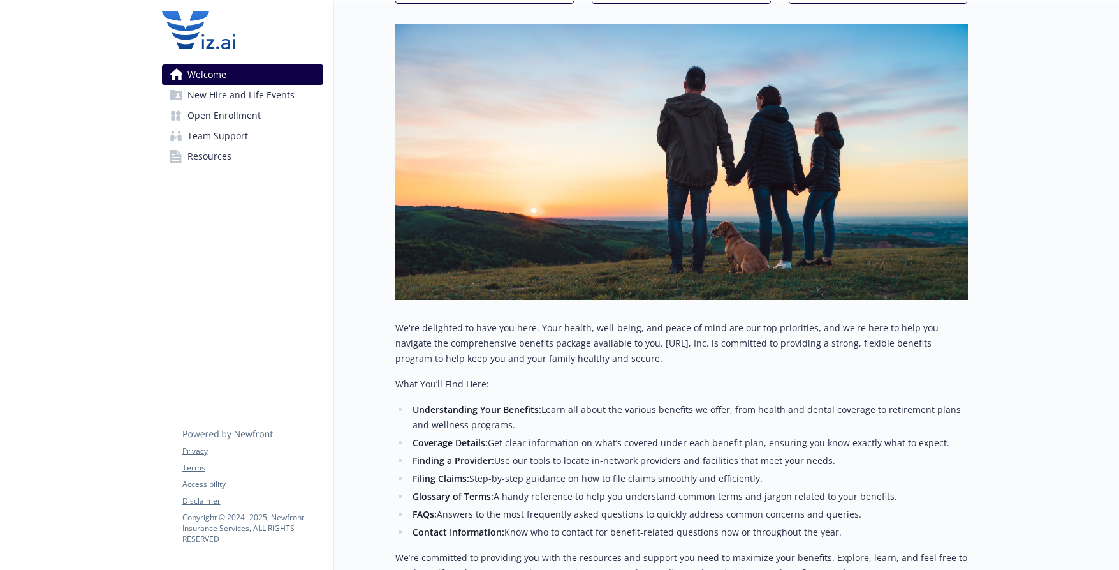
click at [250, 99] on span "New Hire and Life Events" at bounding box center [241, 95] width 107 height 20
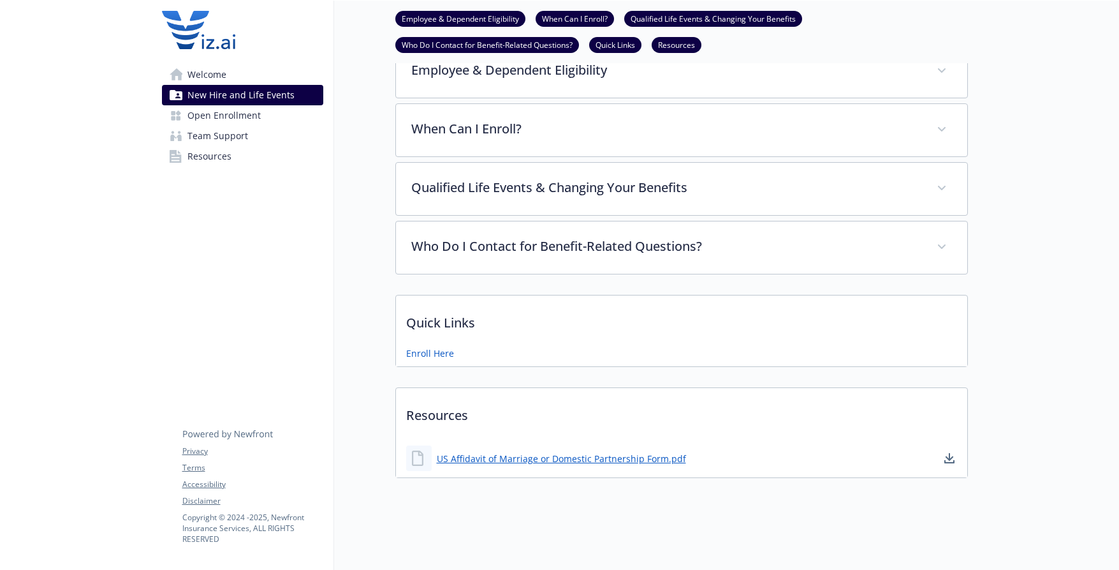
scroll to position [97, 0]
click at [265, 117] on link "Open Enrollment" at bounding box center [242, 115] width 161 height 20
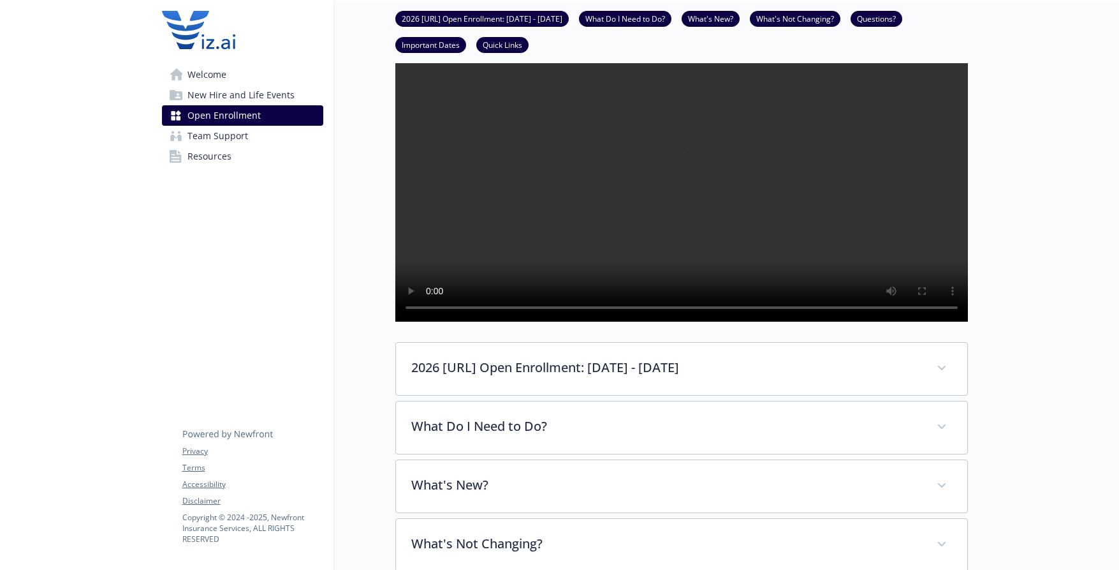
scroll to position [416, 0]
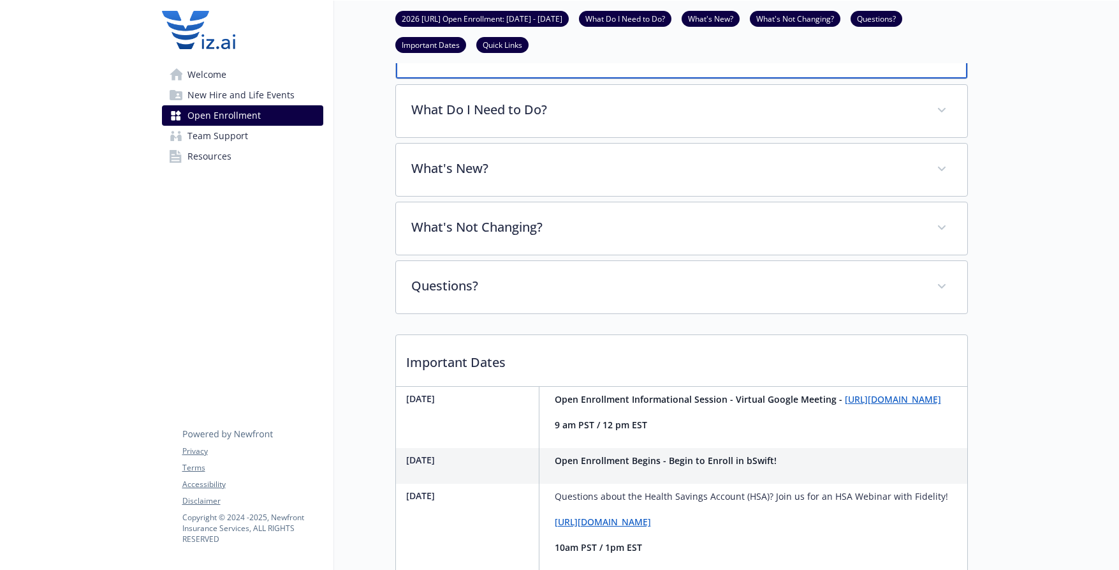
drag, startPoint x: 526, startPoint y: 87, endPoint x: 652, endPoint y: 99, distance: 126.9
click at [529, 59] on p "2026 Viz.ai Open Enrollment: November 3 - November 19" at bounding box center [667, 49] width 508 height 19
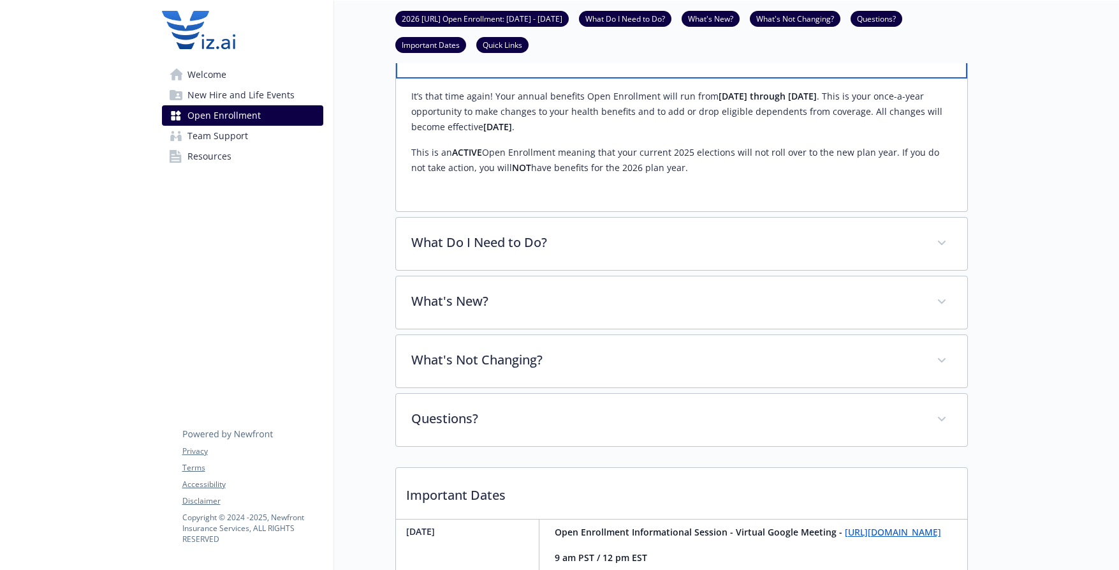
click at [712, 59] on p "2026 Viz.ai Open Enrollment: November 3 - November 19" at bounding box center [667, 49] width 508 height 19
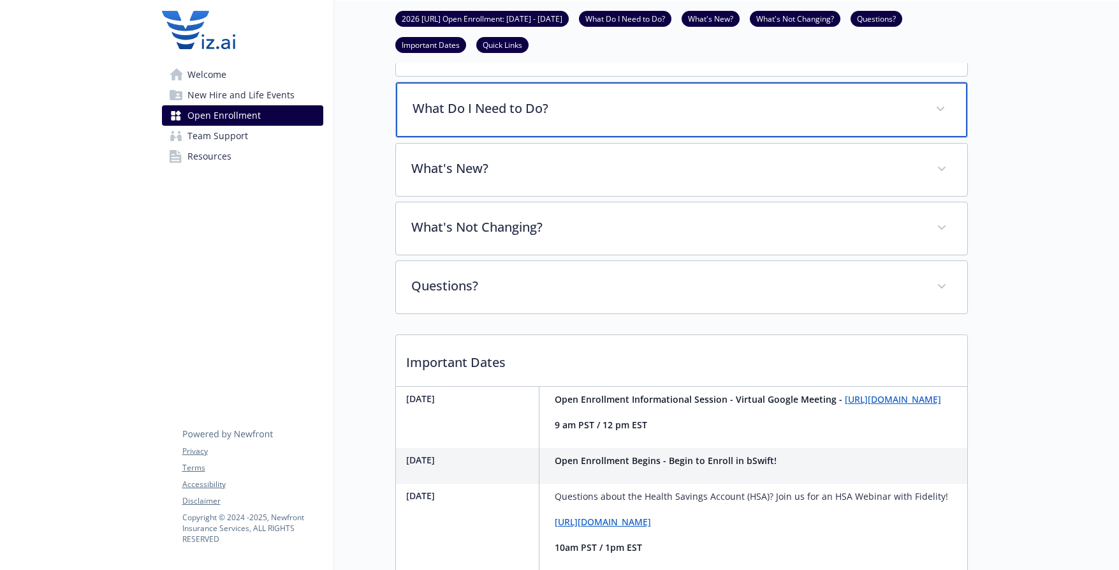
click at [626, 137] on div "What Do I Need to Do?" at bounding box center [681, 109] width 571 height 55
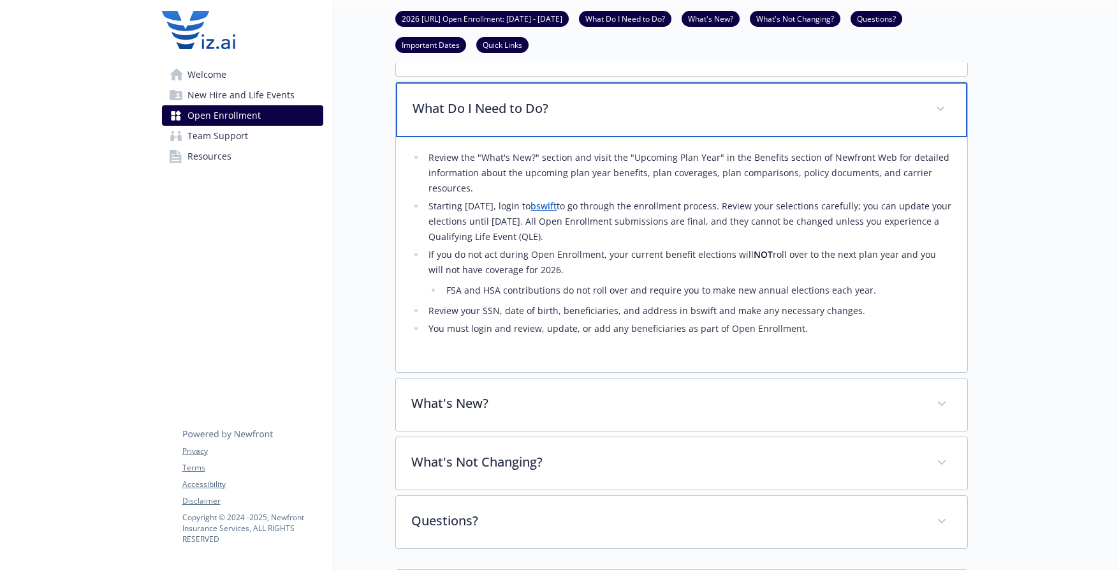
click at [711, 118] on p "What Do I Need to Do?" at bounding box center [667, 108] width 508 height 19
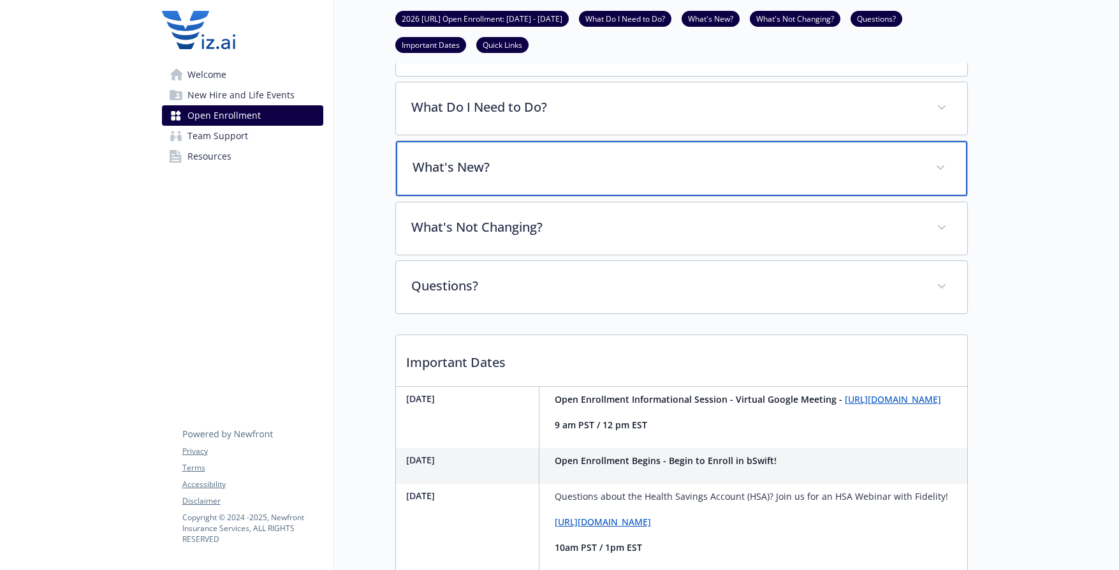
click at [702, 196] on div "What's New?" at bounding box center [681, 168] width 571 height 55
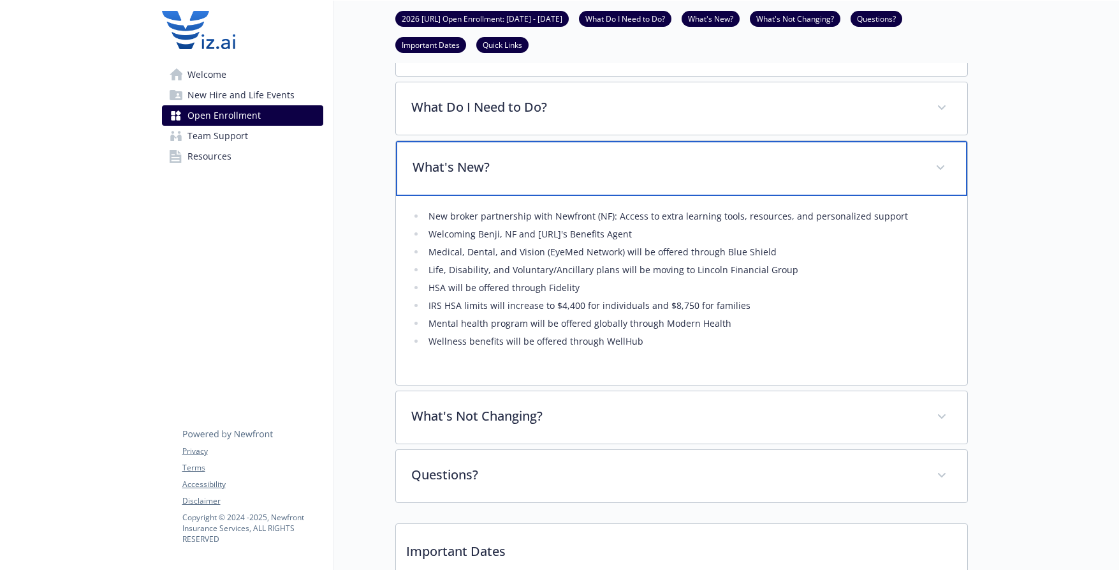
click at [837, 177] on p "What's New?" at bounding box center [667, 167] width 508 height 19
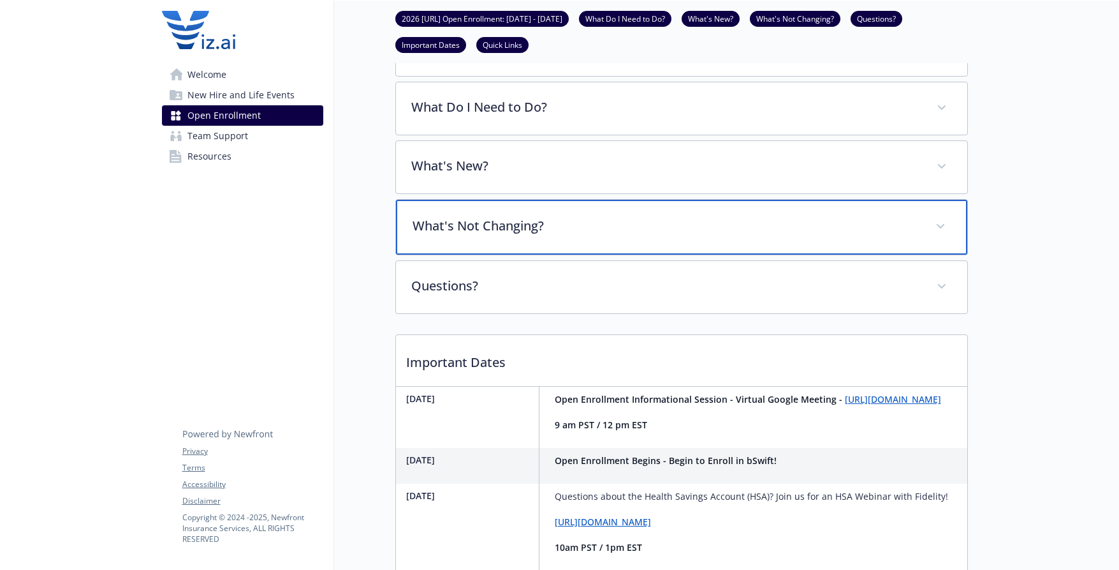
click at [652, 235] on p "What's Not Changing?" at bounding box center [667, 225] width 508 height 19
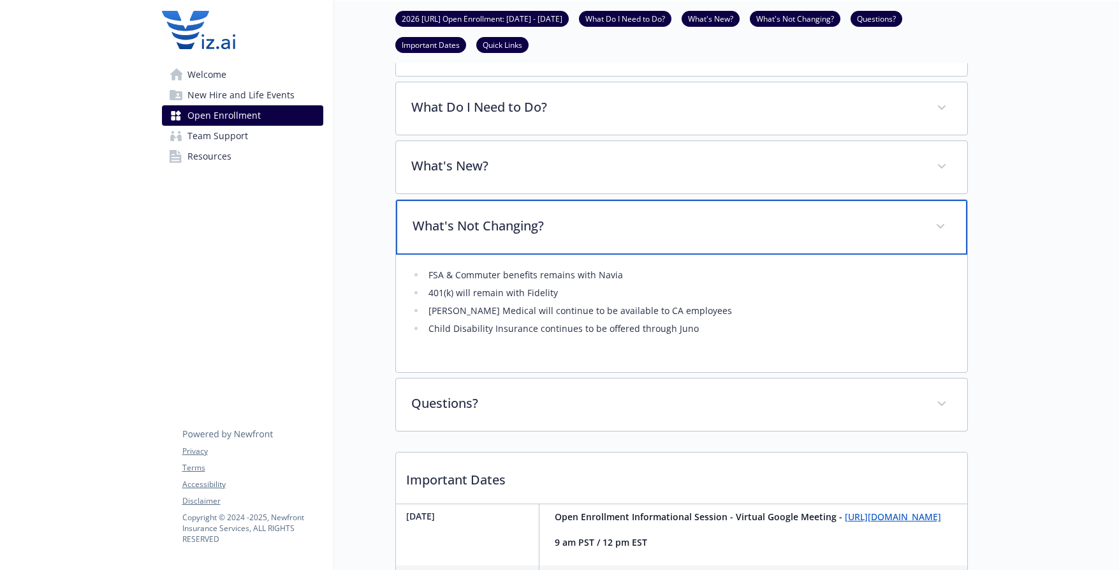
click at [857, 235] on p "What's Not Changing?" at bounding box center [667, 225] width 508 height 19
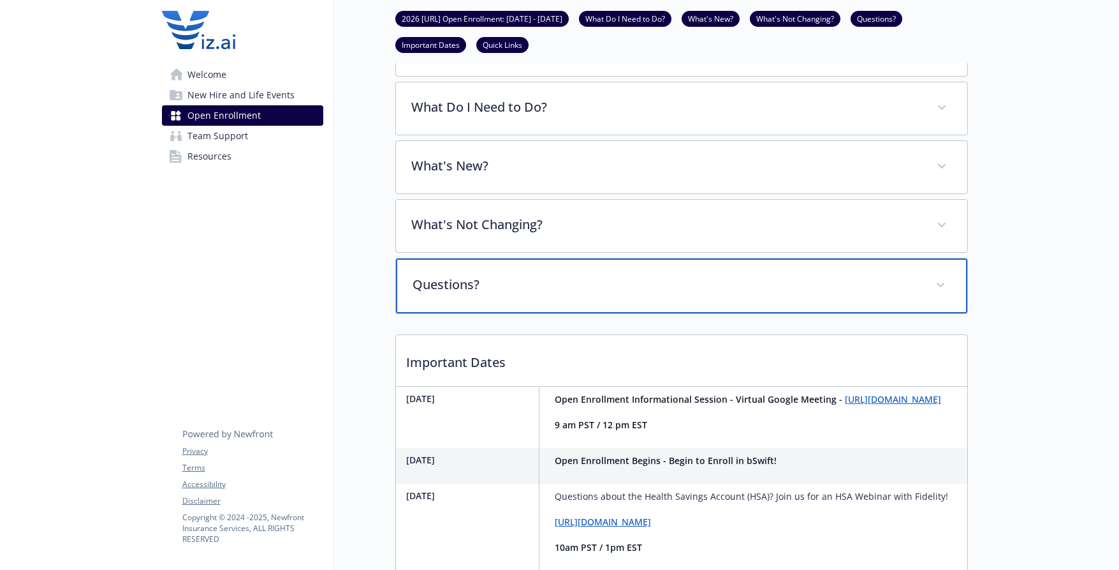
drag, startPoint x: 567, startPoint y: 326, endPoint x: 594, endPoint y: 323, distance: 26.9
click at [568, 294] on p "Questions?" at bounding box center [667, 284] width 508 height 19
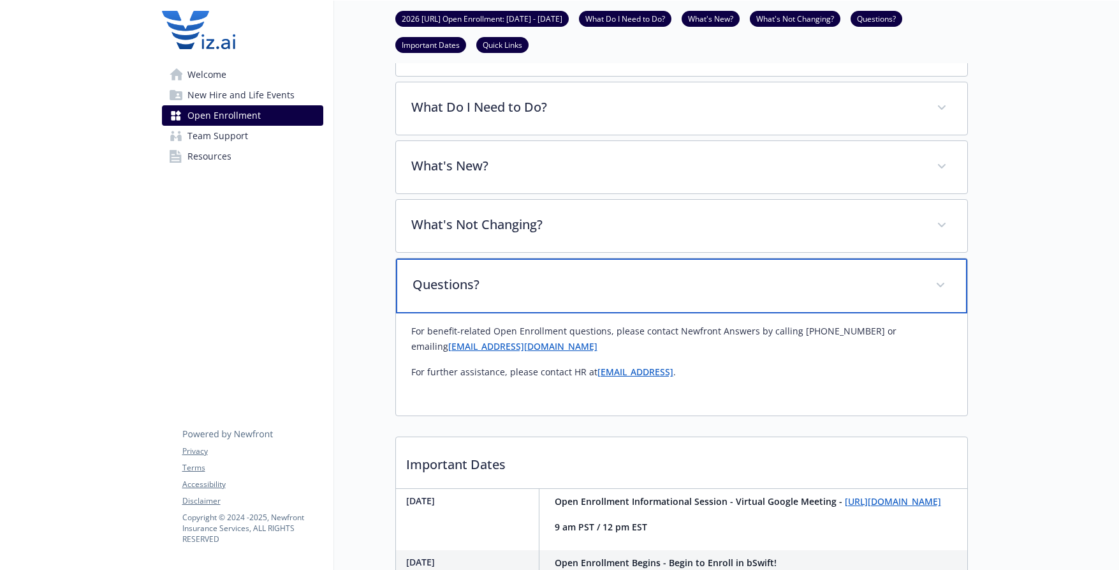
click at [860, 294] on p "Questions?" at bounding box center [667, 284] width 508 height 19
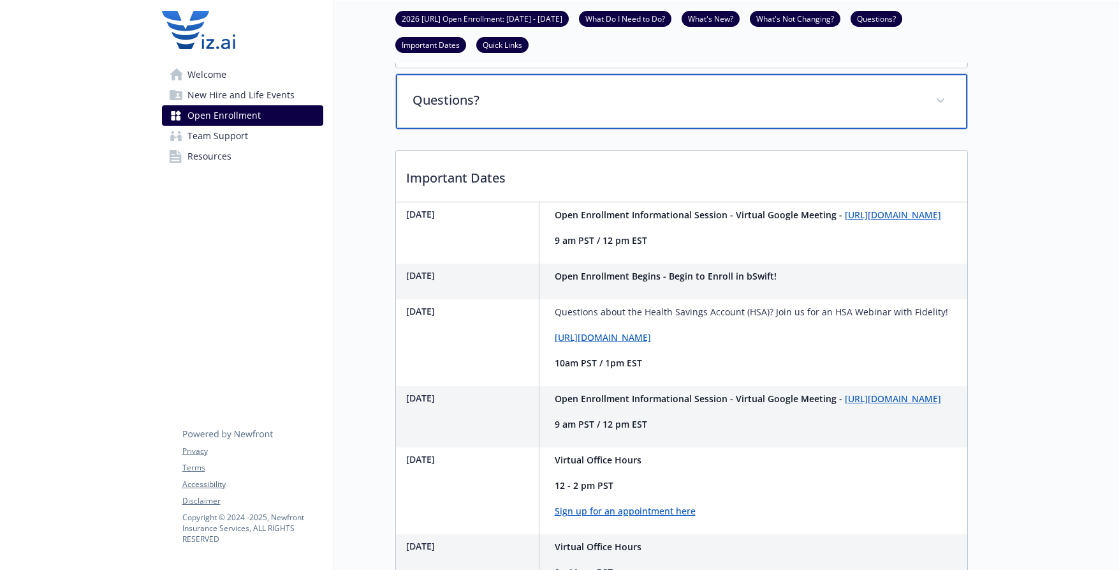
scroll to position [607, 0]
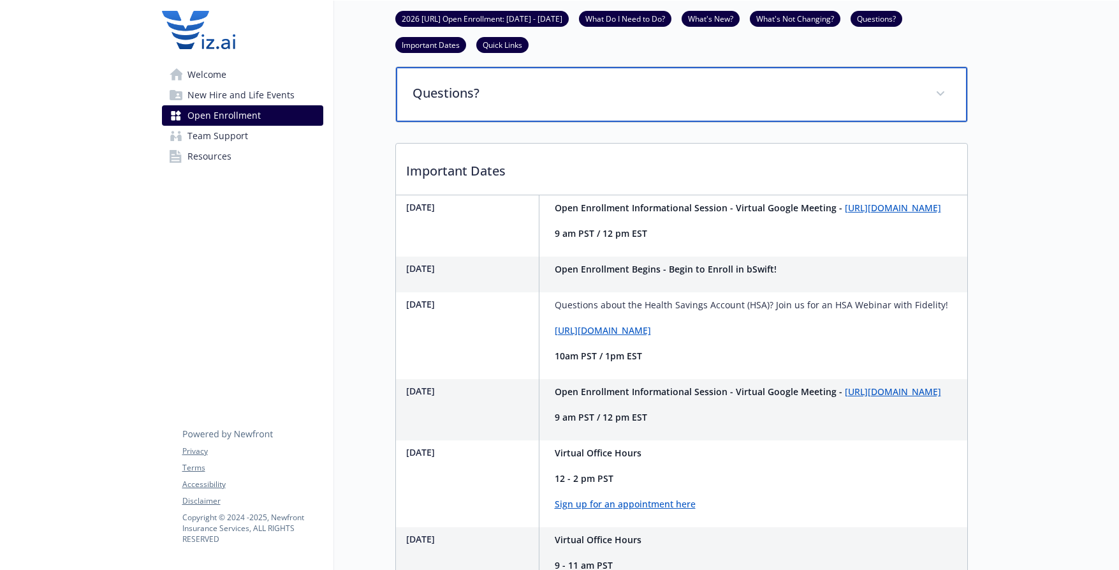
click at [548, 103] on p "Questions?" at bounding box center [667, 93] width 508 height 19
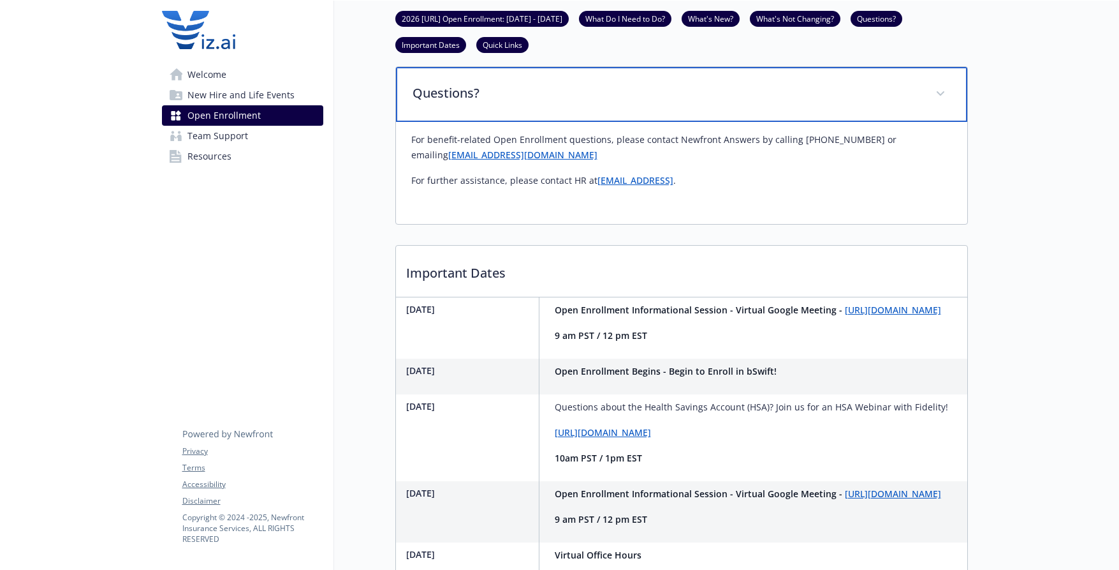
click at [805, 122] on div "Questions?" at bounding box center [681, 94] width 571 height 55
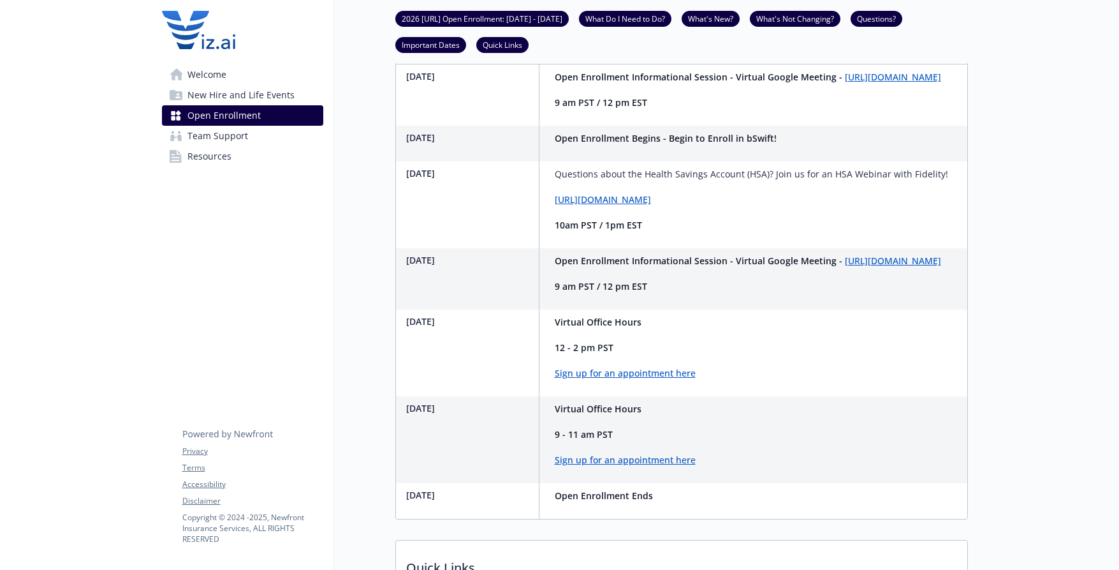
scroll to position [735, 0]
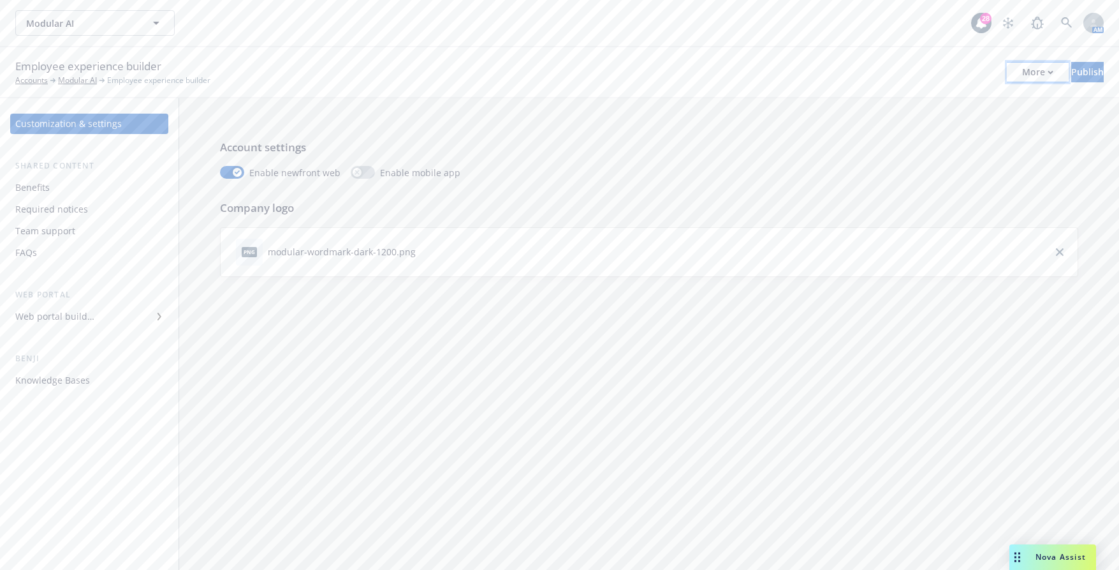
click at [1049, 71] on icon "button" at bounding box center [1051, 72] width 4 height 3
click at [979, 121] on link "Copy portal link" at bounding box center [932, 127] width 189 height 26
click at [97, 314] on div "Web portal builder" at bounding box center [89, 316] width 148 height 20
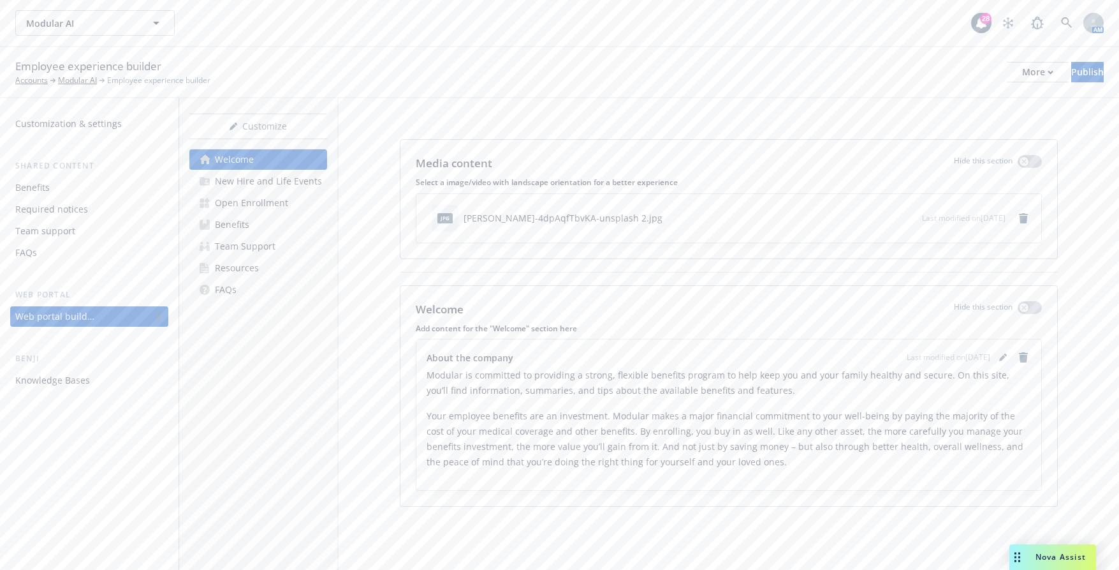
click at [306, 183] on div "New Hire and Life Events" at bounding box center [268, 181] width 107 height 20
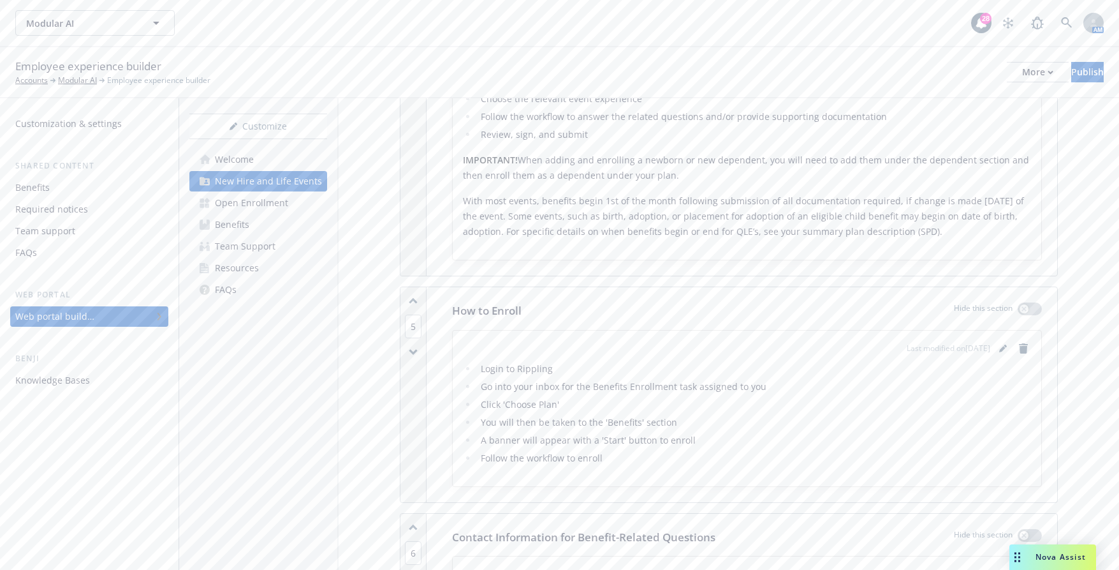
scroll to position [1467, 0]
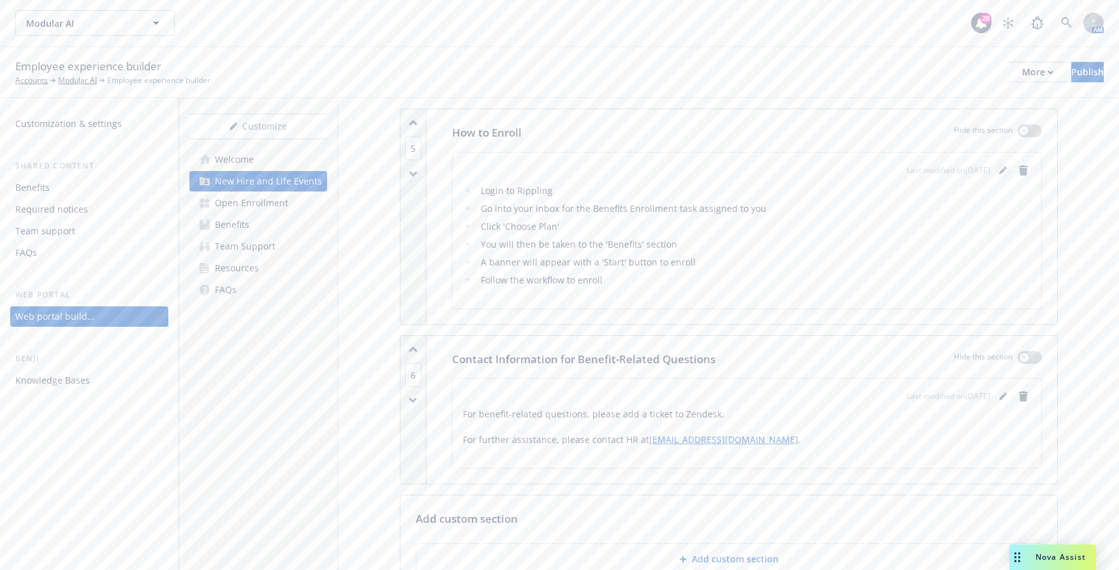
click at [999, 173] on icon "editPencil" at bounding box center [1003, 170] width 8 height 8
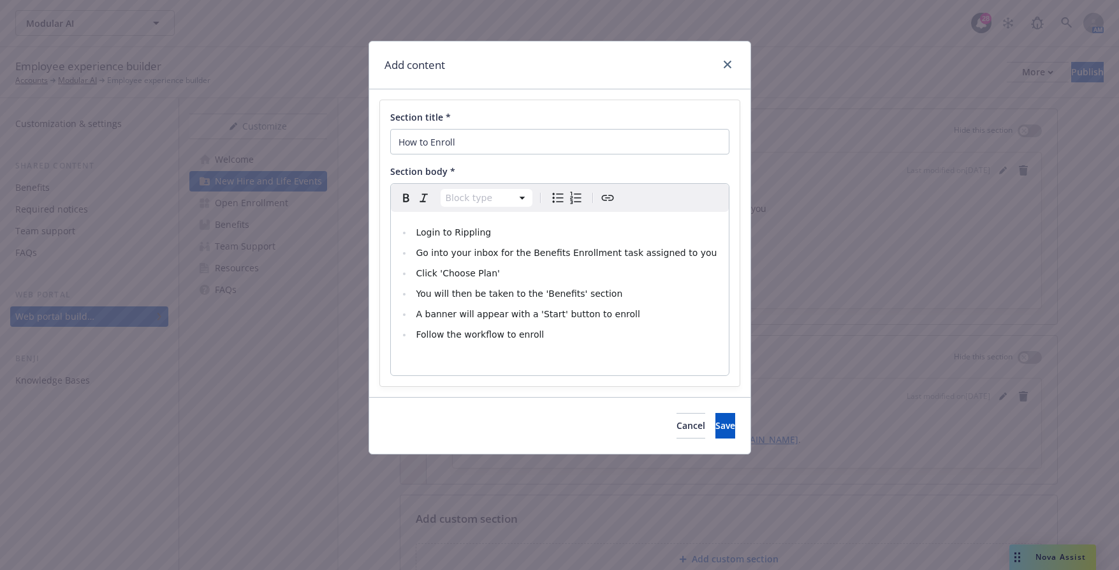
select select
drag, startPoint x: 451, startPoint y: 231, endPoint x: 486, endPoint y: 232, distance: 35.1
click at [486, 232] on li "Login to Rippling" at bounding box center [567, 232] width 309 height 15
click at [608, 195] on icon "Create link" at bounding box center [607, 197] width 15 height 15
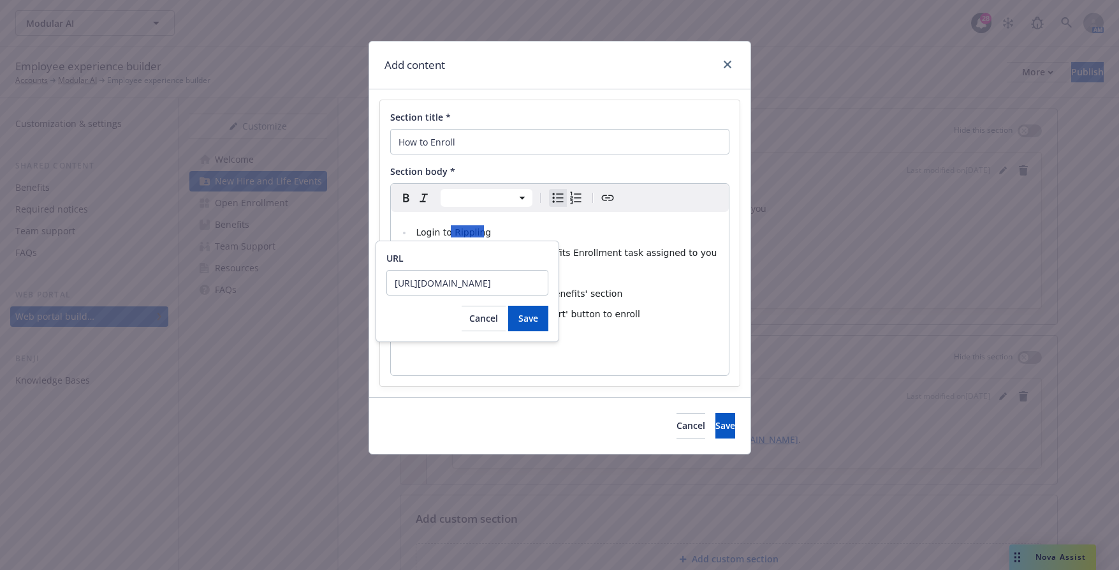
type input "https://app.rippling.com/sign-in/id"
click at [529, 317] on span "Save" at bounding box center [529, 318] width 20 height 12
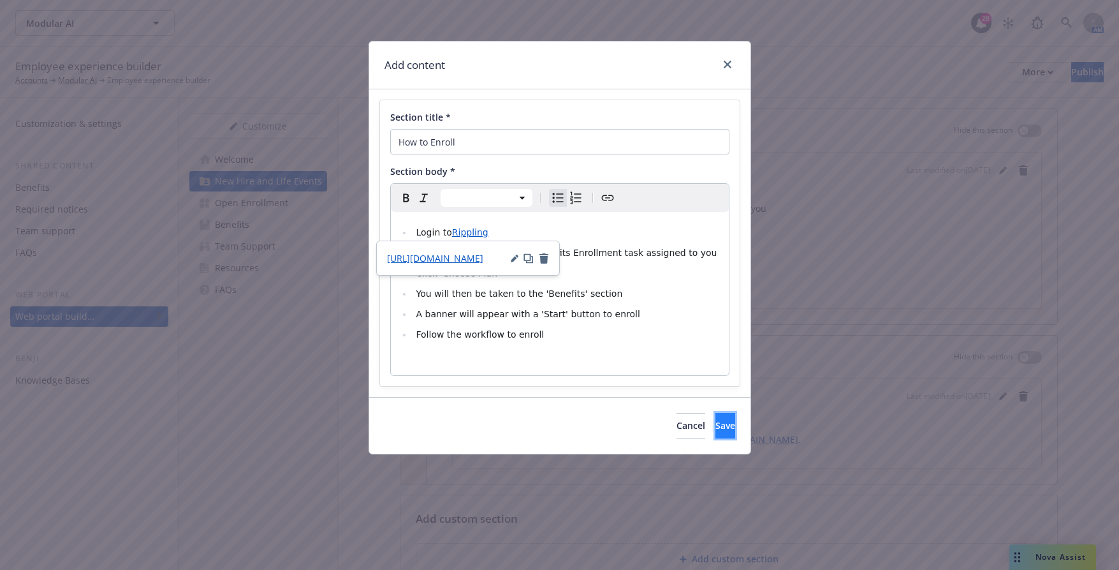
click at [716, 430] on button "Save" at bounding box center [726, 426] width 20 height 26
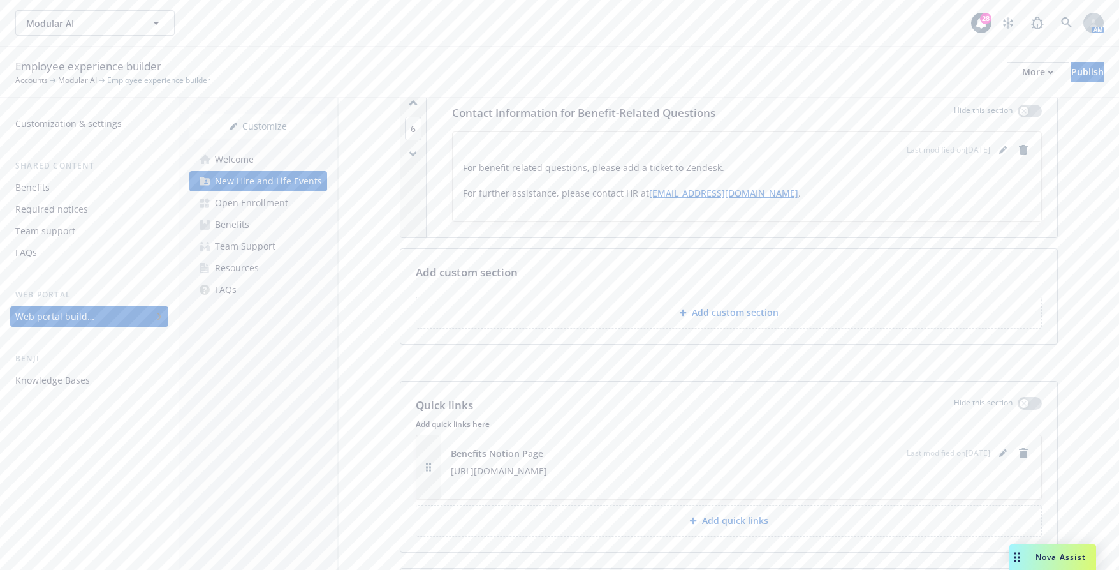
scroll to position [1722, 0]
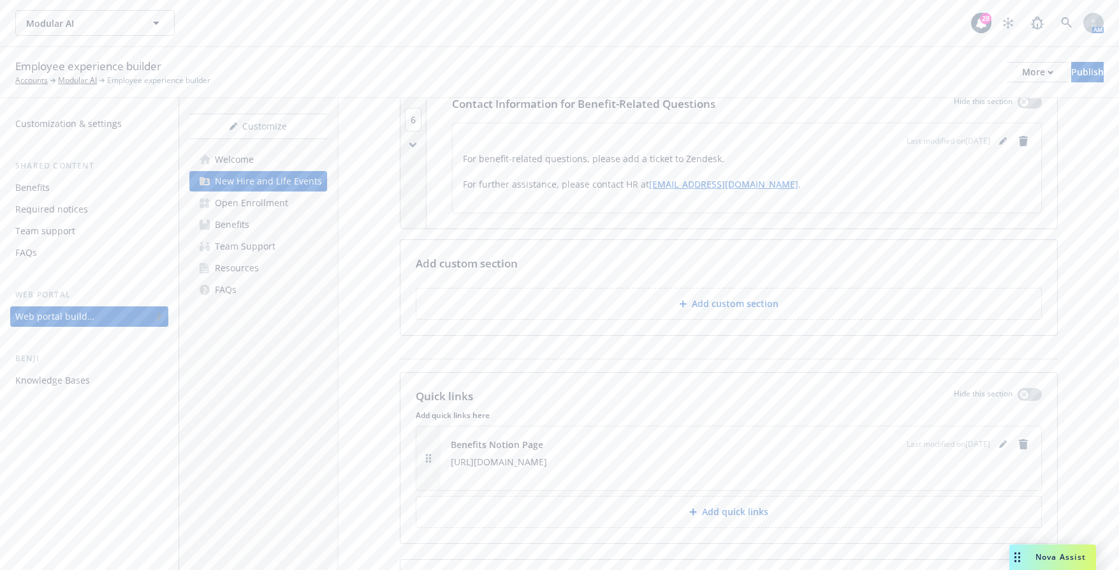
click at [733, 520] on button "Add quick links" at bounding box center [729, 512] width 626 height 32
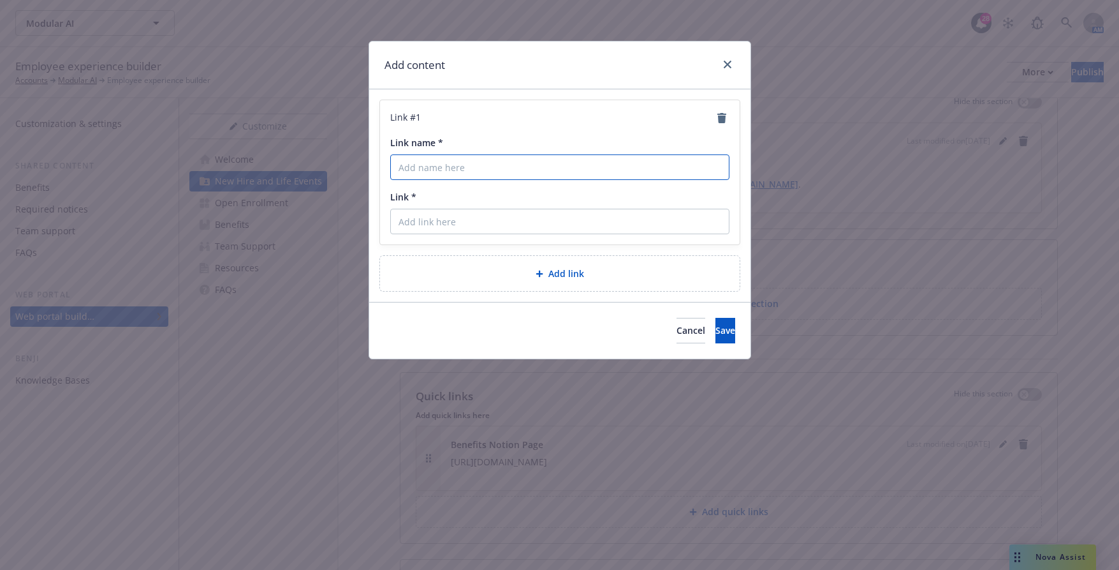
click at [532, 168] on input "Link name *" at bounding box center [559, 167] width 339 height 26
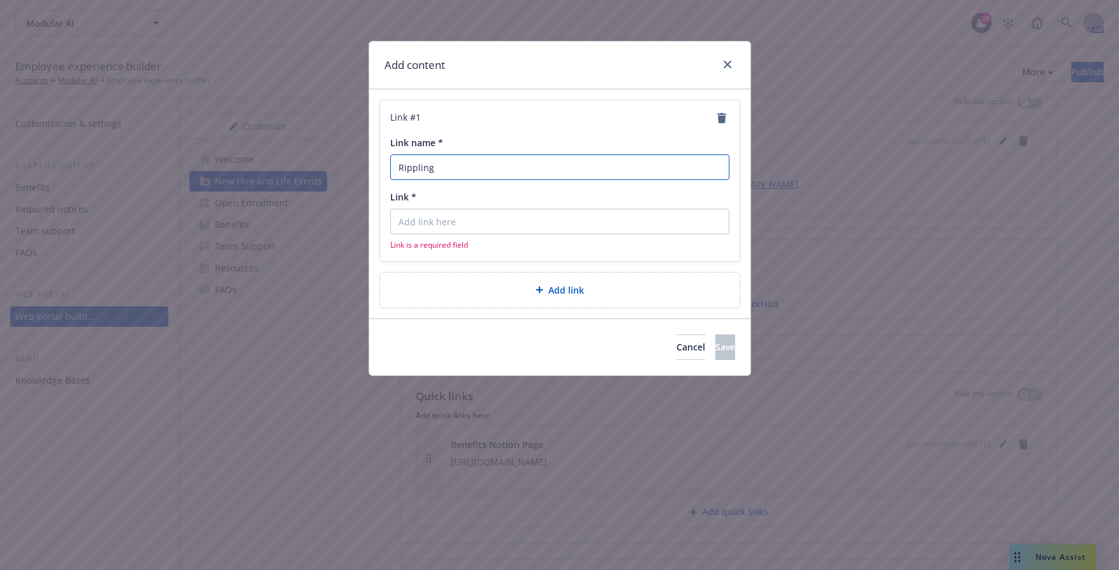
type input "Rippling"
click at [439, 226] on input "Link *" at bounding box center [559, 222] width 339 height 26
paste input "https://app.rippling.com/sign-in/id"
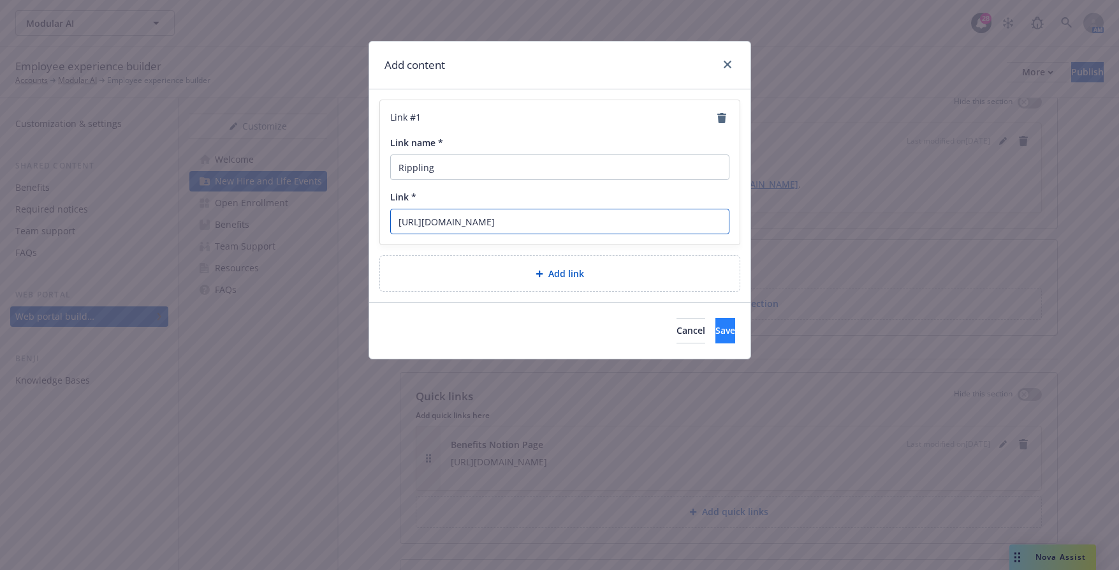
type input "https://app.rippling.com/sign-in/id"
click at [716, 323] on button "Save" at bounding box center [726, 331] width 20 height 26
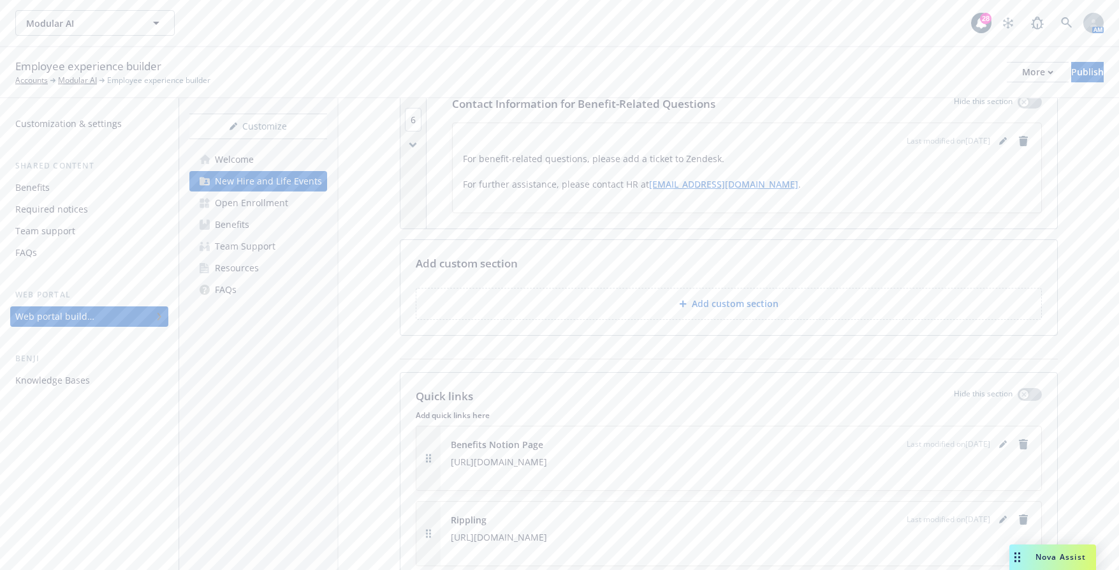
scroll to position [1786, 0]
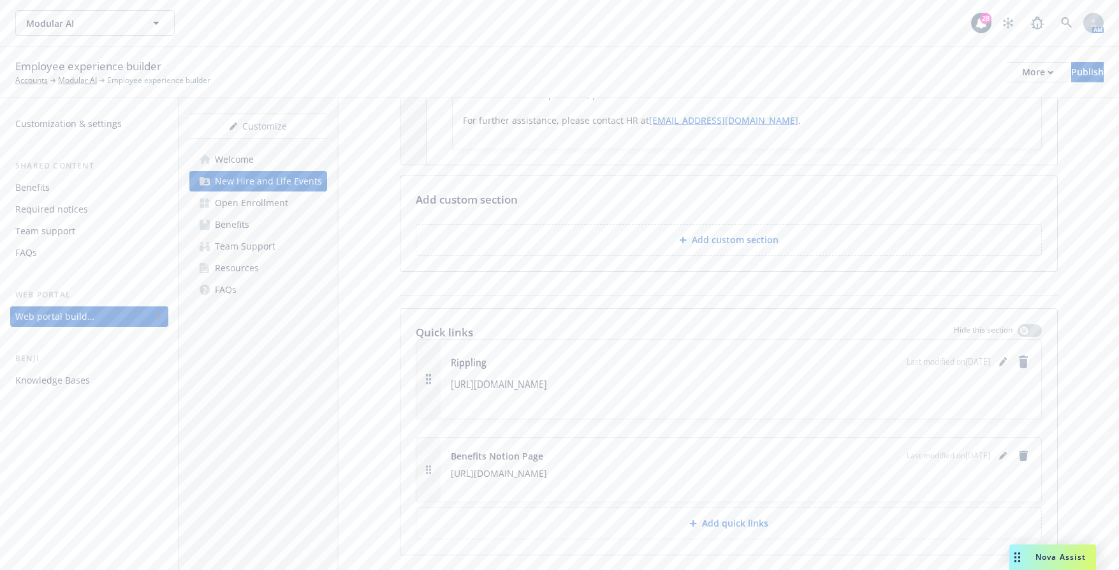
drag, startPoint x: 431, startPoint y: 486, endPoint x: 431, endPoint y: 392, distance: 94.4
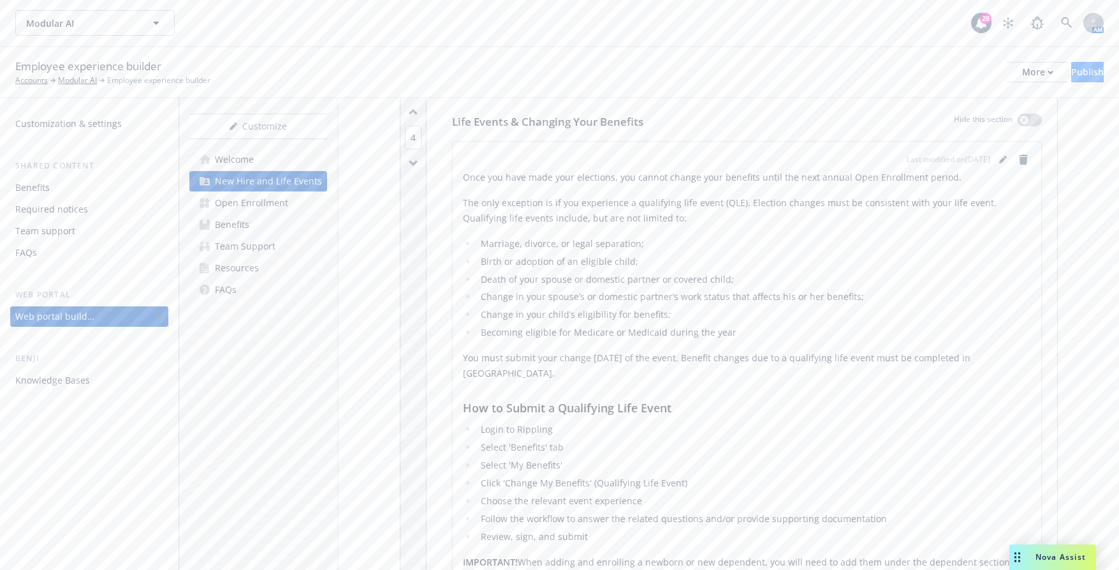
scroll to position [829, 0]
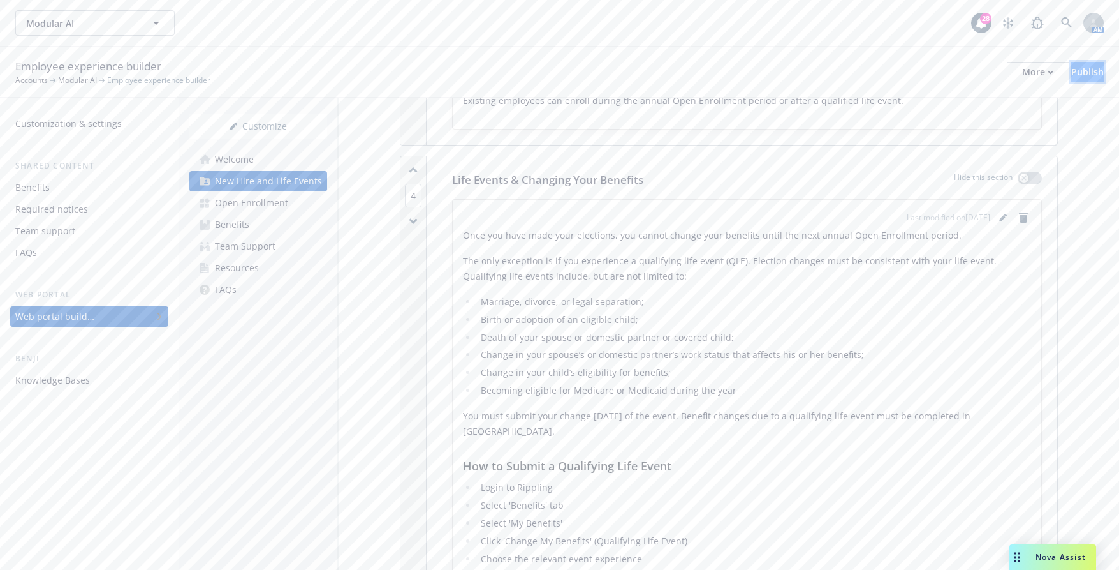
click at [1078, 70] on div "Publish" at bounding box center [1088, 72] width 33 height 19
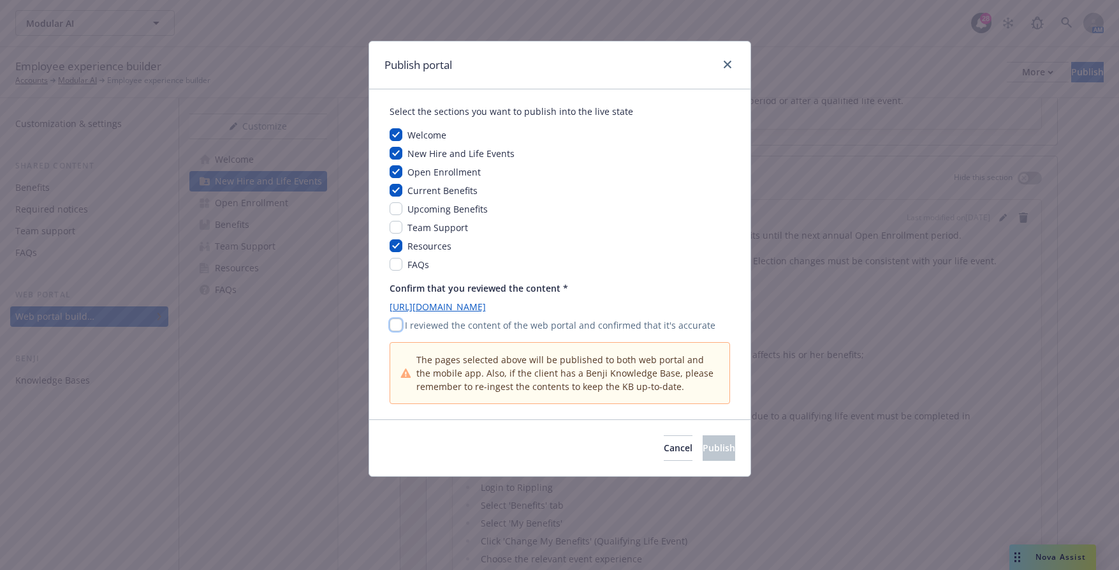
click at [392, 330] on input "checkbox" at bounding box center [396, 324] width 13 height 13
checkbox input "true"
click at [703, 445] on span "Publish" at bounding box center [719, 447] width 33 height 12
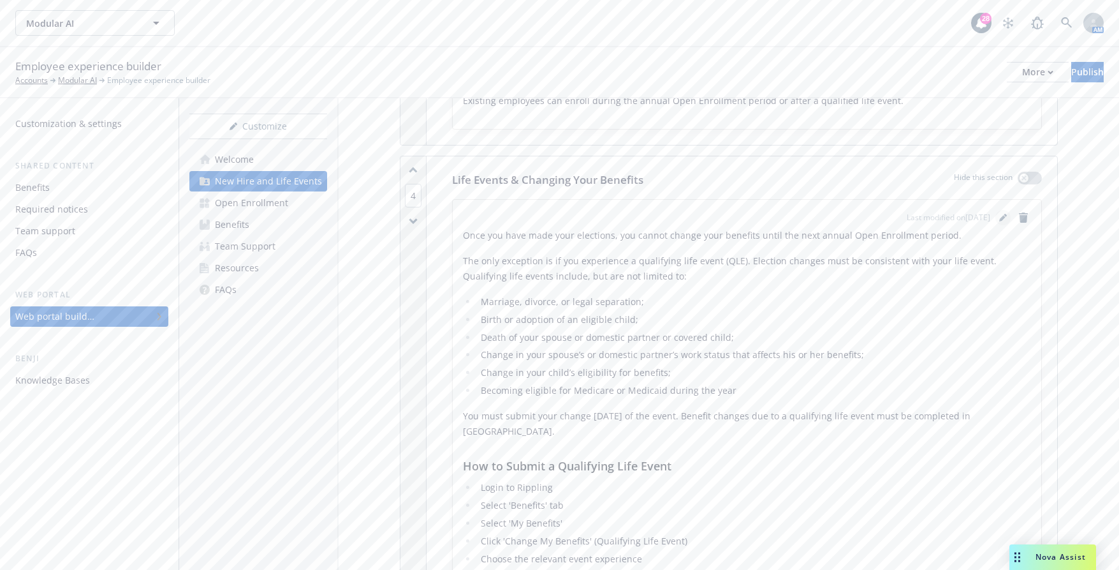
click at [996, 218] on link "editPencil" at bounding box center [1003, 217] width 15 height 15
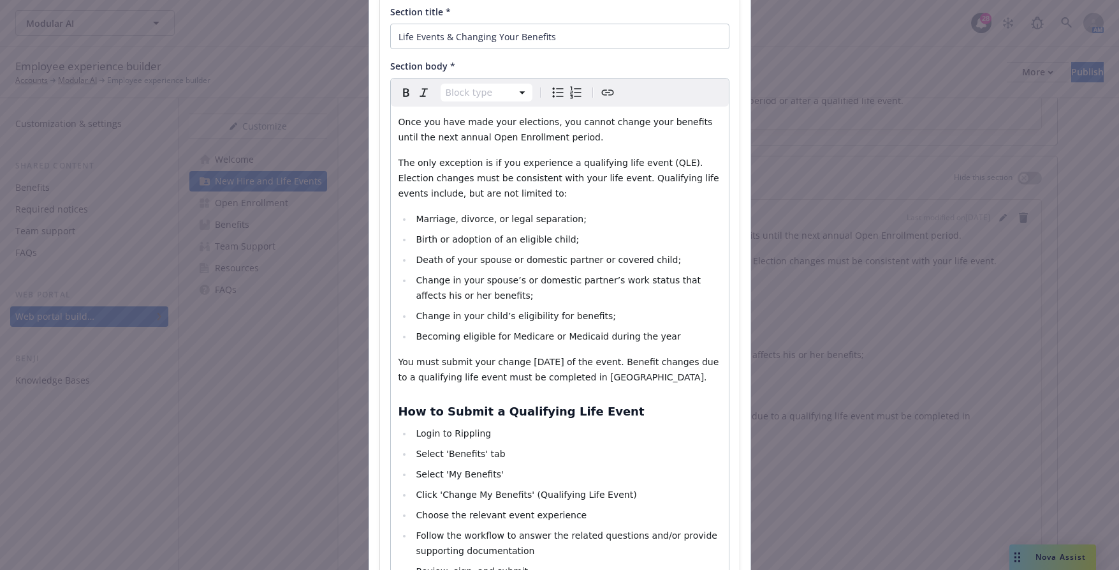
scroll to position [128, 0]
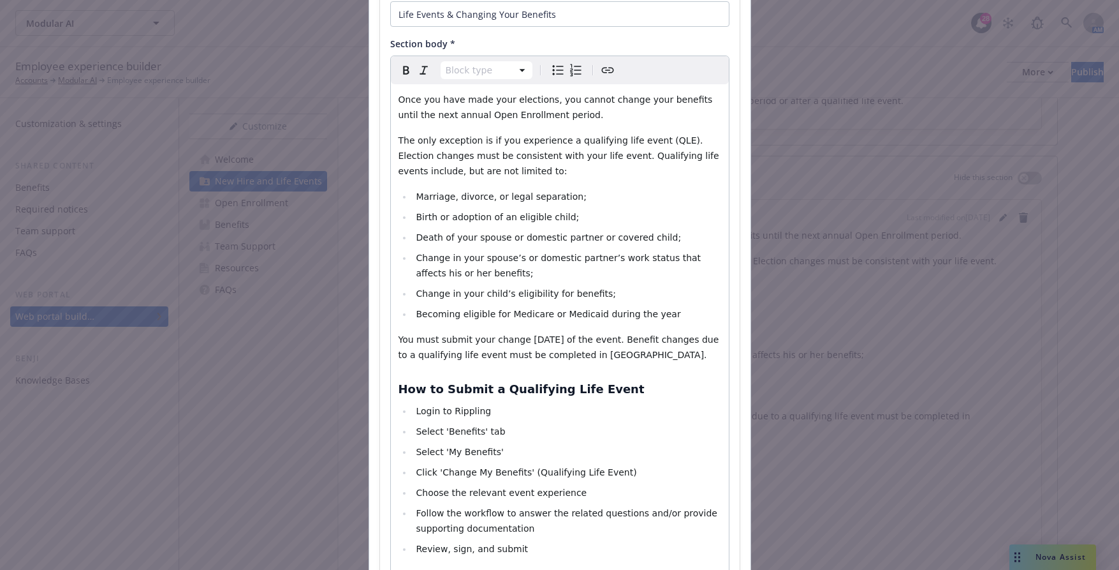
select select
drag, startPoint x: 454, startPoint y: 408, endPoint x: 478, endPoint y: 411, distance: 24.5
click at [478, 411] on span "Login to Rippling" at bounding box center [453, 411] width 75 height 10
click at [601, 73] on icon "Create link" at bounding box center [607, 70] width 15 height 15
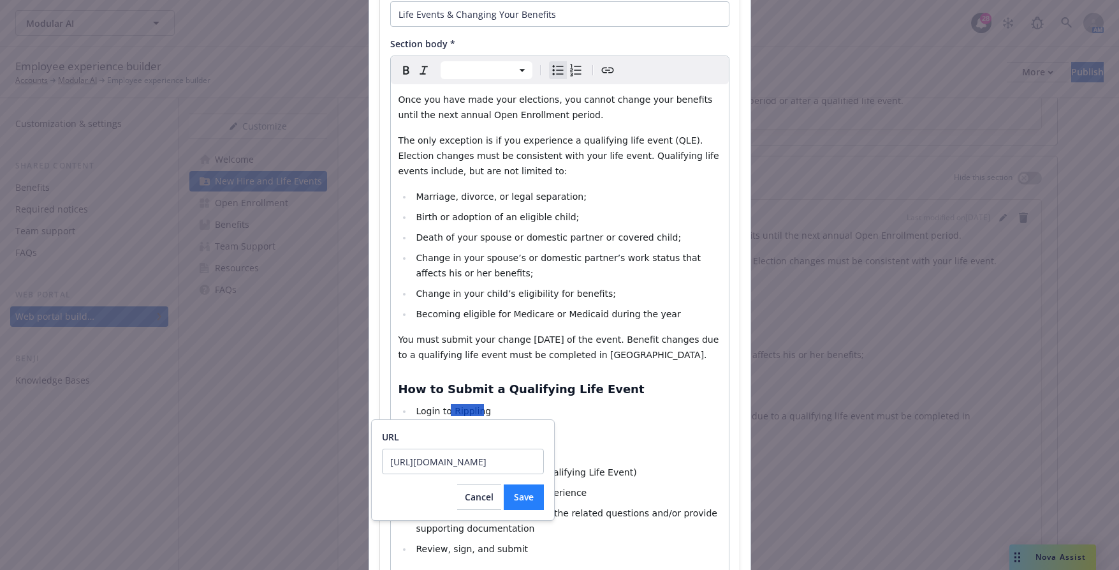
type input "https://app.rippling.com/sign-in/id"
click at [526, 499] on span "Save" at bounding box center [524, 496] width 20 height 12
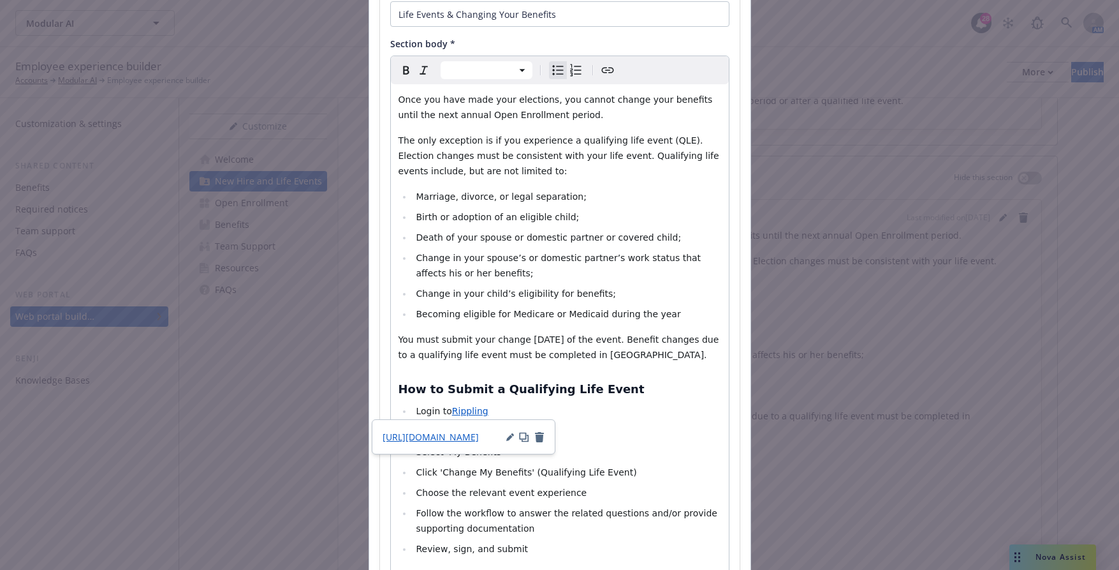
click at [637, 321] on li "Becoming eligible for Medicare or Medicaid during the year" at bounding box center [567, 313] width 309 height 15
select select "paragraph"
drag, startPoint x: 570, startPoint y: 355, endPoint x: 600, endPoint y: 355, distance: 30.0
click at [600, 355] on span "You must submit your change within 30 days of the event. Benefit changes due to…" at bounding box center [560, 347] width 323 height 26
click at [606, 73] on icon "Create link" at bounding box center [607, 70] width 15 height 15
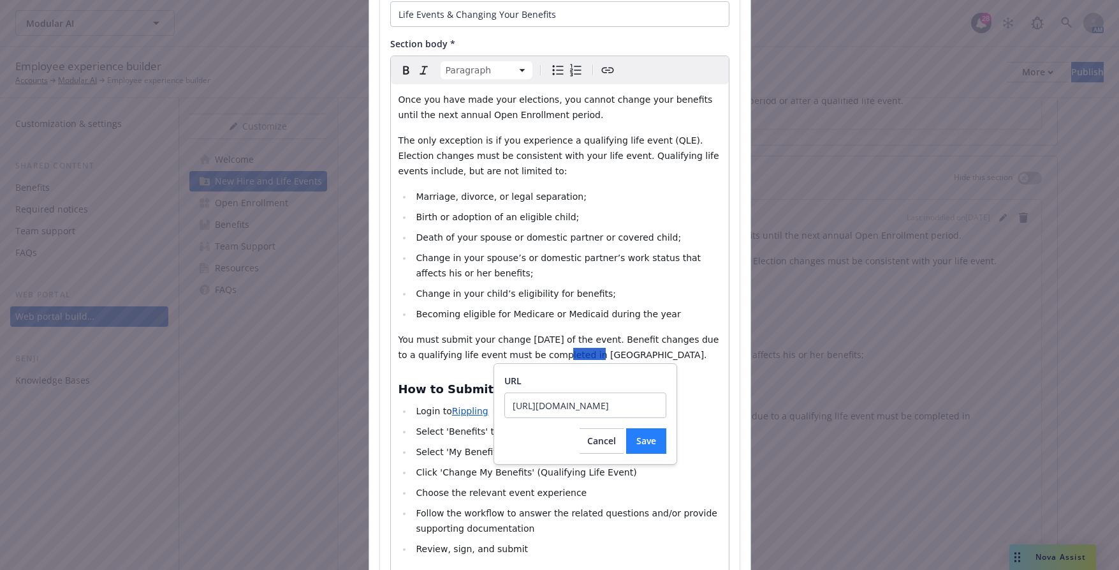
type input "https://app.rippling.com/sign-in/id"
click at [644, 441] on span "Save" at bounding box center [647, 440] width 20 height 12
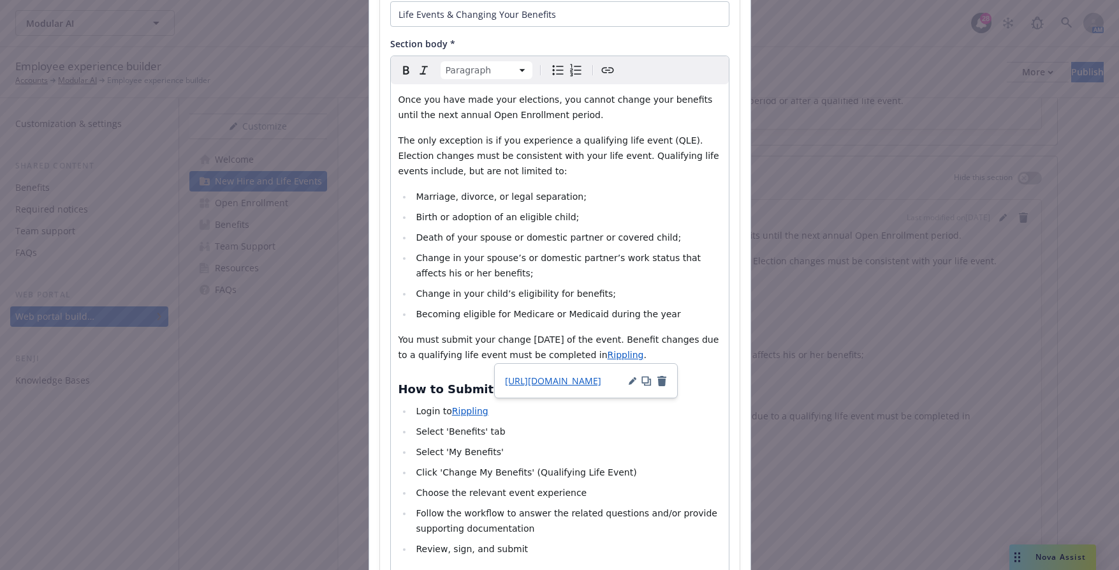
select select
click at [624, 459] on li "Select 'My Benefits'" at bounding box center [567, 451] width 309 height 15
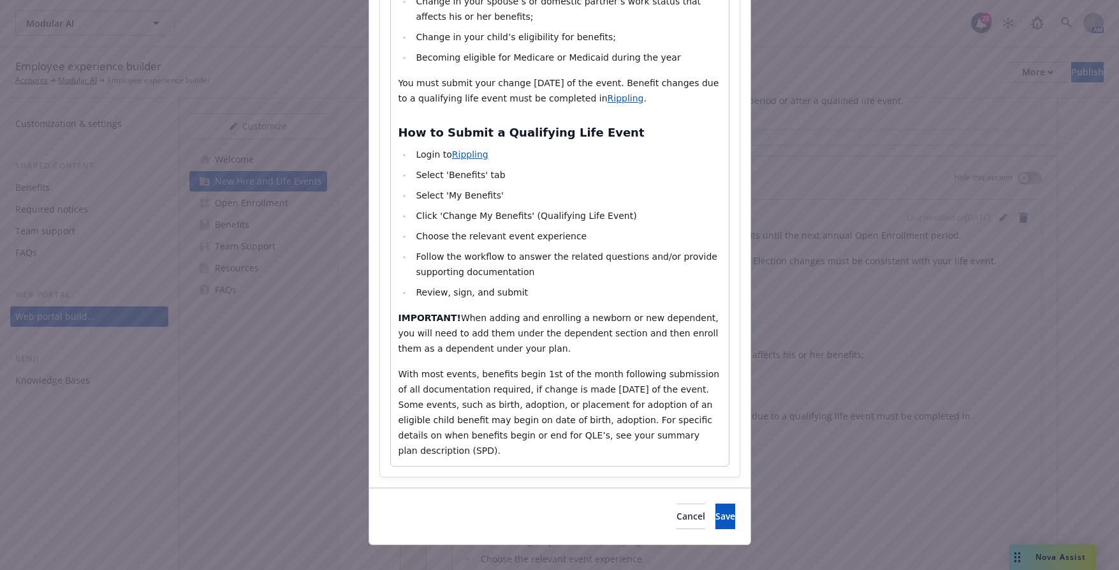
scroll to position [385, 0]
click at [716, 509] on span "Save" at bounding box center [726, 515] width 20 height 12
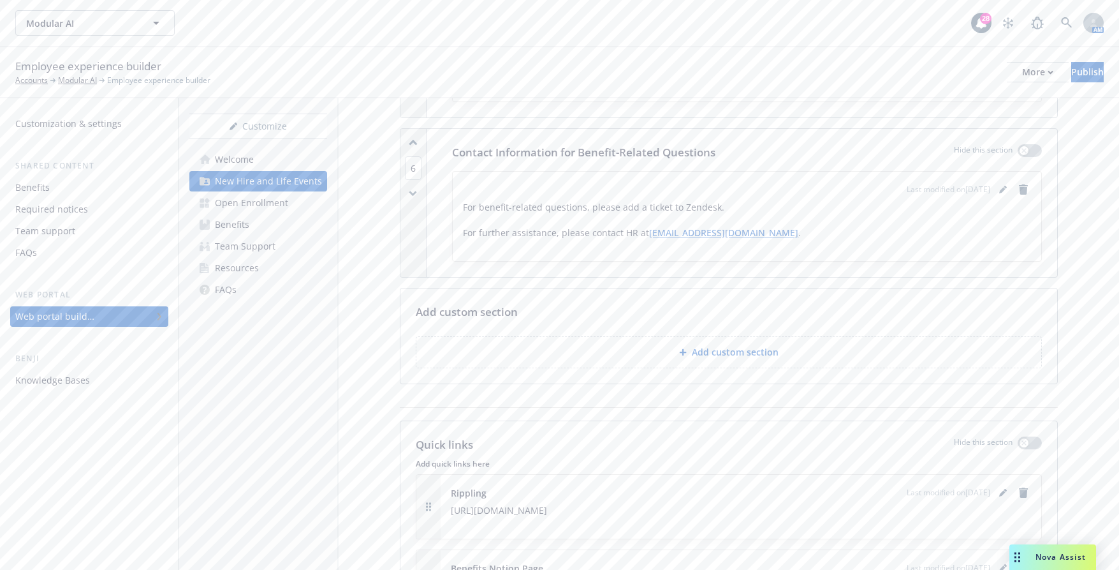
scroll to position [1977, 0]
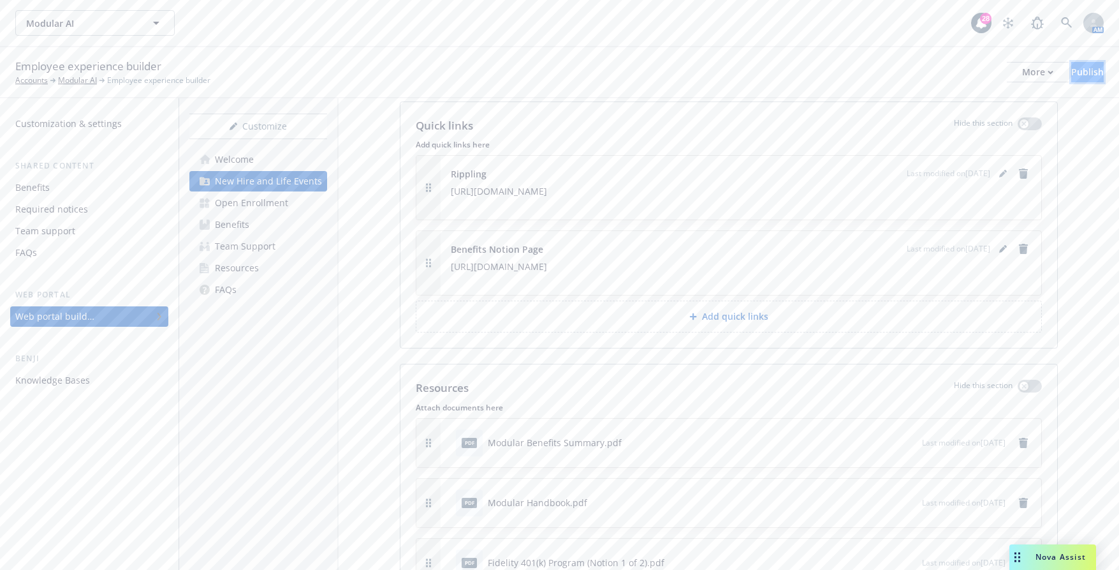
click at [1075, 75] on div "Publish" at bounding box center [1088, 72] width 33 height 19
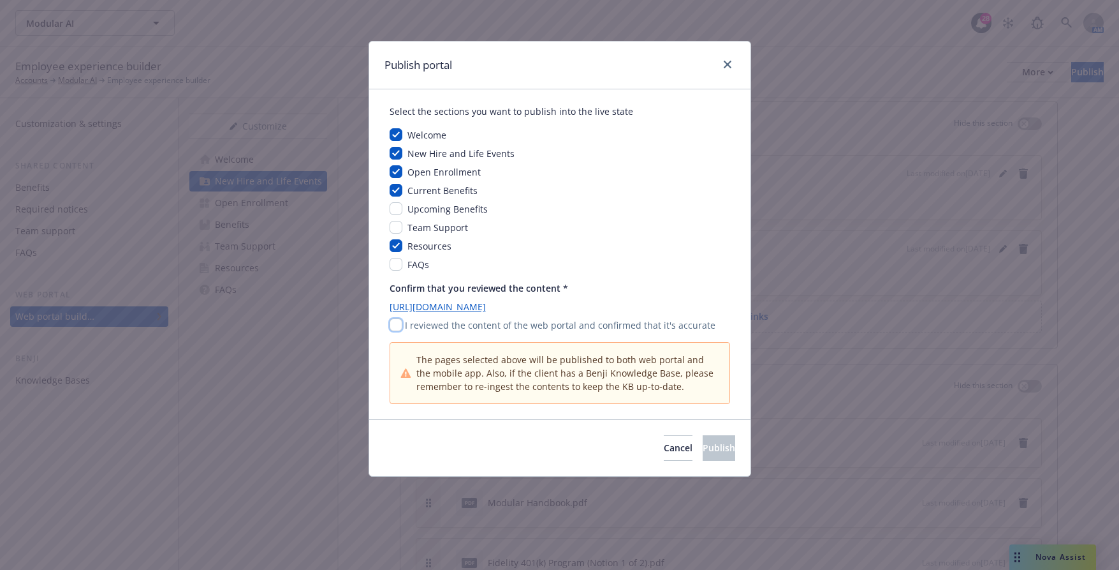
click at [396, 325] on input "checkbox" at bounding box center [396, 324] width 13 height 13
checkbox input "true"
click at [723, 447] on button "Publish" at bounding box center [719, 448] width 33 height 26
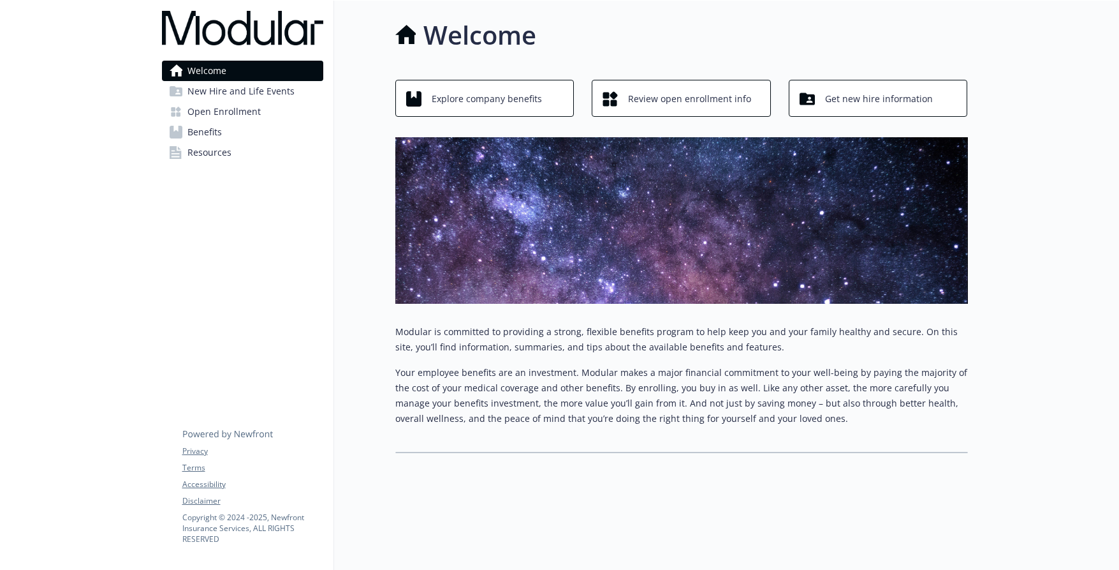
click at [260, 88] on span "New Hire and Life Events" at bounding box center [241, 91] width 107 height 20
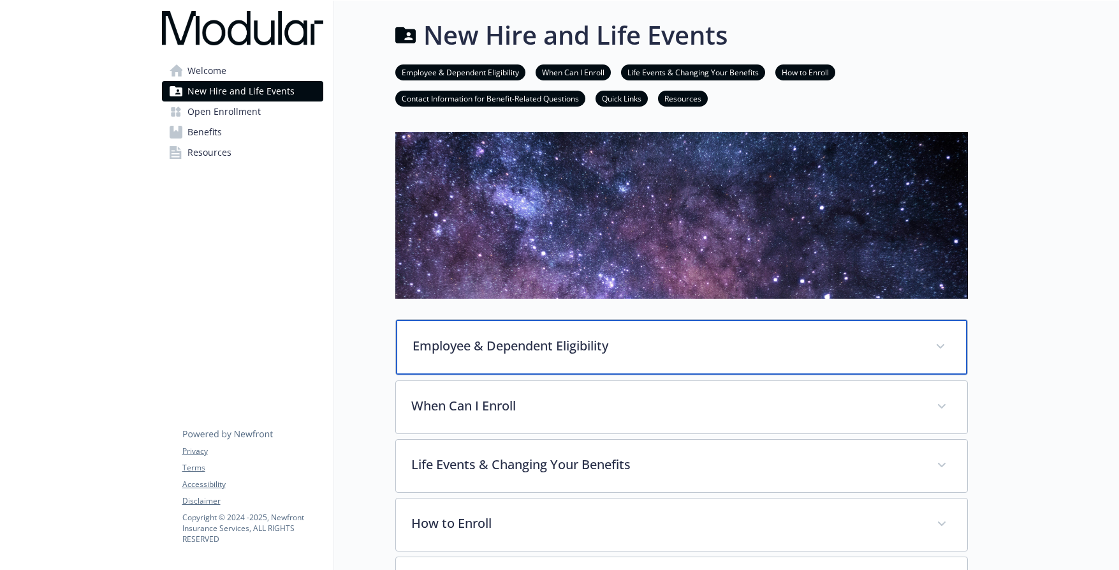
click at [558, 337] on p "Employee & Dependent Eligibility" at bounding box center [667, 345] width 508 height 19
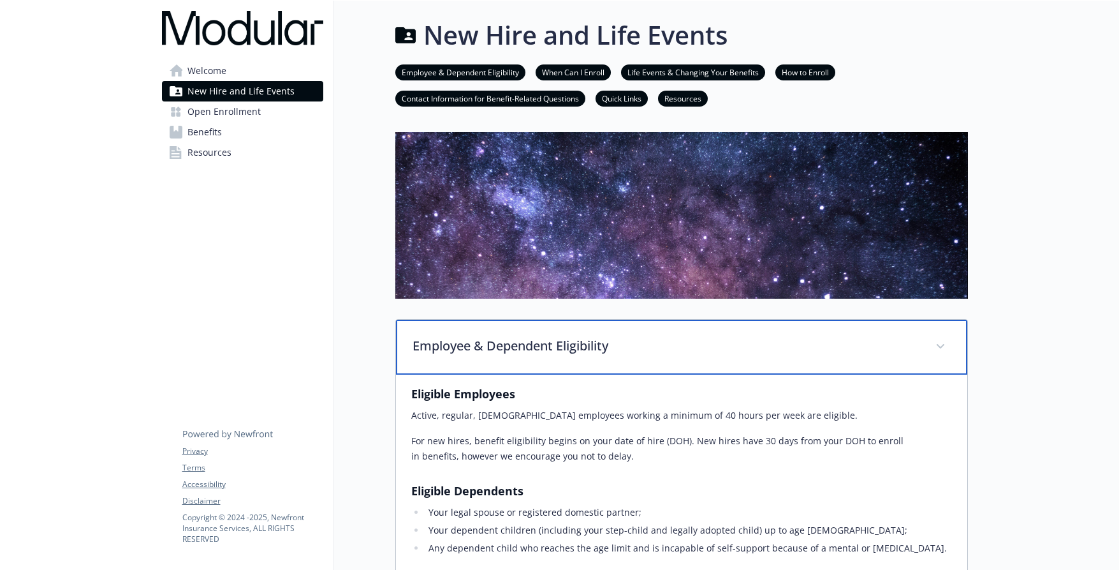
click at [701, 341] on p "Employee & Dependent Eligibility" at bounding box center [667, 345] width 508 height 19
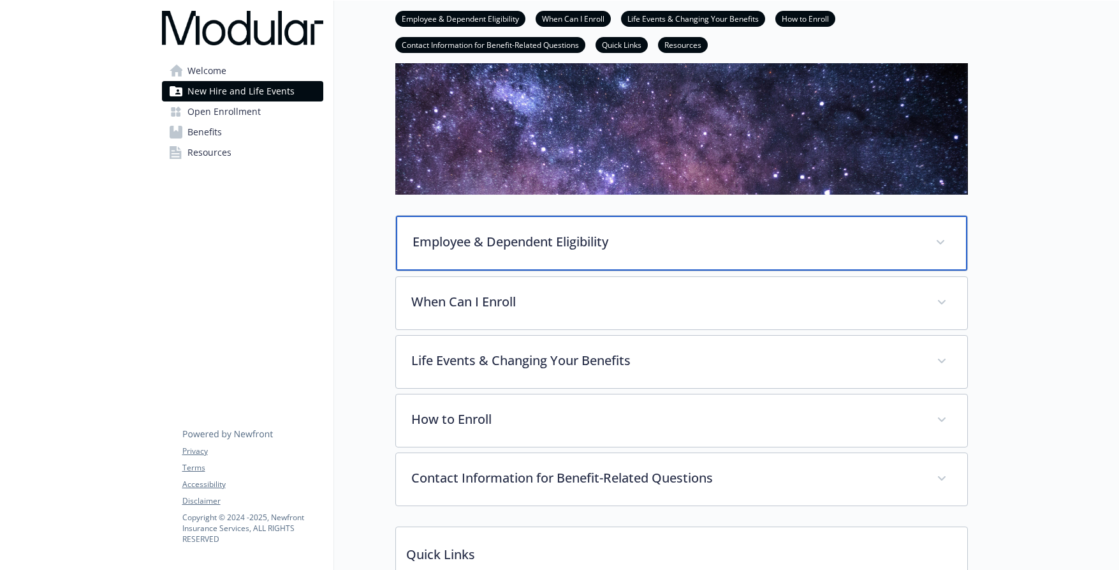
scroll to position [128, 0]
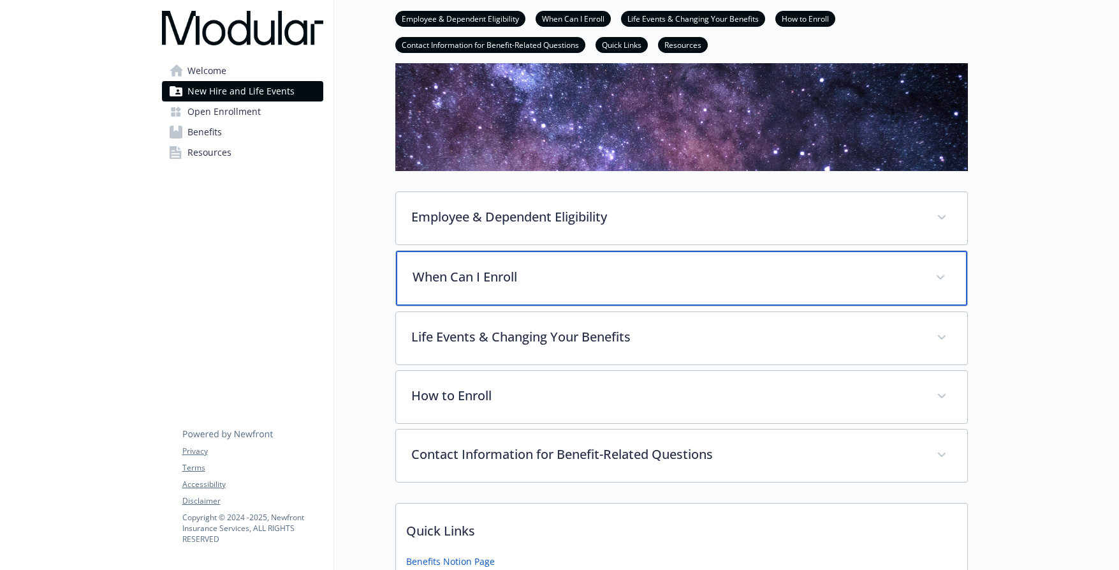
click at [644, 279] on p "When Can I Enroll" at bounding box center [667, 276] width 508 height 19
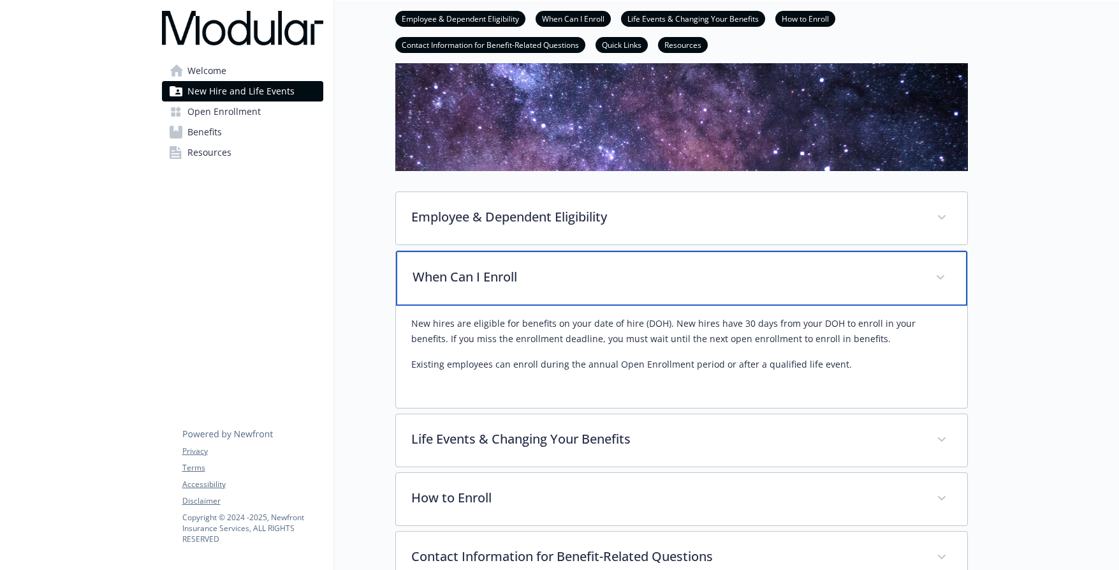
click at [721, 280] on p "When Can I Enroll" at bounding box center [667, 276] width 508 height 19
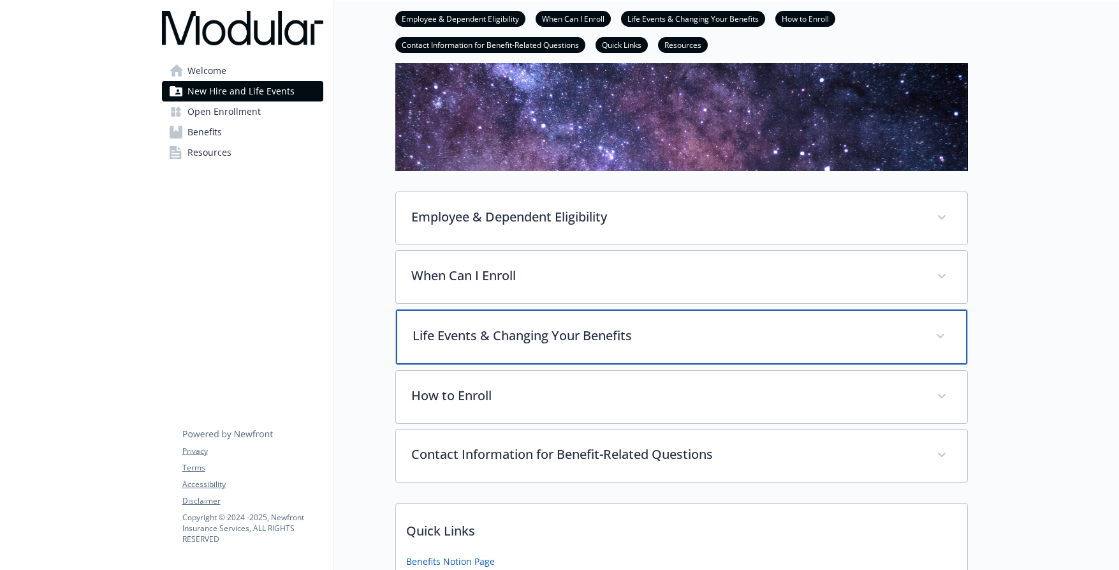
click at [709, 341] on p "Life Events & Changing Your Benefits" at bounding box center [667, 335] width 508 height 19
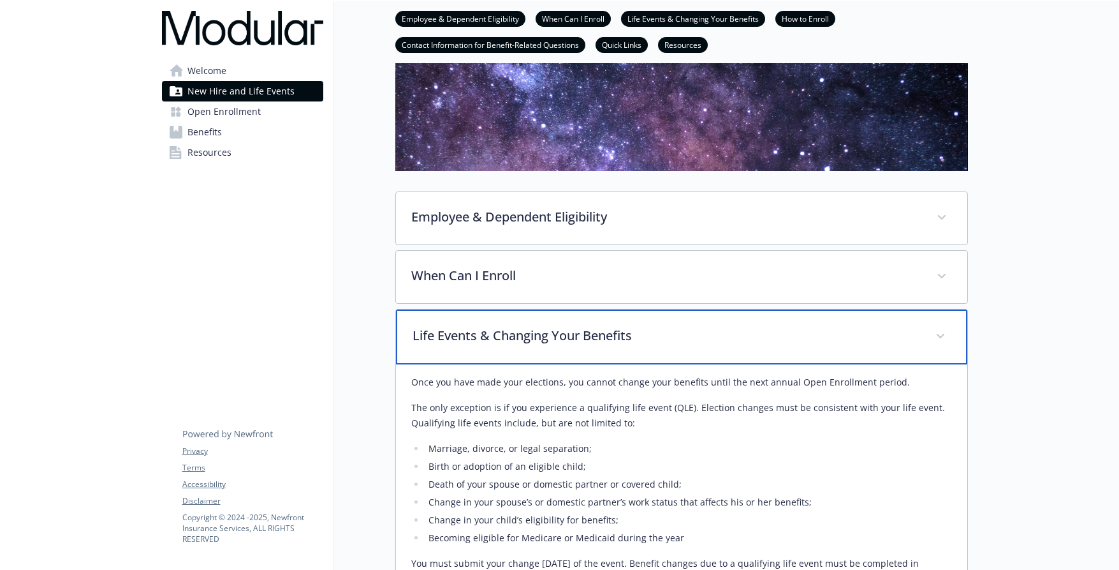
click at [749, 344] on p "Life Events & Changing Your Benefits" at bounding box center [667, 335] width 508 height 19
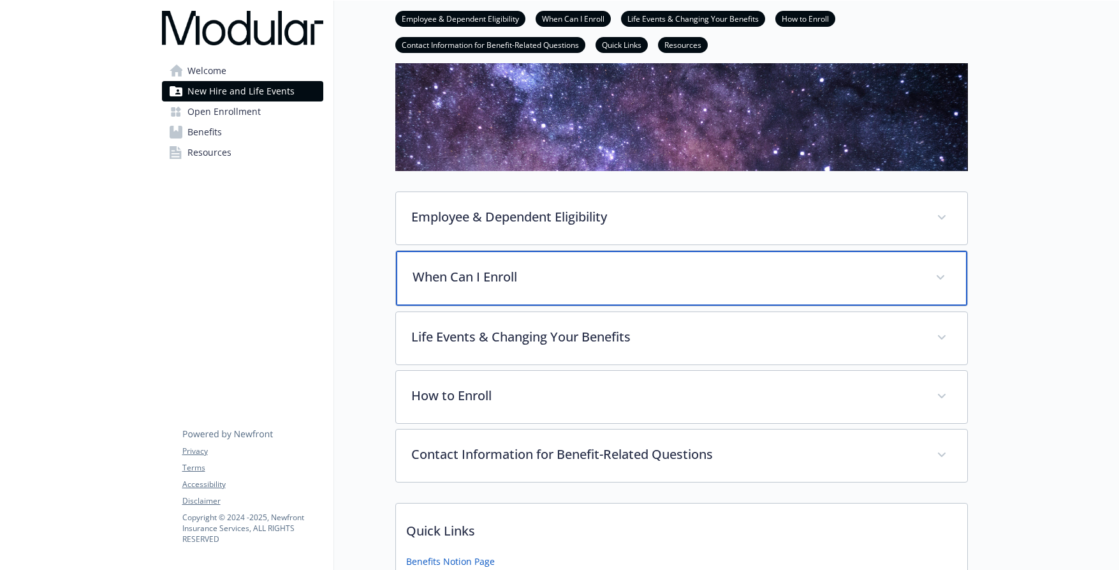
click at [712, 281] on p "When Can I Enroll" at bounding box center [667, 276] width 508 height 19
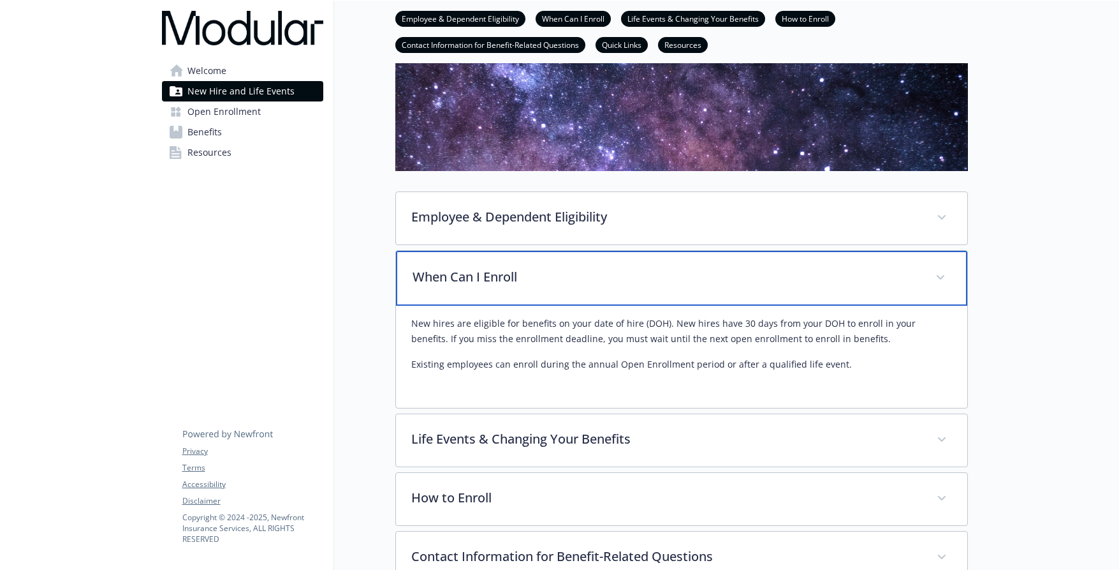
click at [769, 285] on p "When Can I Enroll" at bounding box center [667, 276] width 508 height 19
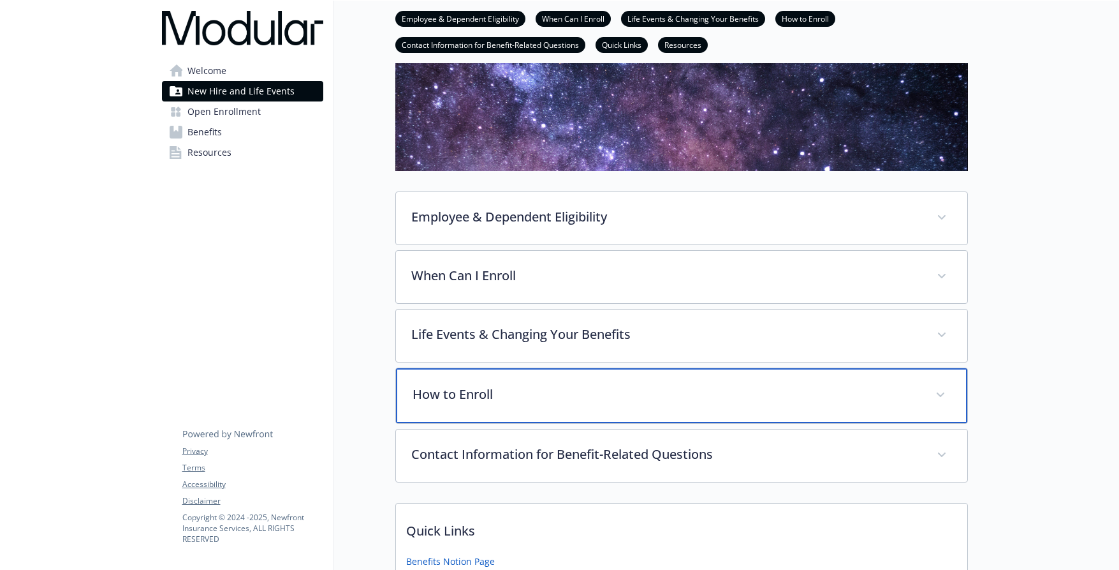
click at [730, 393] on p "How to Enroll" at bounding box center [667, 394] width 508 height 19
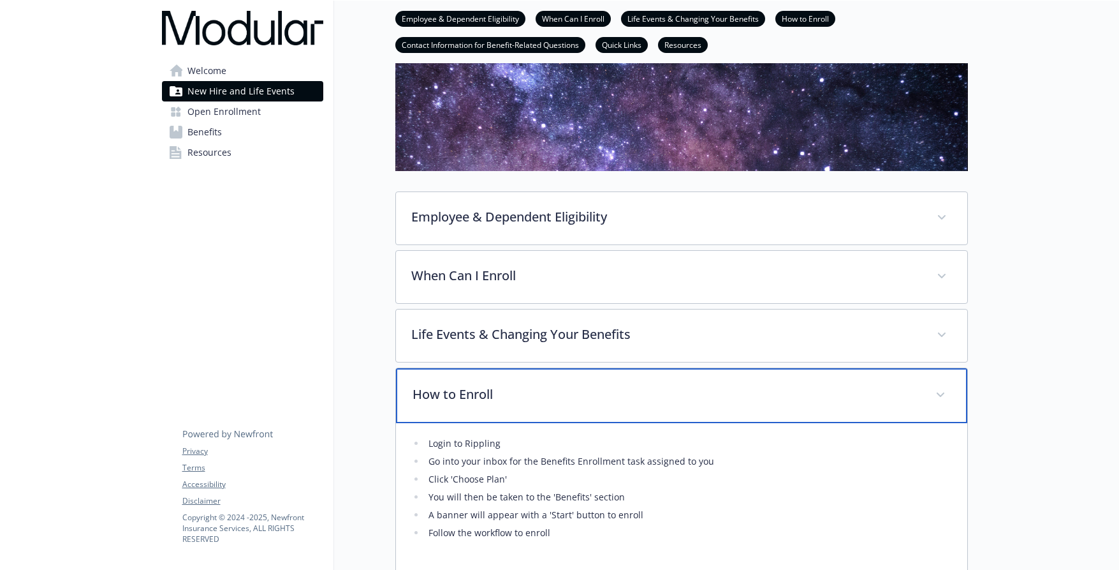
click at [800, 402] on p "How to Enroll" at bounding box center [667, 394] width 508 height 19
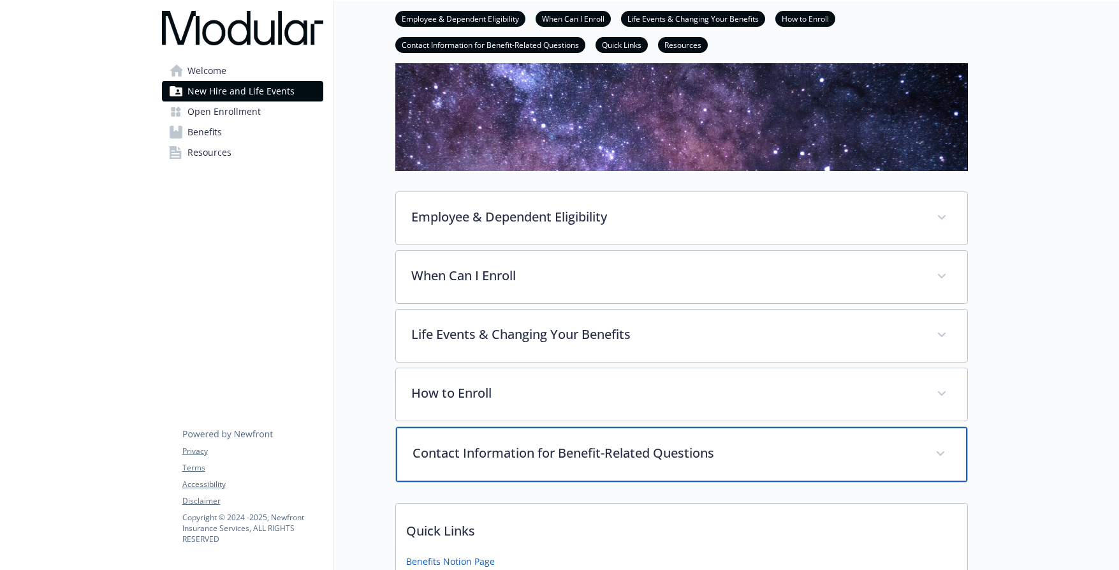
click at [769, 450] on p "Contact Information for Benefit-Related Questions" at bounding box center [667, 452] width 508 height 19
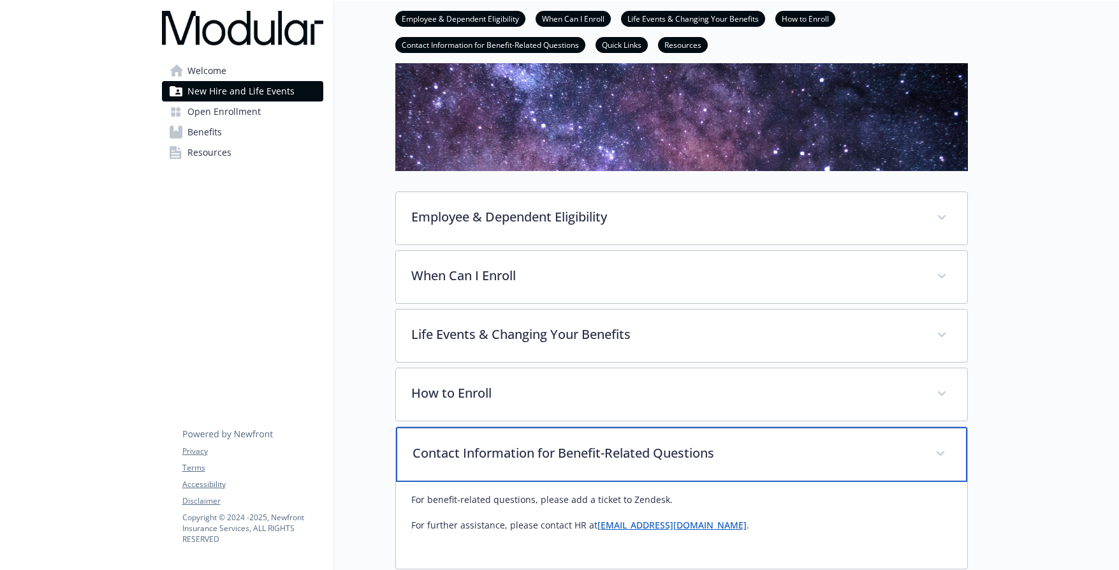
click at [805, 451] on p "Contact Information for Benefit-Related Questions" at bounding box center [667, 452] width 508 height 19
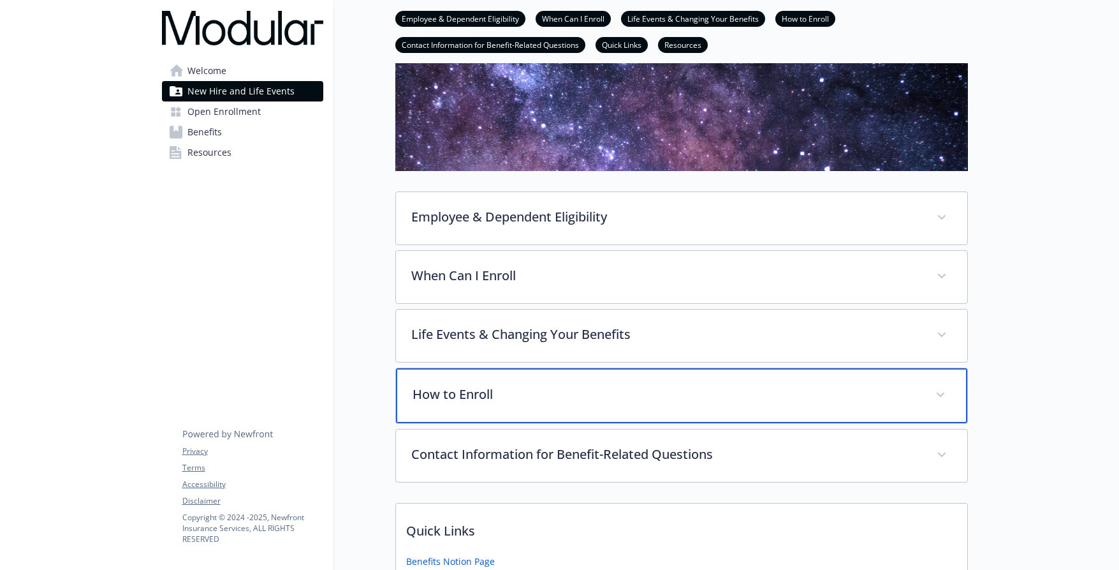
click at [755, 380] on div "How to Enroll" at bounding box center [681, 395] width 571 height 55
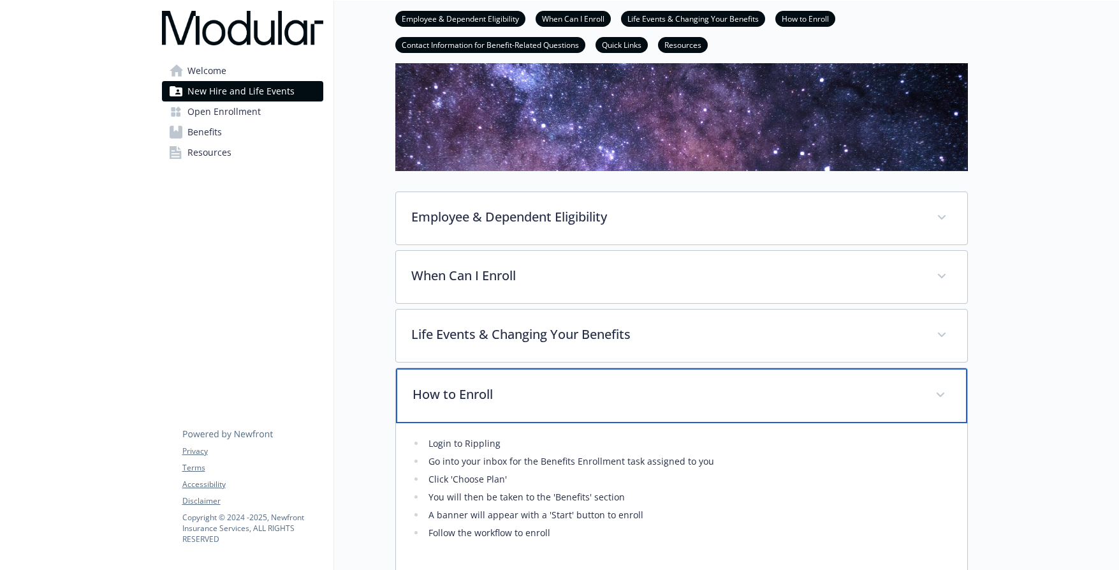
click at [802, 387] on p "How to Enroll" at bounding box center [667, 394] width 508 height 19
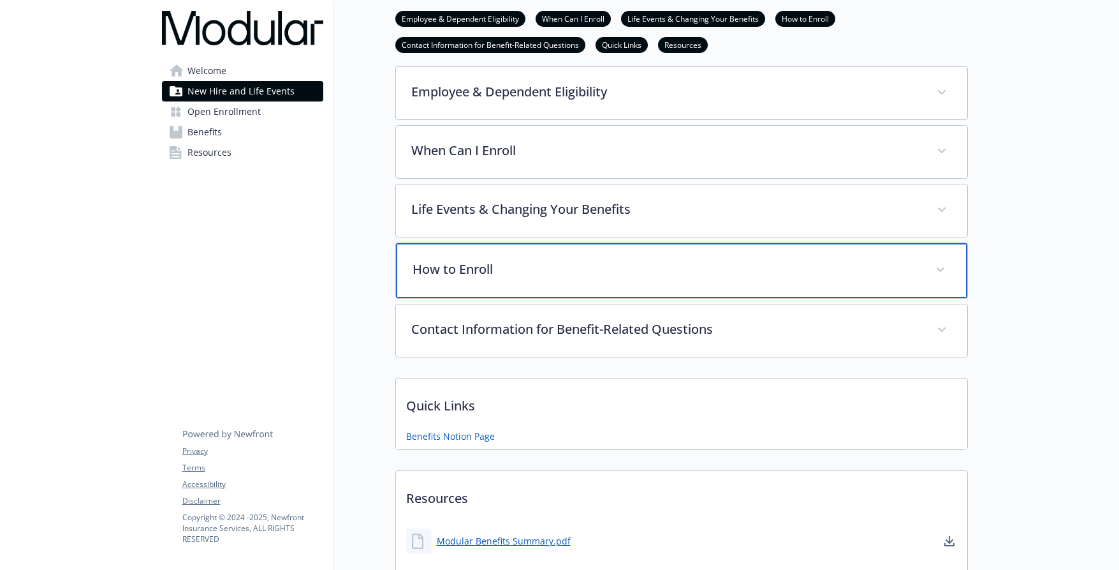
scroll to position [255, 0]
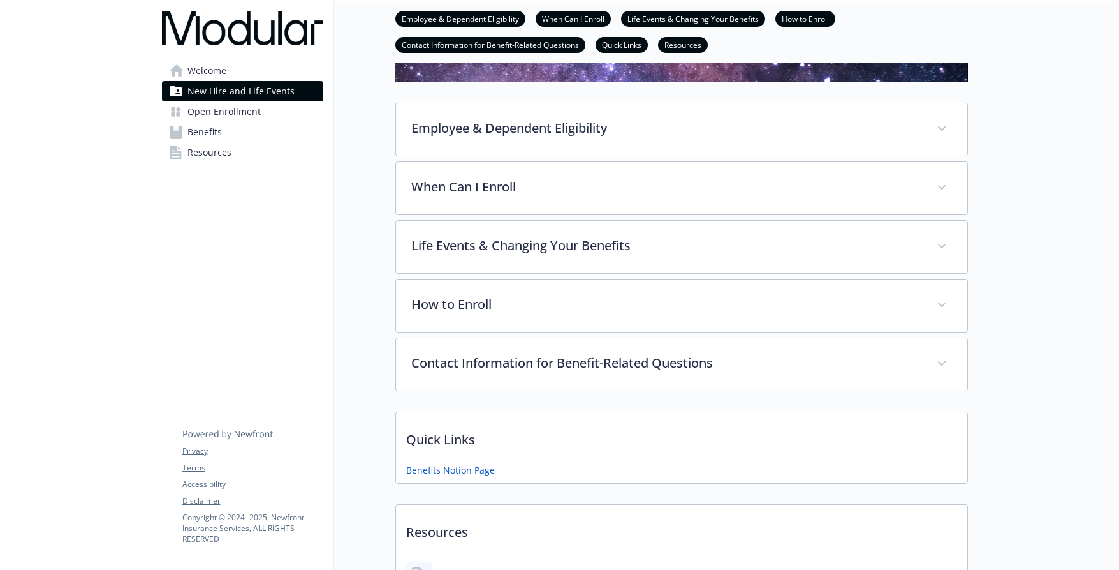
drag, startPoint x: 245, startPoint y: 113, endPoint x: 284, endPoint y: 116, distance: 39.0
click at [245, 113] on span "Open Enrollment" at bounding box center [224, 111] width 73 height 20
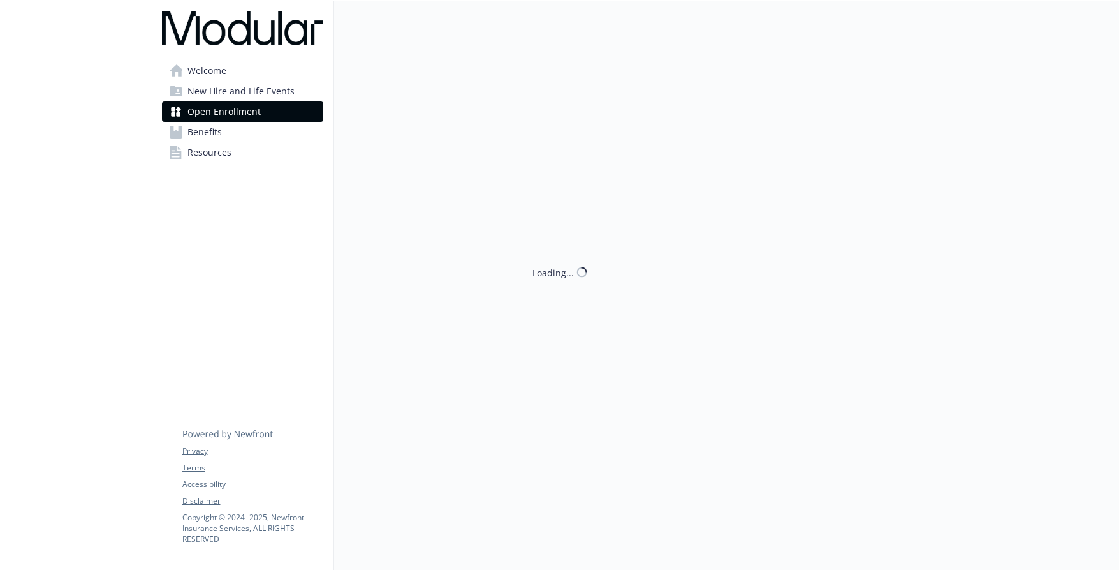
scroll to position [216, 0]
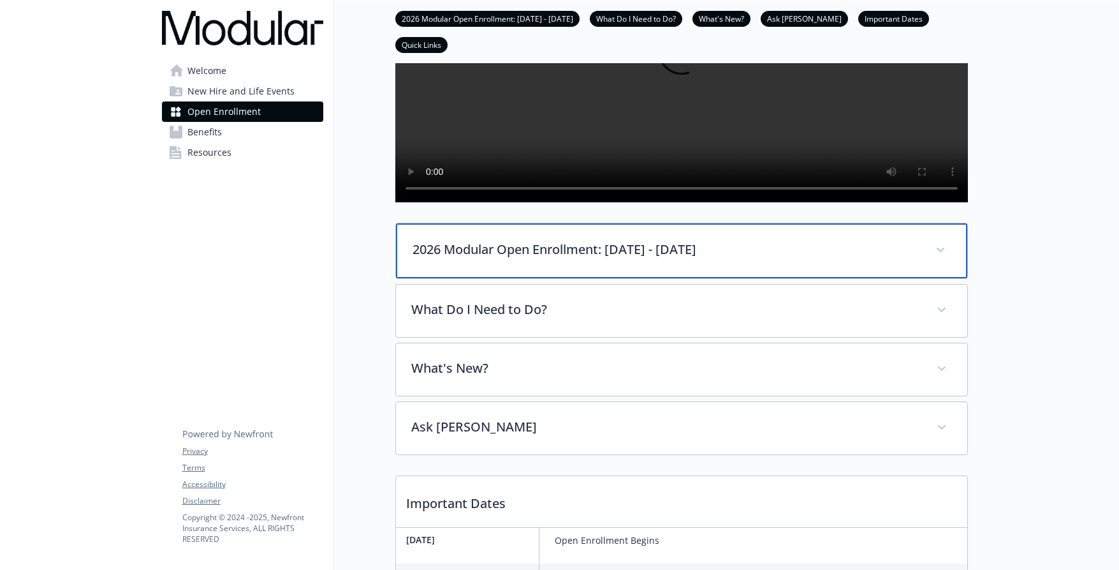
click at [756, 259] on p "2026 Modular Open Enrollment: [DATE] - [DATE]" at bounding box center [667, 249] width 508 height 19
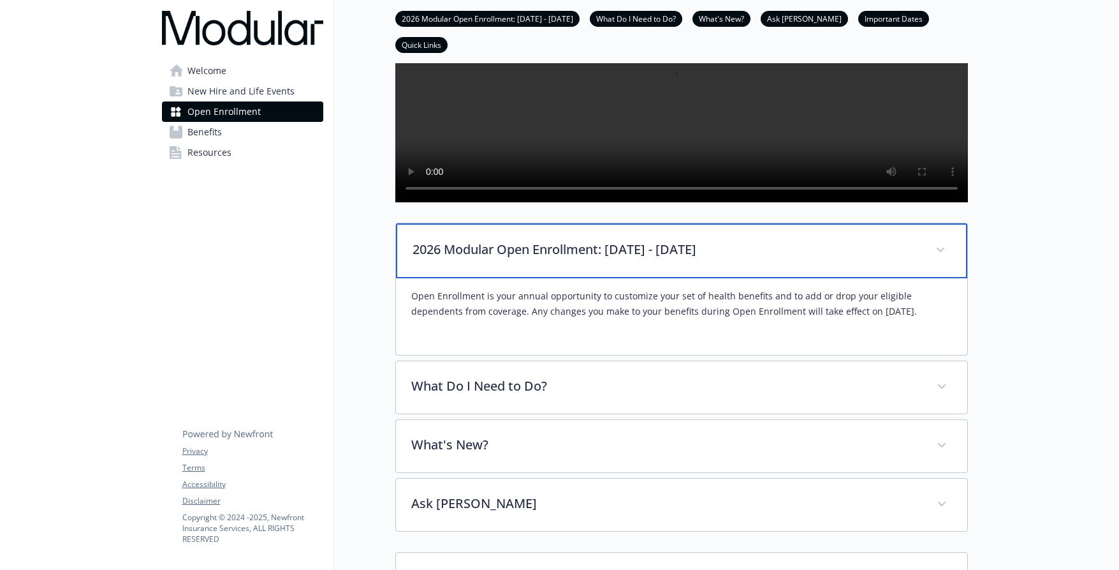
click at [813, 259] on p "2026 Modular Open Enrollment: [DATE] - [DATE]" at bounding box center [667, 249] width 508 height 19
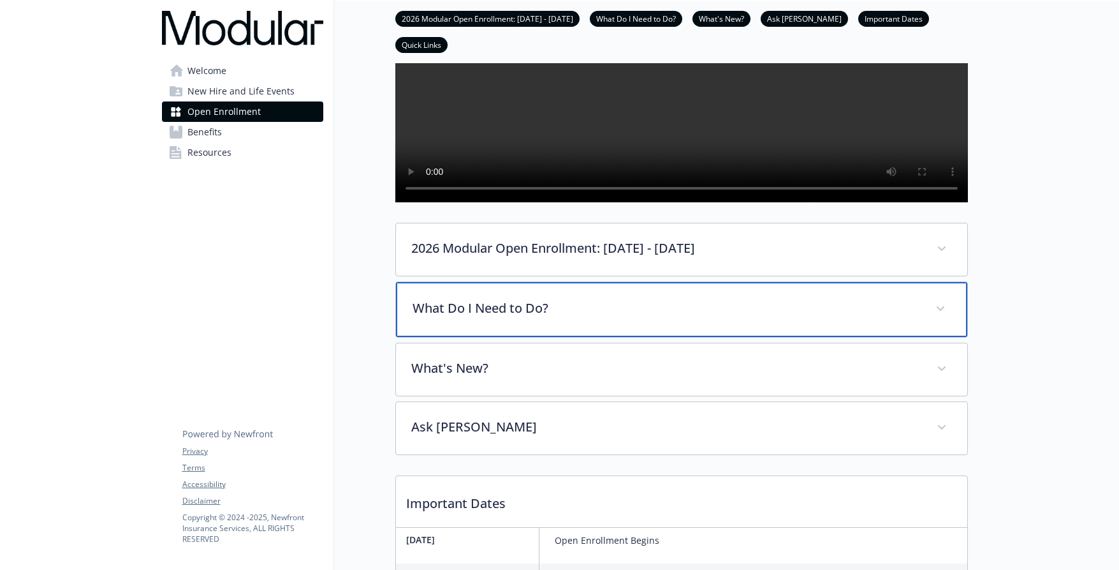
click at [734, 318] on p "What Do I Need to Do?" at bounding box center [667, 307] width 508 height 19
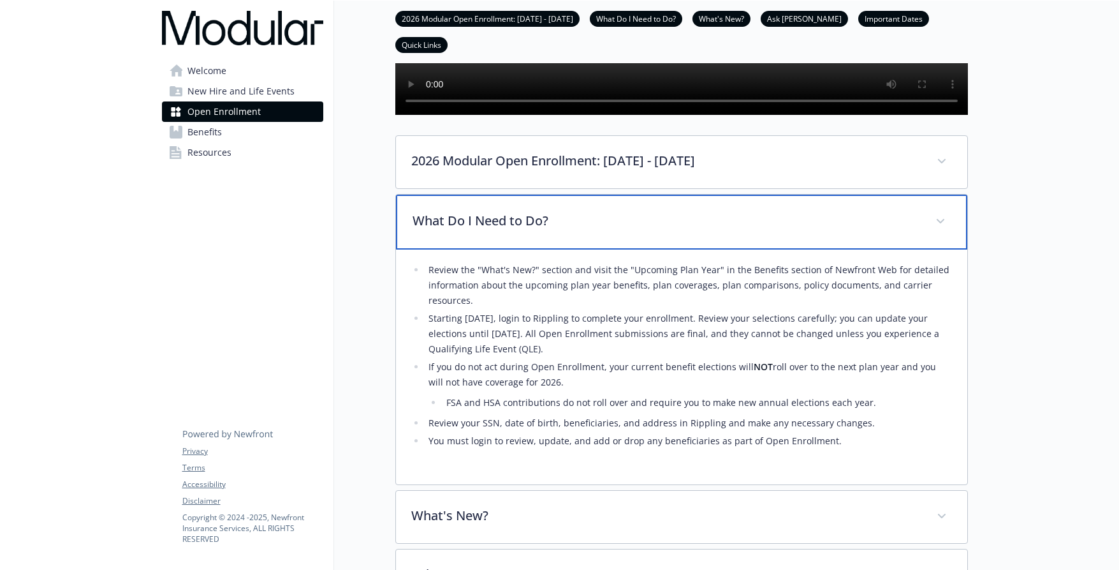
scroll to position [408, 0]
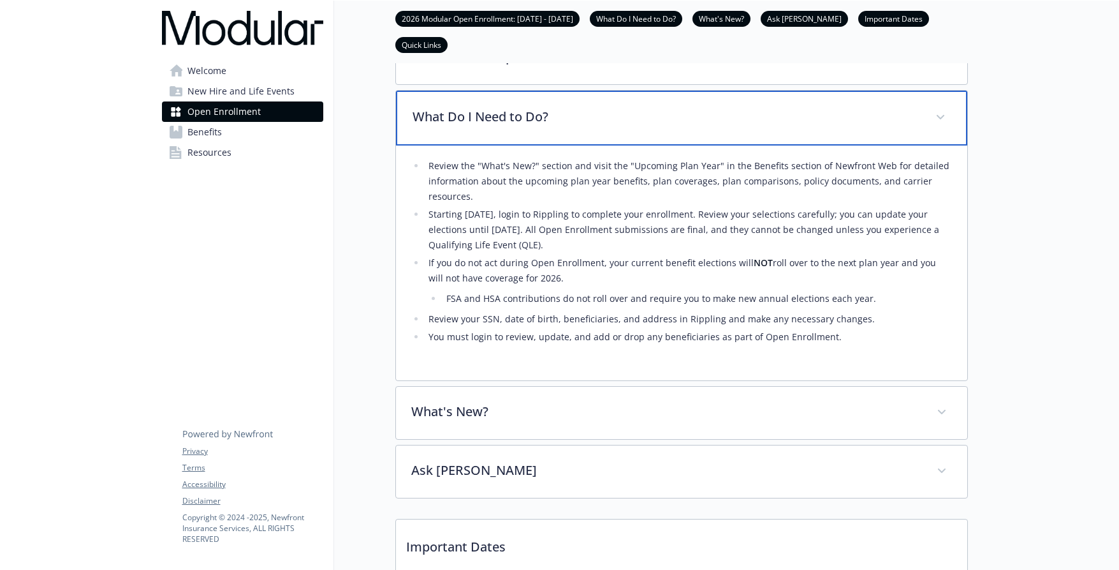
click at [788, 126] on p "What Do I Need to Do?" at bounding box center [667, 116] width 508 height 19
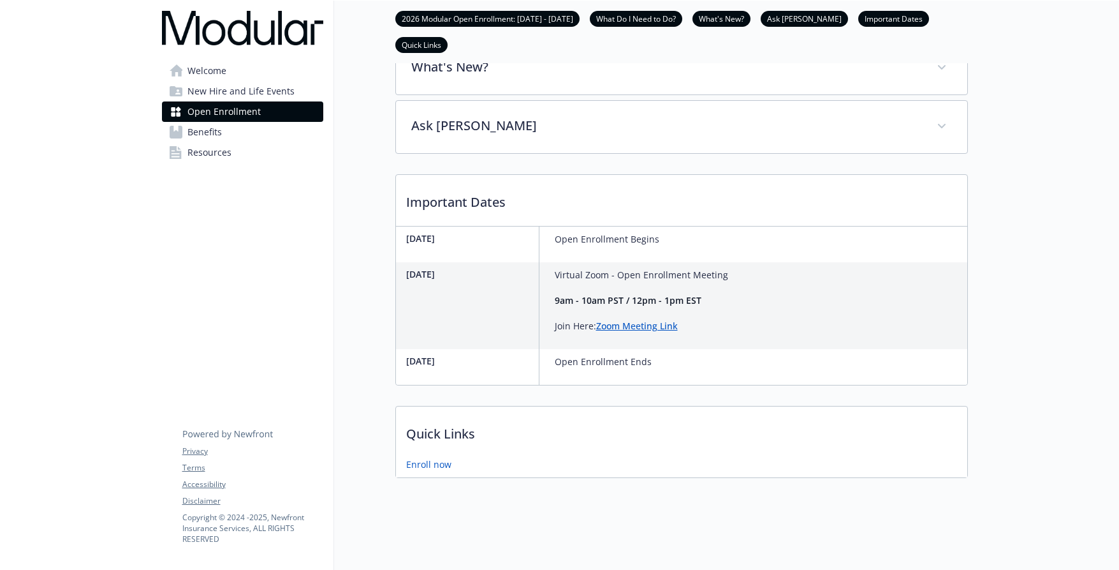
scroll to position [563, 0]
click at [217, 135] on span "Benefits" at bounding box center [205, 132] width 34 height 20
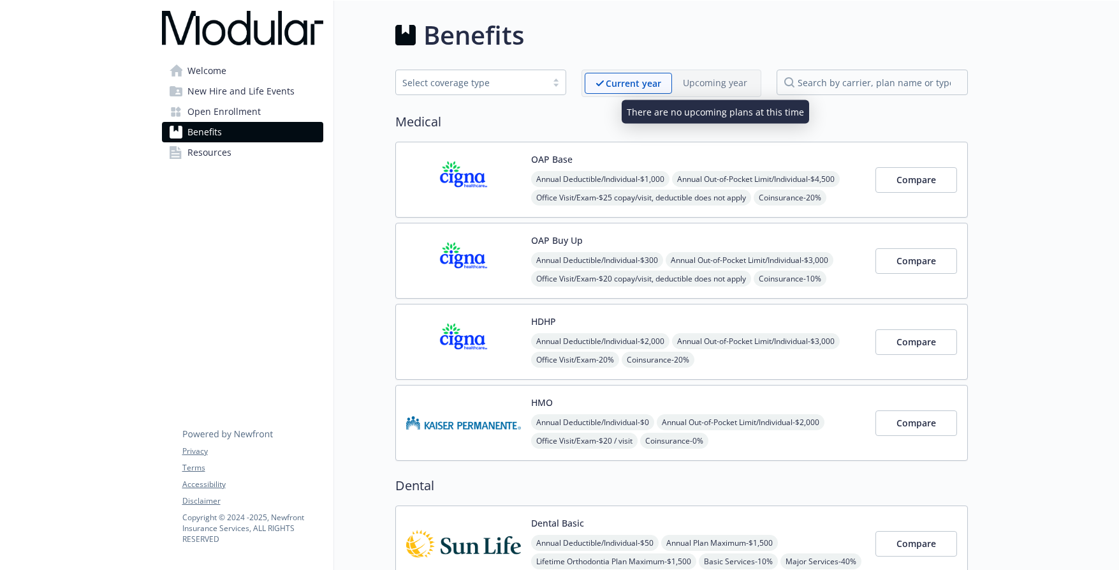
click at [701, 85] on p "Upcoming year" at bounding box center [715, 82] width 64 height 13
click at [257, 151] on link "Resources" at bounding box center [242, 152] width 161 height 20
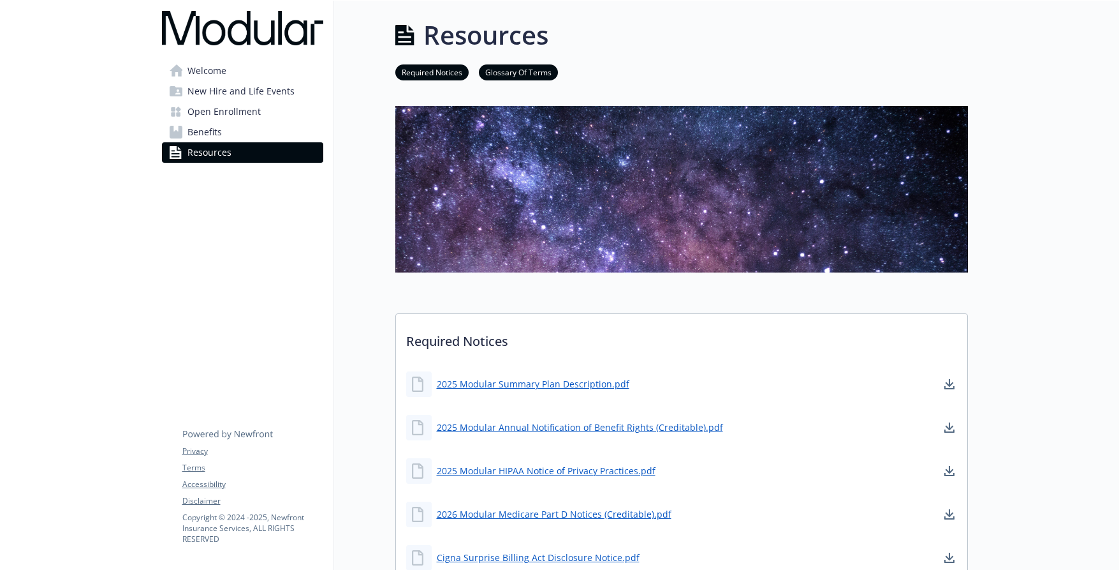
click at [271, 133] on link "Benefits" at bounding box center [242, 132] width 161 height 20
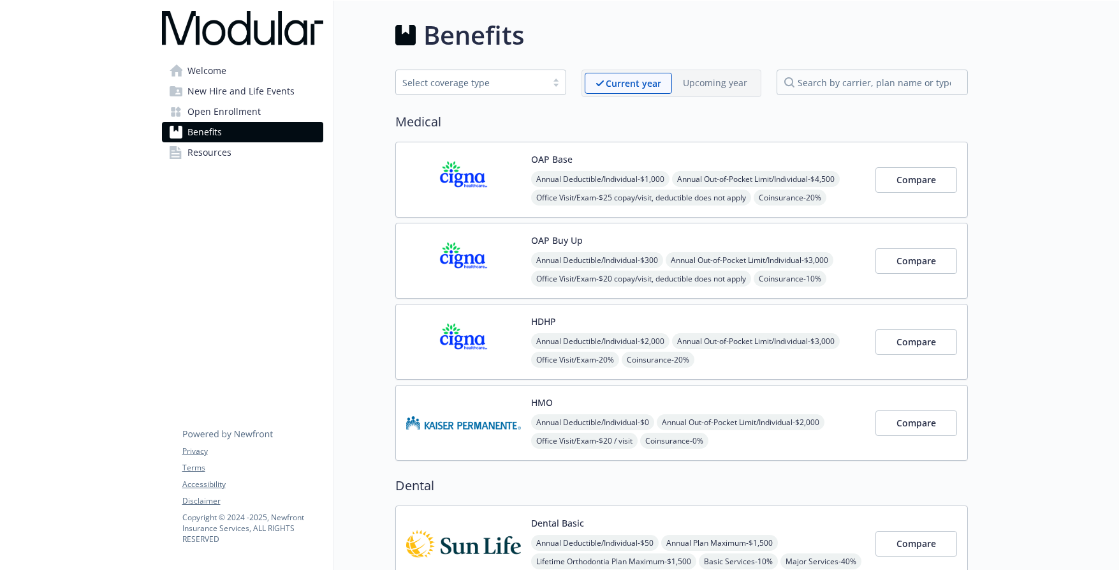
click at [256, 122] on link "Benefits" at bounding box center [242, 132] width 161 height 20
click at [252, 112] on span "Open Enrollment" at bounding box center [224, 111] width 73 height 20
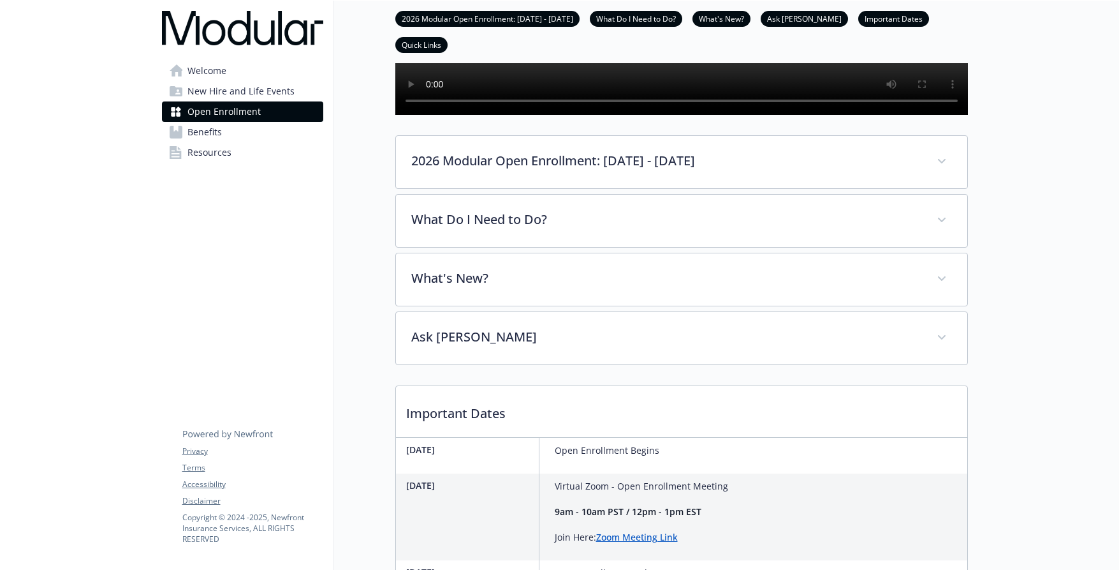
scroll to position [241, 0]
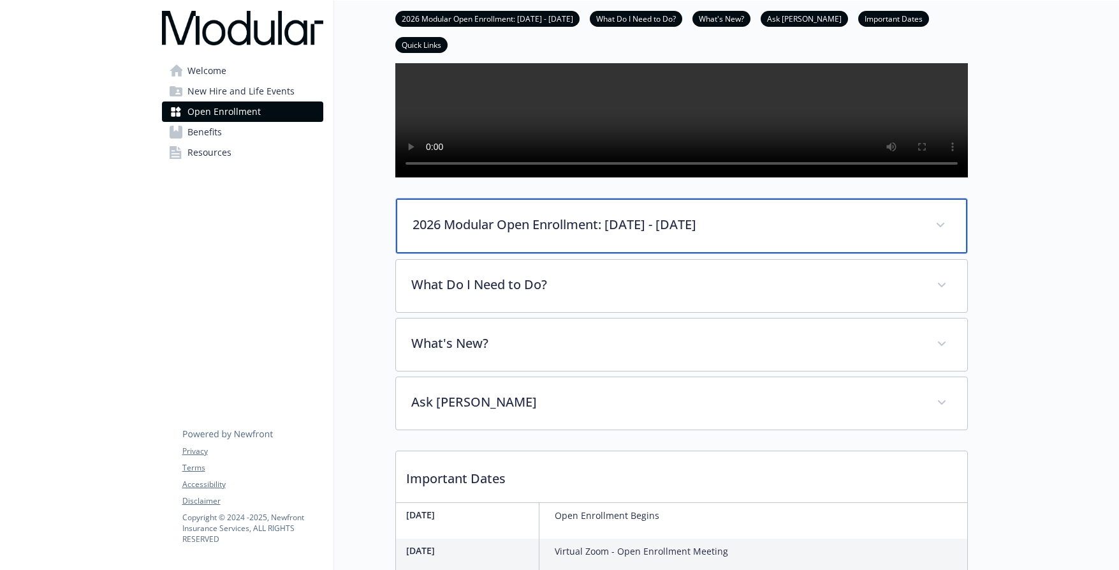
click at [551, 234] on p "2026 Modular Open Enrollment: [DATE] - [DATE]" at bounding box center [667, 224] width 508 height 19
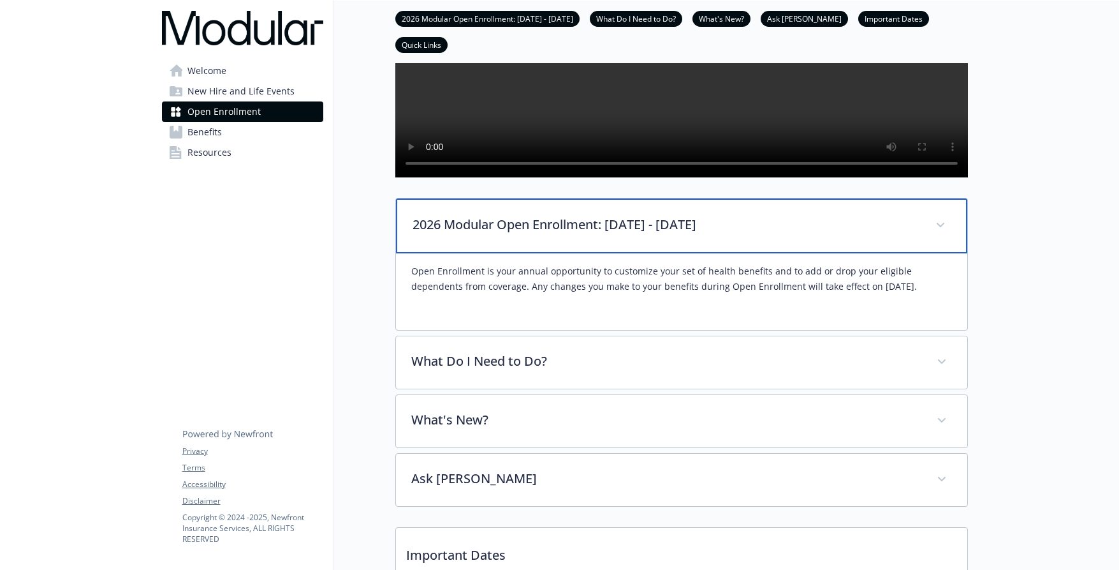
click at [769, 234] on p "2026 Modular Open Enrollment: [DATE] - [DATE]" at bounding box center [667, 224] width 508 height 19
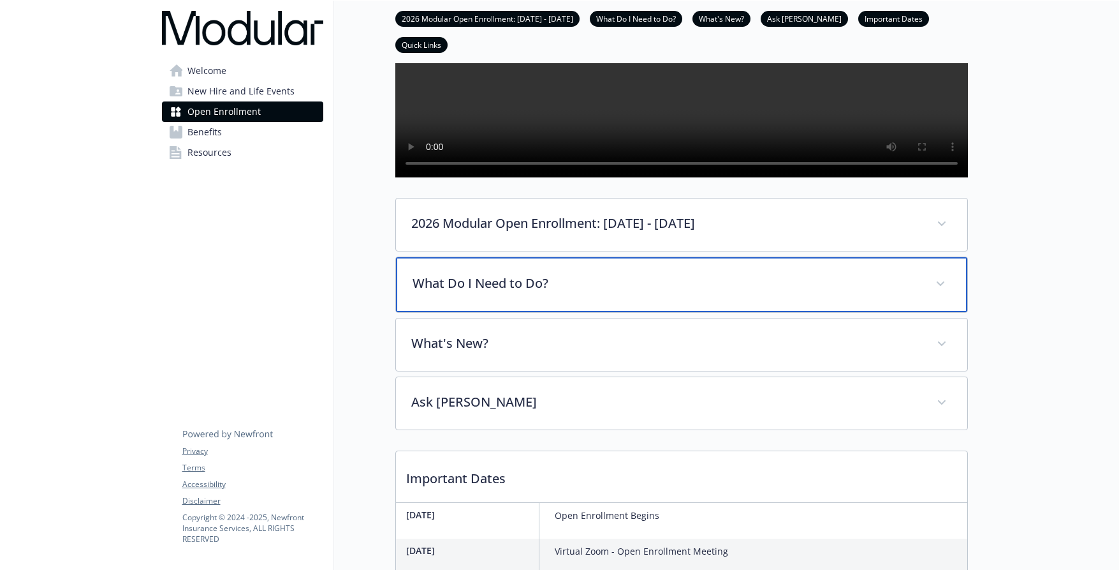
click at [669, 306] on div "What Do I Need to Do?" at bounding box center [681, 284] width 571 height 55
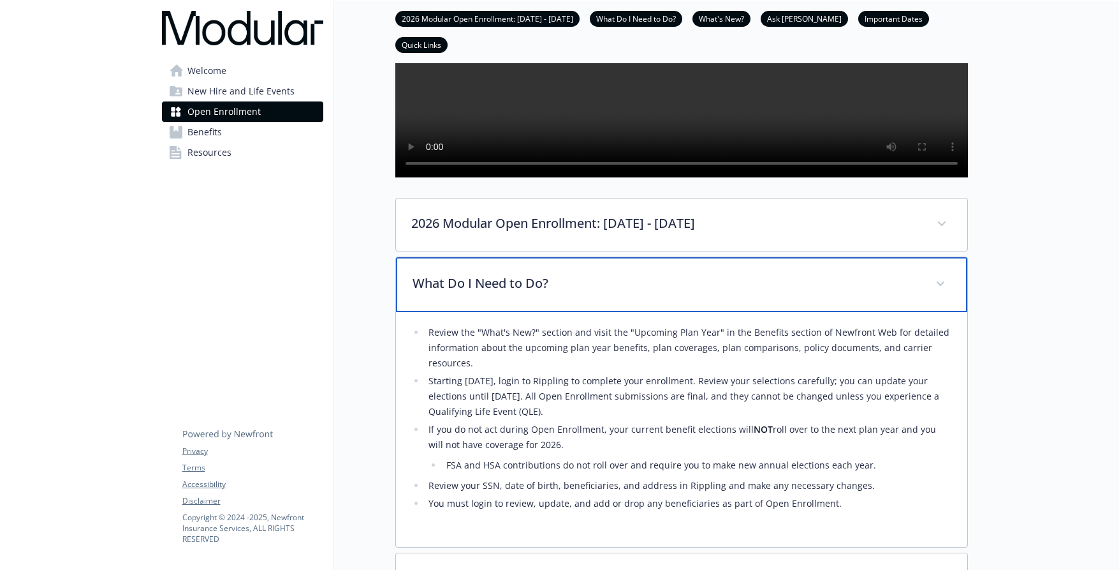
scroll to position [305, 0]
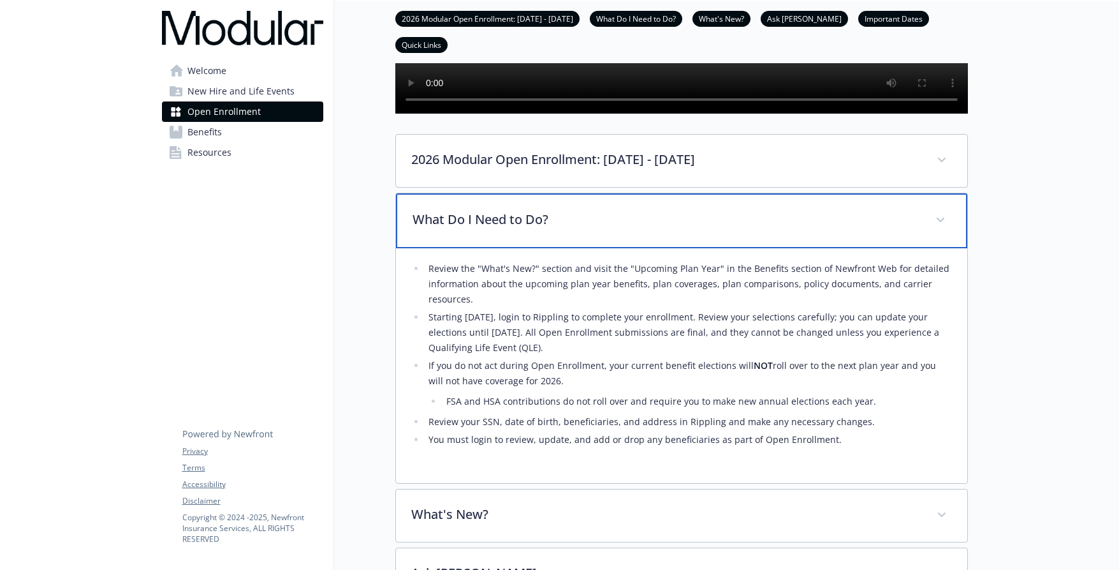
click at [806, 229] on p "What Do I Need to Do?" at bounding box center [667, 219] width 508 height 19
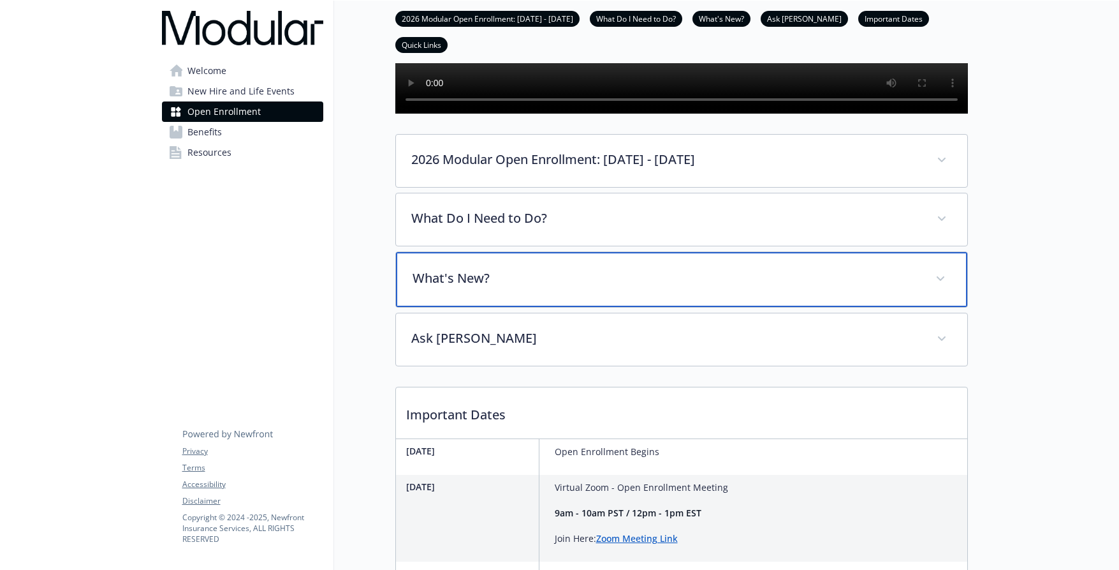
click at [637, 307] on div "What's New?" at bounding box center [681, 279] width 571 height 55
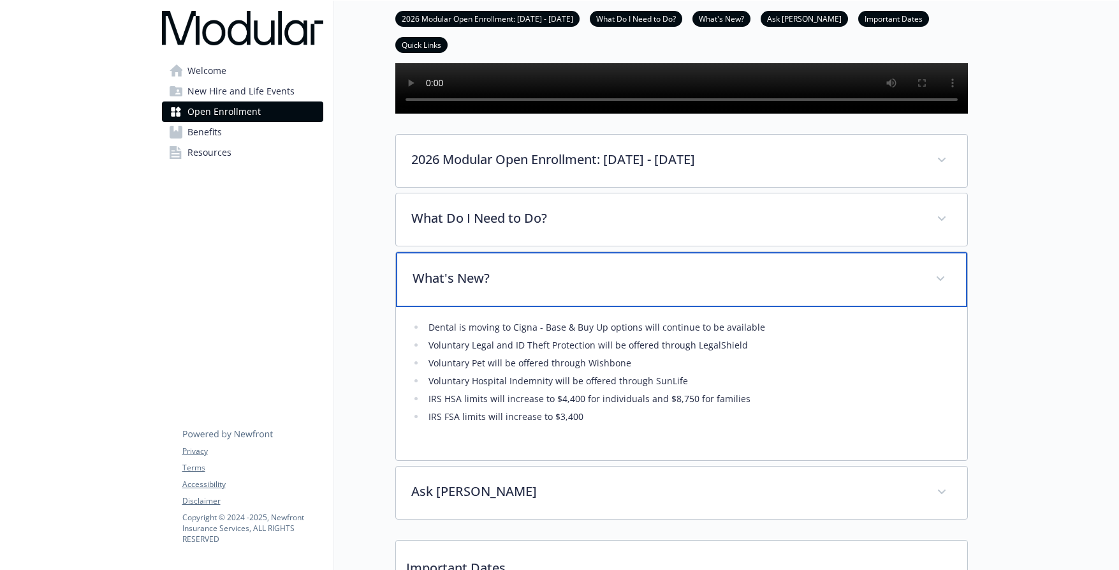
click at [843, 288] on p "What's New?" at bounding box center [667, 278] width 508 height 19
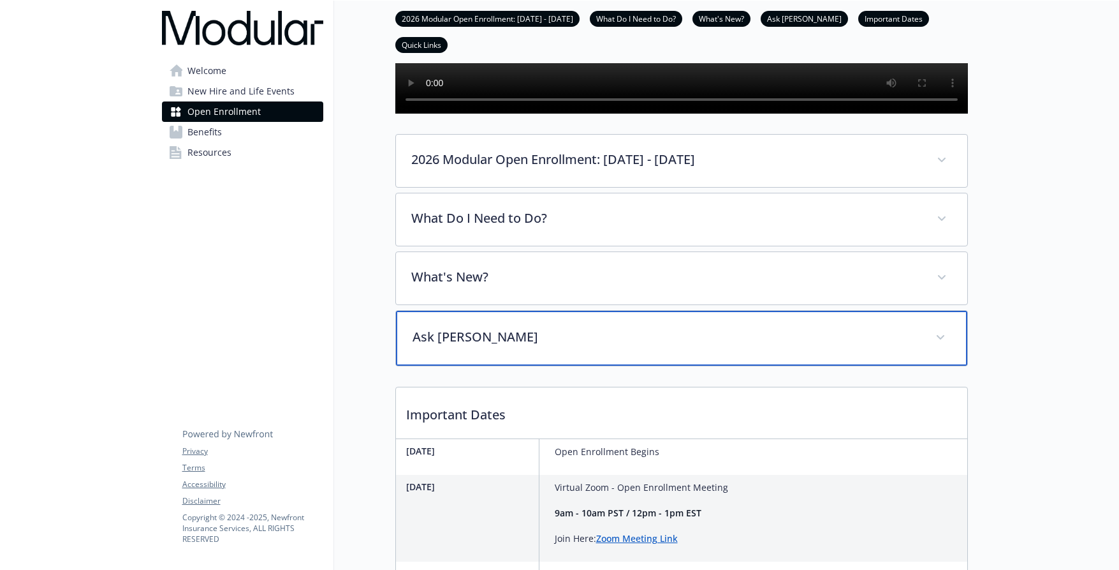
click at [638, 365] on div "Ask [PERSON_NAME]" at bounding box center [681, 338] width 571 height 55
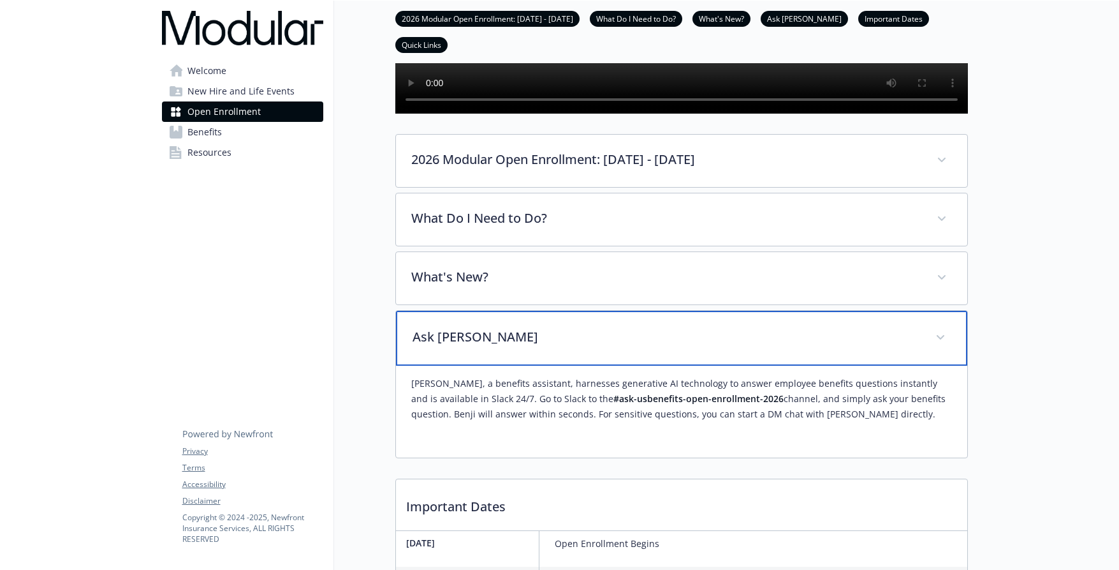
drag, startPoint x: 734, startPoint y: 376, endPoint x: 674, endPoint y: 357, distance: 63.5
click at [734, 346] on p "Ask [PERSON_NAME]" at bounding box center [667, 336] width 508 height 19
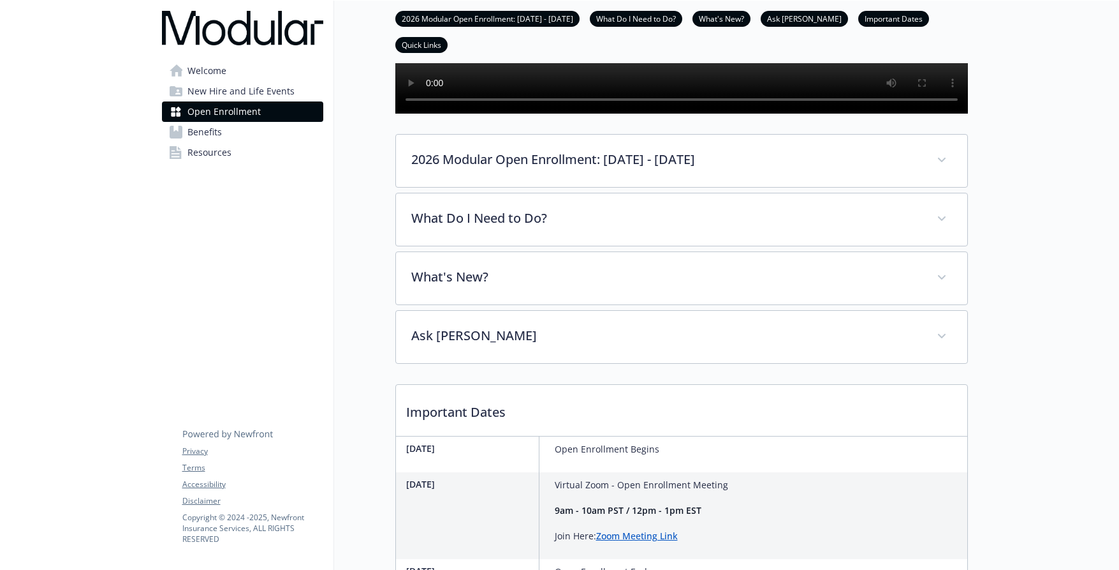
click at [235, 96] on span "New Hire and Life Events" at bounding box center [241, 91] width 107 height 20
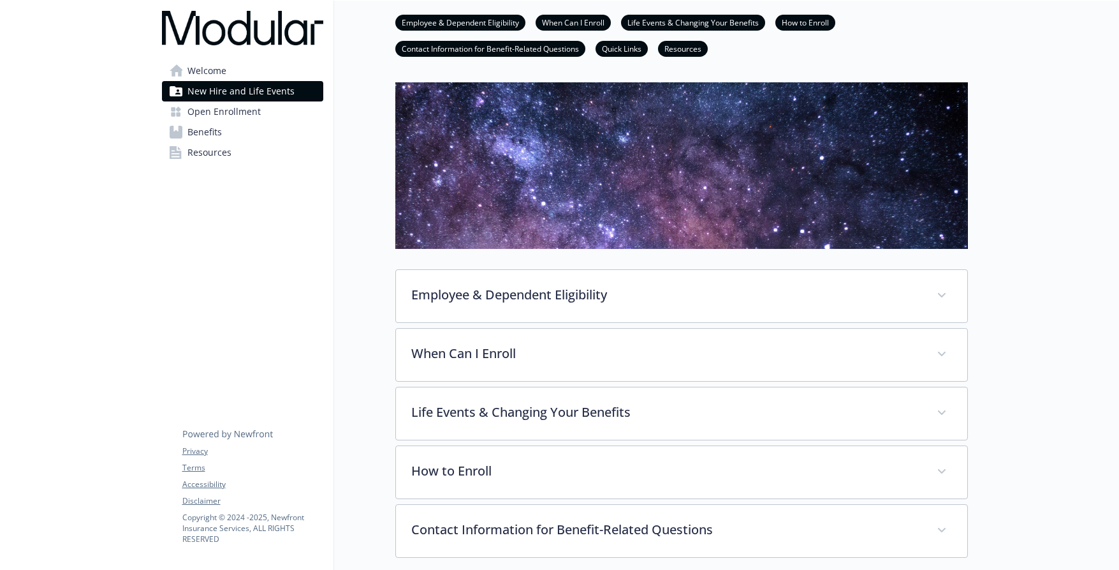
click at [219, 73] on span "Welcome" at bounding box center [207, 71] width 39 height 20
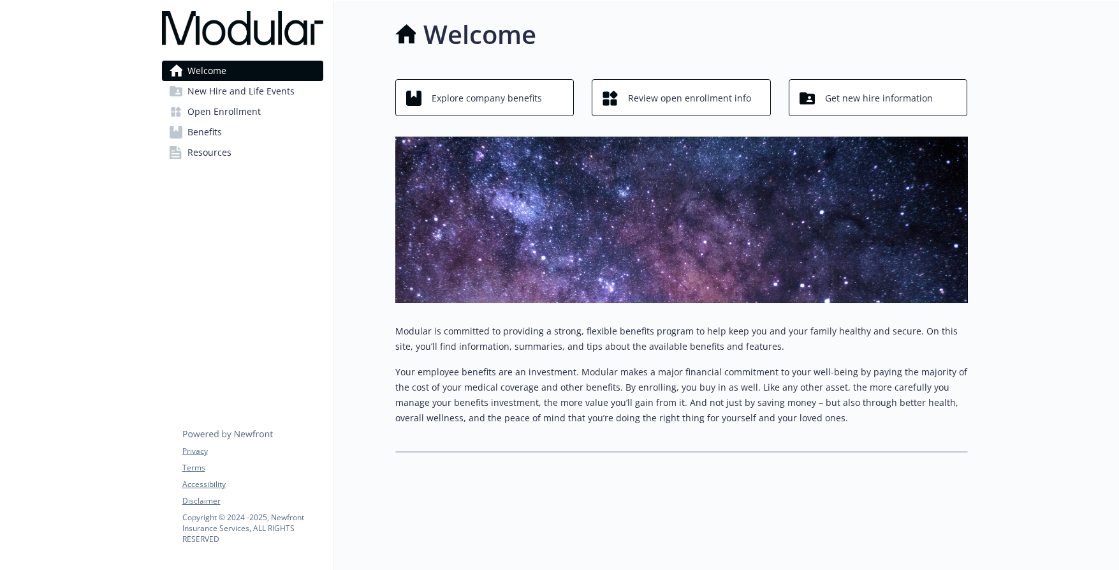
scroll to position [10, 0]
click at [182, 154] on icon at bounding box center [176, 152] width 13 height 13
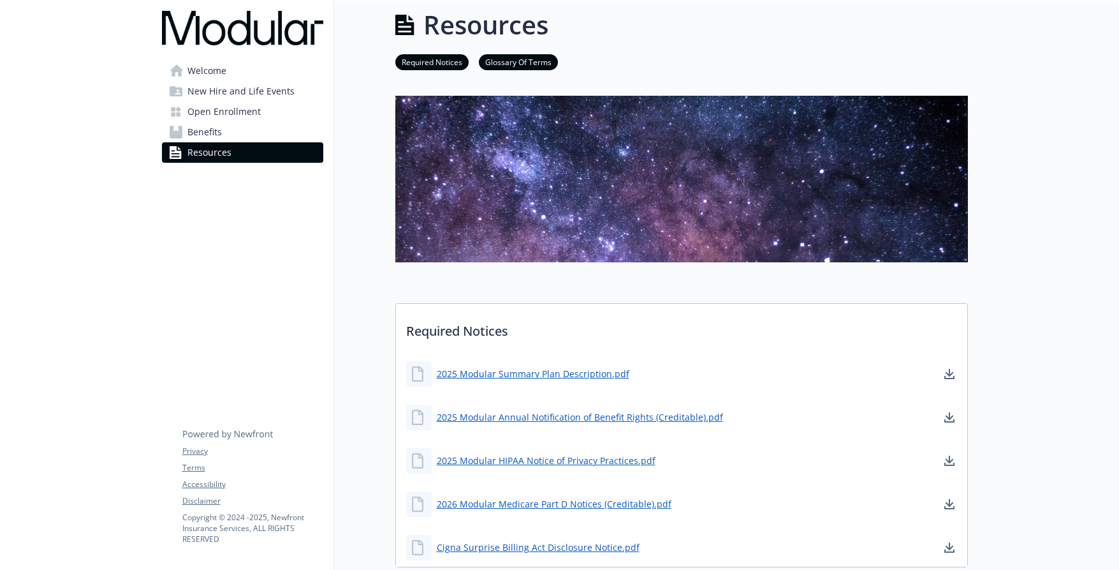
click at [240, 135] on link "Benefits" at bounding box center [242, 132] width 161 height 20
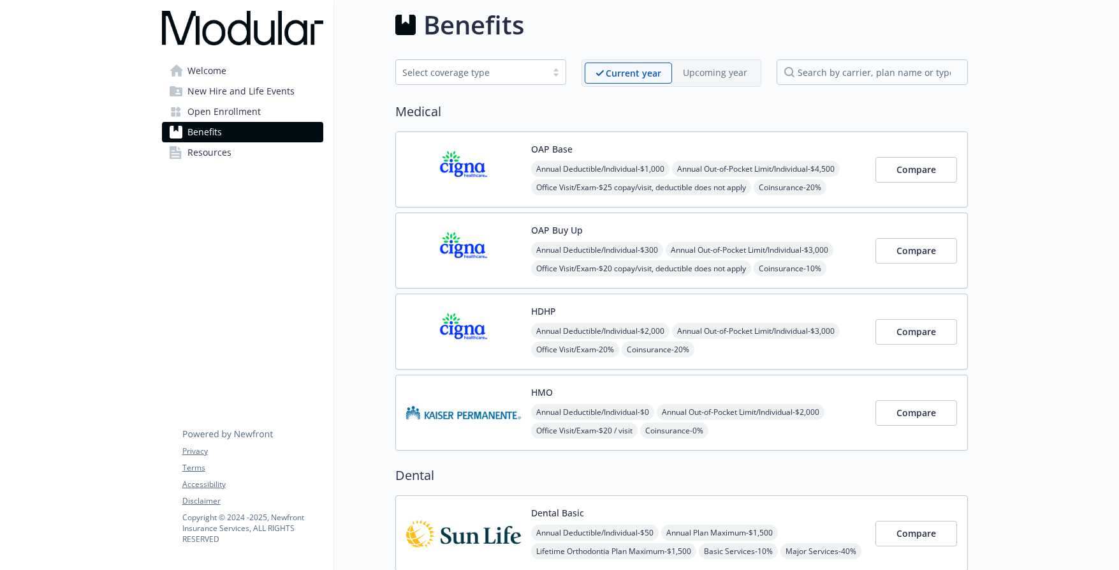
click at [272, 107] on link "Open Enrollment" at bounding box center [242, 111] width 161 height 20
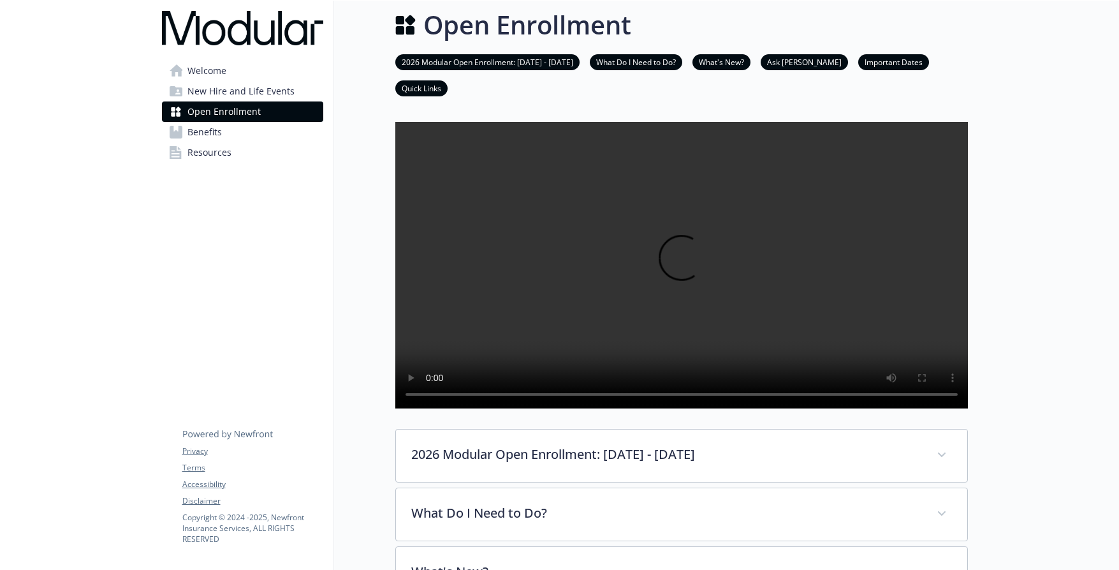
click at [293, 96] on link "New Hire and Life Events" at bounding box center [242, 91] width 161 height 20
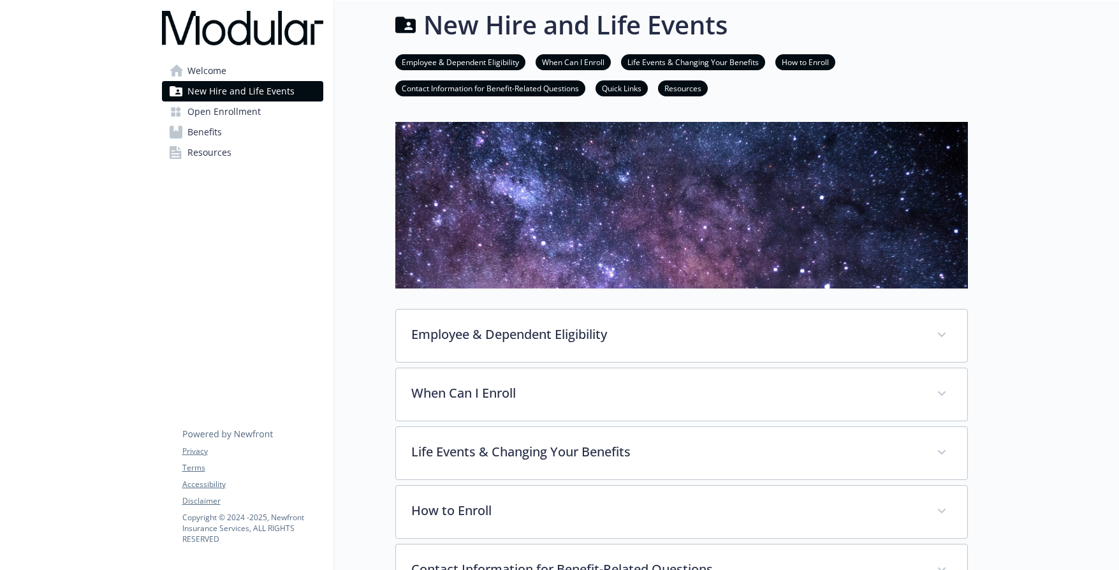
click at [258, 68] on link "Welcome" at bounding box center [242, 71] width 161 height 20
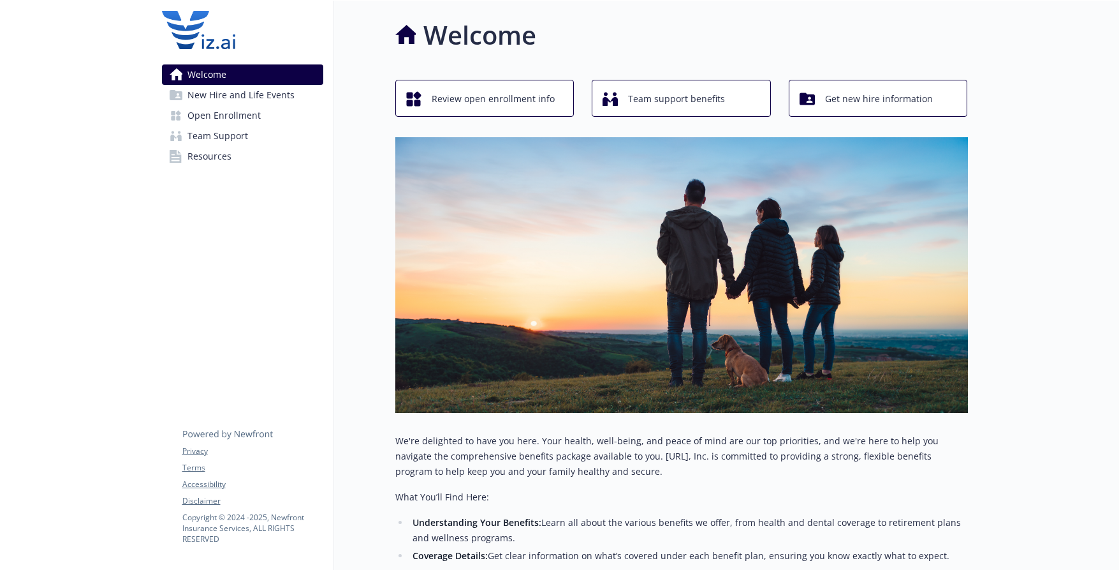
click at [267, 96] on span "New Hire and Life Events" at bounding box center [241, 95] width 107 height 20
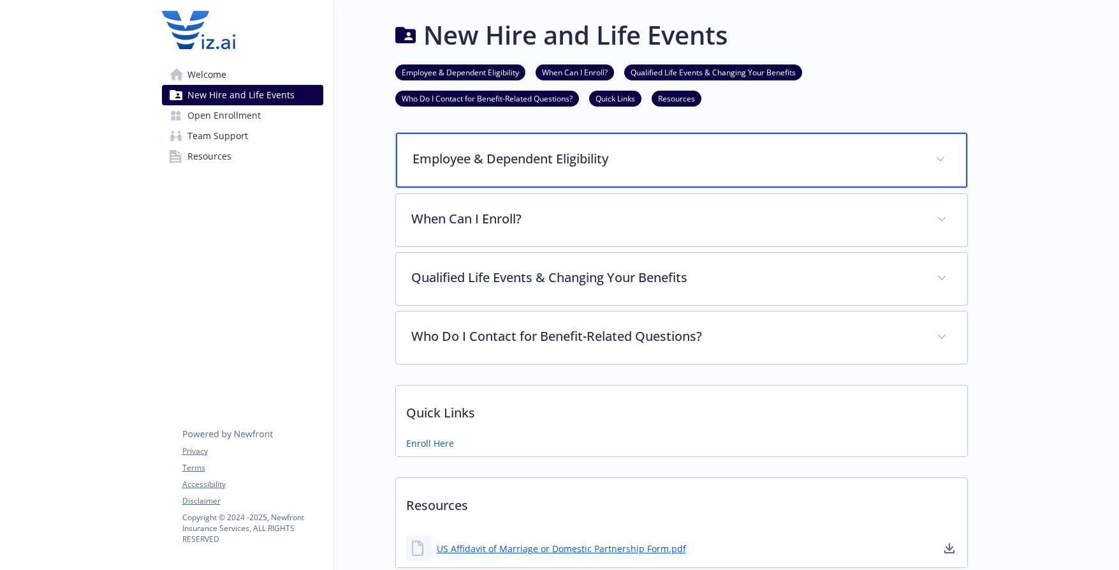
click at [570, 163] on p "Employee & Dependent Eligibility" at bounding box center [667, 158] width 508 height 19
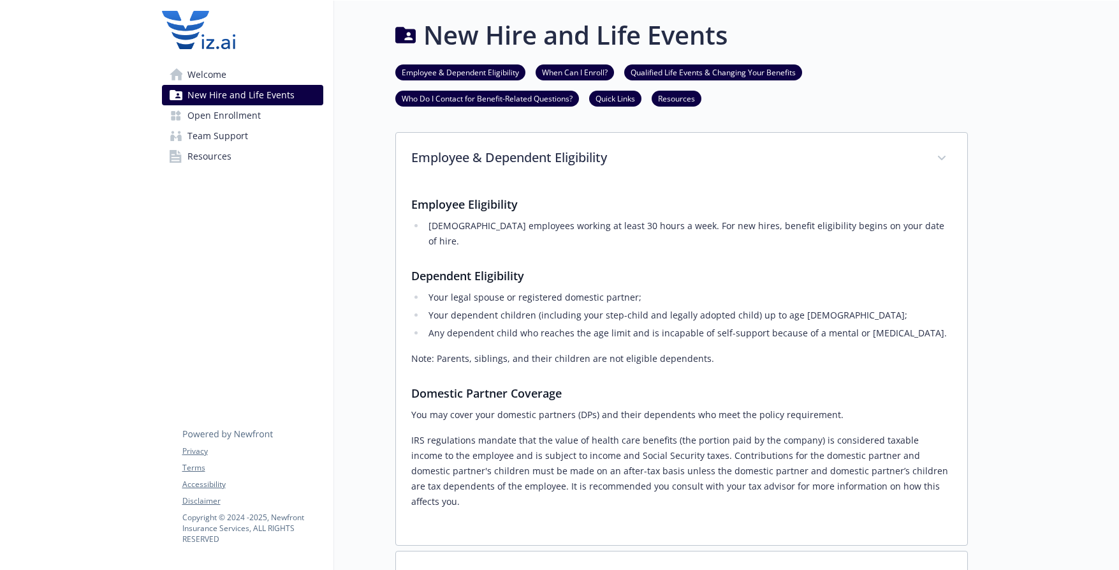
click at [218, 70] on span "Welcome" at bounding box center [207, 74] width 39 height 20
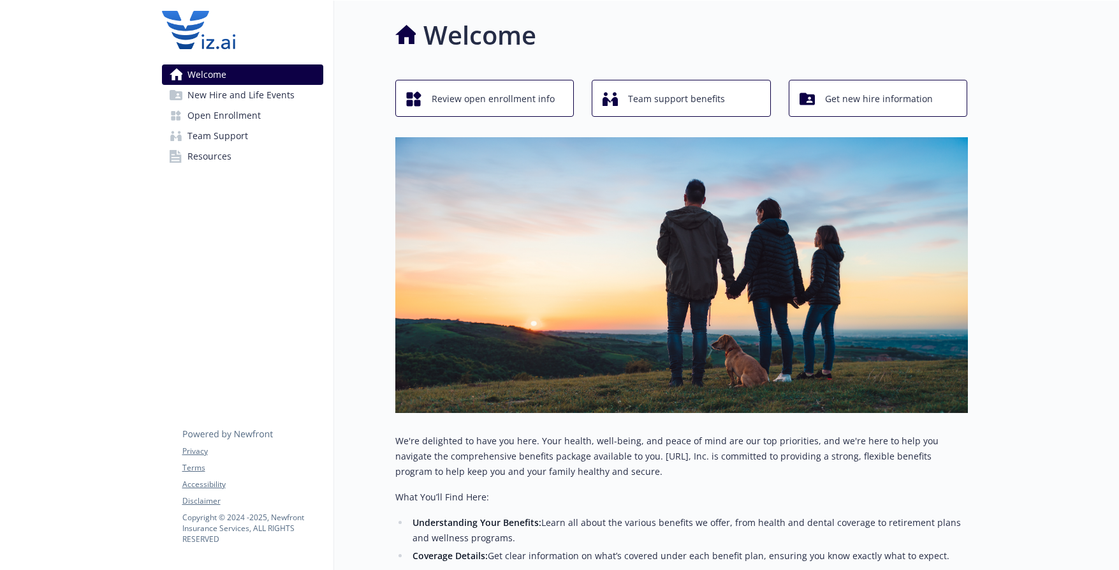
drag, startPoint x: 235, startPoint y: 114, endPoint x: 256, endPoint y: 115, distance: 20.5
click at [235, 114] on span "Open Enrollment" at bounding box center [224, 115] width 73 height 20
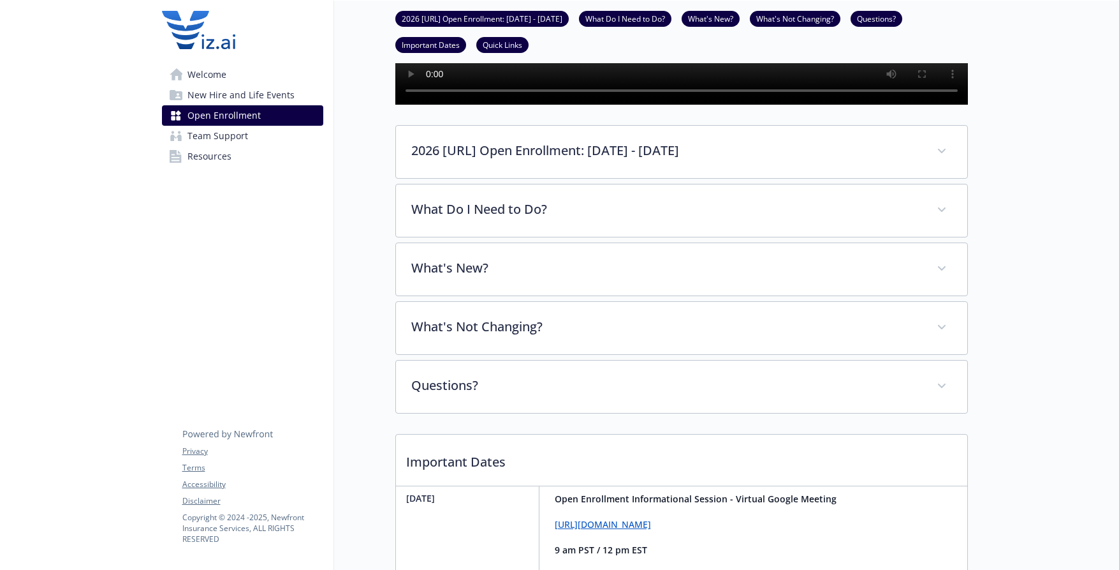
scroll to position [319, 0]
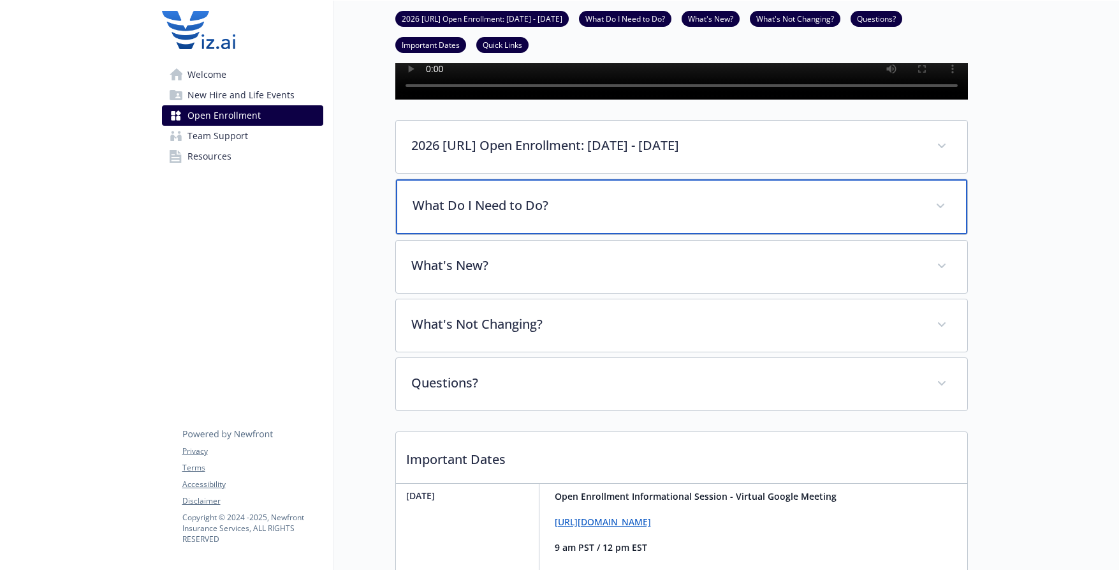
drag, startPoint x: 537, startPoint y: 241, endPoint x: 547, endPoint y: 246, distance: 11.4
click at [538, 215] on p "What Do I Need to Do?" at bounding box center [667, 205] width 508 height 19
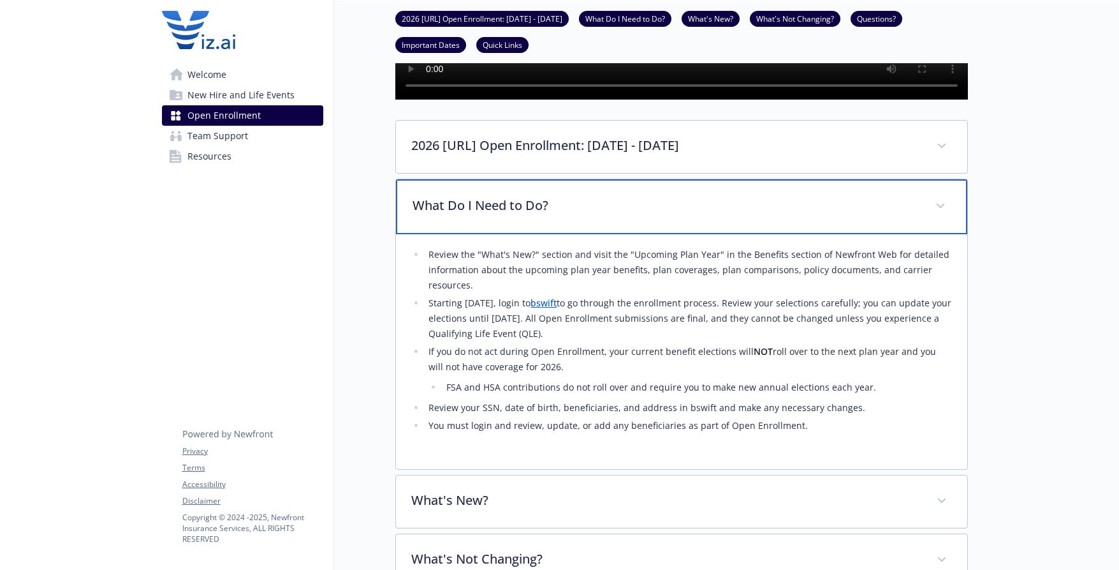
click at [621, 215] on p "What Do I Need to Do?" at bounding box center [667, 205] width 508 height 19
